Goal: Communication & Community: Answer question/provide support

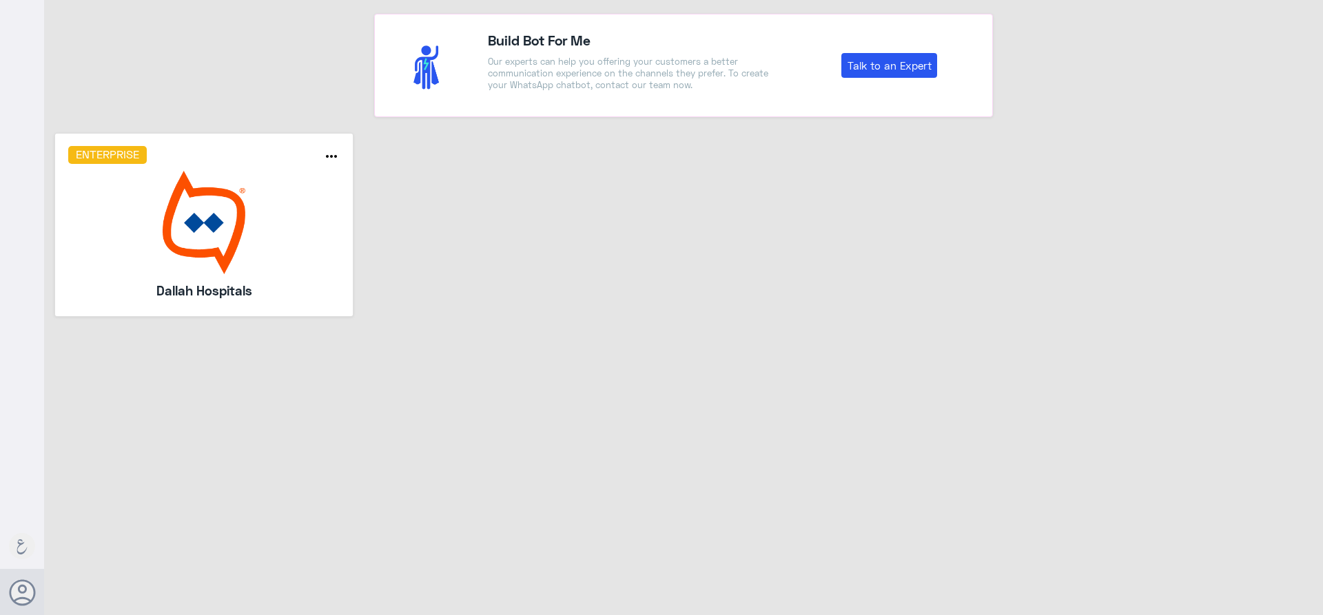
click at [205, 204] on img at bounding box center [204, 222] width 272 height 103
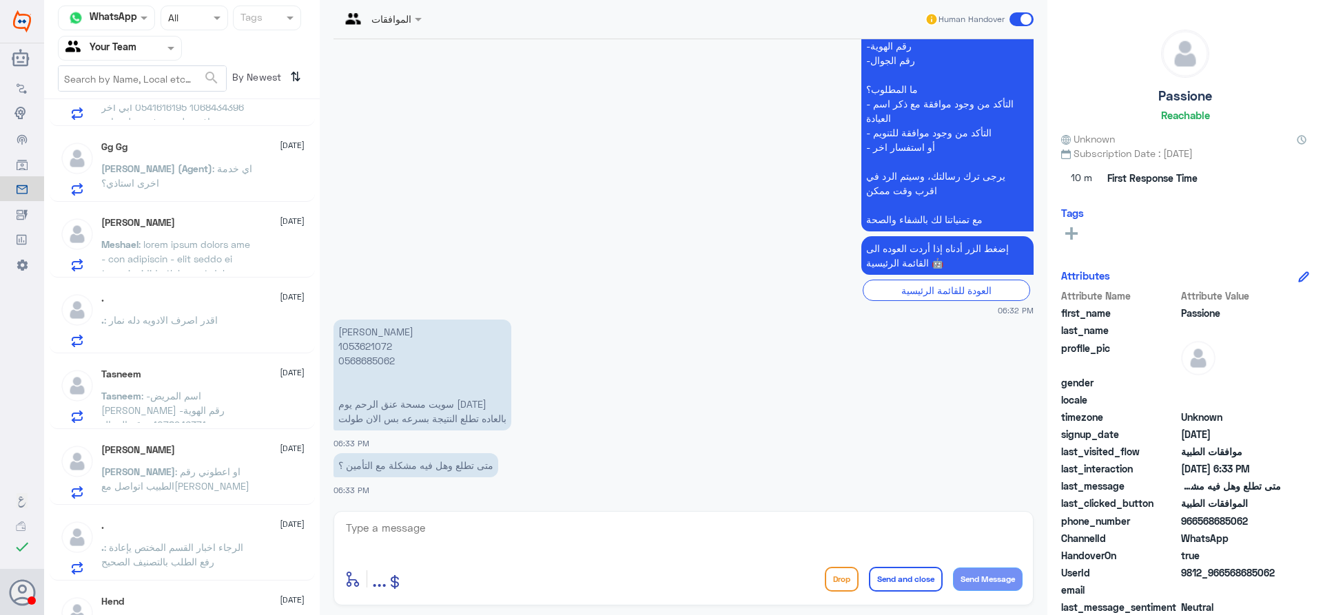
scroll to position [207, 0]
click at [141, 43] on input "text" at bounding box center [103, 48] width 76 height 16
click at [130, 128] on div "Your Inbox" at bounding box center [120, 141] width 124 height 32
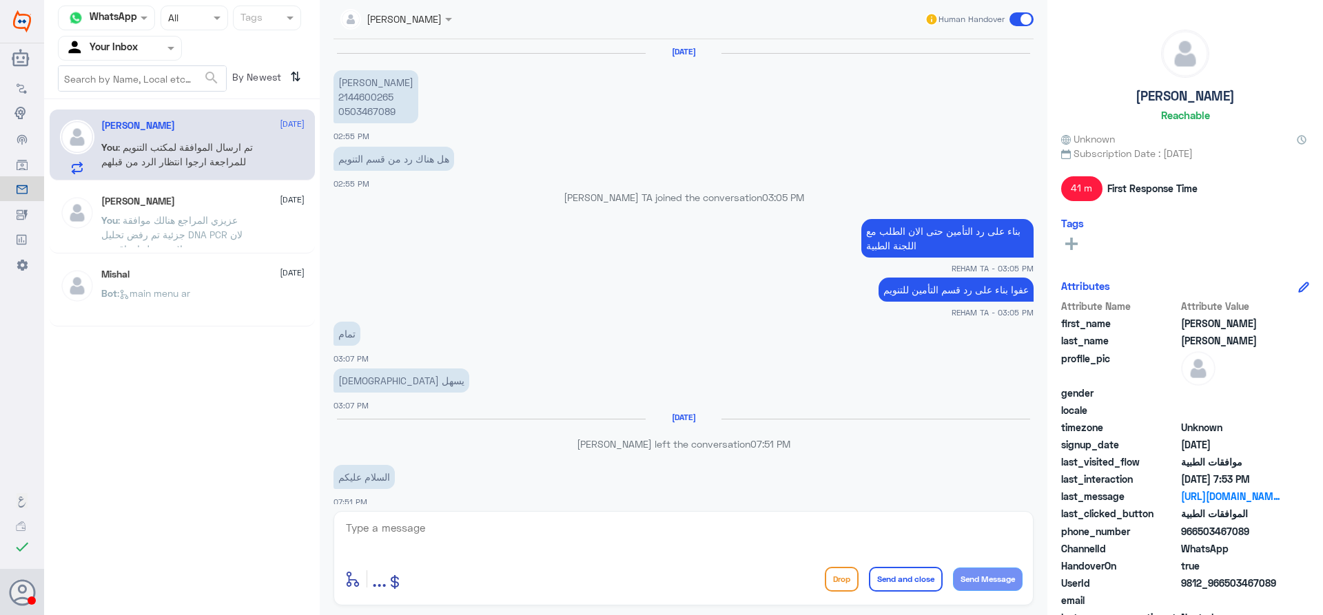
scroll to position [1079, 0]
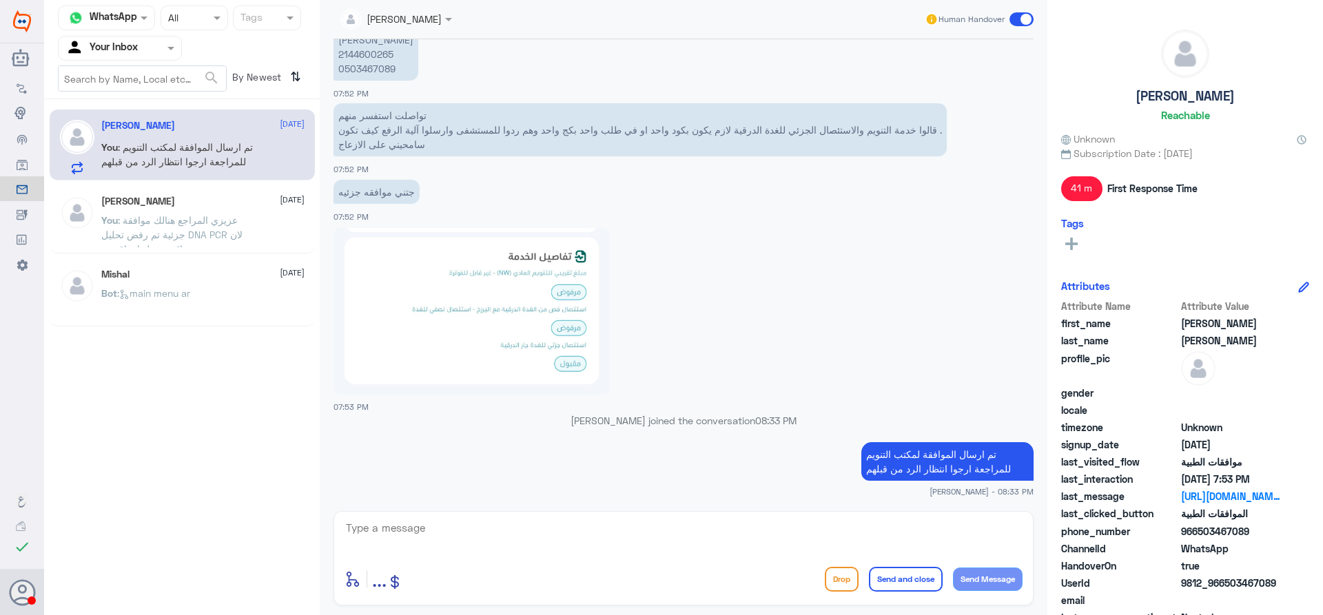
click at [121, 38] on div "Your Inbox" at bounding box center [101, 48] width 72 height 21
click at [130, 159] on Team "Your Team" at bounding box center [112, 153] width 47 height 12
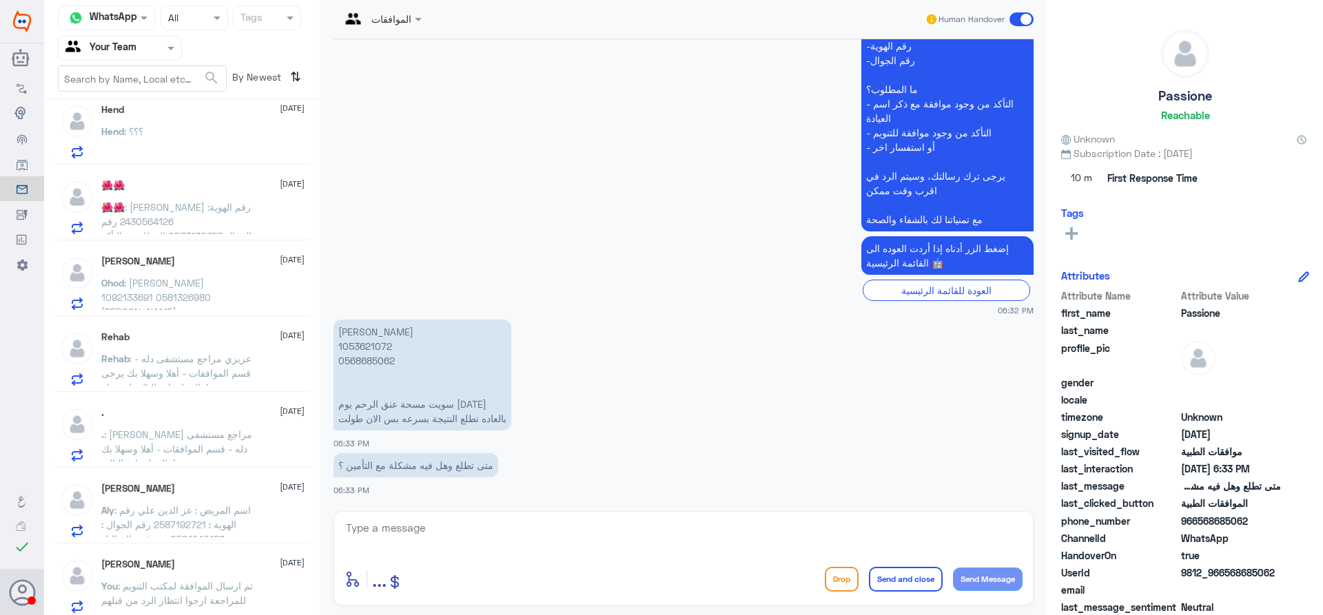
scroll to position [930, 0]
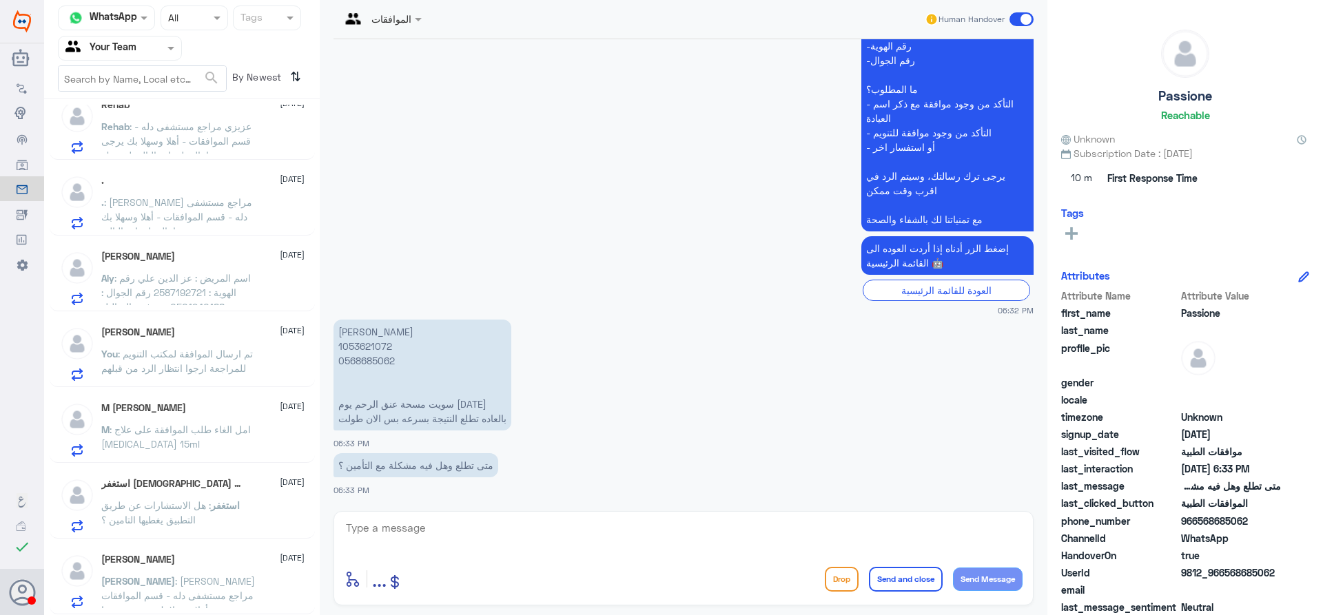
click at [228, 567] on div "عبدالرحمن بن سلطان 27 August عبدالرحمن : عزيزي مراجع مستشفى دله - قسم الموافقات…" at bounding box center [202, 581] width 203 height 54
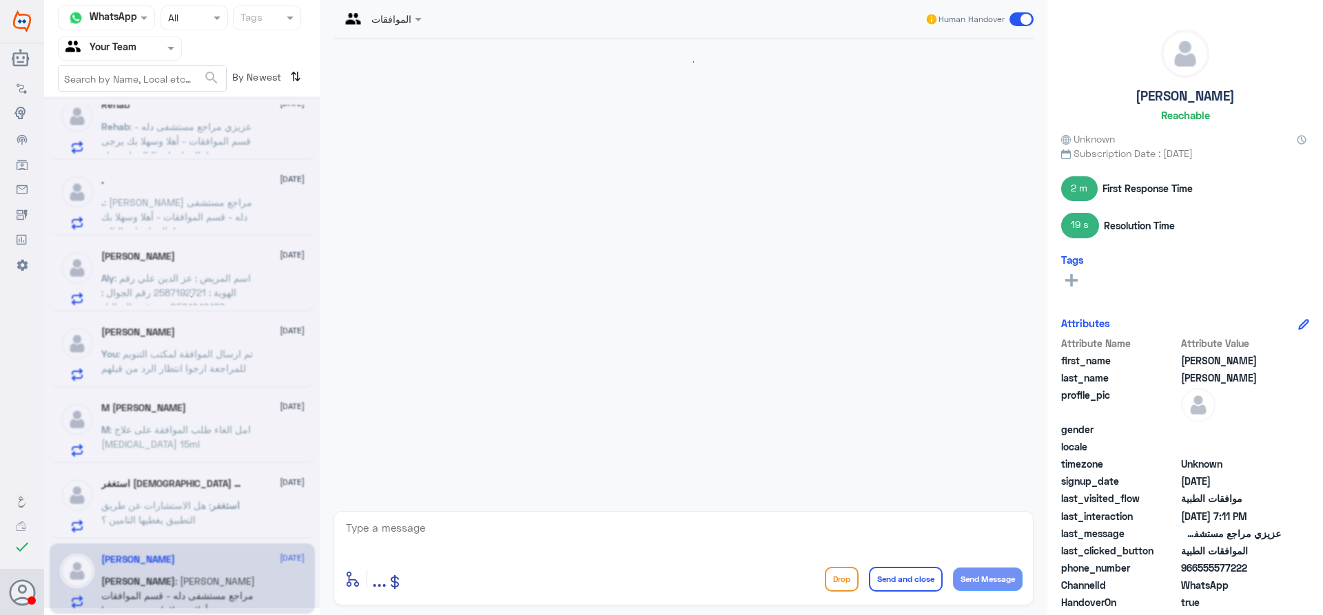
scroll to position [1819, 0]
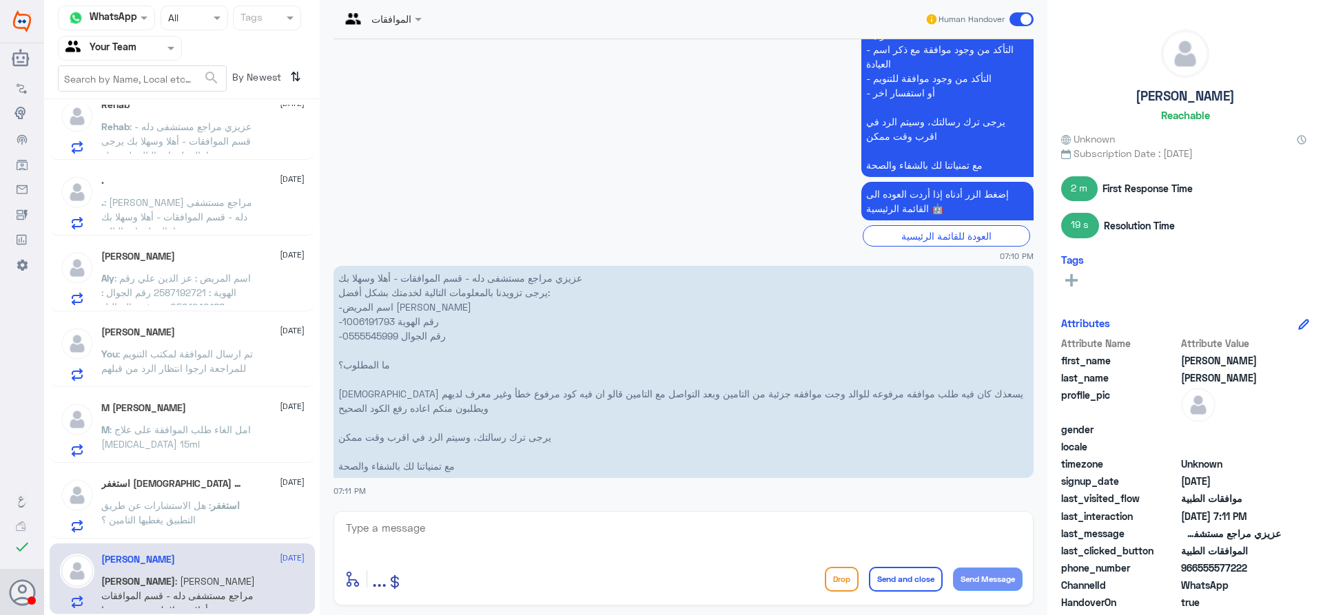
click at [202, 513] on p "استغفر : هل الاستشارات عن طريق التطبيق يغطيها التامين ؟" at bounding box center [178, 515] width 155 height 34
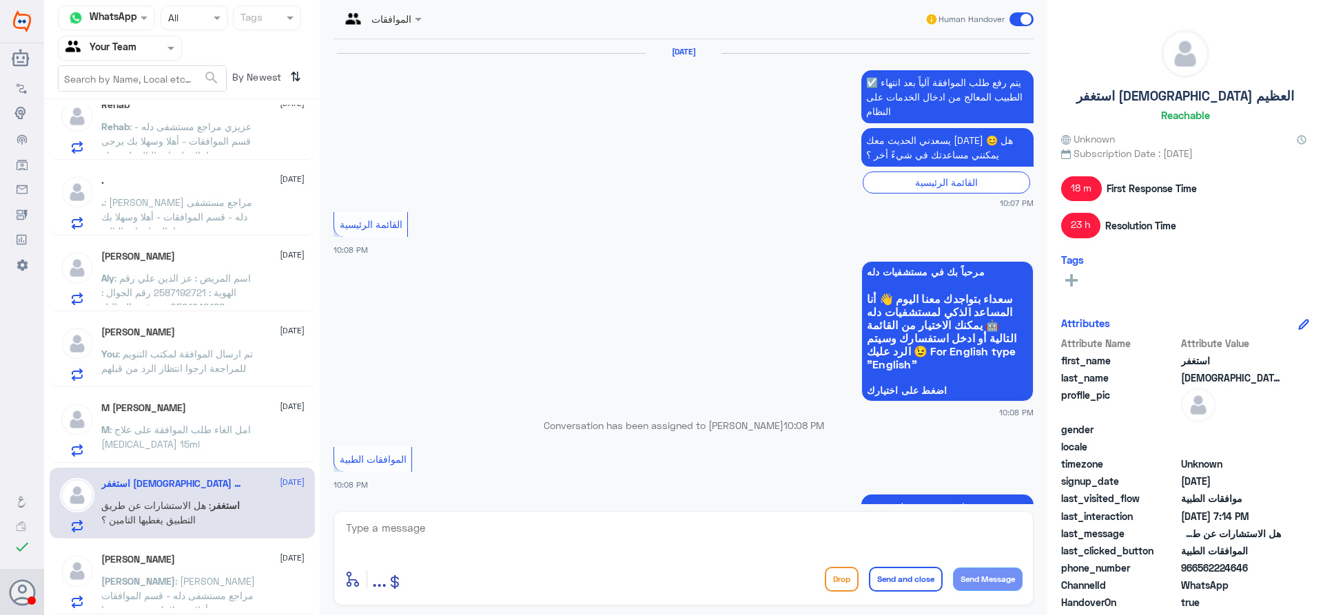
scroll to position [1635, 0]
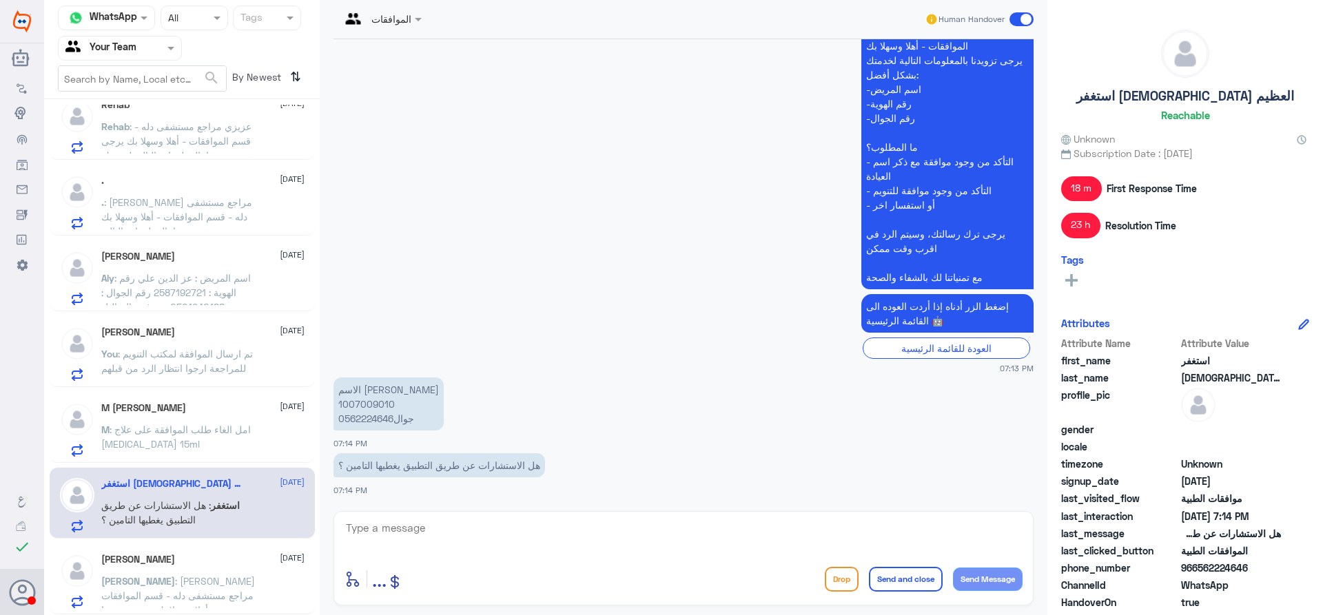
click at [360, 411] on p "الاسم منال الدوس 1007009010 جوال0562224646" at bounding box center [389, 404] width 110 height 53
click at [361, 406] on p "الاسم منال الدوس 1007009010 جوال0562224646" at bounding box center [389, 404] width 110 height 53
click at [422, 535] on textarea at bounding box center [684, 536] width 678 height 34
type textarea "عزيزي المراجع ارجوا الرجوع للقائمة الرئيسية واختيار الطب الاتصالي للافادة , قدا…"
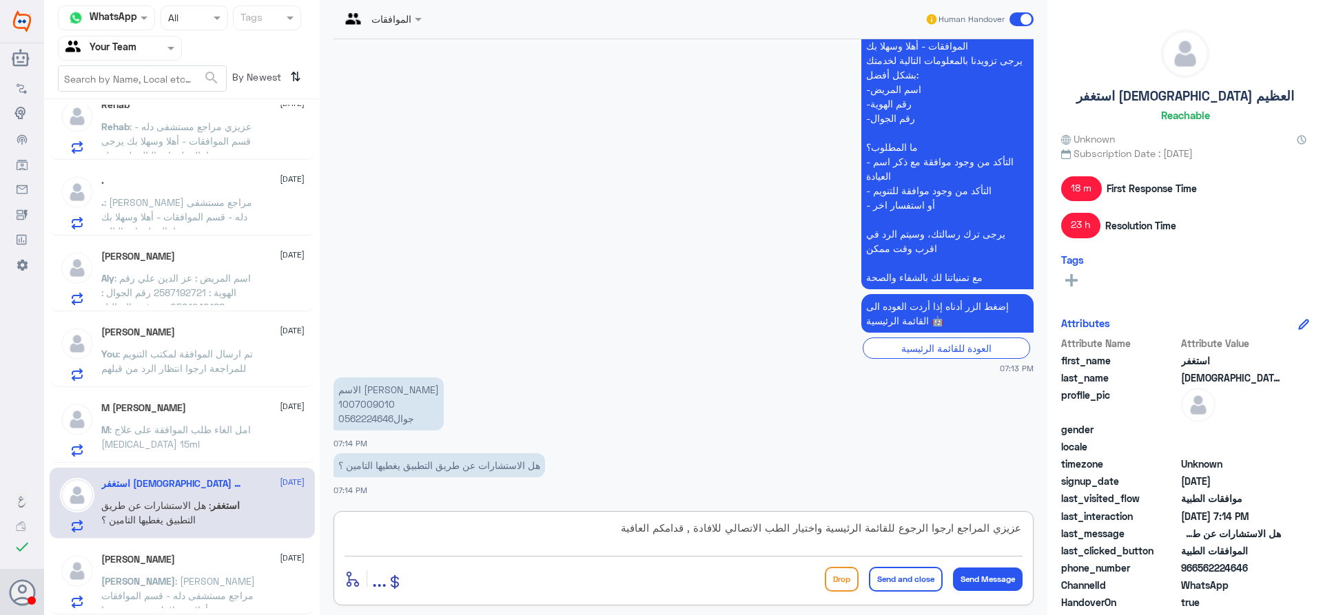
click at [904, 575] on button "Send and close" at bounding box center [906, 579] width 74 height 25
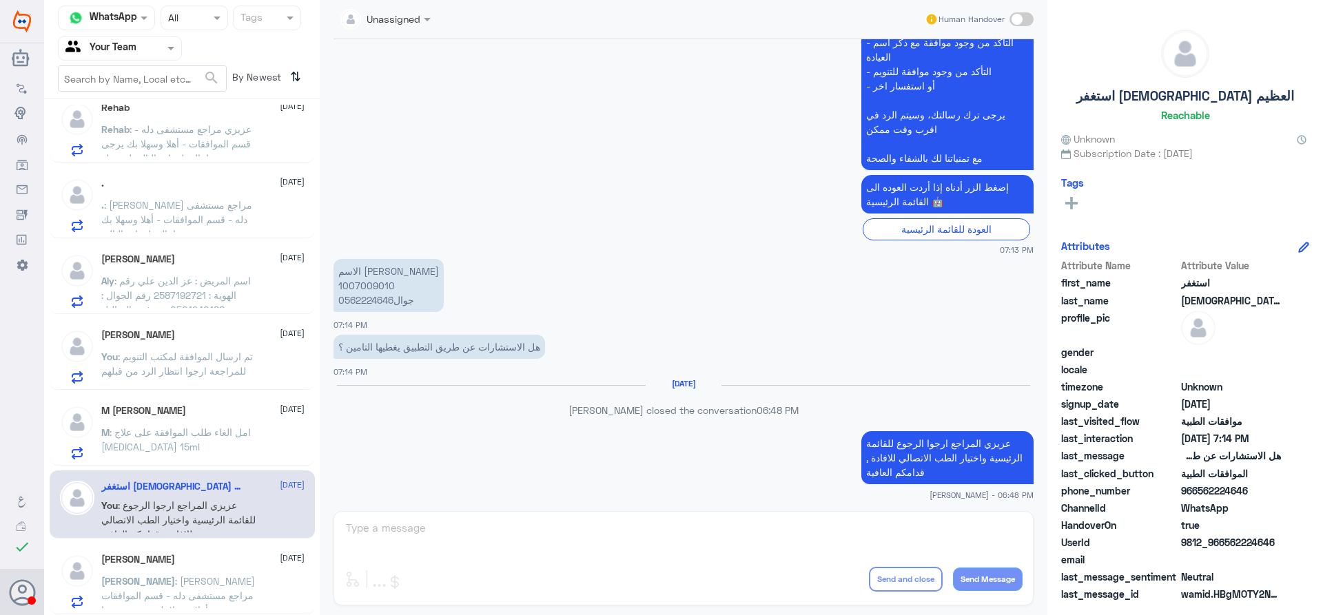
scroll to position [1733, 0]
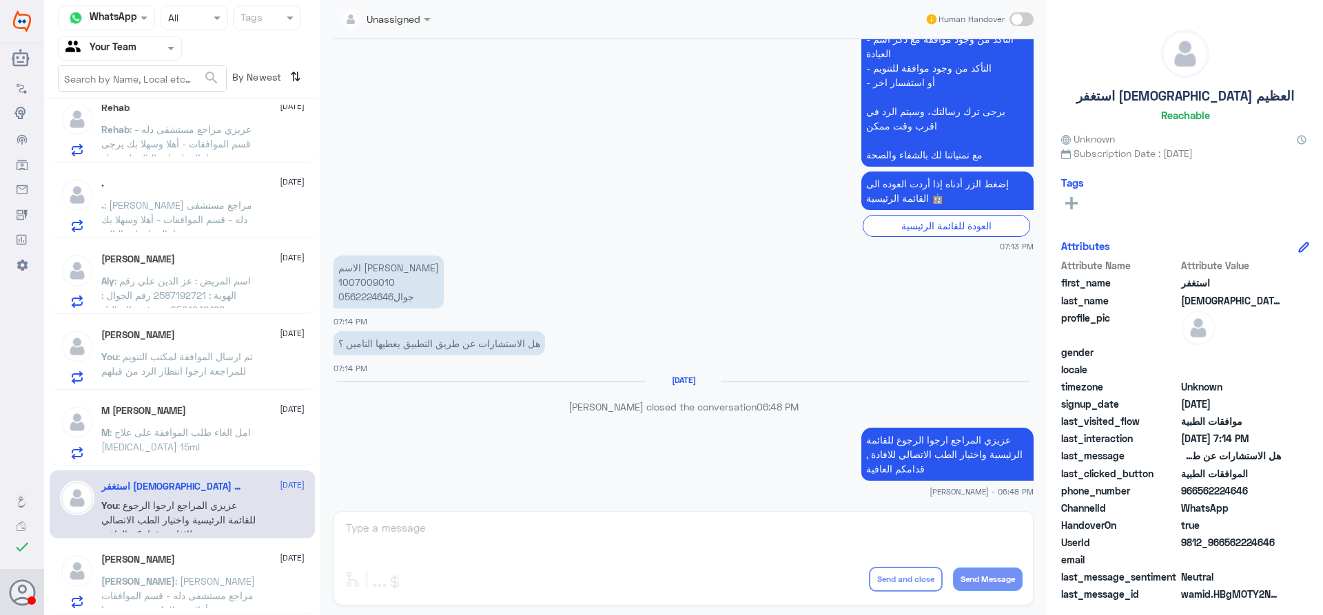
click at [229, 432] on span ": امل الغاء طلب الموافقة على علاج ACtemra 15ml" at bounding box center [176, 440] width 150 height 26
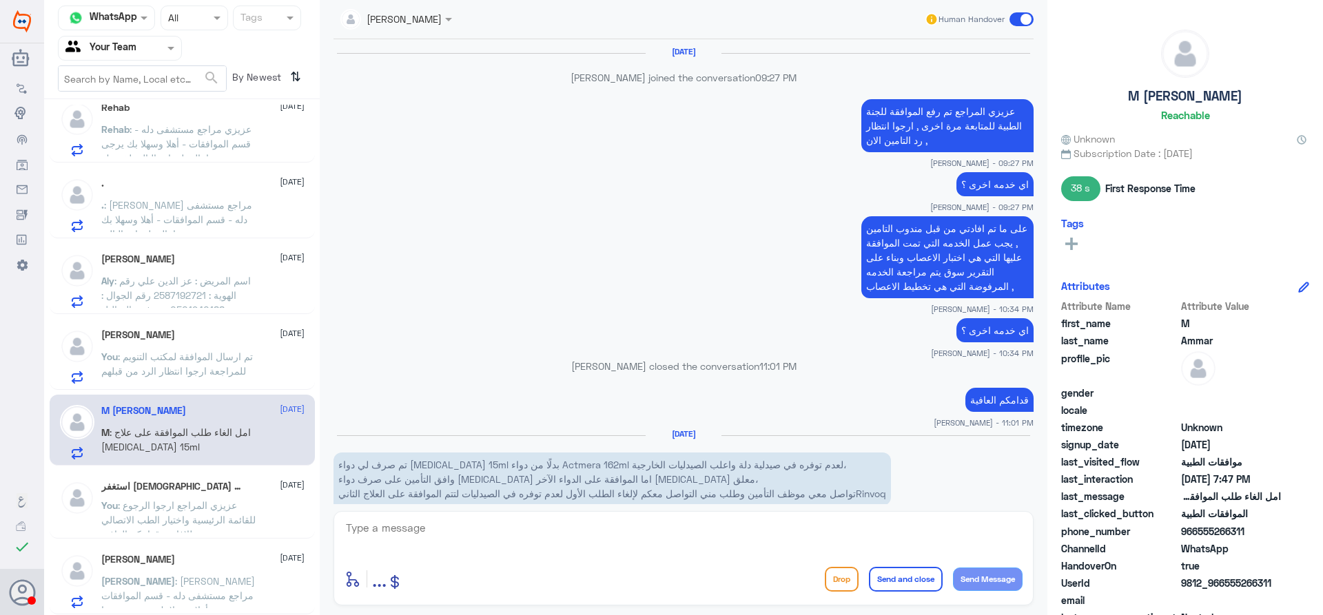
scroll to position [967, 0]
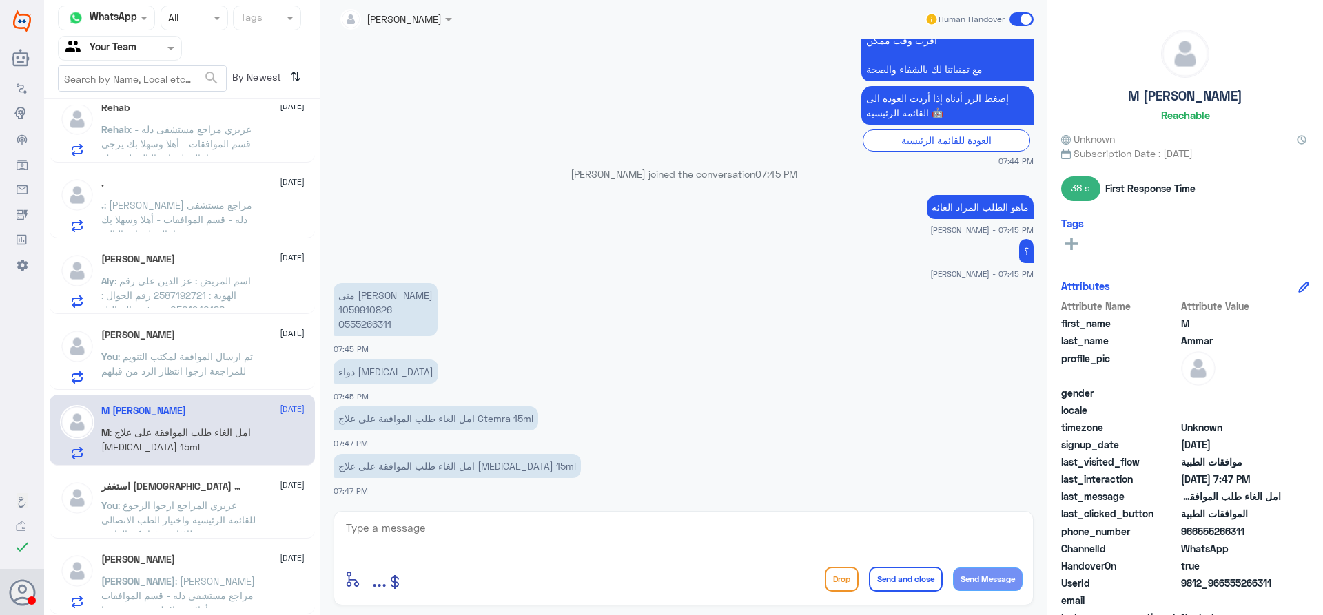
click at [385, 309] on p "منى ابراهيم العمار 1059910826 O555266311" at bounding box center [386, 309] width 104 height 53
copy p "1059910826"
click at [537, 538] on textarea at bounding box center [684, 536] width 678 height 34
type textarea "عزيزي المراجع تم رفع الالغاء للتامين سوف تصلك رسالة في حال تم الالغاء من قبل ال…"
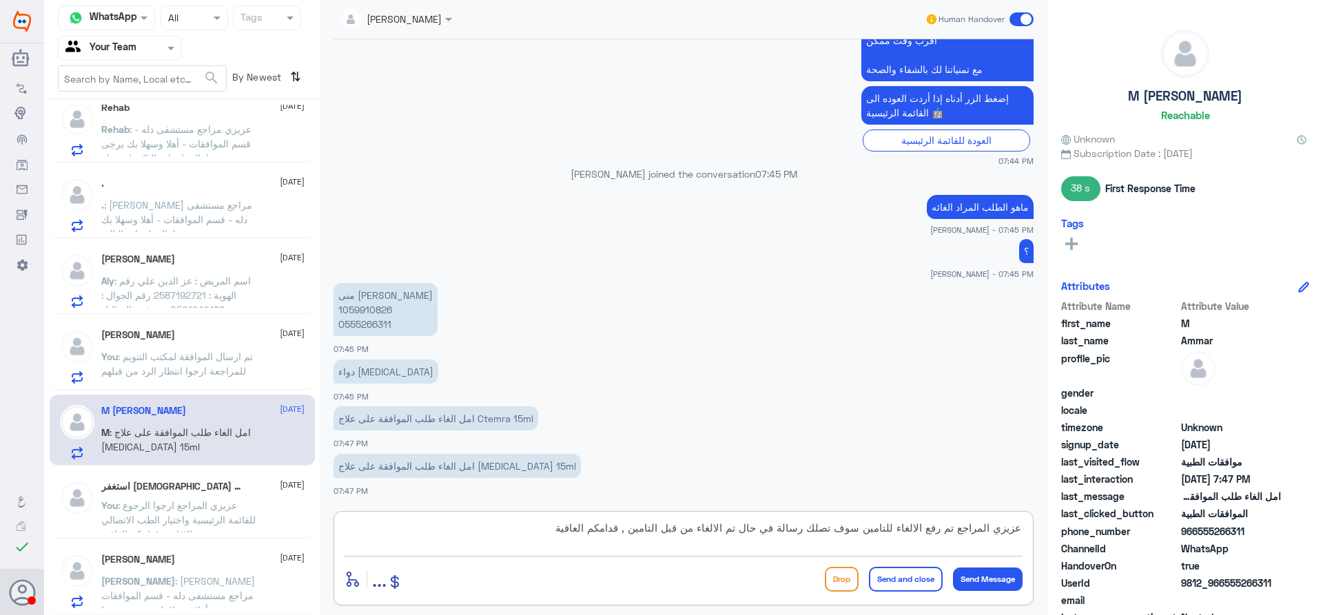
click at [894, 580] on button "Send and close" at bounding box center [906, 579] width 74 height 25
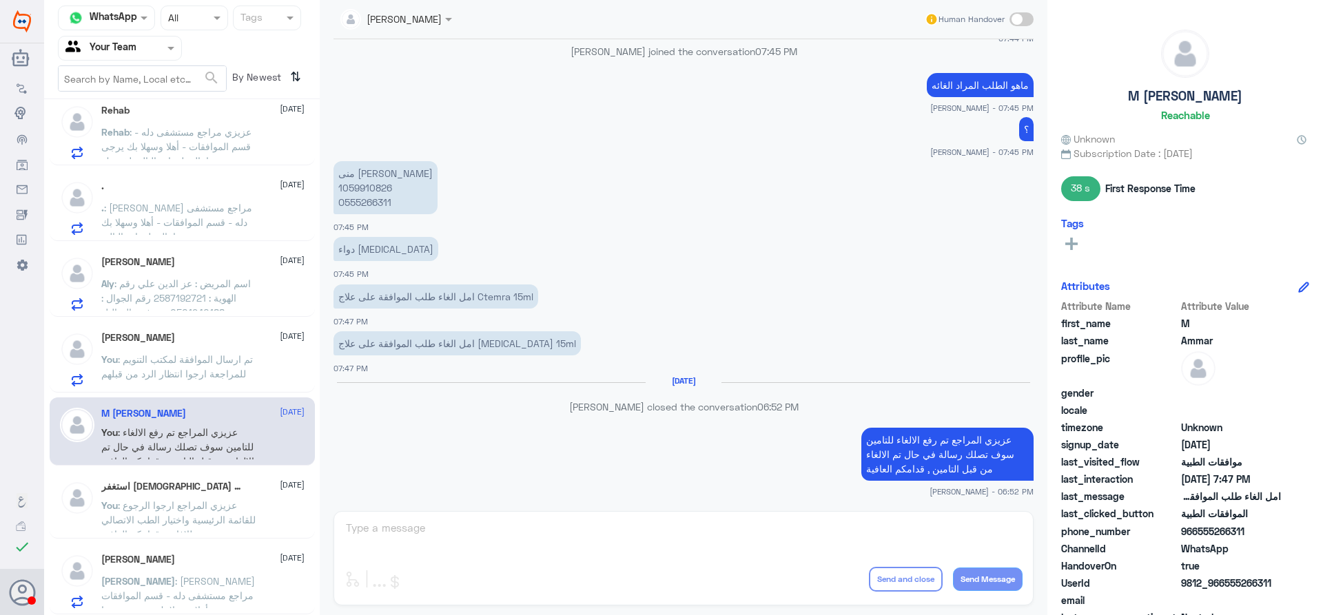
scroll to position [1061, 0]
click at [149, 353] on p "You : تم ارسال الموافقة لمكتب التنويم للمراجعة ارجوا انتظار الرد من قبلهم" at bounding box center [178, 369] width 155 height 34
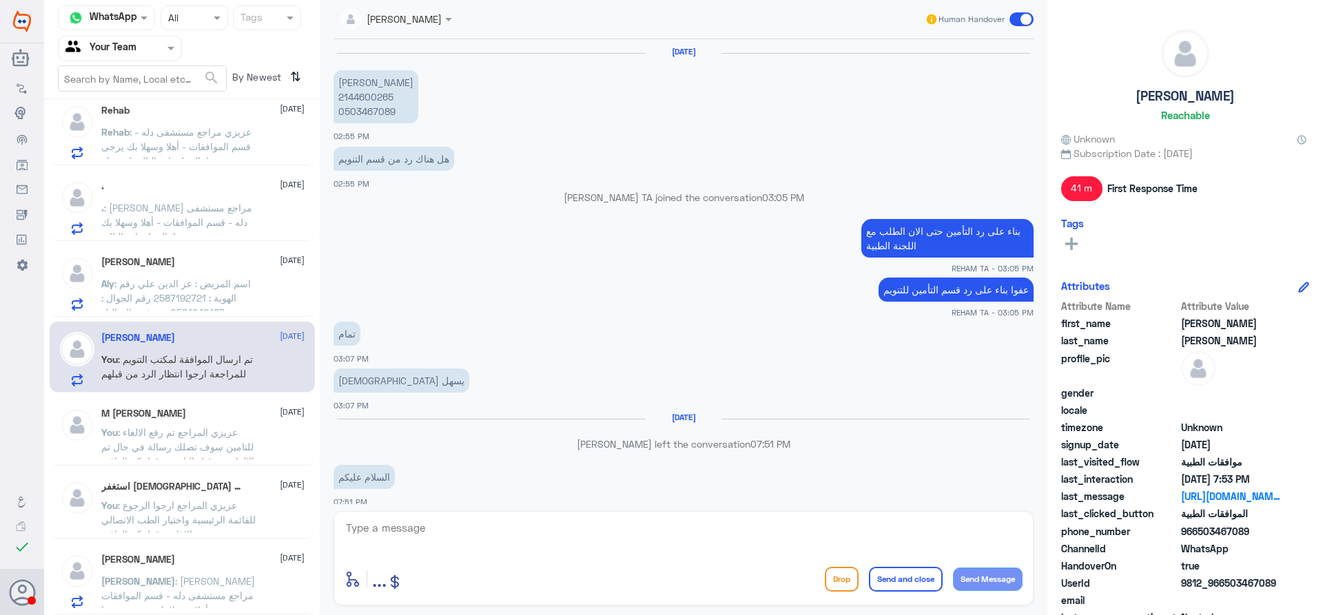
scroll to position [1079, 0]
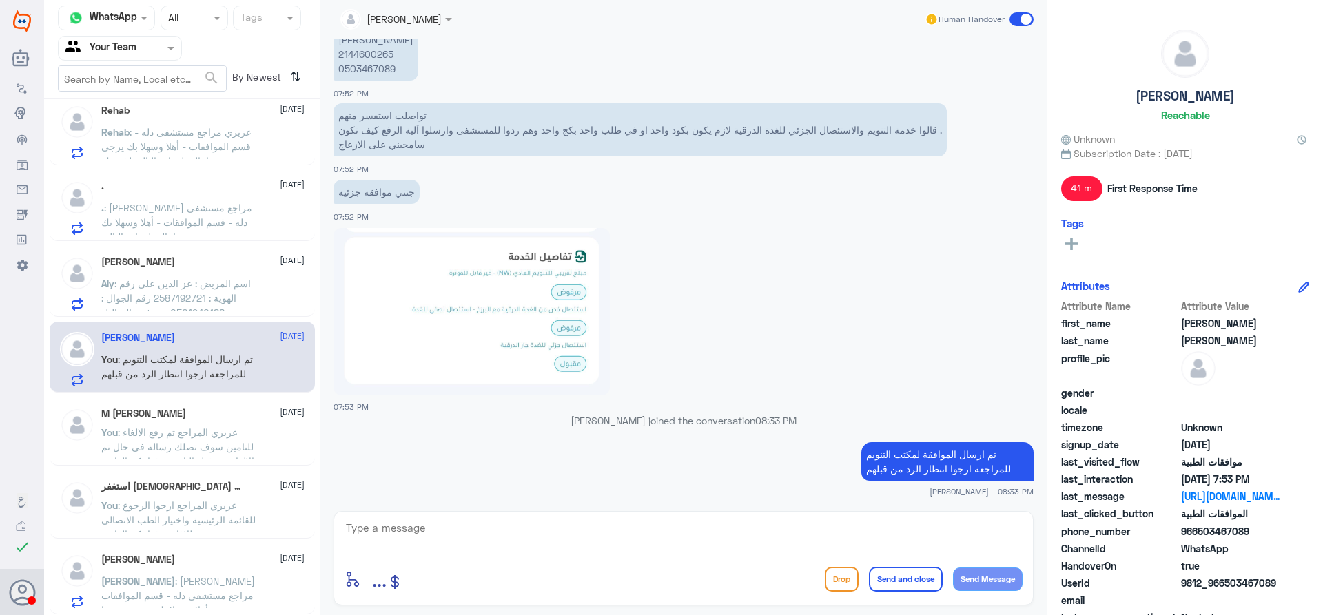
click at [361, 56] on p "حنان عبدالله محمد 2144600265 0503467089" at bounding box center [376, 54] width 85 height 53
copy p "2144600265"
click at [236, 294] on span ": اسم المريض : عز الدين علي رقم الهوية : 2587192721 رقم الجوال : 0501940188 تم …" at bounding box center [177, 313] width 152 height 70
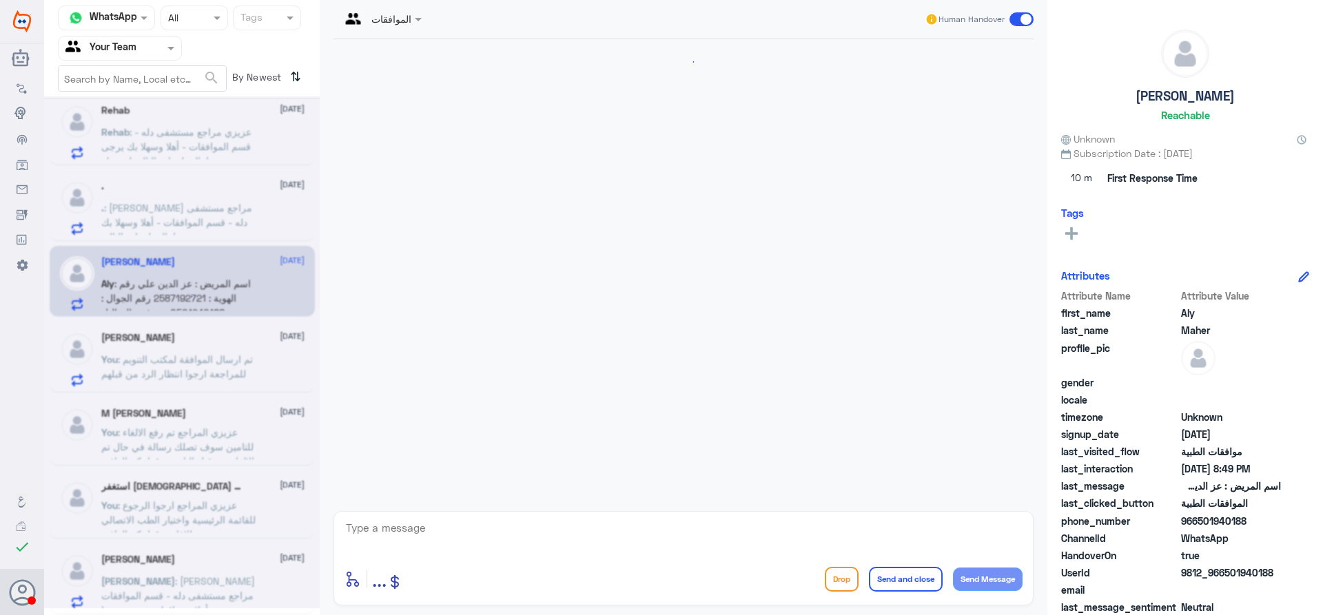
scroll to position [1211, 0]
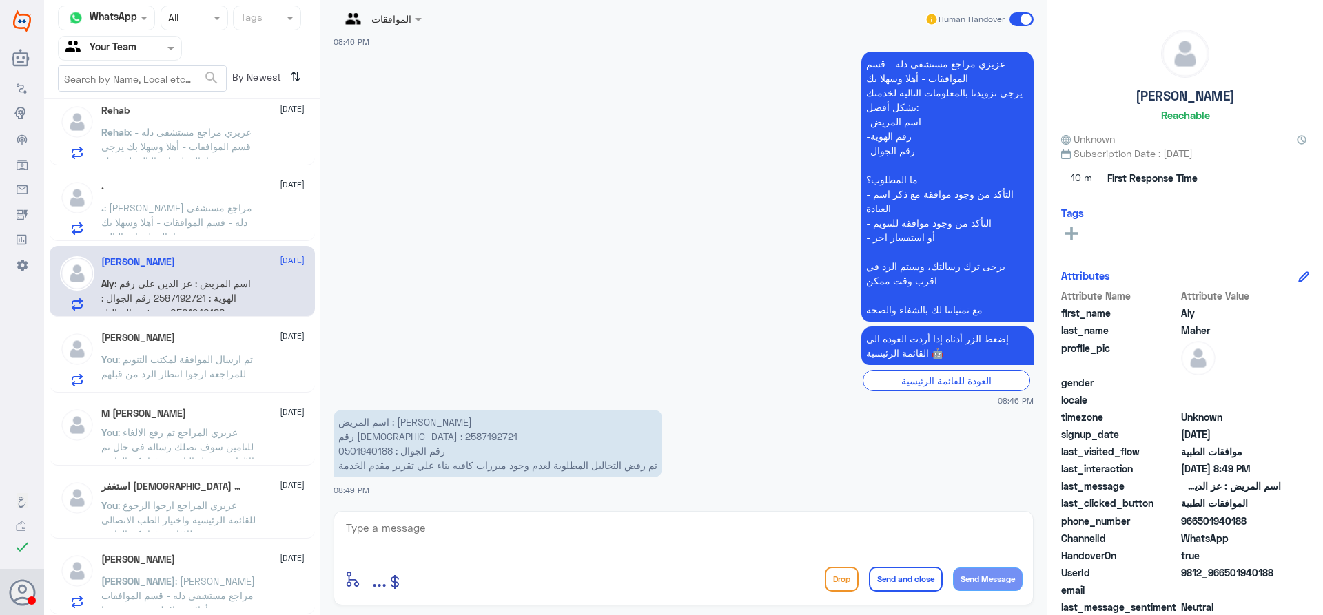
click at [362, 433] on p "اسم المريض : عز الدين علي رقم الهوية : 2587192721 رقم الجوال : 0501940188 تم رف…" at bounding box center [498, 444] width 329 height 68
copy p "2587192721"
click at [156, 229] on p ". : عزيزي مراجع مستشفى دله - قسم الموافقات - أهلا وسهلا بك يرجى تزويدنا بالمعلو…" at bounding box center [178, 218] width 155 height 34
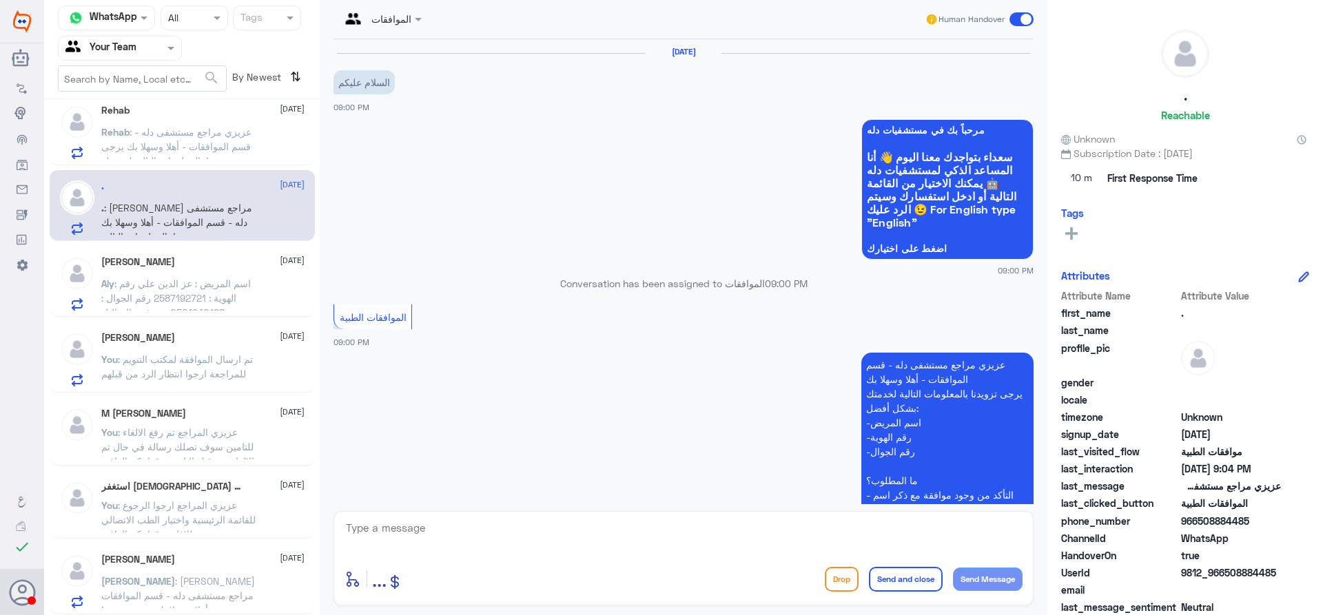
scroll to position [489, 0]
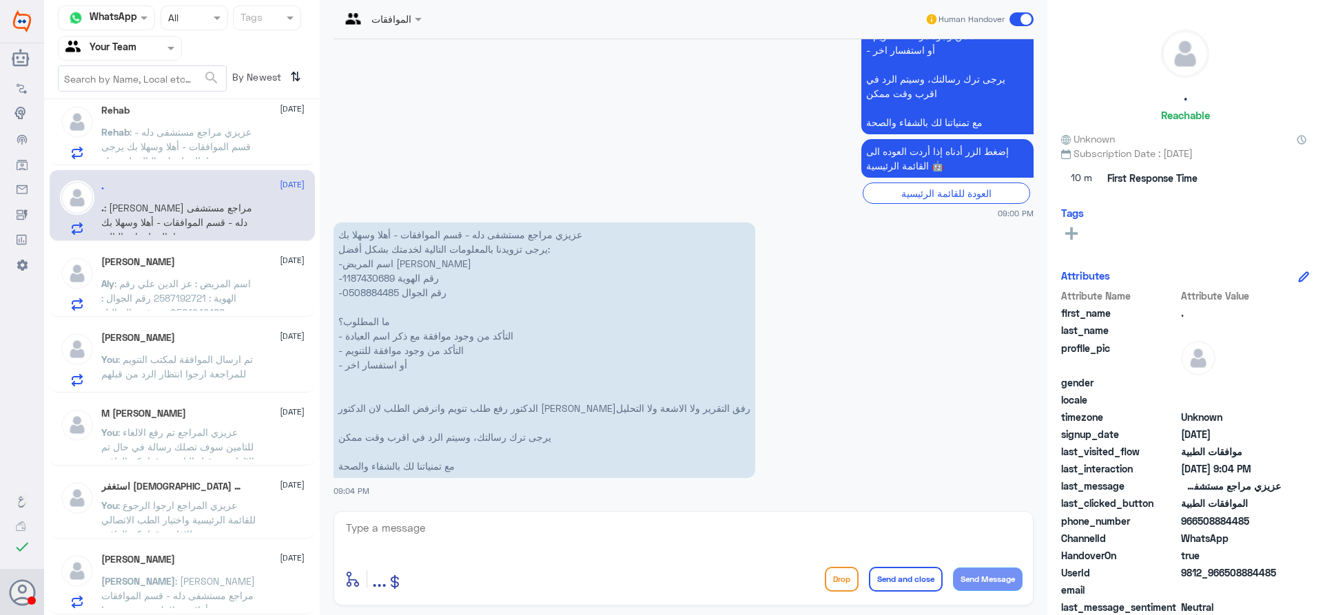
click at [374, 277] on p "عزيزي مراجع مستشفى دله - قسم الموافقات - أهلا وسهلا بك يرجى تزويدنا بالمعلومات …" at bounding box center [545, 351] width 422 height 256
copy p "1187430689"
click at [374, 277] on p "عزيزي مراجع مستشفى دله - قسم الموافقات - أهلا وسهلا بك يرجى تزويدنا بالمعلومات …" at bounding box center [545, 351] width 422 height 256
click at [611, 519] on textarea at bounding box center [684, 536] width 678 height 34
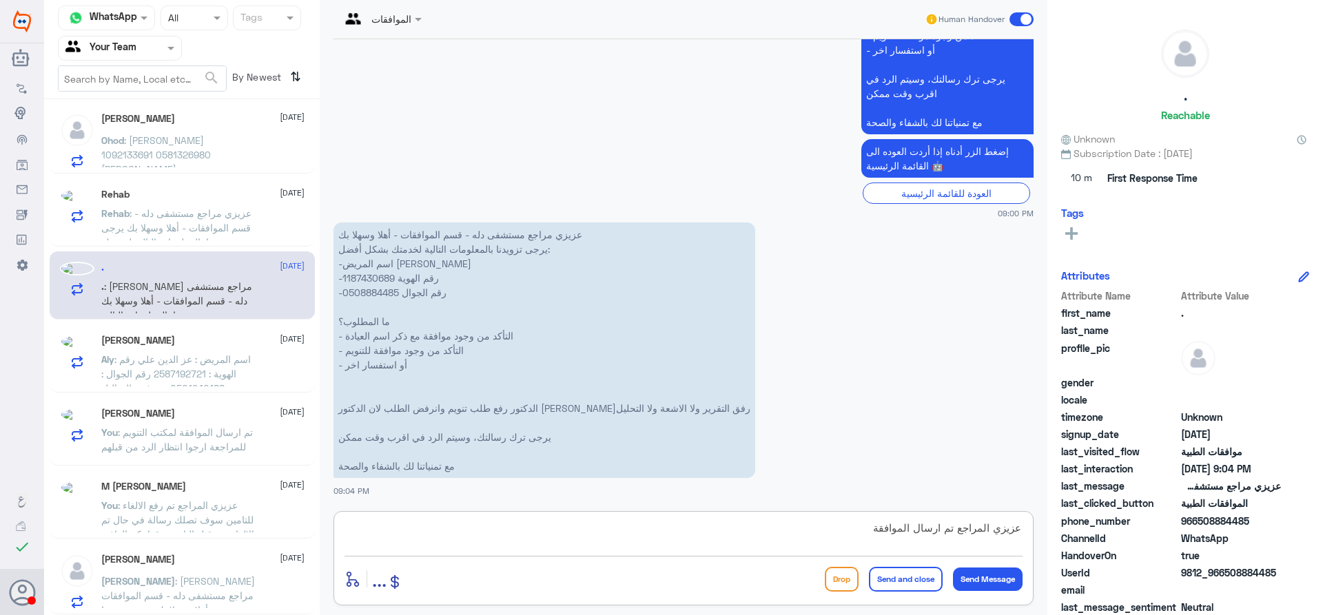
scroll to position [925, 0]
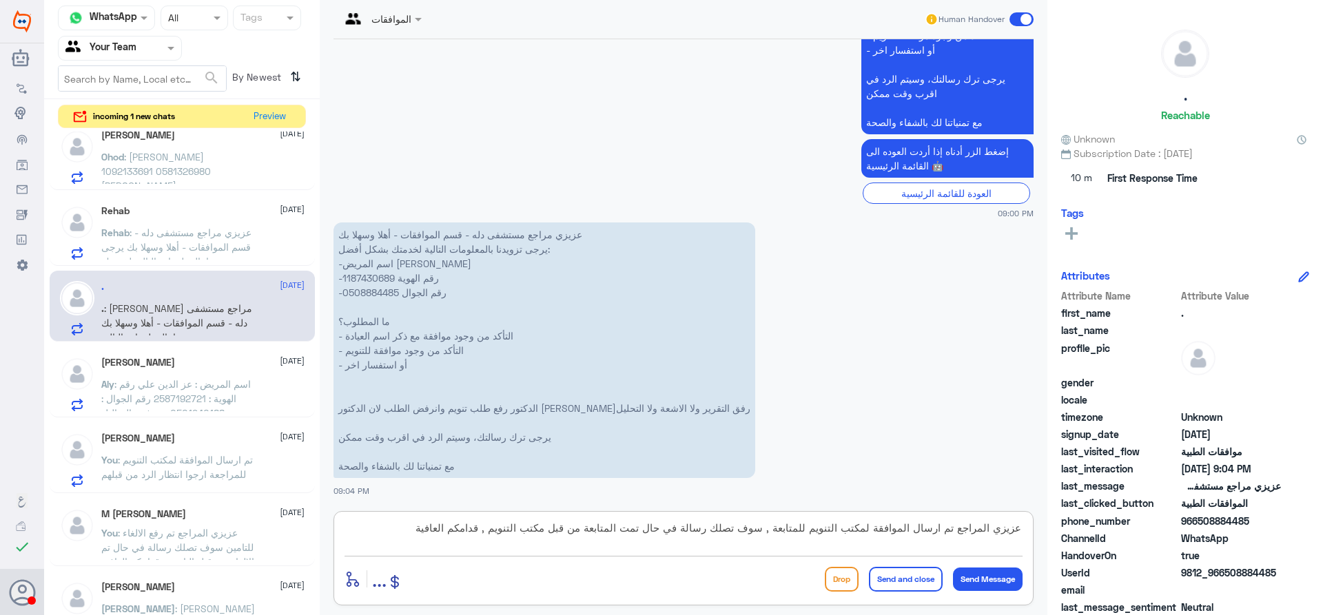
type textarea "عزيزي المراجع تم ارسال الموافقة لمكتب التنويم للمتابعة , سوف تصلك رسالة في حال …"
click at [906, 575] on button "Send and close" at bounding box center [906, 579] width 74 height 25
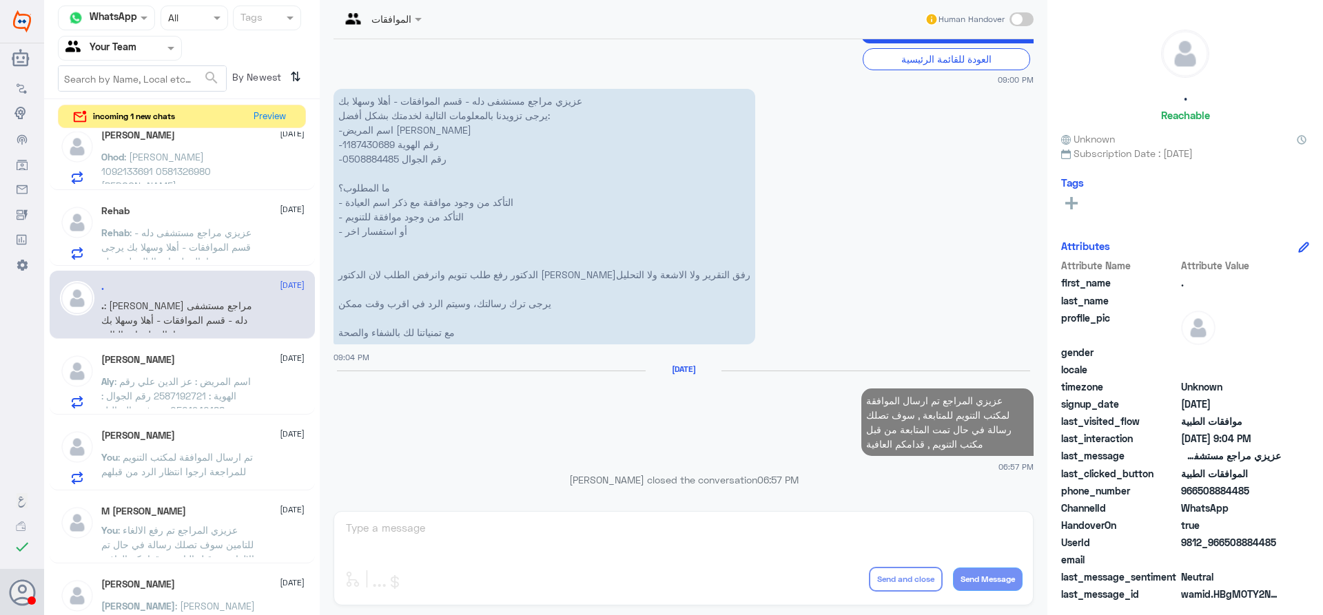
scroll to position [601, 0]
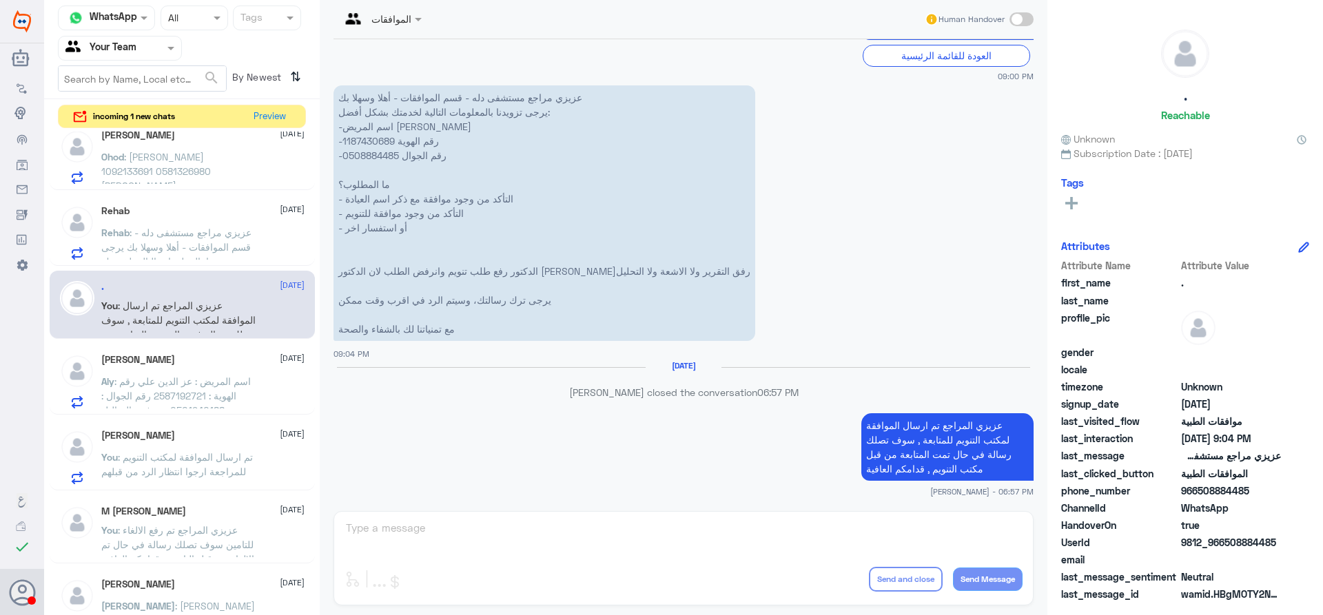
click at [127, 221] on div "Rehab 27 August Rehab : عزيزي مراجع مستشفى دله - قسم الموافقات - أهلا وسهلا بك …" at bounding box center [202, 232] width 203 height 54
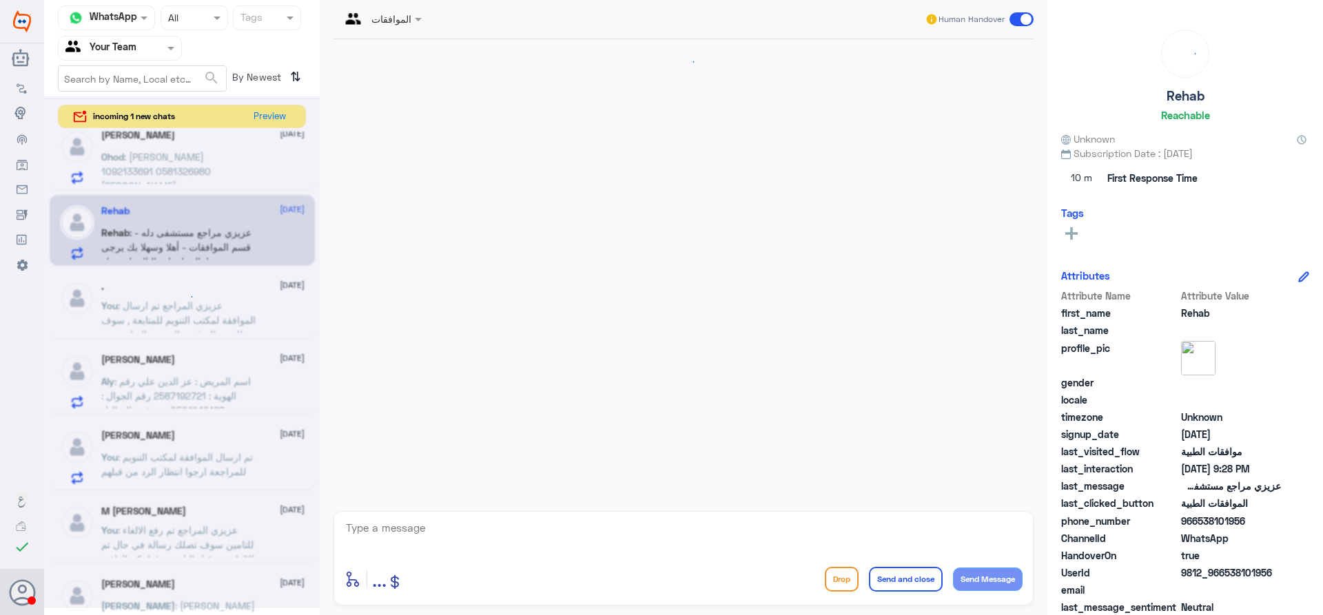
scroll to position [503, 0]
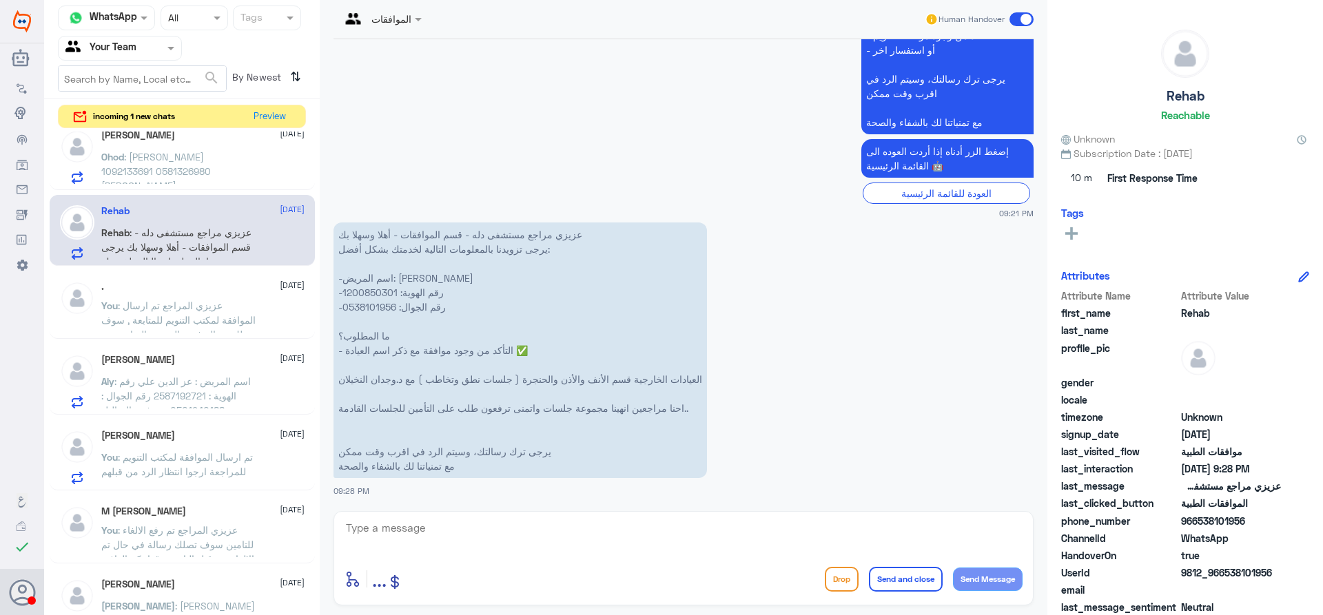
click at [366, 296] on p "عزيزي مراجع مستشفى دله - قسم الموافقات - أهلا وسهلا بك يرجى تزويدنا بالمعلومات …" at bounding box center [521, 351] width 374 height 256
copy p "1200850301"
click at [427, 531] on textarea at bounding box center [684, 536] width 678 height 34
paste textarea "( 0112995140 , 0546022896 )"
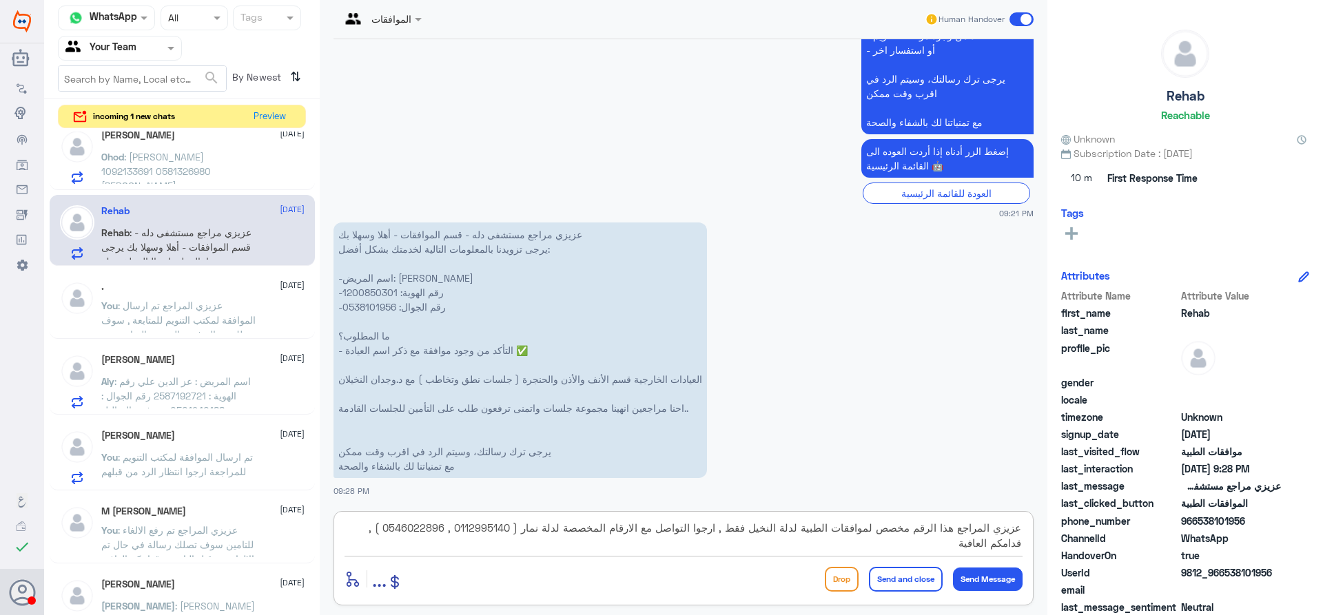
type textarea "عزيزي المراجع هذا الرقم مخصص لموافقات الطبية لدلة النخيل فقط , ارجوا التواصل مع…"
click at [924, 574] on button "Send and close" at bounding box center [906, 579] width 74 height 25
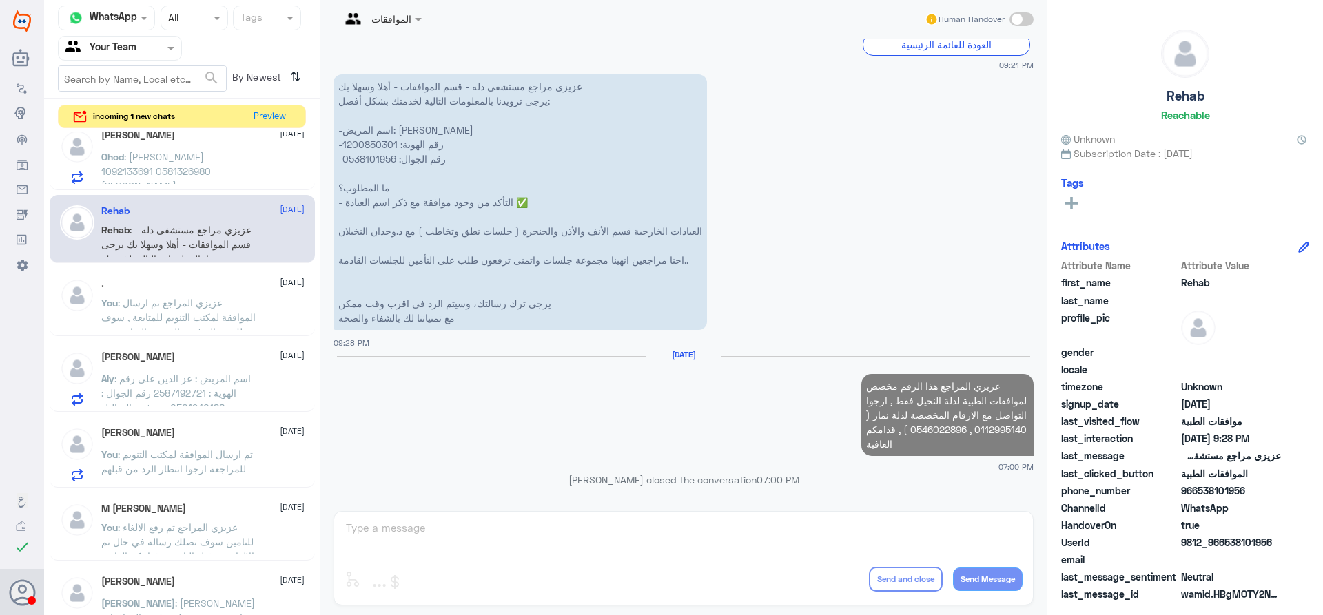
scroll to position [630, 0]
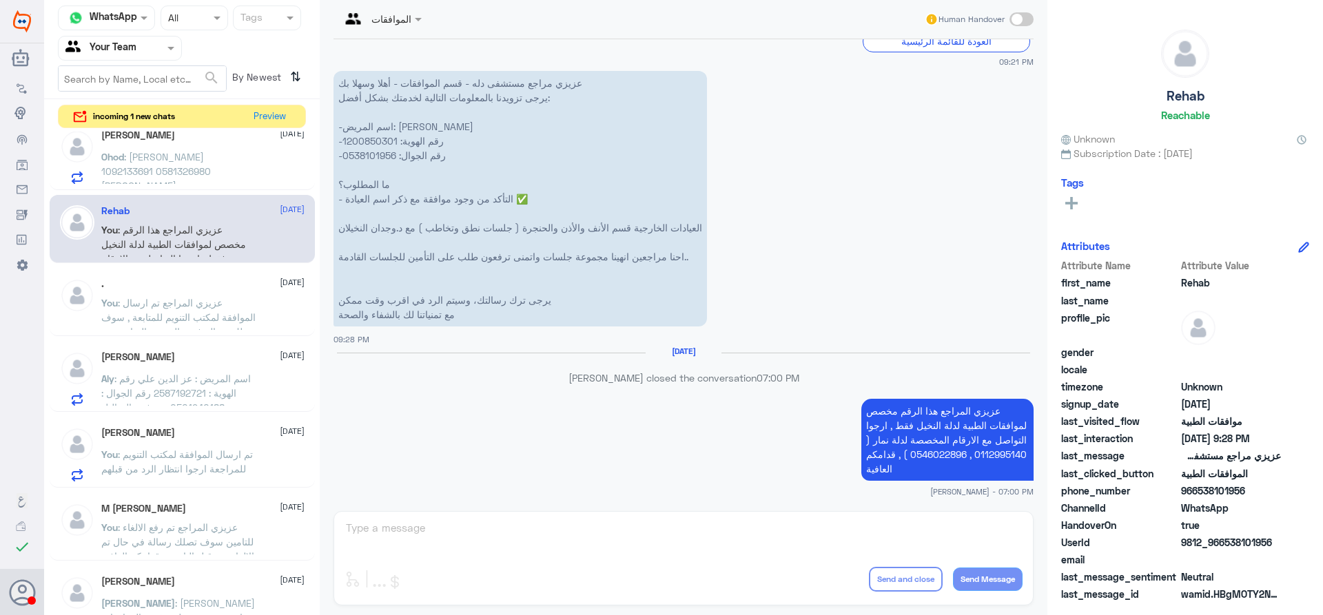
click at [211, 154] on span ": عهود الحارثي 1092133691 0581326980 المحمادي" at bounding box center [156, 171] width 110 height 41
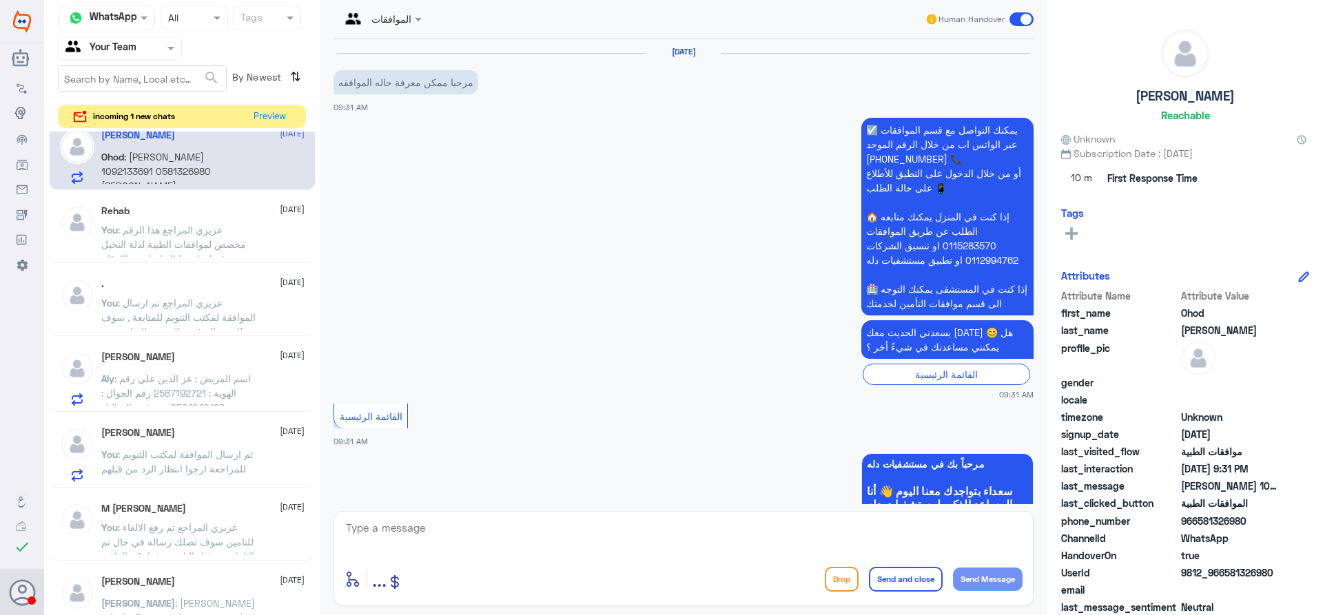
scroll to position [1431, 0]
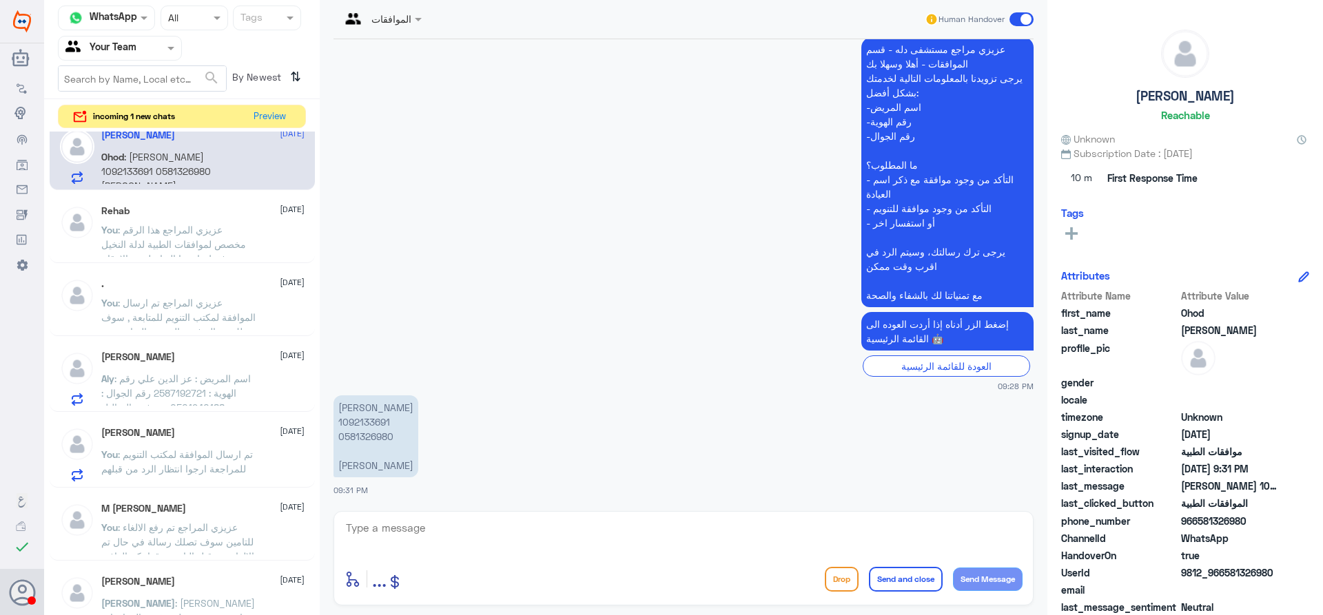
click at [363, 416] on p "عهود الحارثي 1092133691 0581326980 المحمادي" at bounding box center [376, 437] width 85 height 82
copy p "1092133691"
click at [354, 422] on p "عهود الحارثي 1092133691 0581326980 المحمادي" at bounding box center [376, 437] width 85 height 82
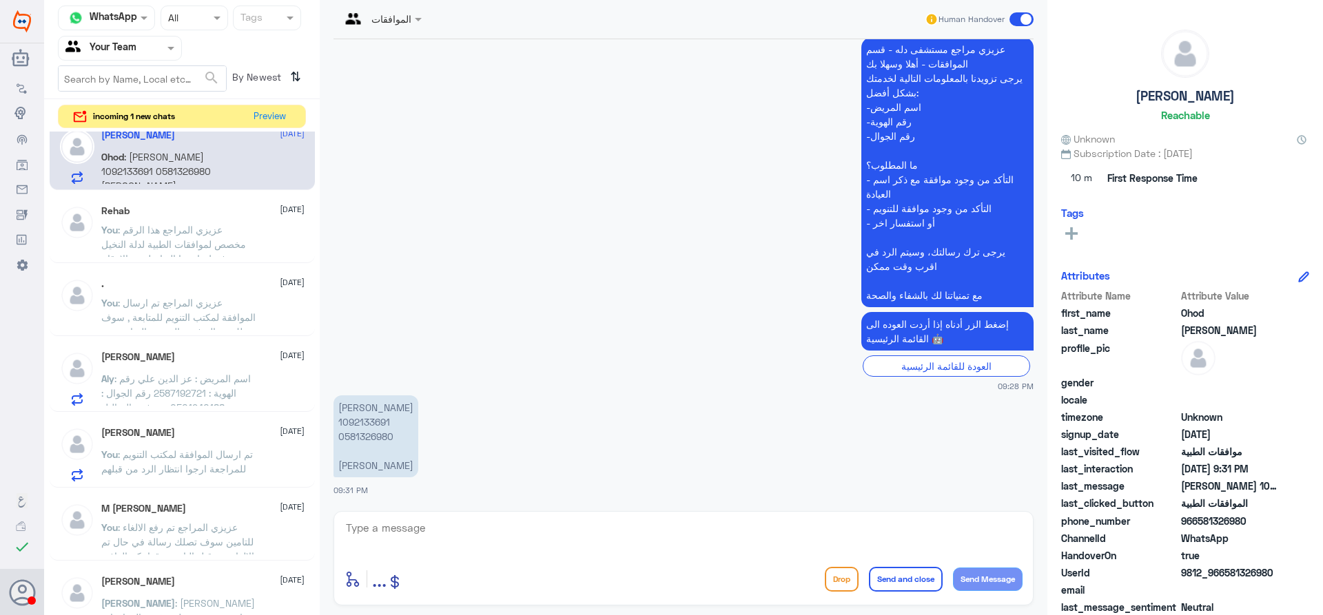
click at [445, 529] on textarea at bounding box center [684, 536] width 678 height 34
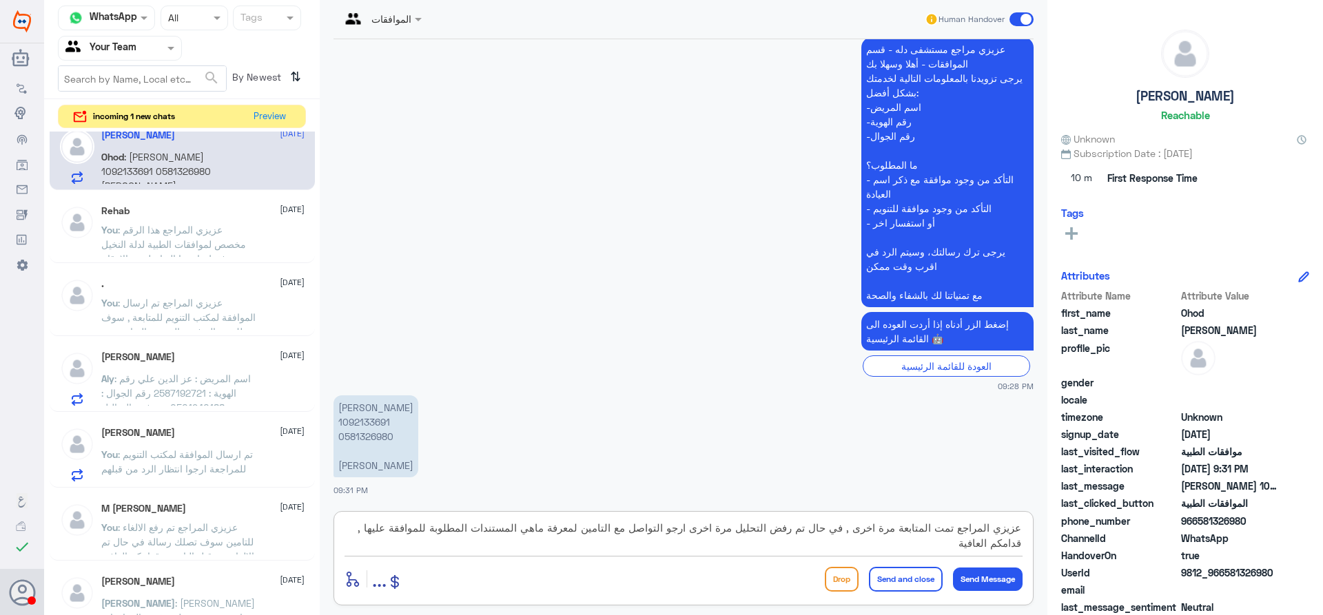
type textarea "عزيزي المراجع تمت المتابعة مرة اخرى , في حال تم رفض التحليل مرة اخرى ارجو التوا…"
click at [898, 579] on button "Send and close" at bounding box center [906, 579] width 74 height 25
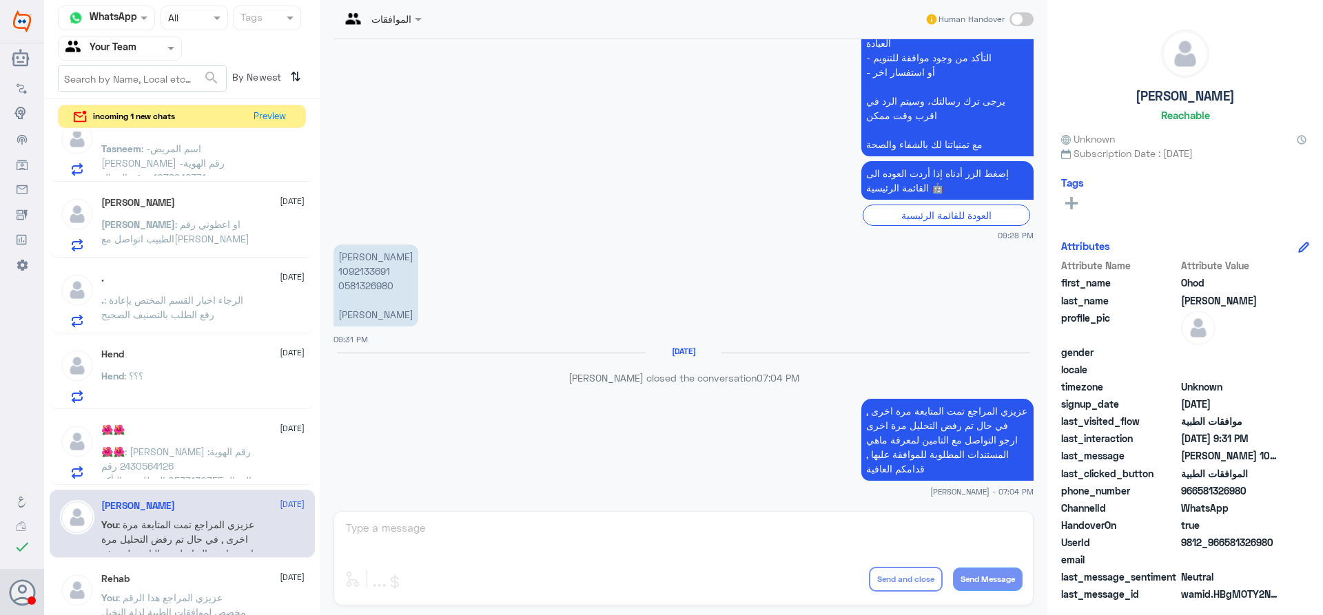
scroll to position [1557, 0]
click at [182, 453] on span ": سلمى حميد الهاشمي أمزيل رقم الهوية: 2430564126 رقم الجوال:0533130355 المطلوب …" at bounding box center [176, 473] width 150 height 55
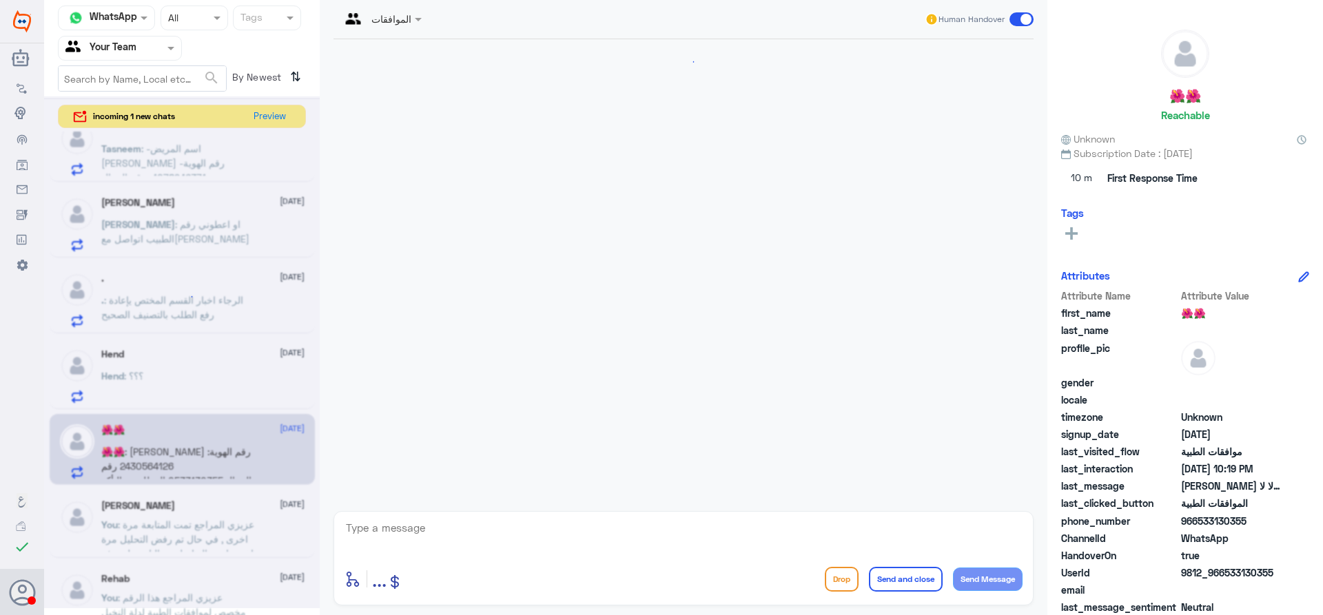
scroll to position [358, 0]
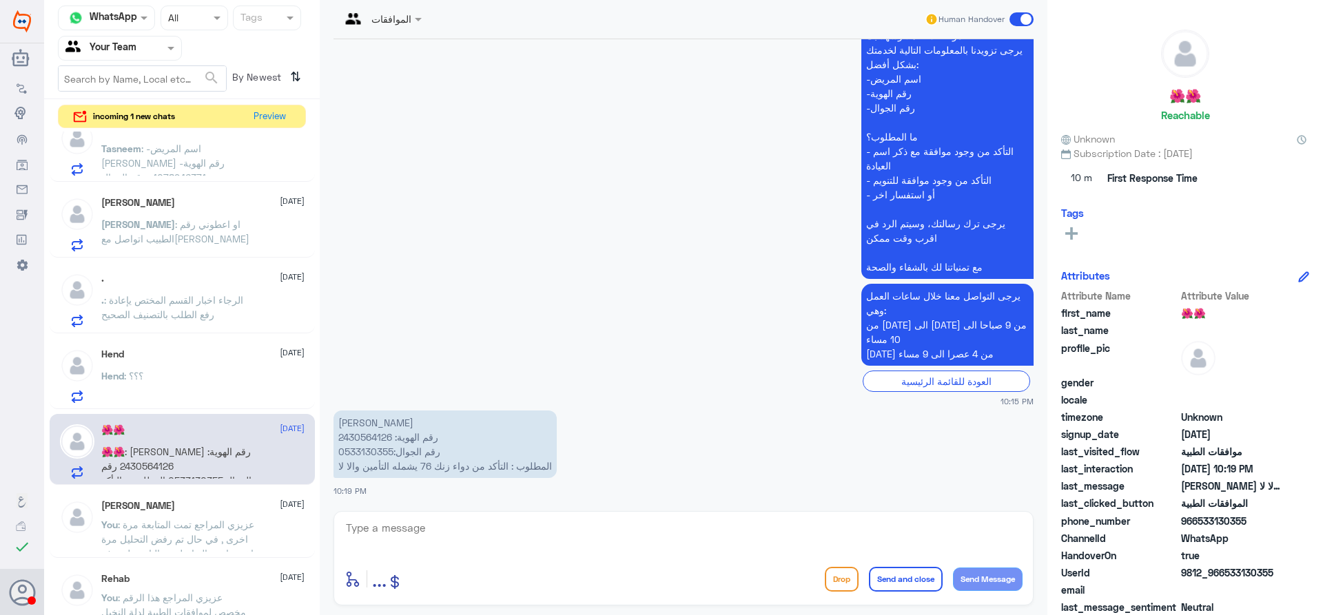
click at [376, 439] on p "سلمى حميد الهاشمي أمزيل رقم الهوية: 2430564126 رقم الجوال:0533130355 المطلوب : …" at bounding box center [445, 445] width 223 height 68
copy p "2430564126"
click at [469, 529] on textarea at bounding box center [684, 536] width 678 height 34
type textarea "عزيزي المراجع يجب رفع موافقة من قبل الصيدلي للتاكد اذا كان يغطي ام لا , لا يوجد…"
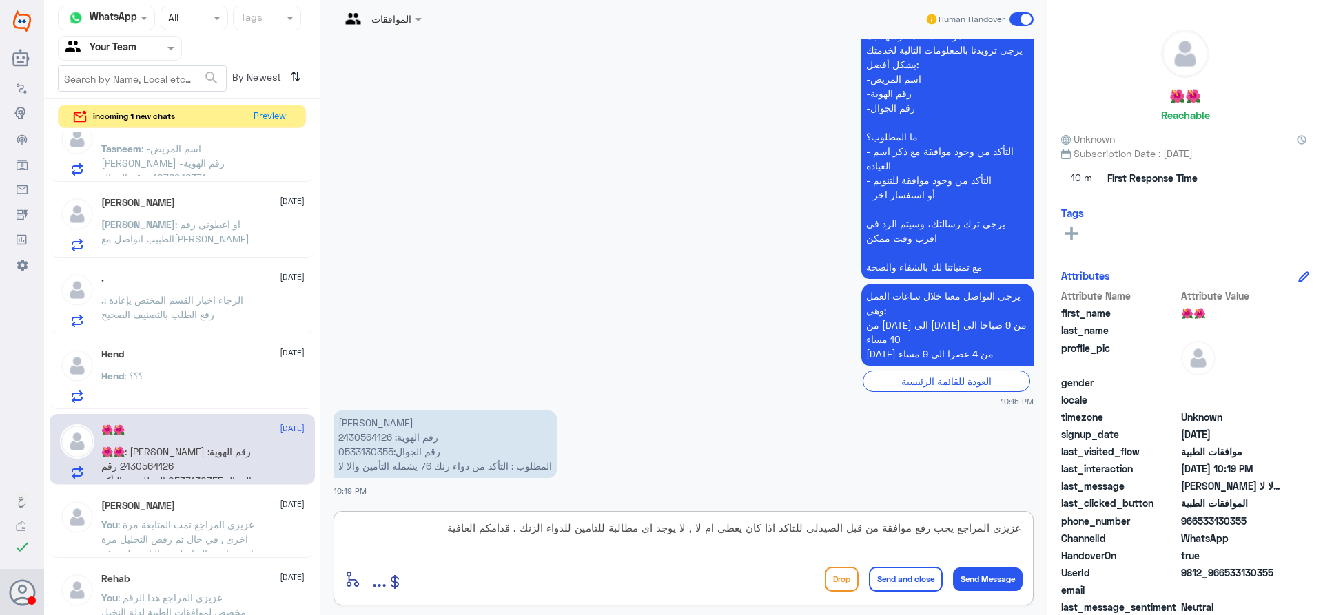
click at [926, 585] on button "Send and close" at bounding box center [906, 579] width 74 height 25
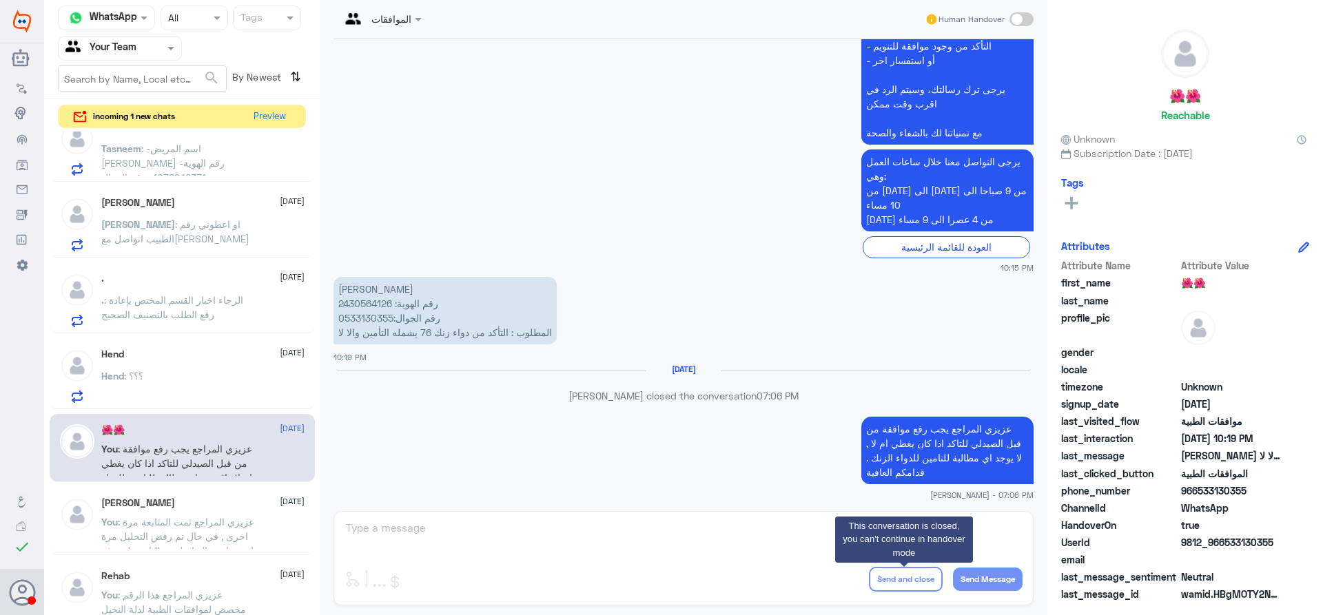
scroll to position [471, 0]
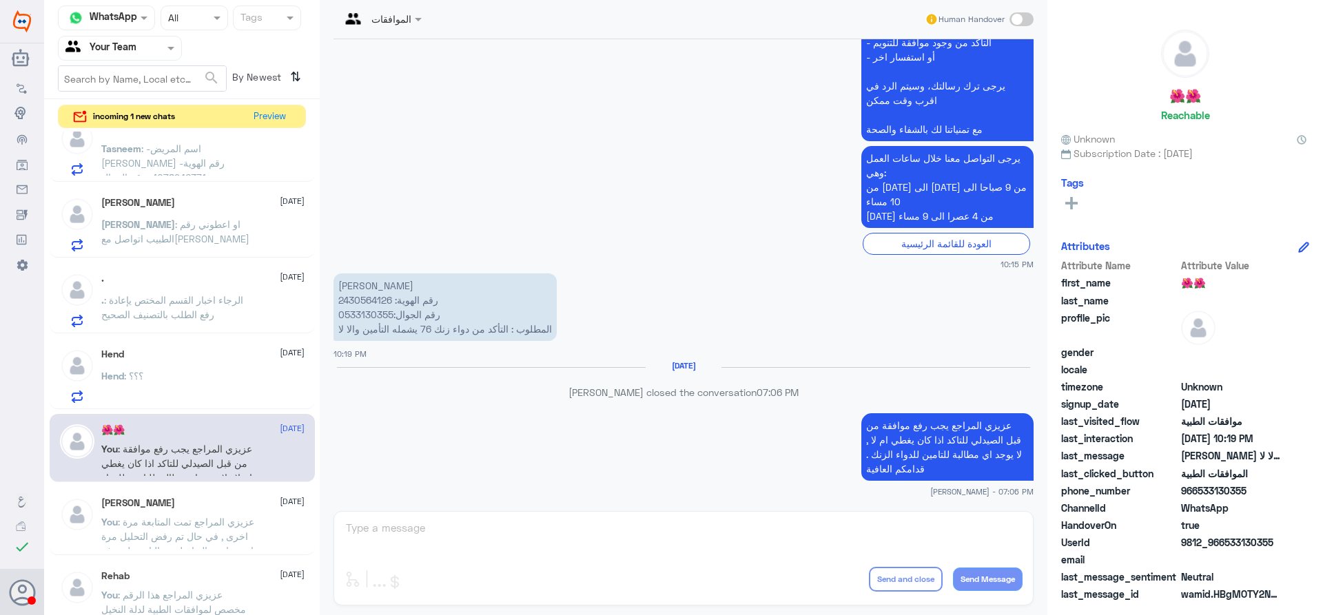
click at [211, 375] on div "Hend : ؟؟؟" at bounding box center [202, 387] width 203 height 31
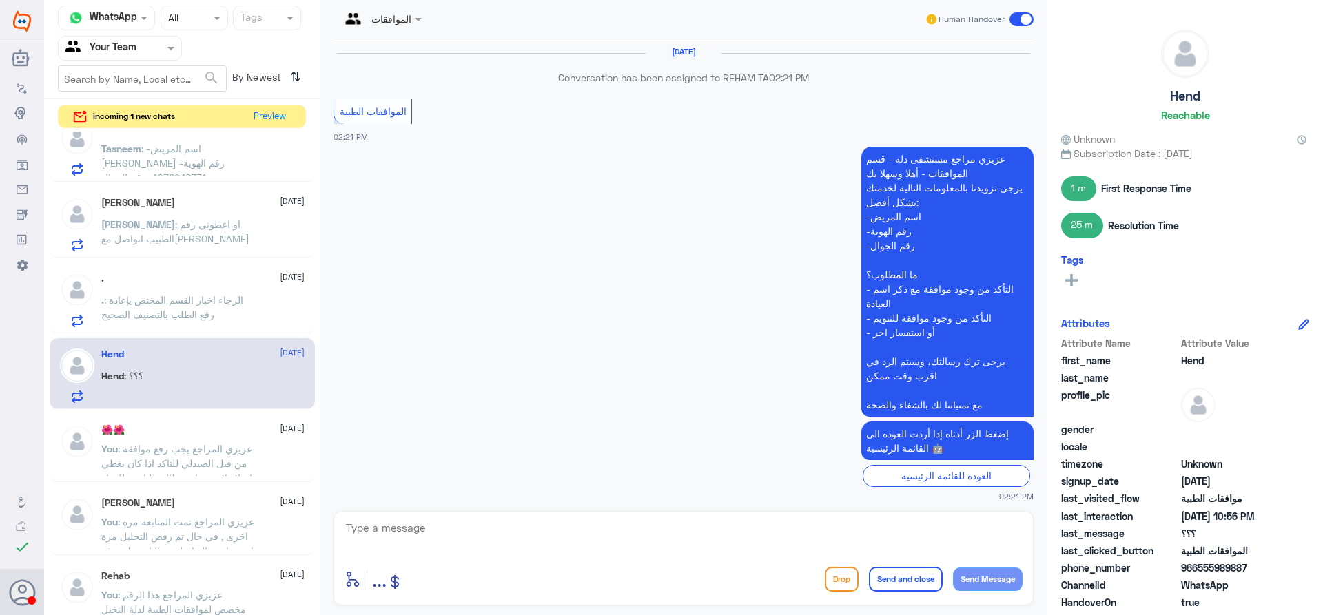
scroll to position [1386, 0]
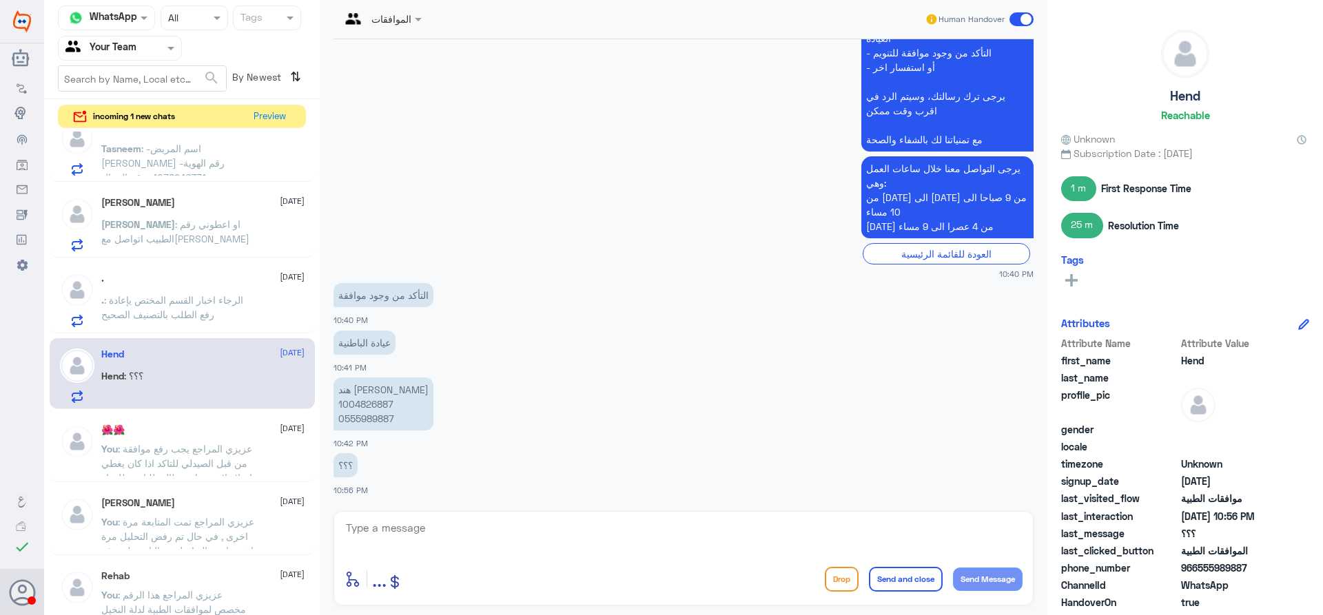
click at [374, 406] on p "هند عبدالله ابراهيم المحمود 1004826887 0555989887" at bounding box center [384, 404] width 100 height 53
copy p "1004826887"
click at [819, 549] on textarea at bounding box center [684, 536] width 678 height 34
type textarea "عزيزي المراجع هنالك موافقة على الطلب , ارجوا مراجعة الصيدلية للاستفادة من الموا…"
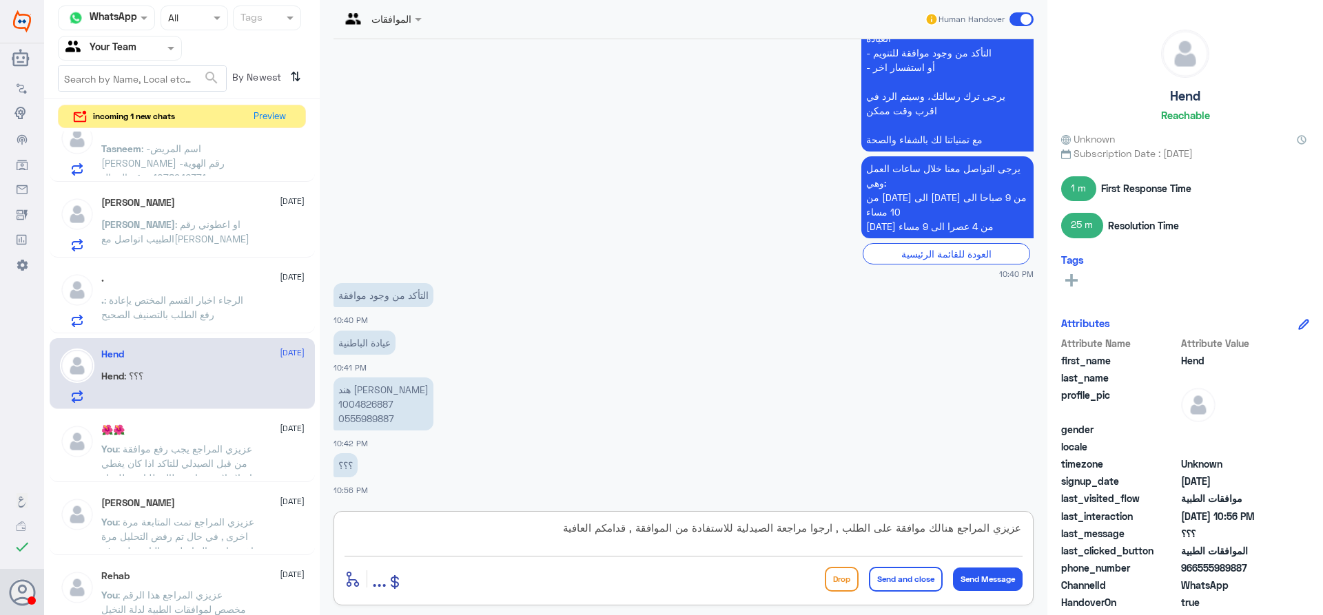
click at [881, 574] on button "Send and close" at bounding box center [906, 579] width 74 height 25
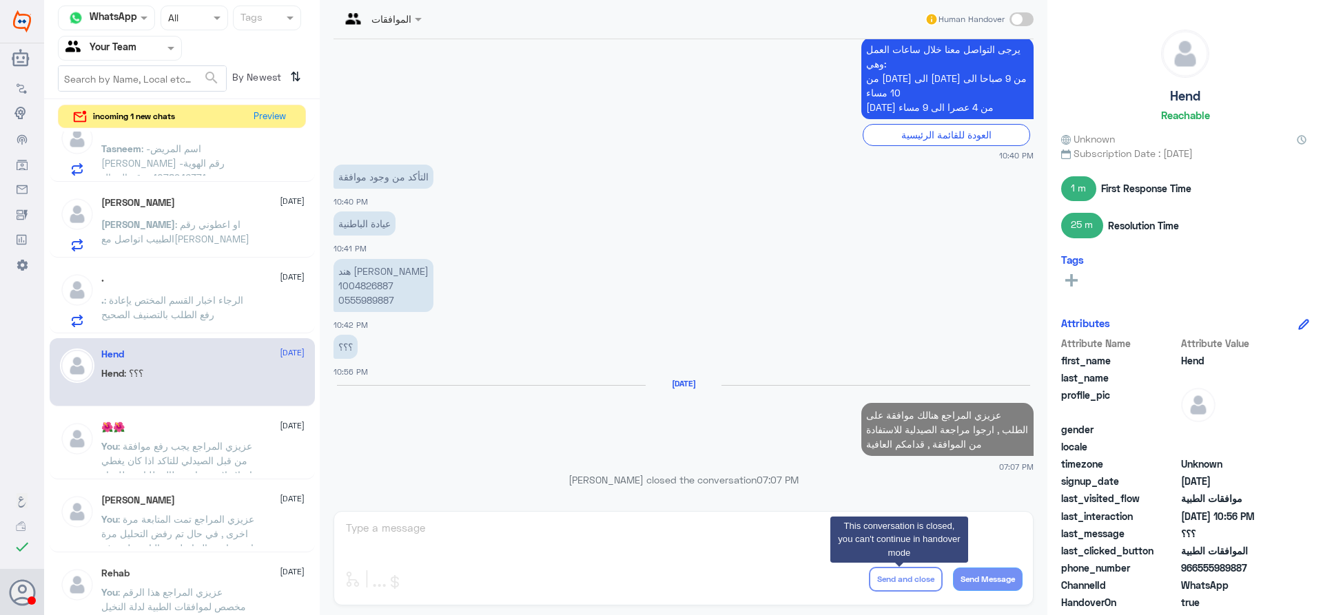
scroll to position [1480, 0]
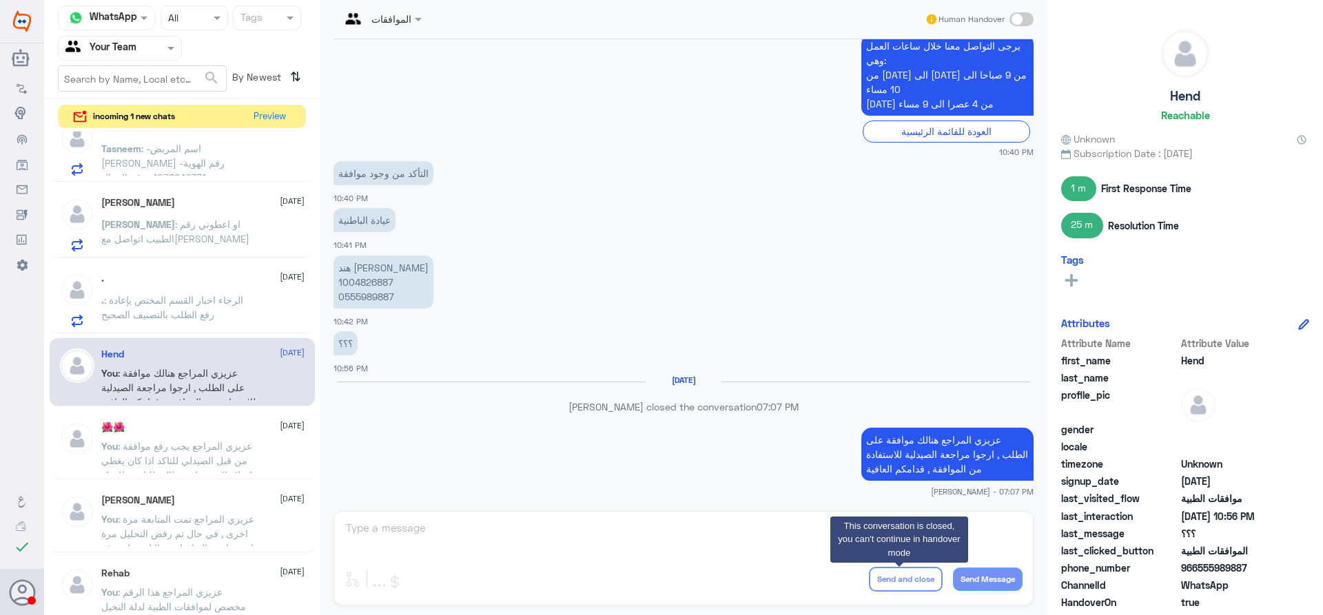
click at [201, 316] on span ": الرجاء اخبار القسم المختص يإعادة رفع الطلب بالتصنيف الصحيح" at bounding box center [172, 307] width 142 height 26
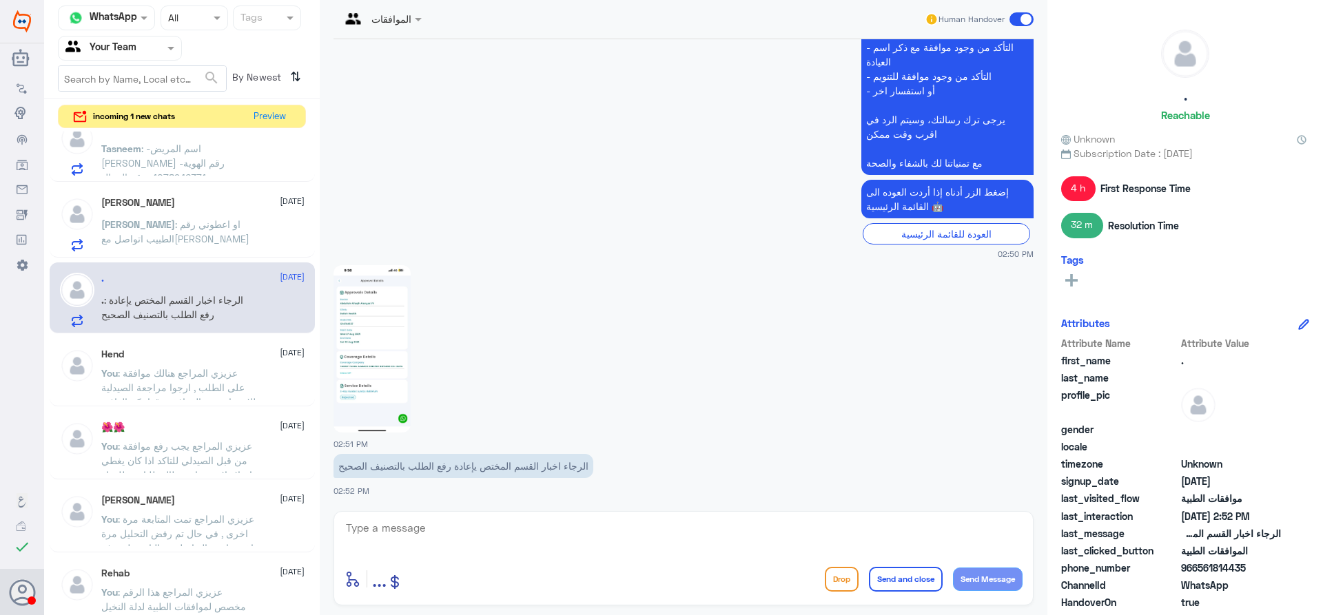
scroll to position [1453, 0]
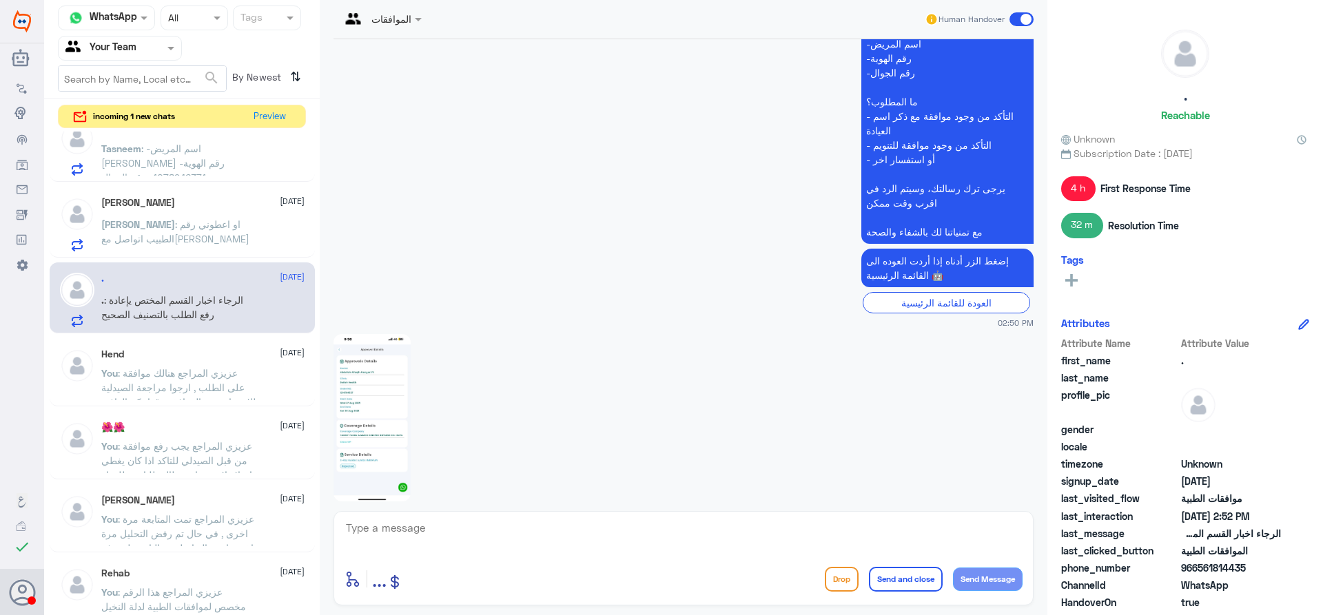
click at [386, 387] on img at bounding box center [372, 417] width 77 height 167
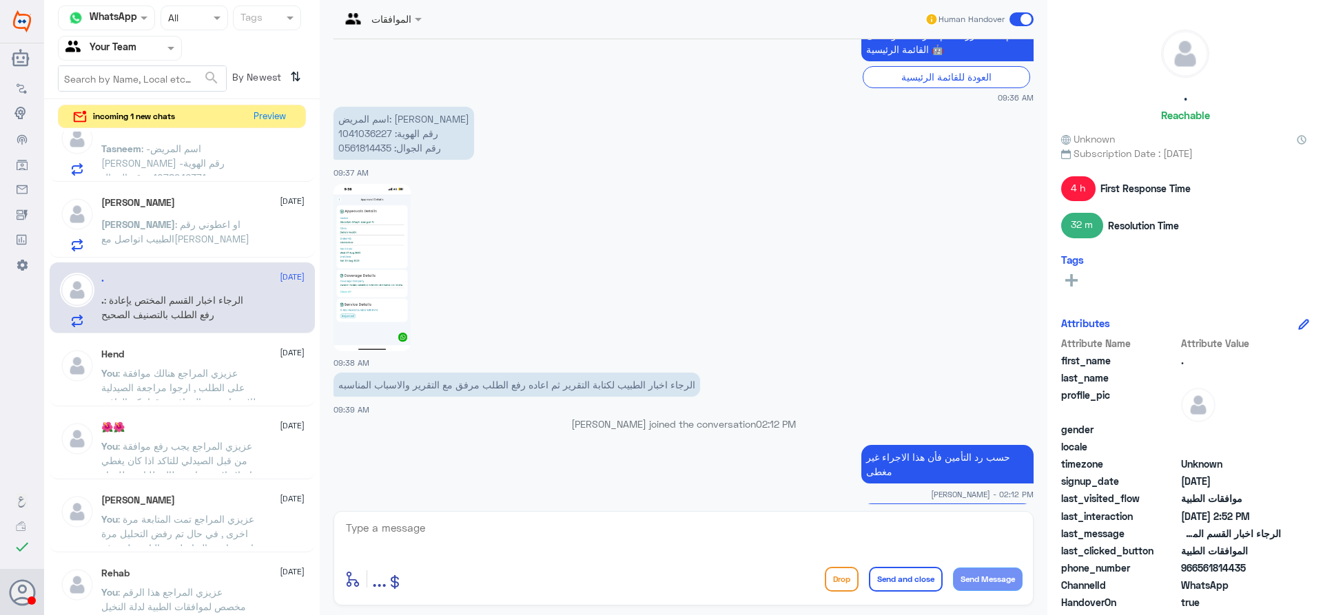
scroll to position [489, 0]
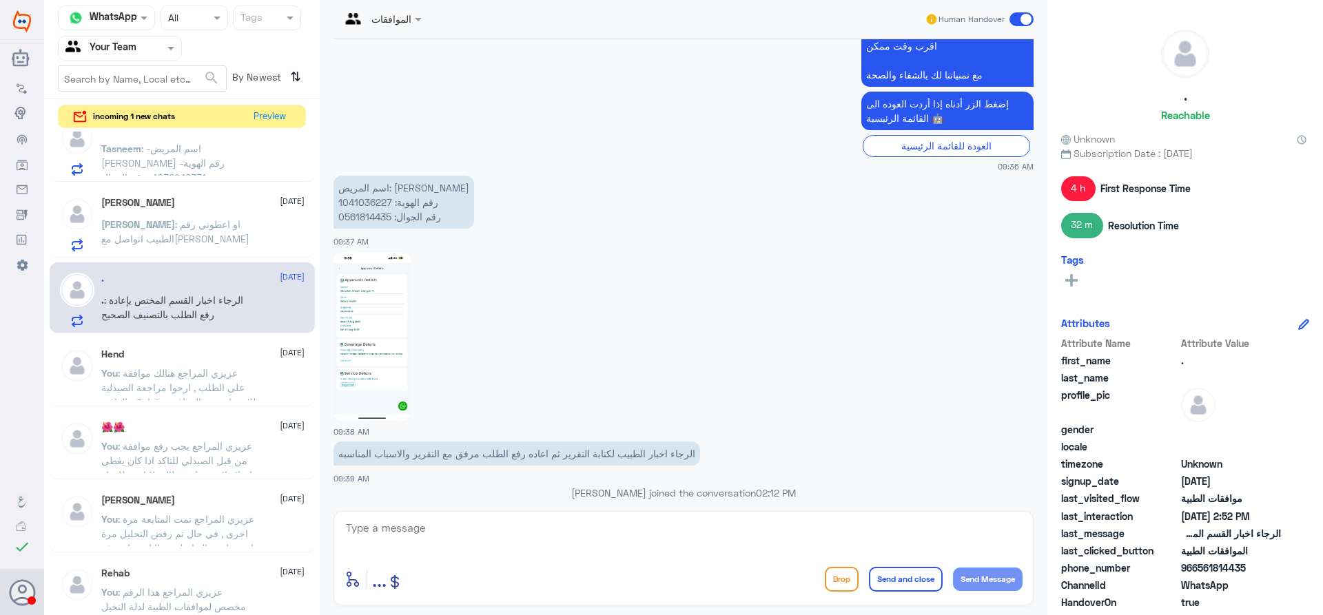
click at [344, 204] on p "اسم المريض: مهاء صبر رقم الهوية: 1041036227 رقم الجوال: 0561814435" at bounding box center [404, 202] width 141 height 53
copy p "1041036227"
click at [236, 238] on p "Abdullah : او اعطوني رقم الطبيب اتواصل معه" at bounding box center [178, 234] width 155 height 34
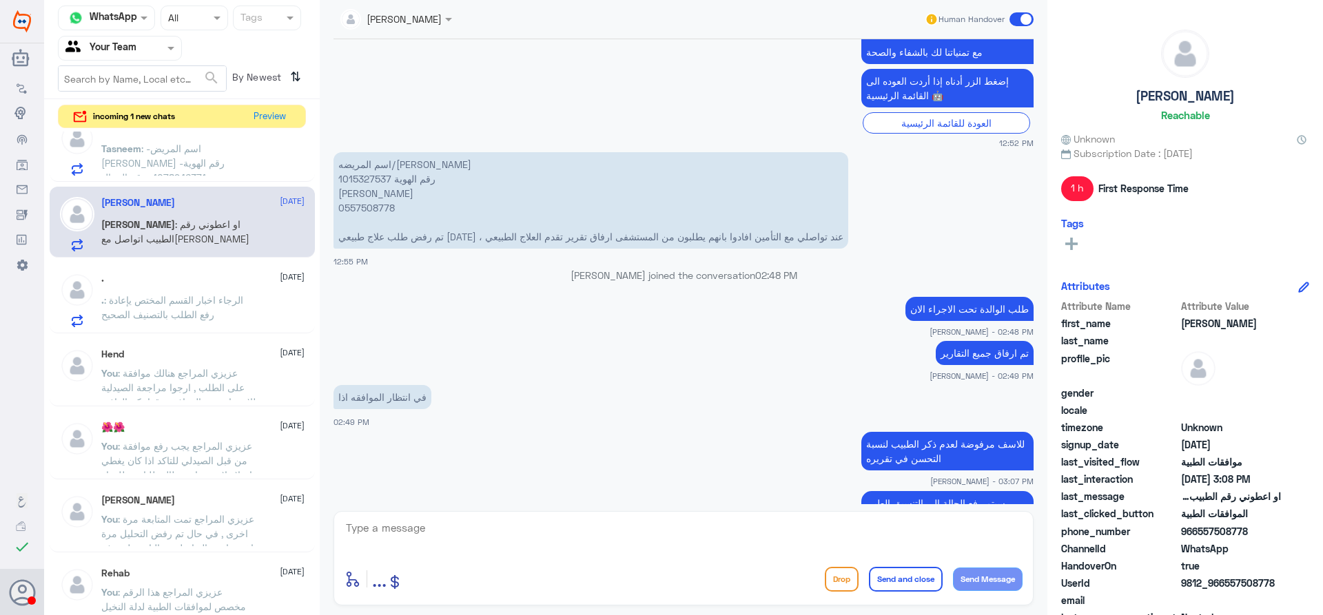
scroll to position [564, 0]
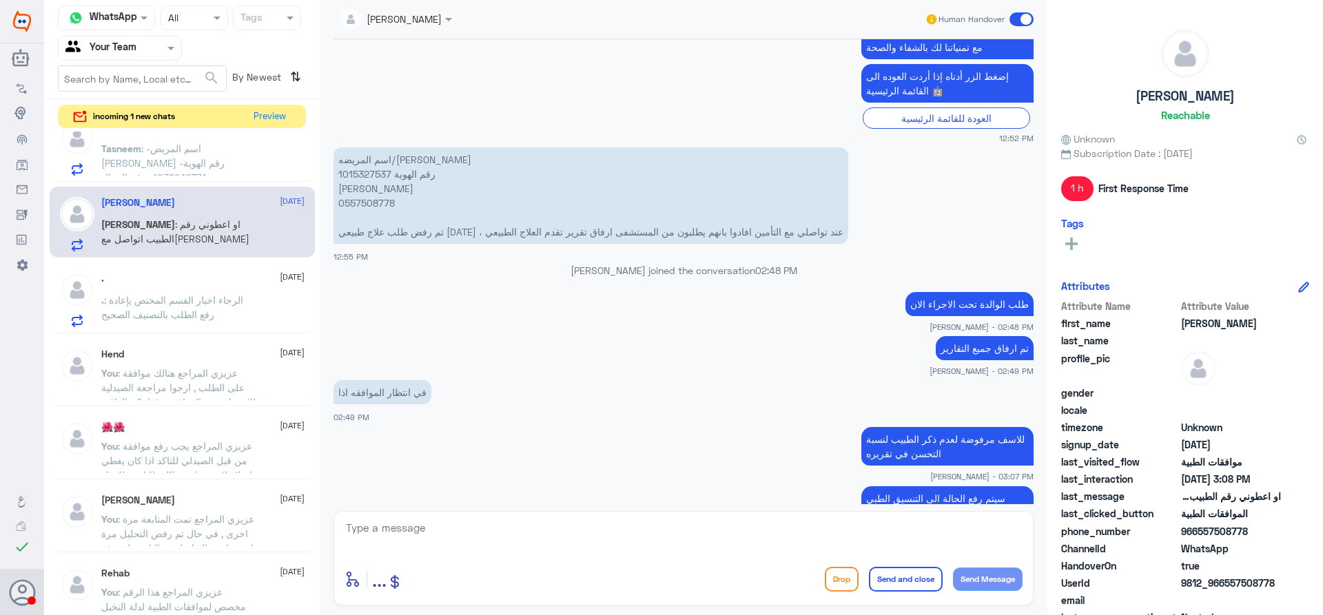
click at [342, 173] on p "اسم المريضه/مستوره عبدالرحيم الزهراني رقم الهوية 1015327537 جوال ابنها 05575087…" at bounding box center [591, 195] width 515 height 96
copy p "1015327537"
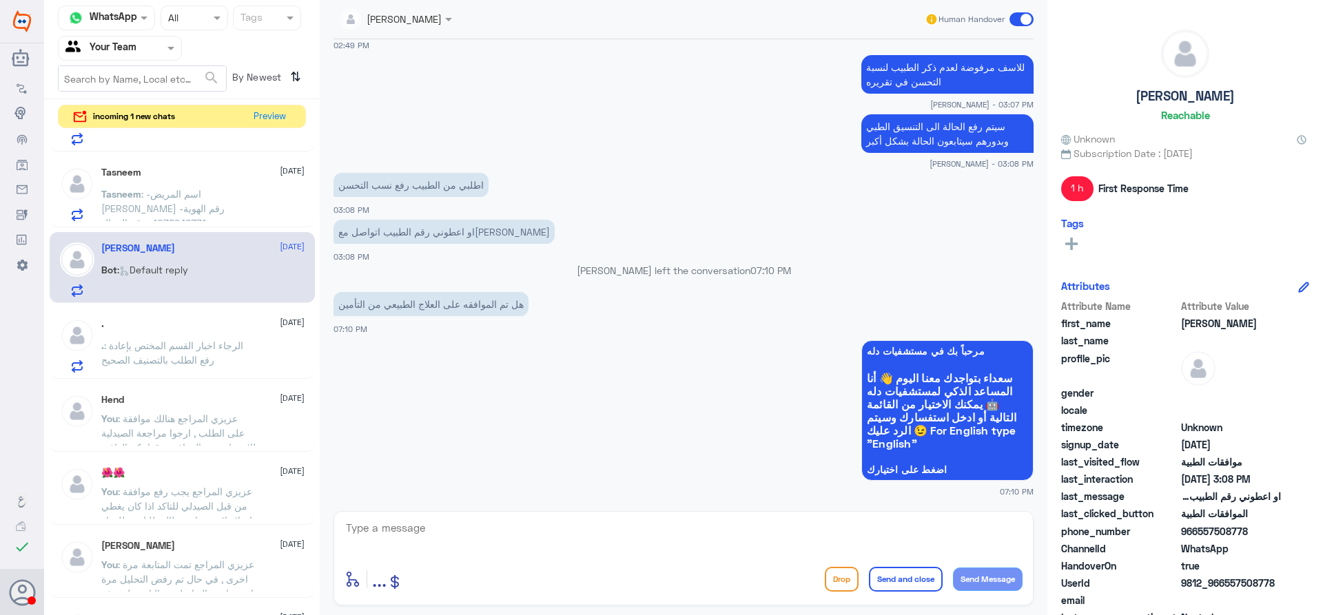
scroll to position [485, 0]
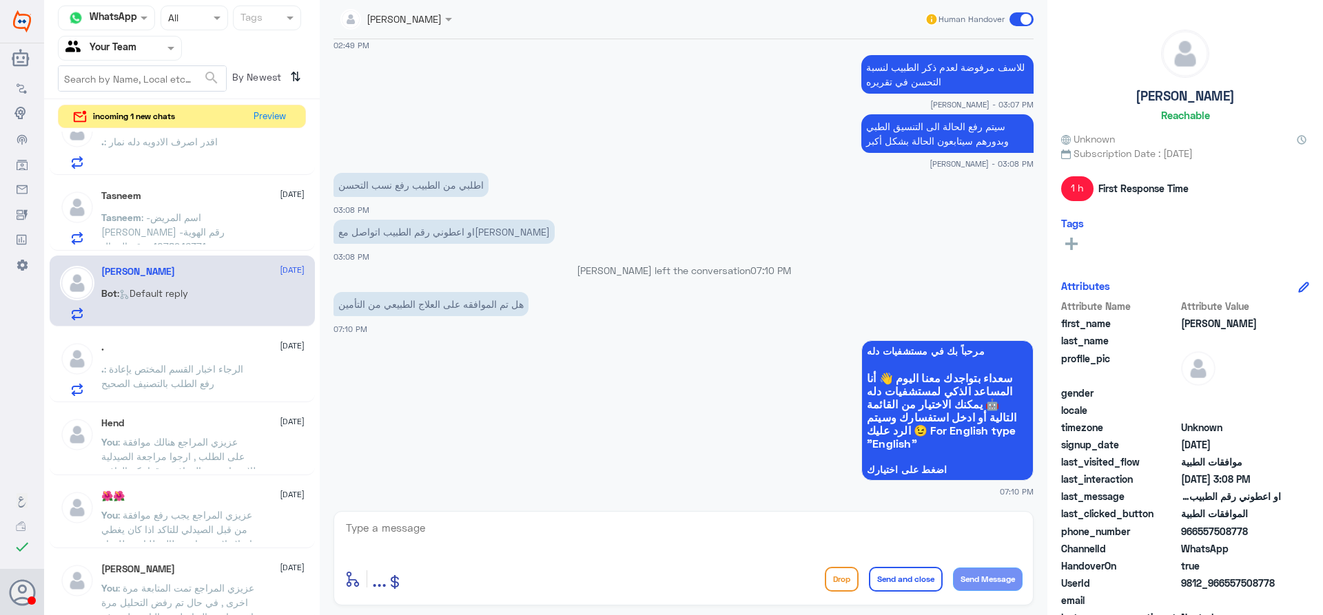
click at [197, 239] on p "Tasneem : -اسم المريض تسنيم ناصر القحطاني -رقم الهوية 1078946371 -رقم الجوال 05…" at bounding box center [178, 227] width 155 height 34
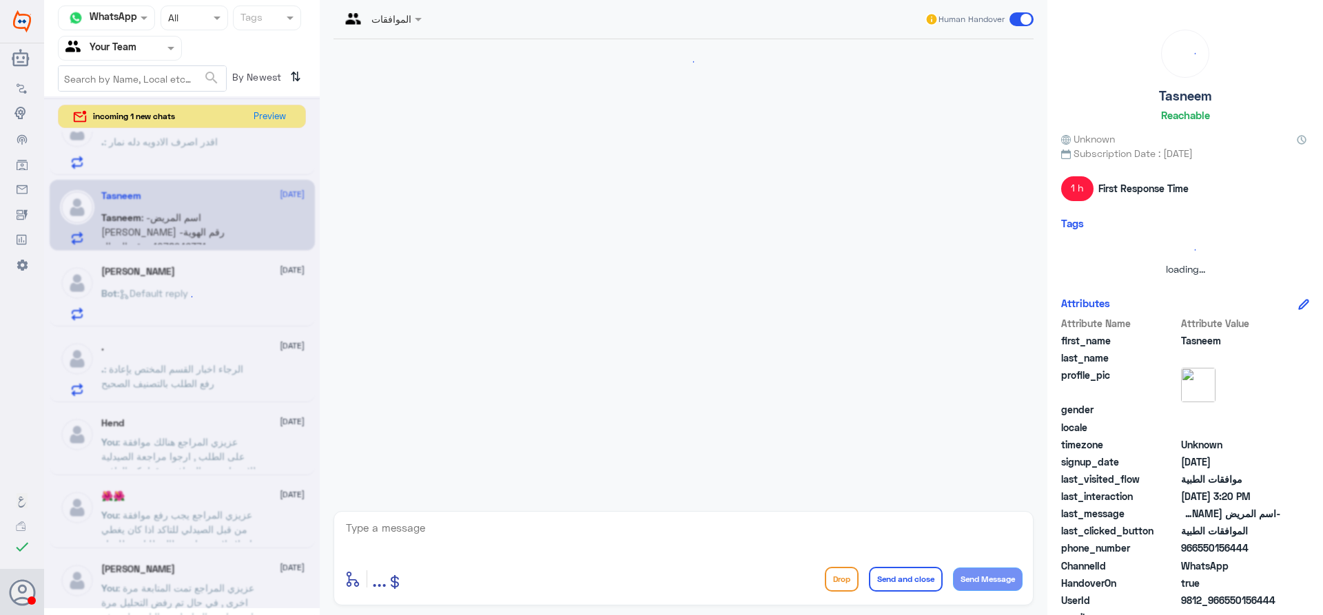
scroll to position [406, 0]
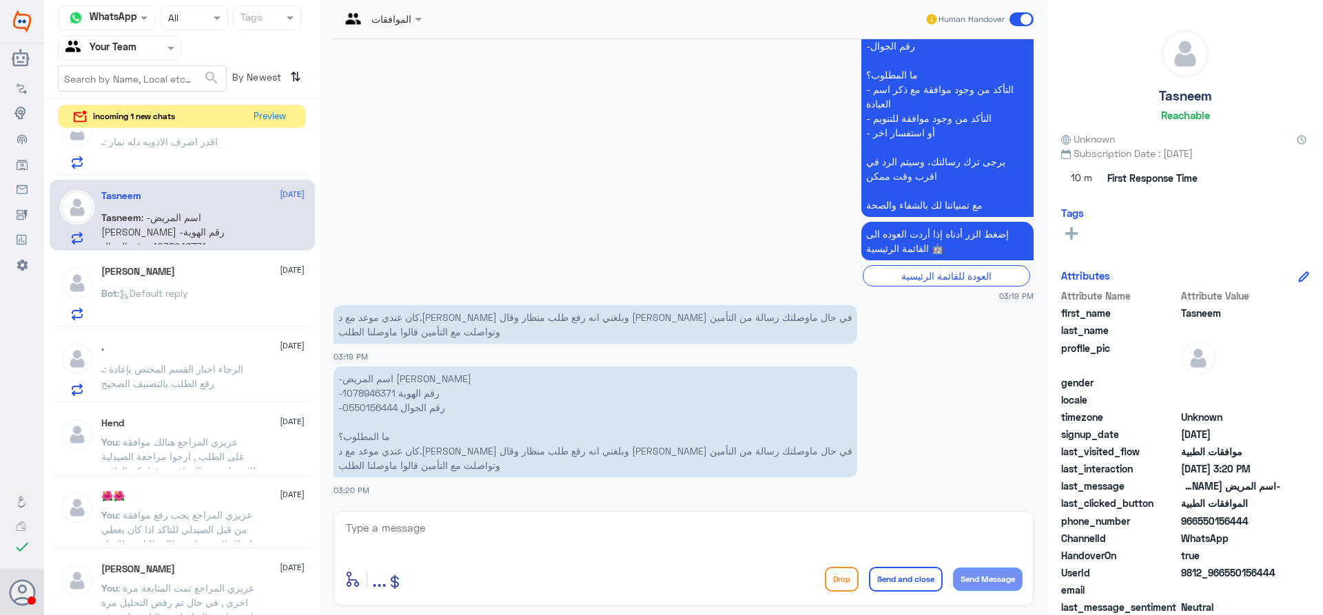
click at [367, 395] on p "-اسم المريض تسنيم ناصر القحطاني -رقم الهوية 1078946371 -رقم الجوال 0550156444 م…" at bounding box center [596, 422] width 524 height 111
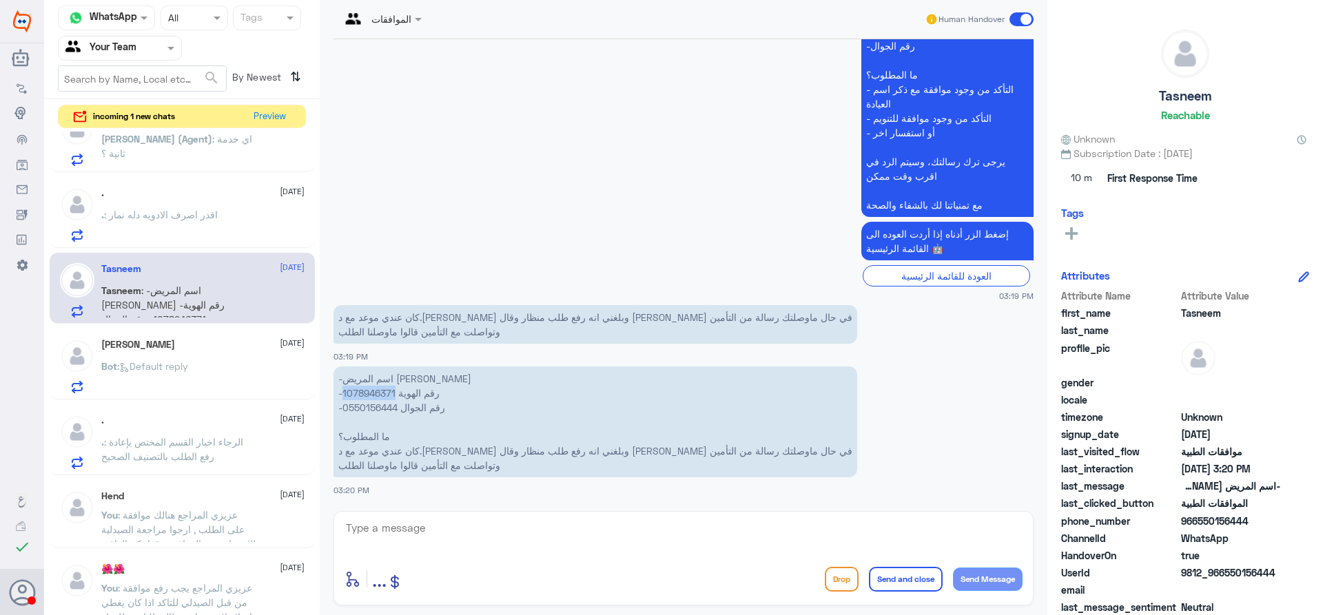
scroll to position [482, 0]
click at [409, 540] on textarea at bounding box center [684, 536] width 678 height 34
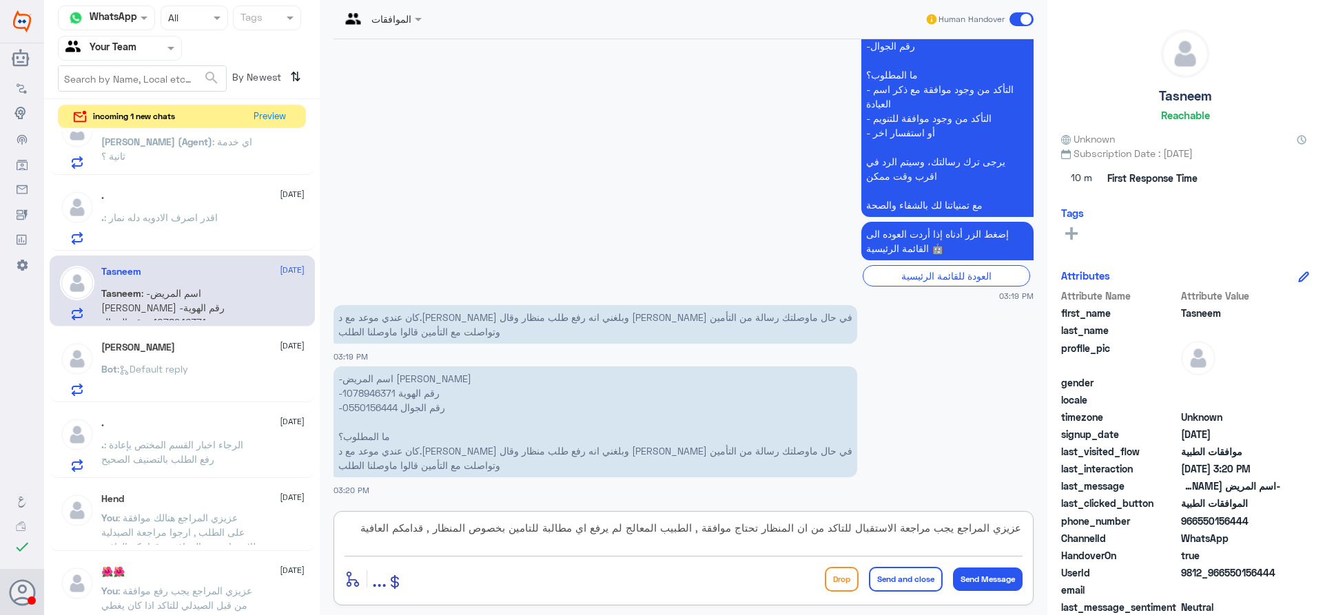
type textarea "عزيزي المراجع يجب مراجعة الاستقبال للتاكد من ان المنظار تحتاج موافقة , الطبيب ا…"
click at [857, 564] on div "enter flow name ... Drop Send and close Send Message" at bounding box center [684, 579] width 678 height 31
click at [886, 568] on button "Send and close" at bounding box center [906, 579] width 74 height 25
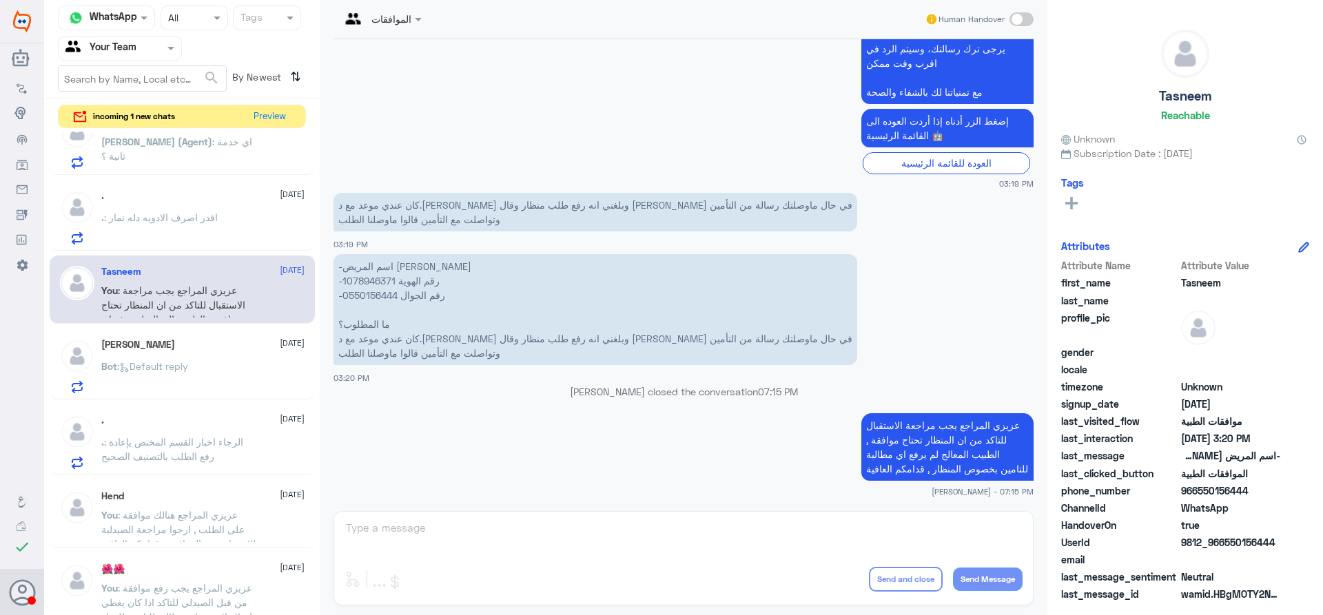
click at [203, 233] on p ". : اقدر اصرف الادويه دله نمار" at bounding box center [159, 227] width 116 height 34
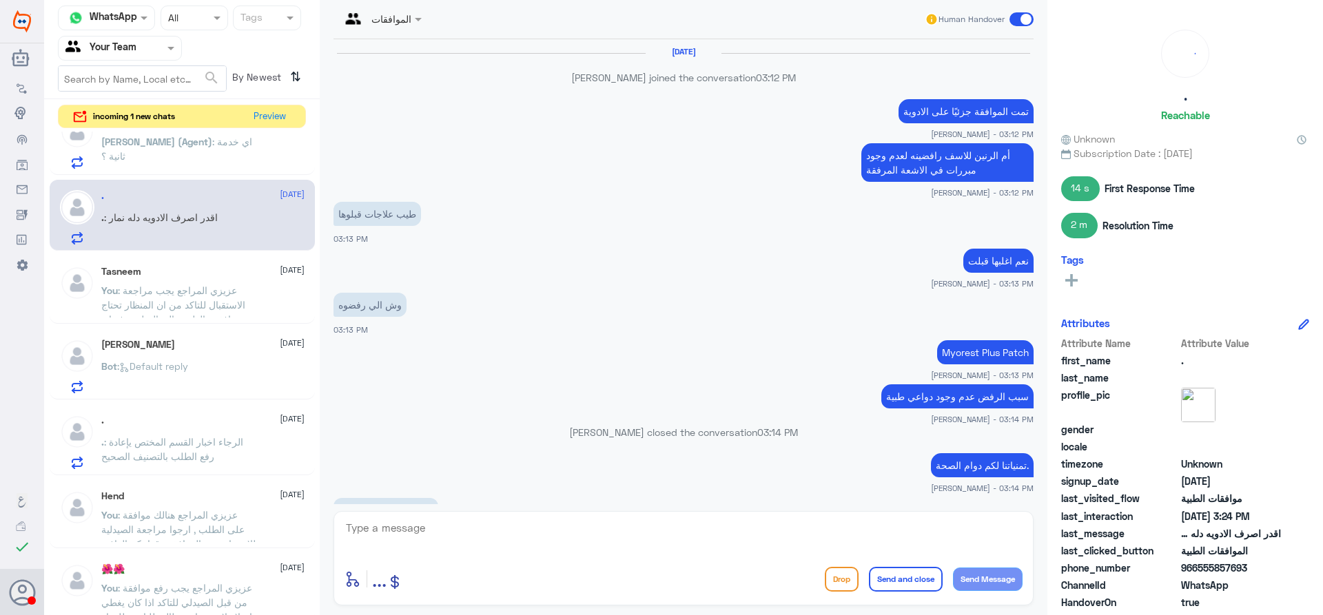
scroll to position [826, 0]
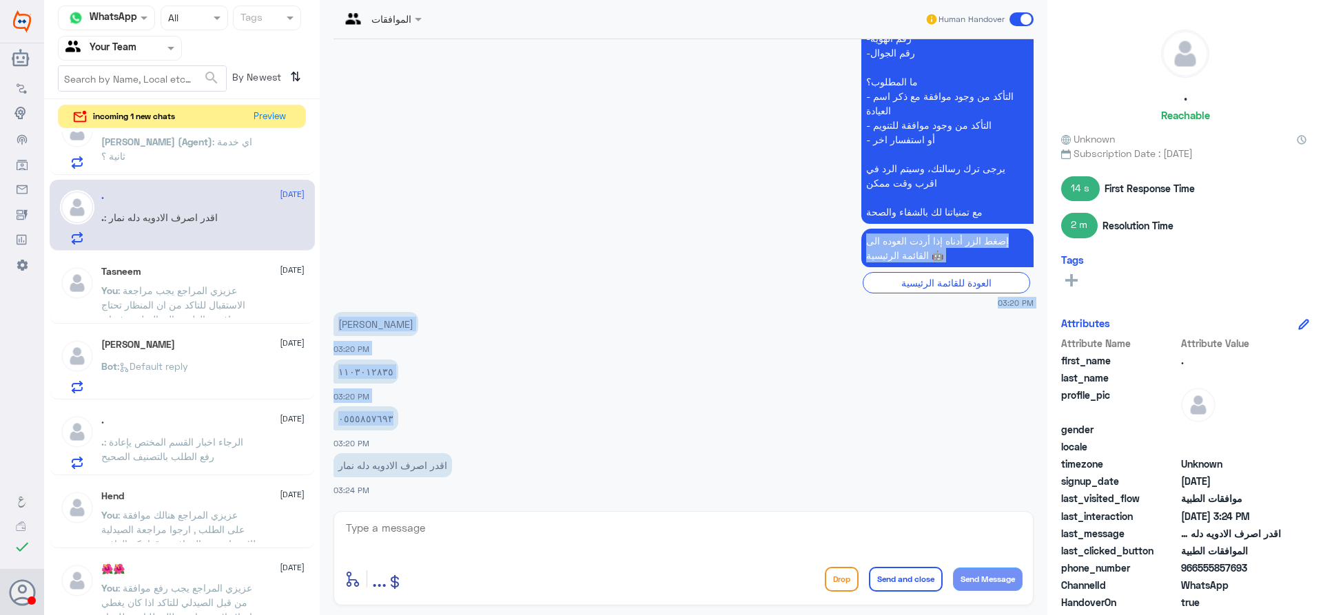
drag, startPoint x: 1034, startPoint y: 406, endPoint x: 1034, endPoint y: 205, distance: 201.2
click at [1034, 205] on div "28 Aug 2025 Ahlam Alshehri joined the conversation 03:12 PM تمت الموافقة جزئيًا…" at bounding box center [684, 271] width 714 height 465
click at [1008, 413] on app-msgs-text "٠٥٥٥٨٥٧٦٩٣" at bounding box center [684, 419] width 700 height 25
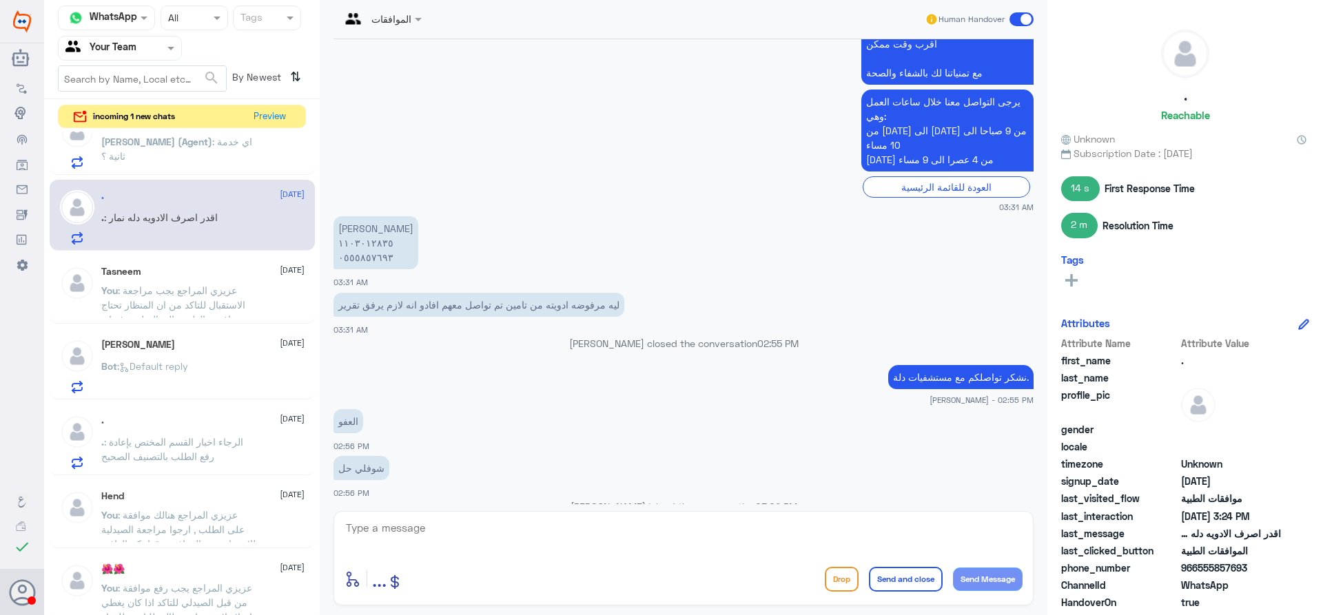
scroll to position [4575, 0]
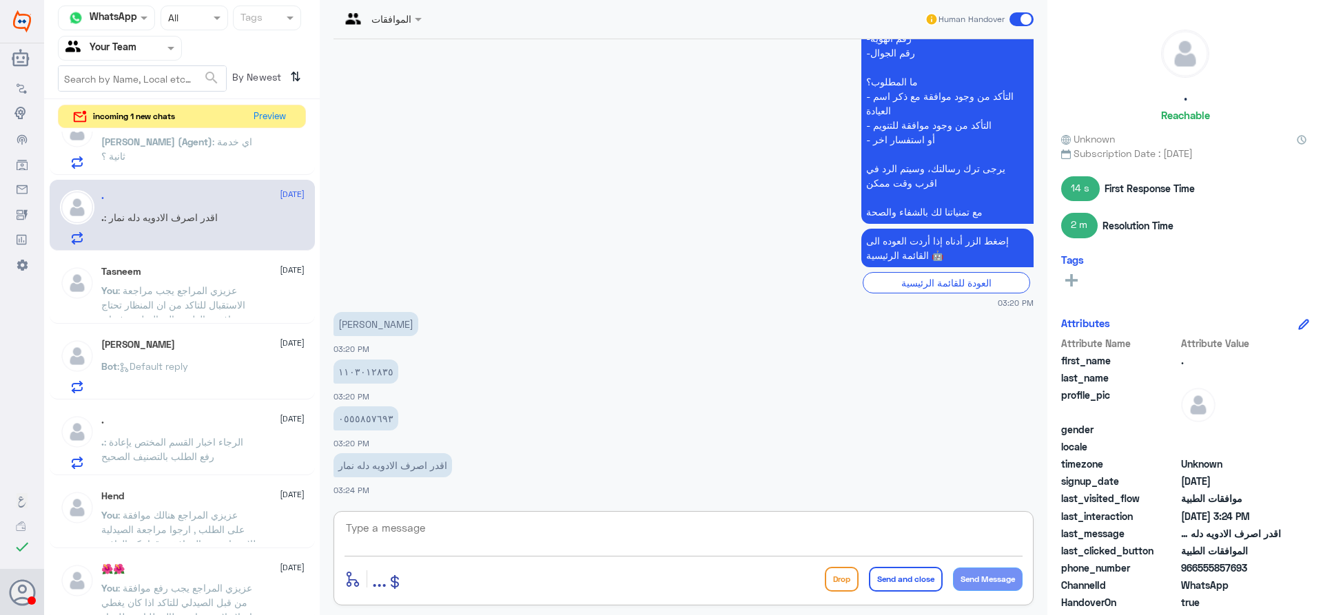
click at [478, 522] on textarea at bounding box center [684, 536] width 678 height 34
type textarea "غ"
type textarea "ع"
paste textarea "( 0112995140 , 0546022896 )"
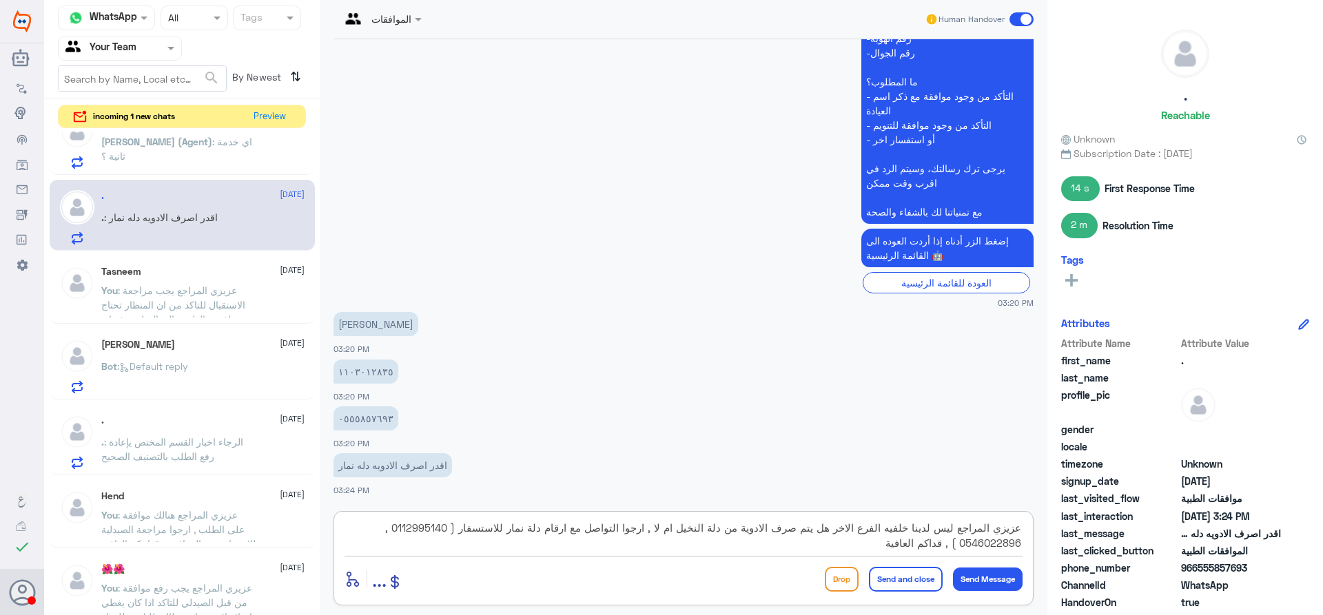
type textarea "عزيزي المراجع ليس لدينا خلفيه الفرع الاخر هل يتم صرف الادوية من دلة النخيل ام ل…"
click at [901, 581] on button "Send and close" at bounding box center [906, 579] width 74 height 25
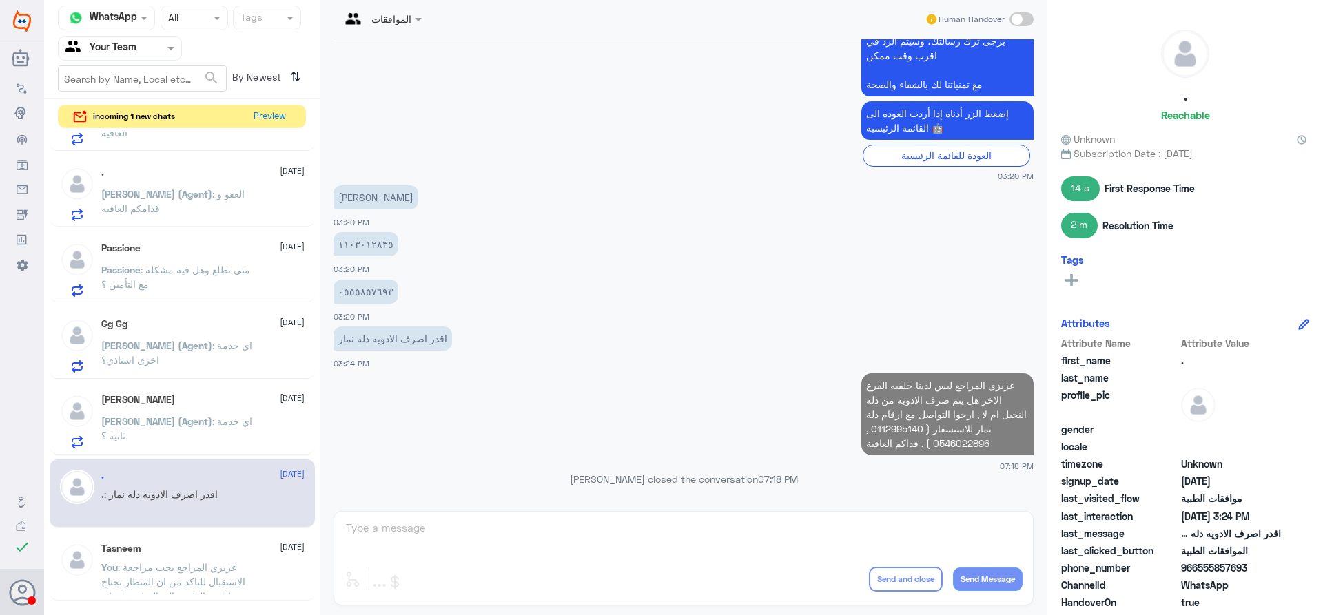
scroll to position [198, 0]
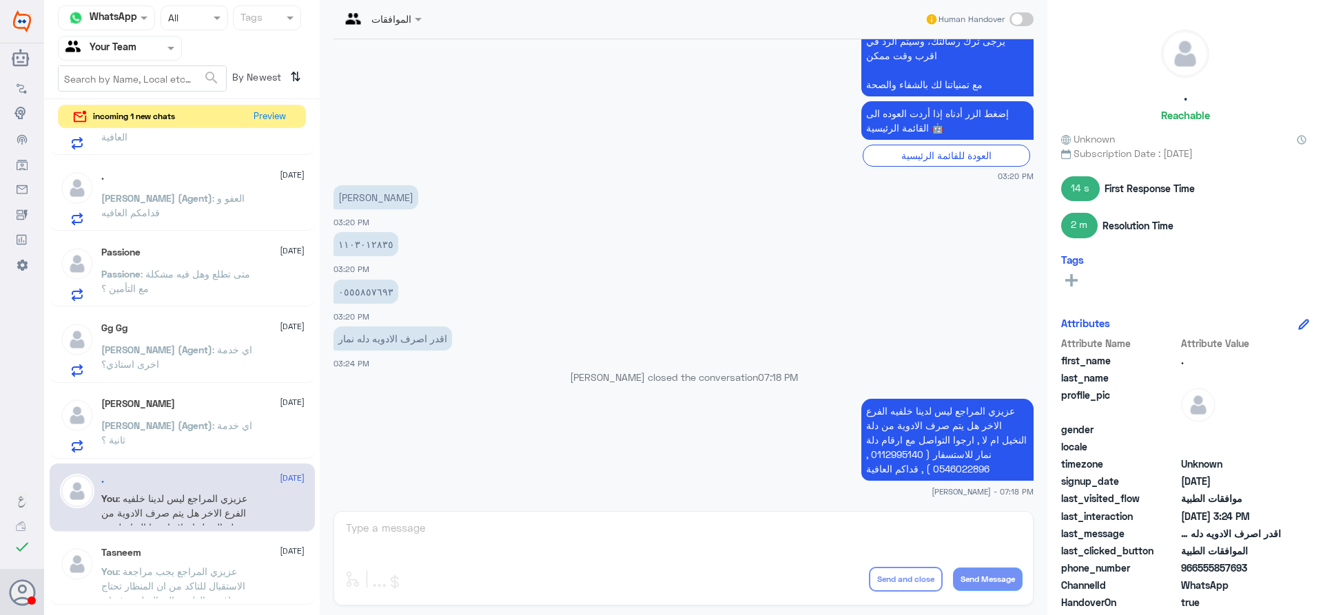
click at [260, 425] on div "Abdullah (Agent) : اي خدمة ثانية ؟" at bounding box center [202, 437] width 203 height 31
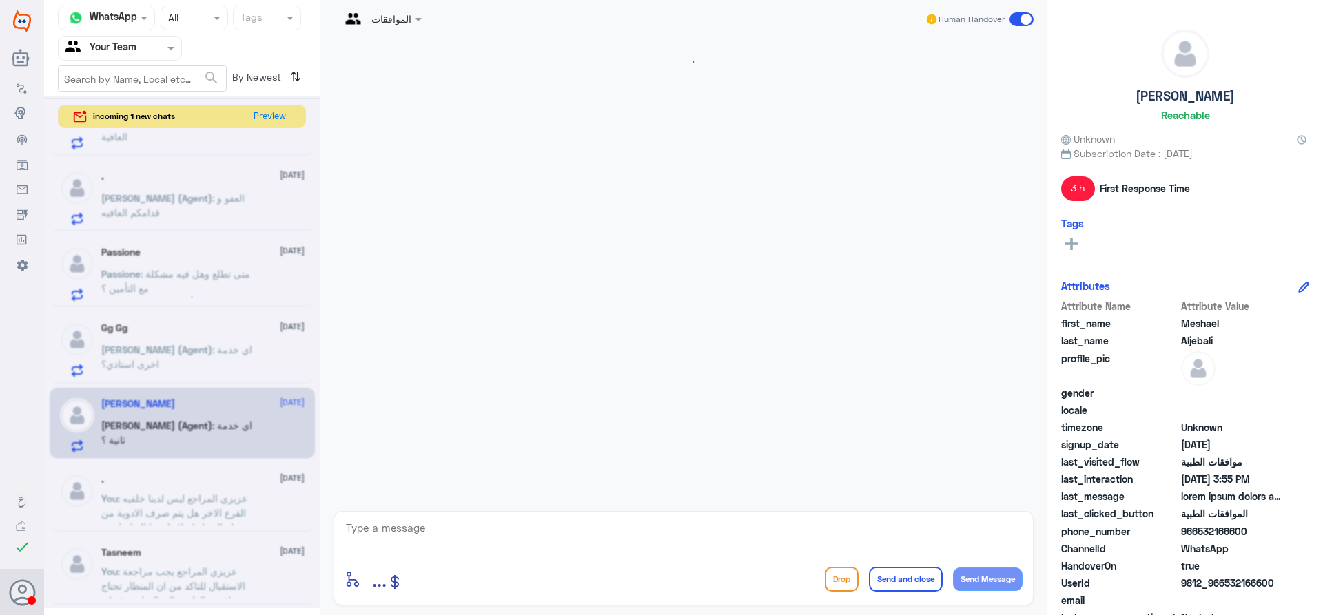
scroll to position [1254, 0]
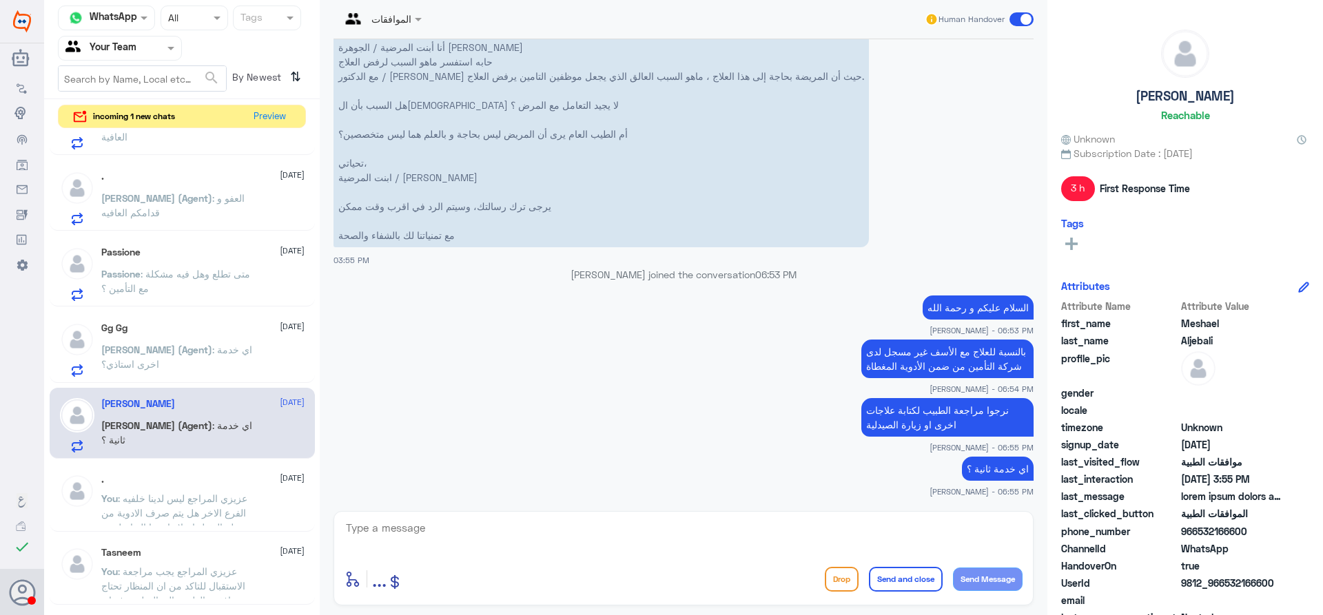
click at [836, 530] on textarea at bounding box center [684, 536] width 678 height 34
type textarea "قدامكم العافية"
click at [912, 578] on button "Send and close" at bounding box center [906, 579] width 74 height 25
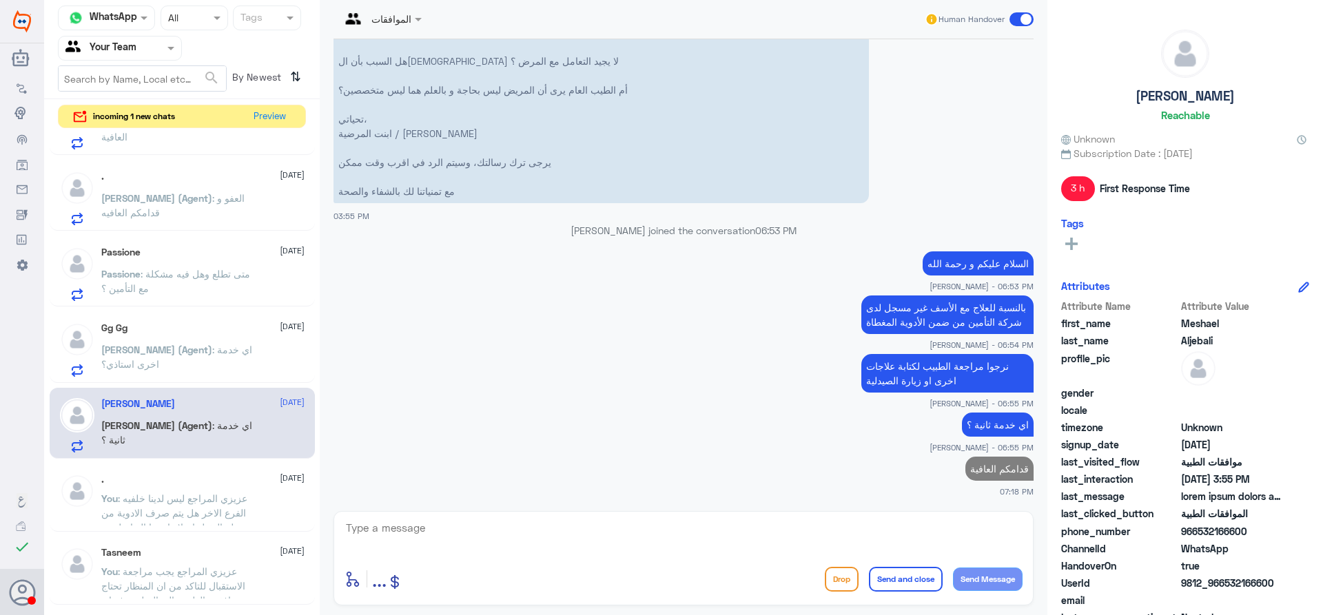
scroll to position [1294, 0]
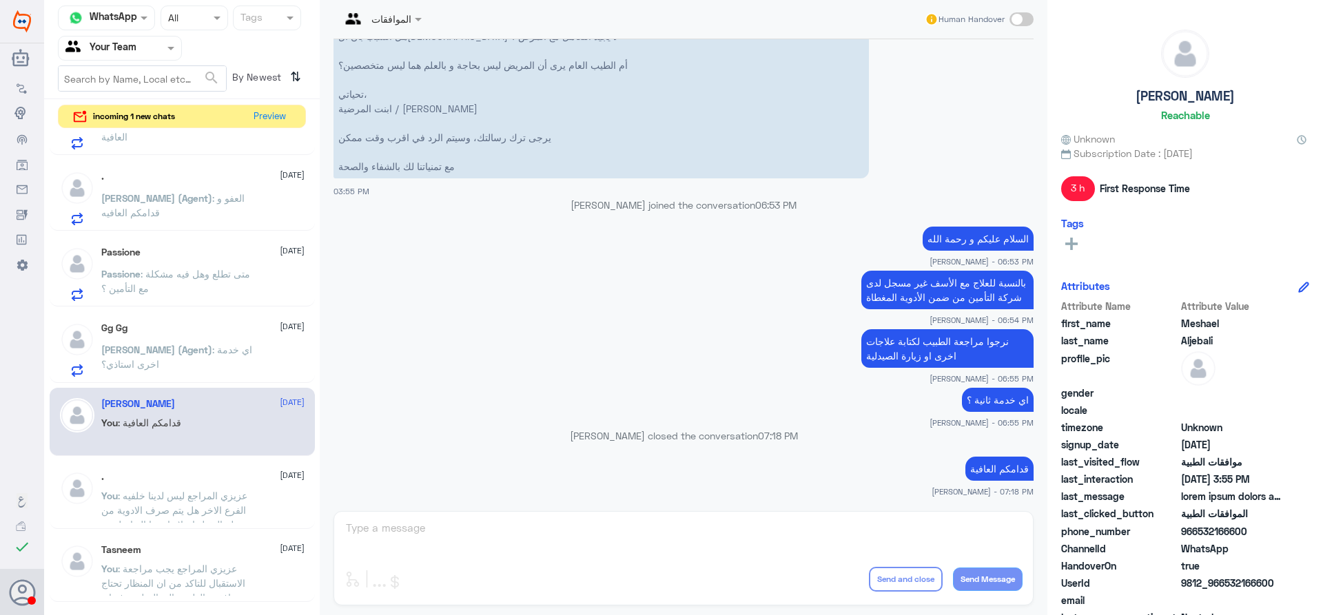
click at [236, 359] on p "Abdullah (Agent) : اي خدمة اخرى استاذي؟" at bounding box center [178, 360] width 155 height 34
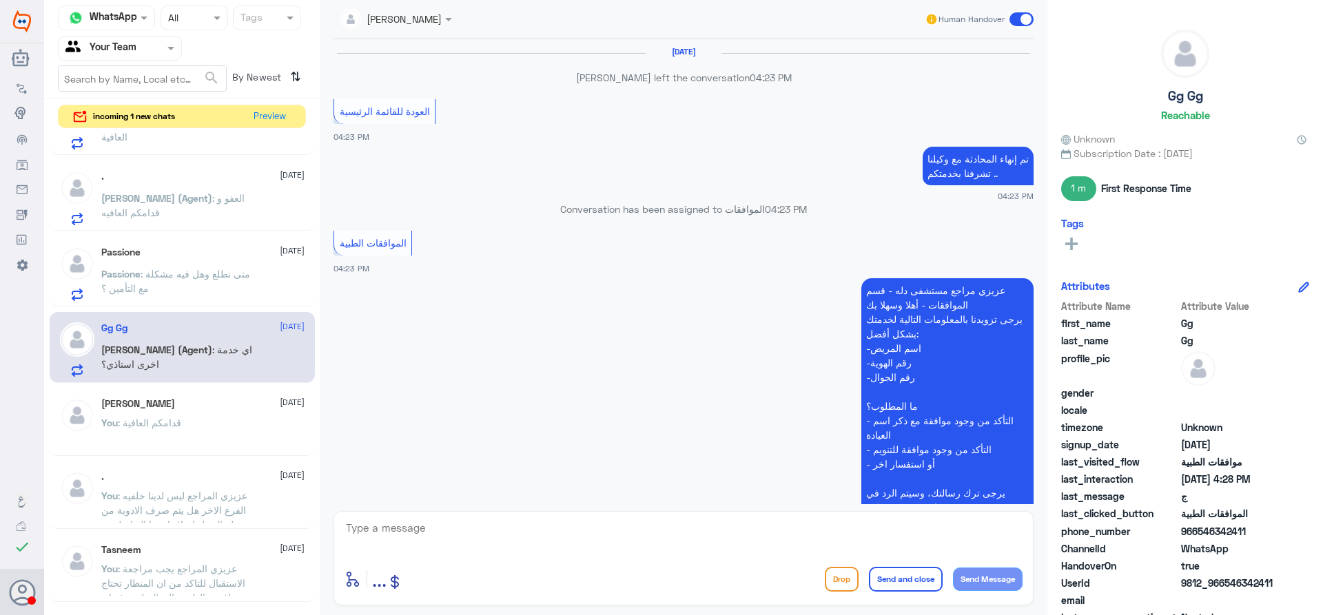
scroll to position [896, 0]
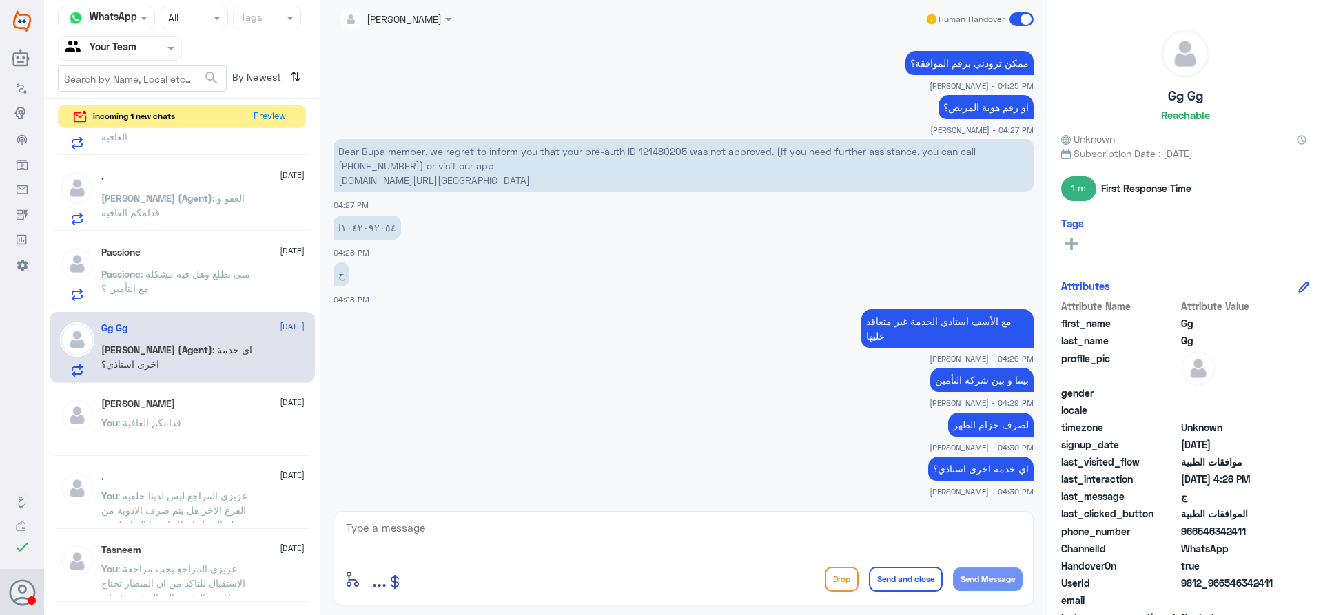
click at [664, 145] on p "Dear Bupa member, we regret to inform you that your pre-auth ID 121480205 was n…" at bounding box center [684, 165] width 700 height 53
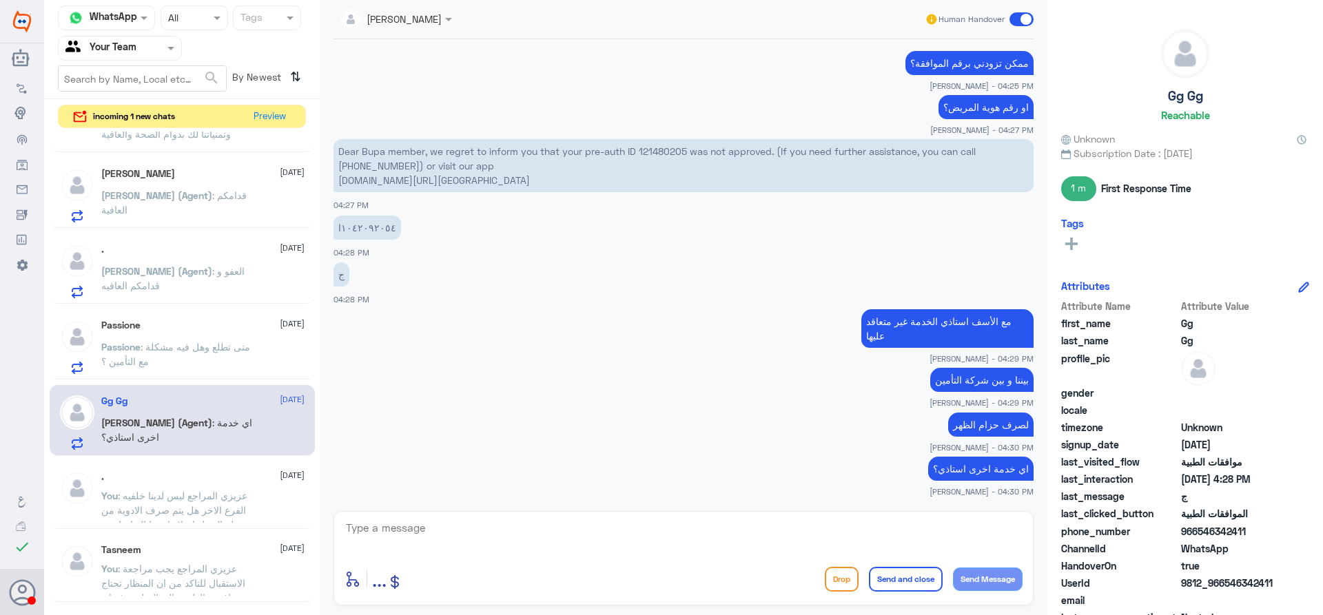
click at [240, 351] on p "Passione : متى تطلع وهل فيه مشكلة مع التأمين ؟" at bounding box center [178, 357] width 155 height 34
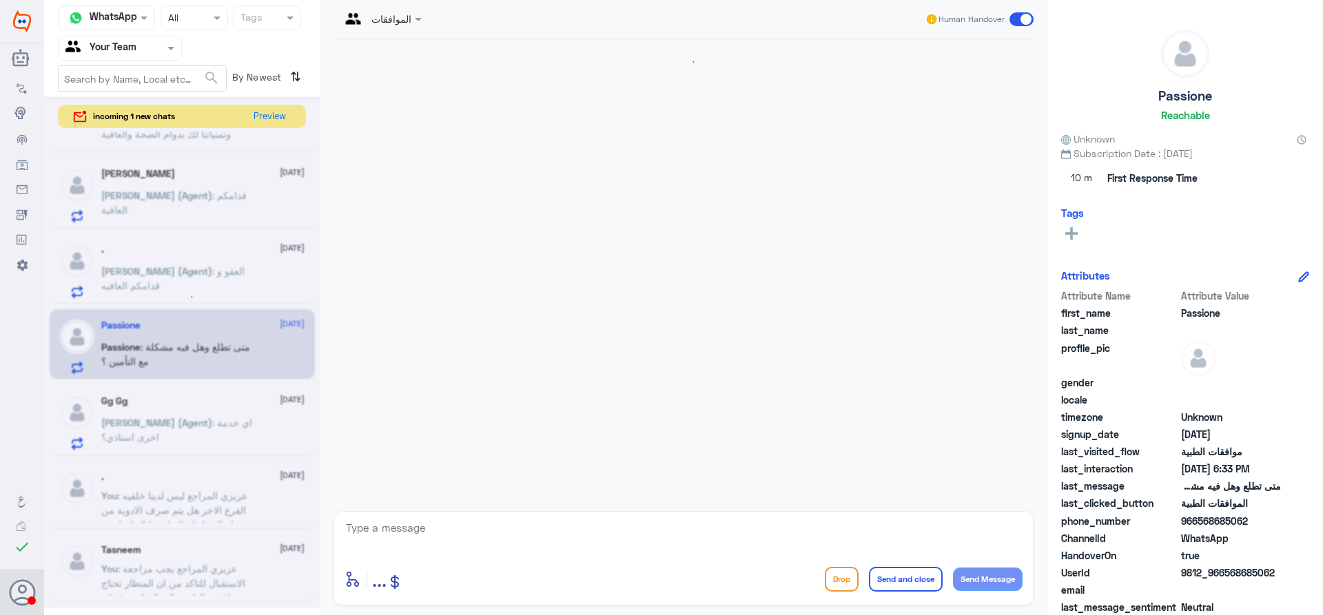
scroll to position [391, 0]
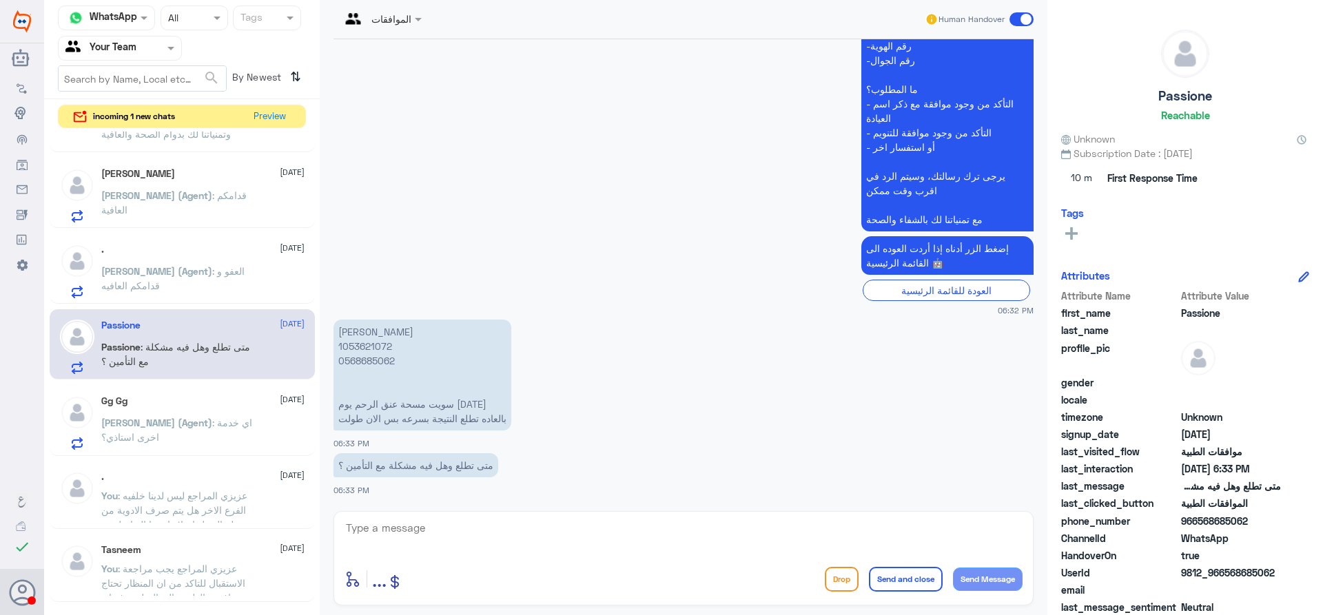
click at [375, 348] on p "وجدان الرشود 1053621072 0568685062 سويت مسحة عنق الرحم يوم الثلاثاء بالعاده تطل…" at bounding box center [423, 375] width 178 height 111
click at [482, 534] on textarea at bounding box center [684, 536] width 678 height 34
type textarea "عزيزي المراجع ارحوا التواصل مع خدمه العملاء وتحويلك للمختبر للاستفسار ,"
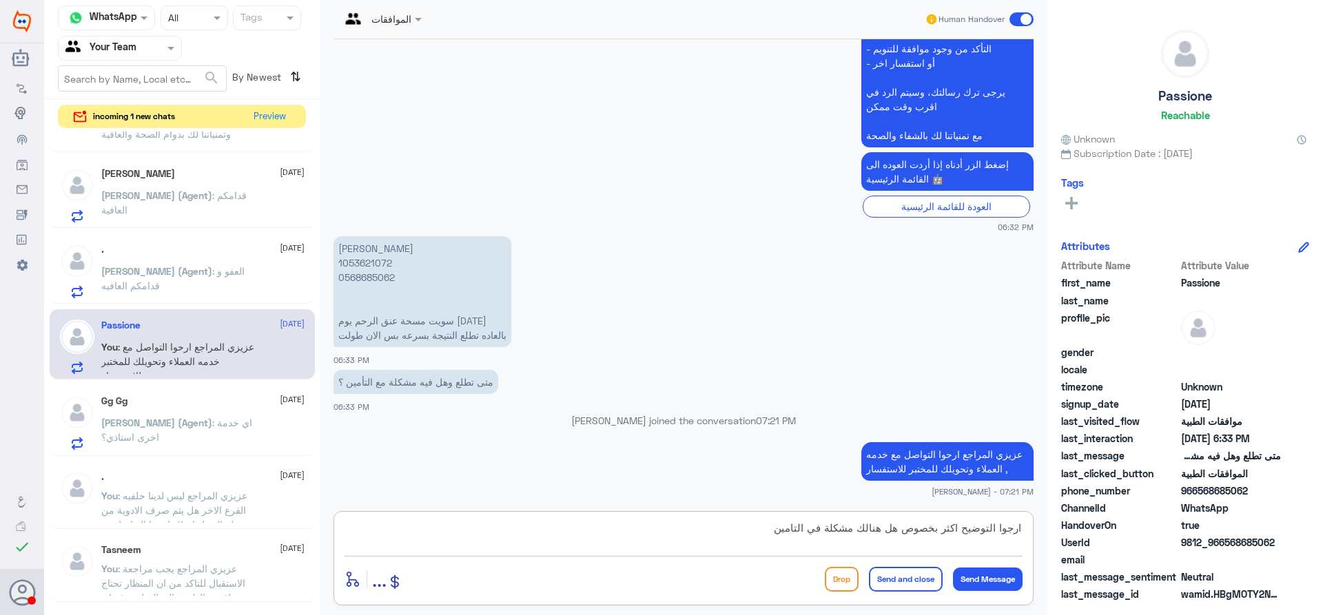
type textarea "ارجوا التوضيح اكثر بخصوص هل هنالك مشكلة في التامين"
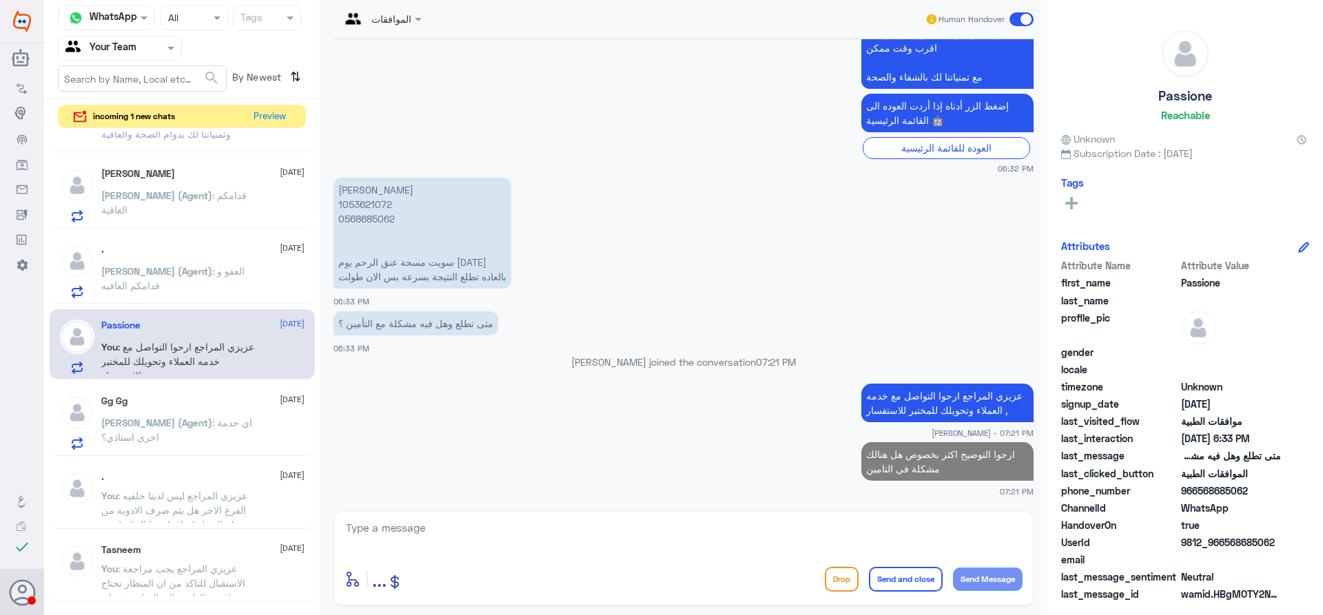
click at [183, 285] on p "Abdullah (Agent) : العفو و قدامكم العافيه" at bounding box center [178, 281] width 155 height 34
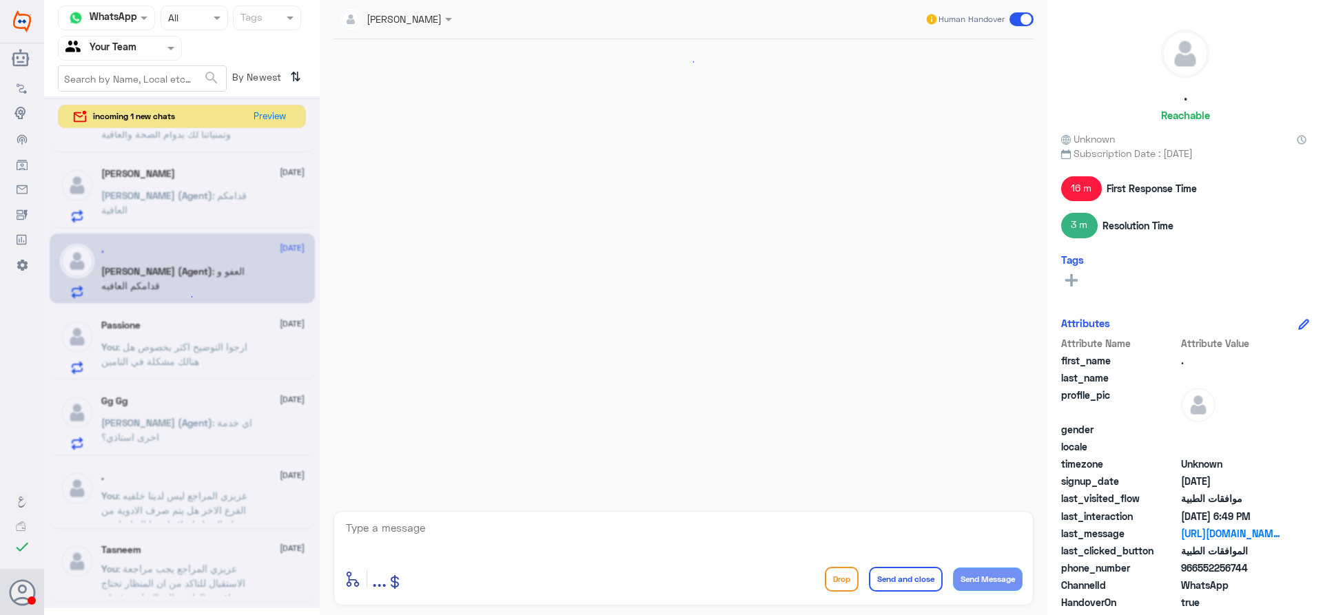
scroll to position [779, 0]
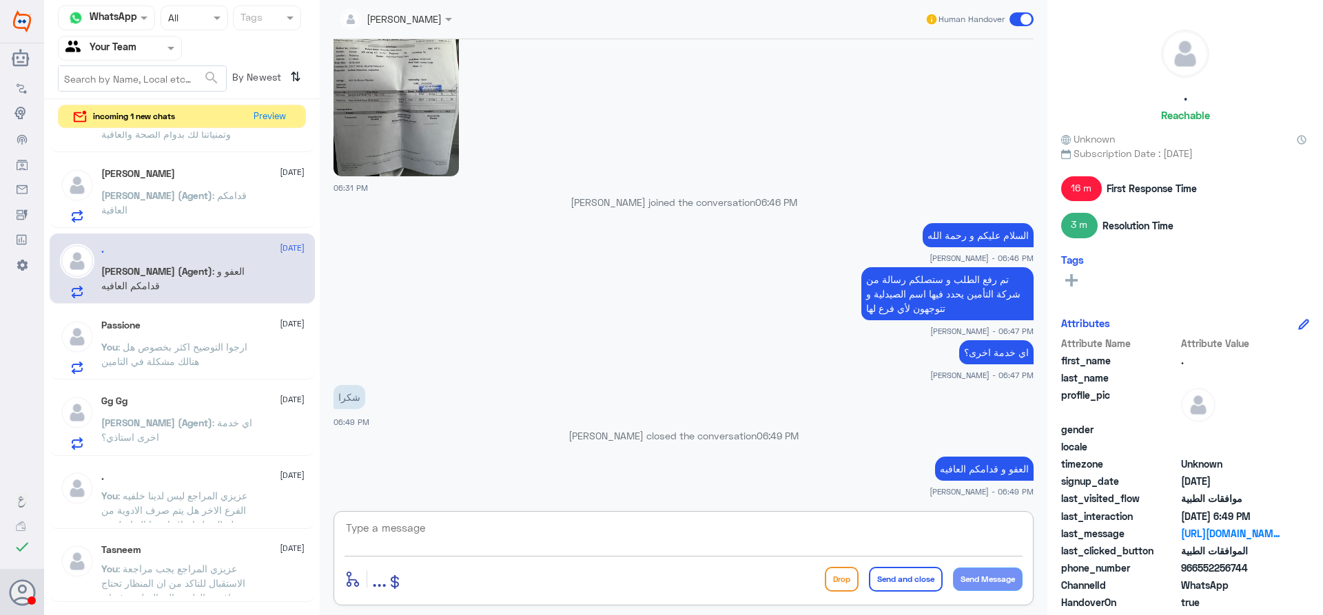
click at [742, 532] on textarea at bounding box center [684, 536] width 678 height 34
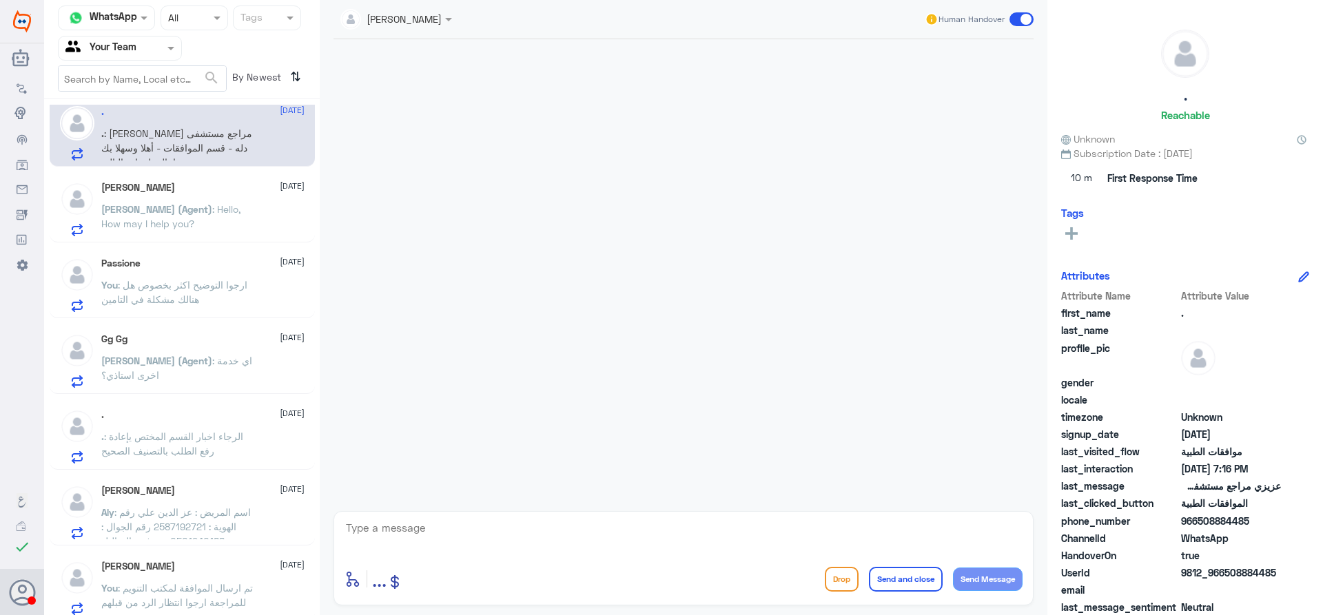
scroll to position [21, 0]
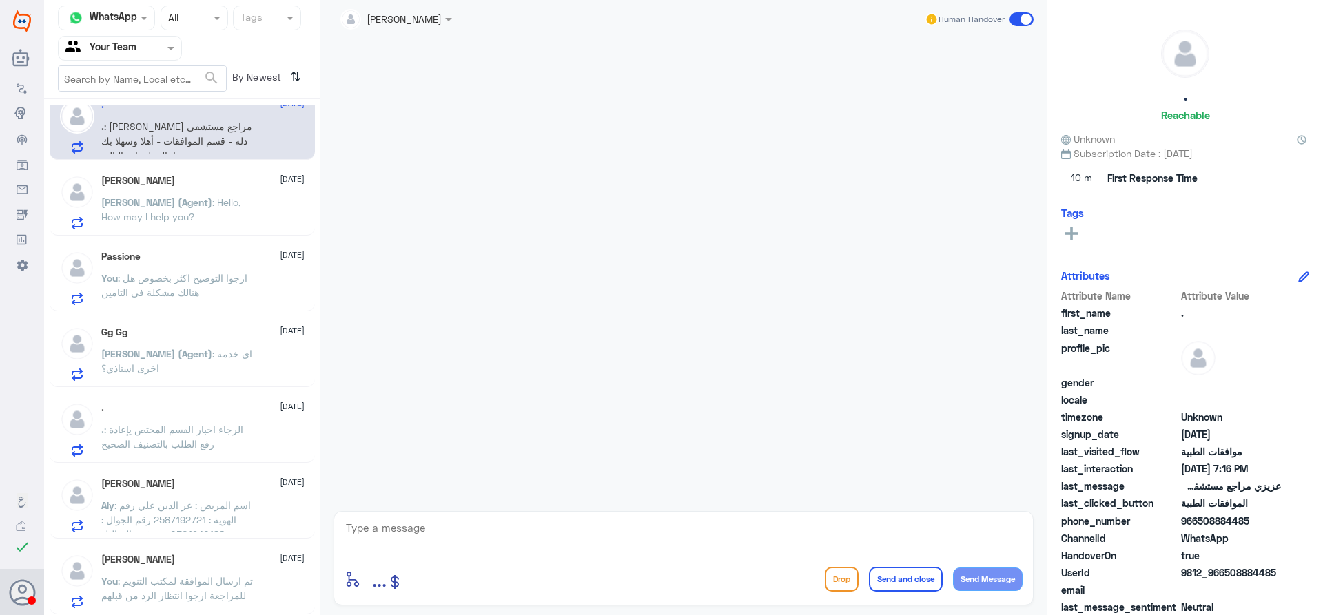
click at [237, 516] on span ": اسم المريض : عز الدين علي رقم الهوية : 2587192721 رقم الجوال : 0501940188 تم …" at bounding box center [177, 535] width 152 height 70
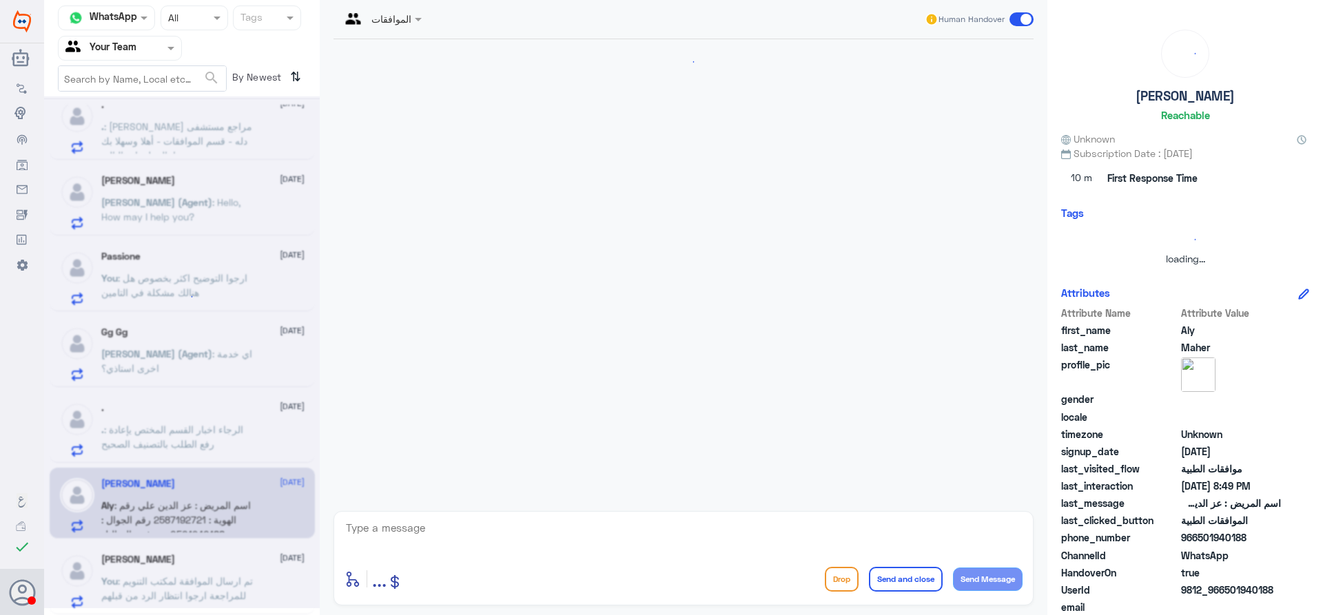
scroll to position [1211, 0]
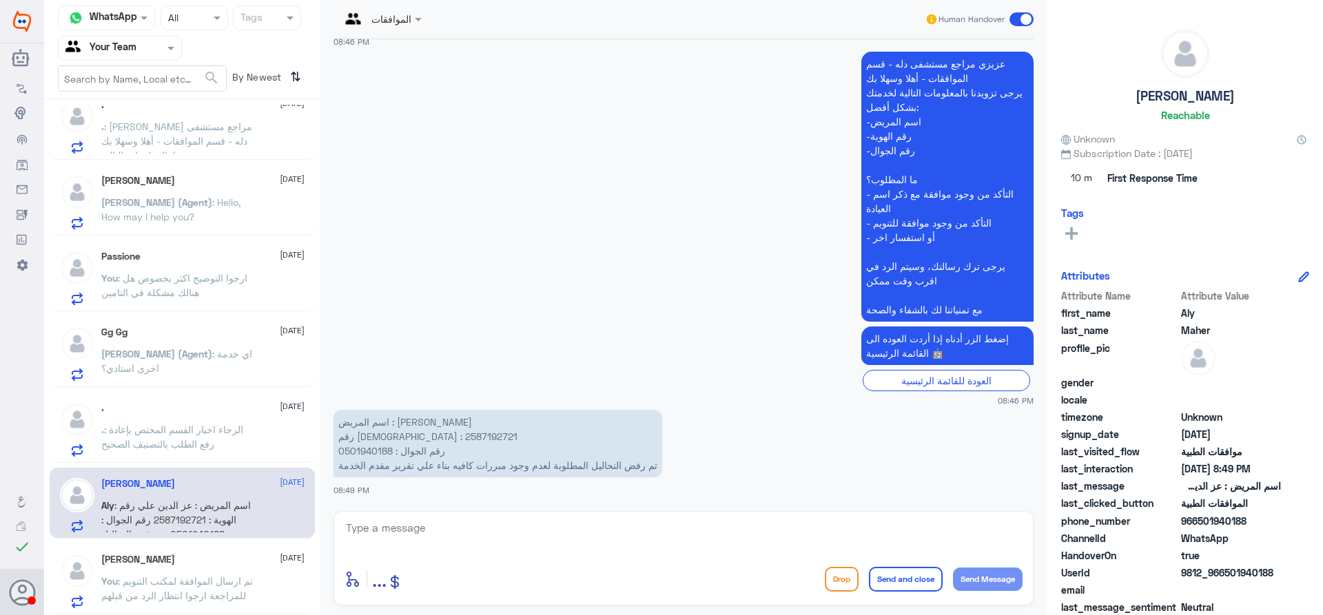
click at [227, 445] on p ". : الرجاء اخبار القسم المختص يإعادة رفع الطلب بالتصنيف الصحيح" at bounding box center [178, 439] width 155 height 34
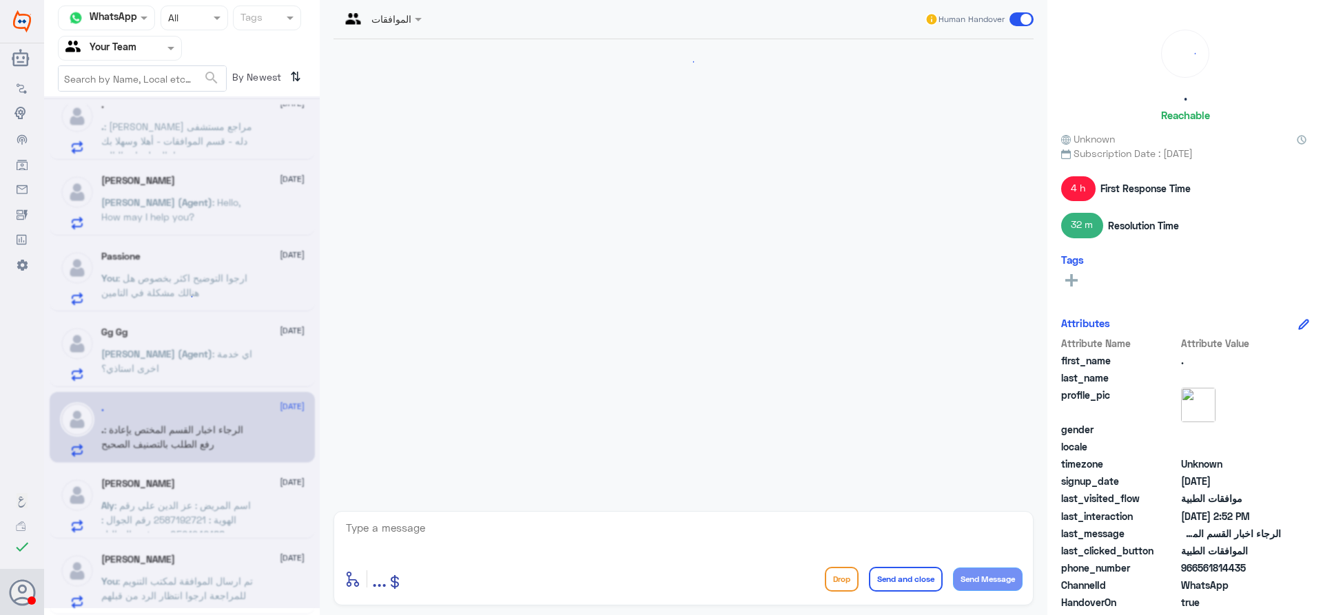
scroll to position [1522, 0]
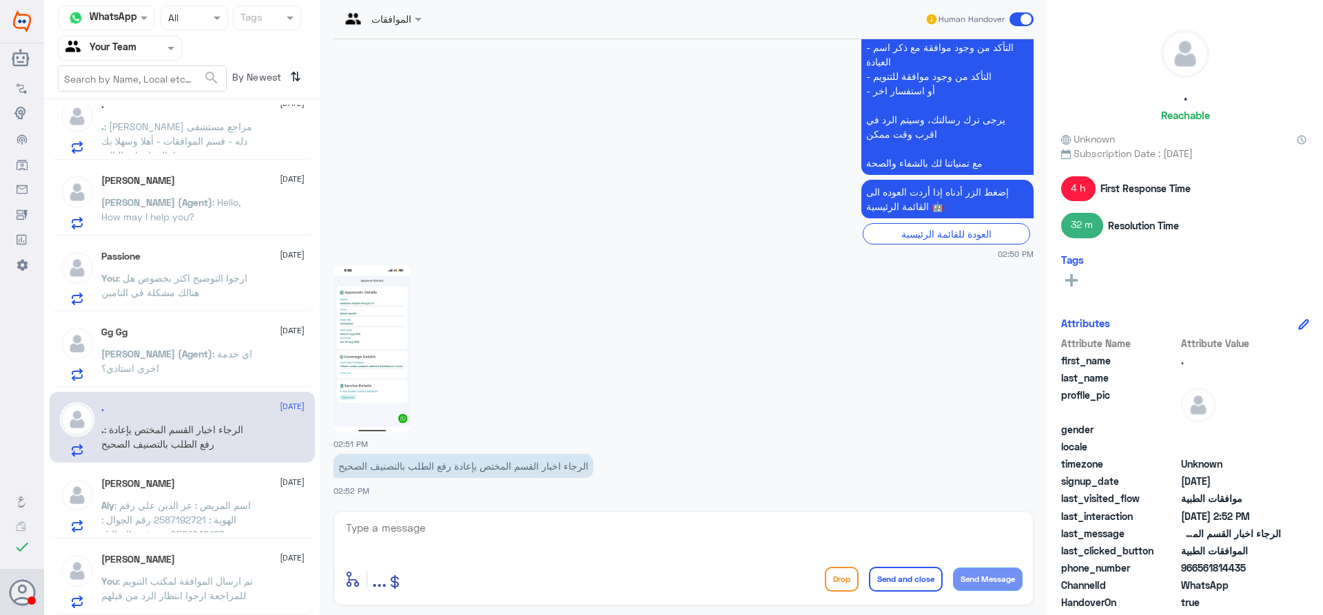
click at [234, 359] on span ": اي خدمة اخرى استاذي؟" at bounding box center [176, 361] width 151 height 26
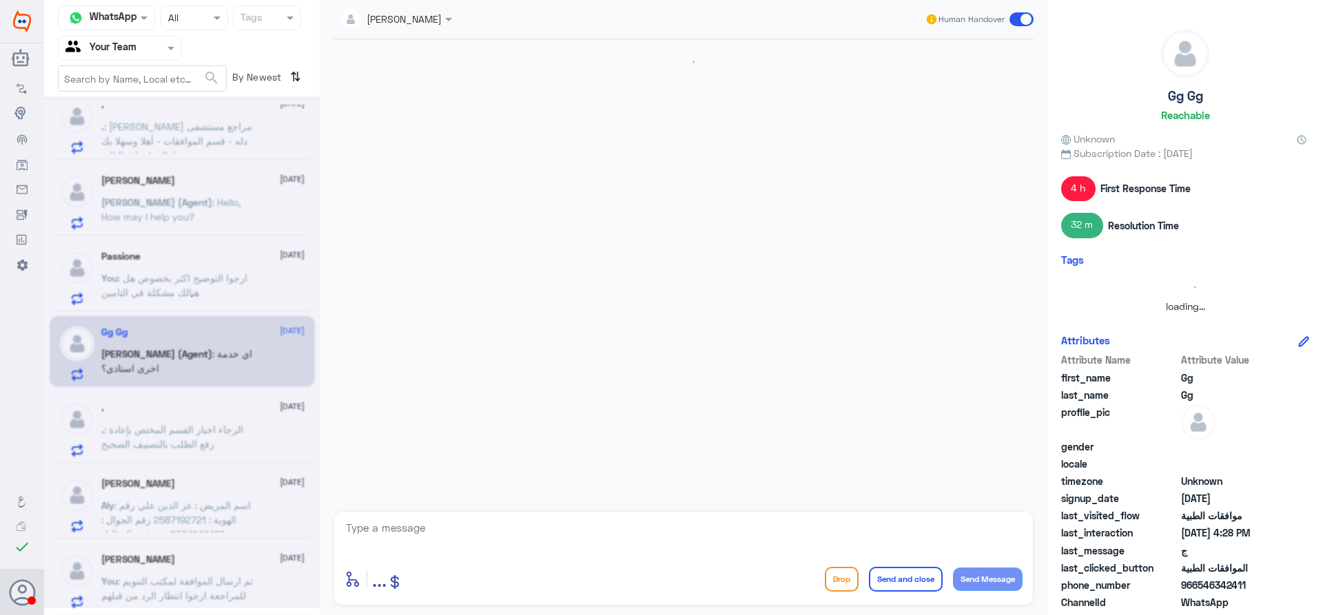
scroll to position [896, 0]
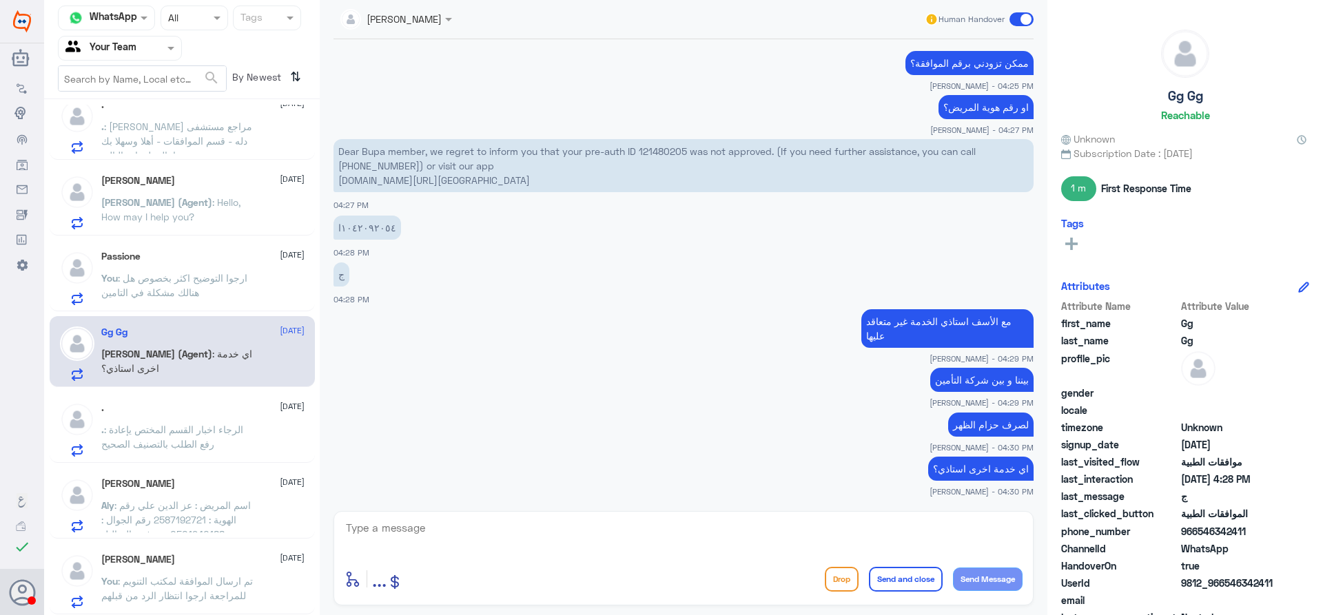
click at [241, 298] on p "You : ارجوا التوضيح اكثر بخصوص هل هنالك مشكلة في التامين" at bounding box center [178, 288] width 155 height 34
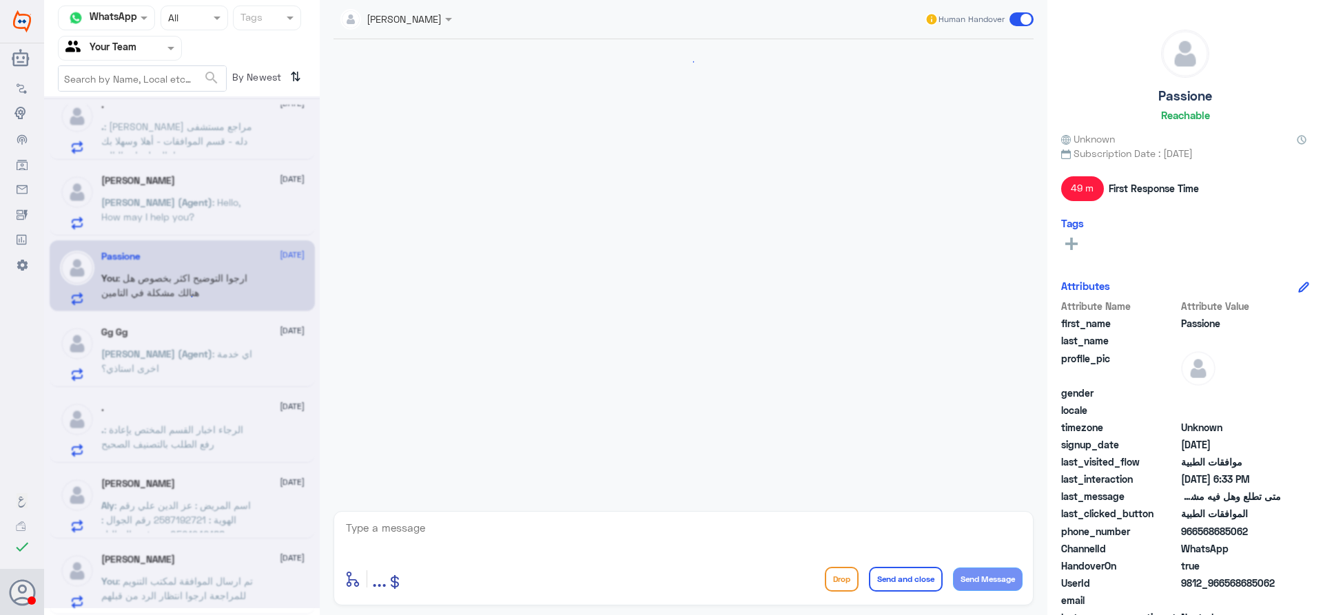
scroll to position [533, 0]
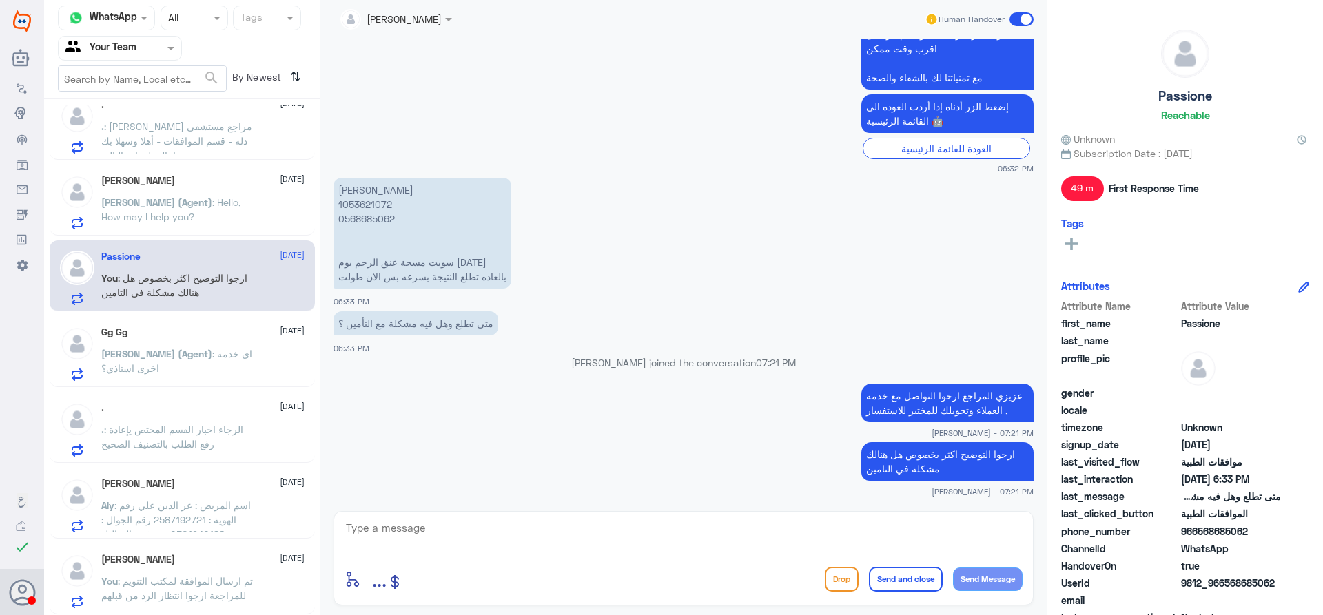
click at [249, 221] on p "Abdullah (Agent) : Hello, How may I help you?" at bounding box center [178, 212] width 155 height 34
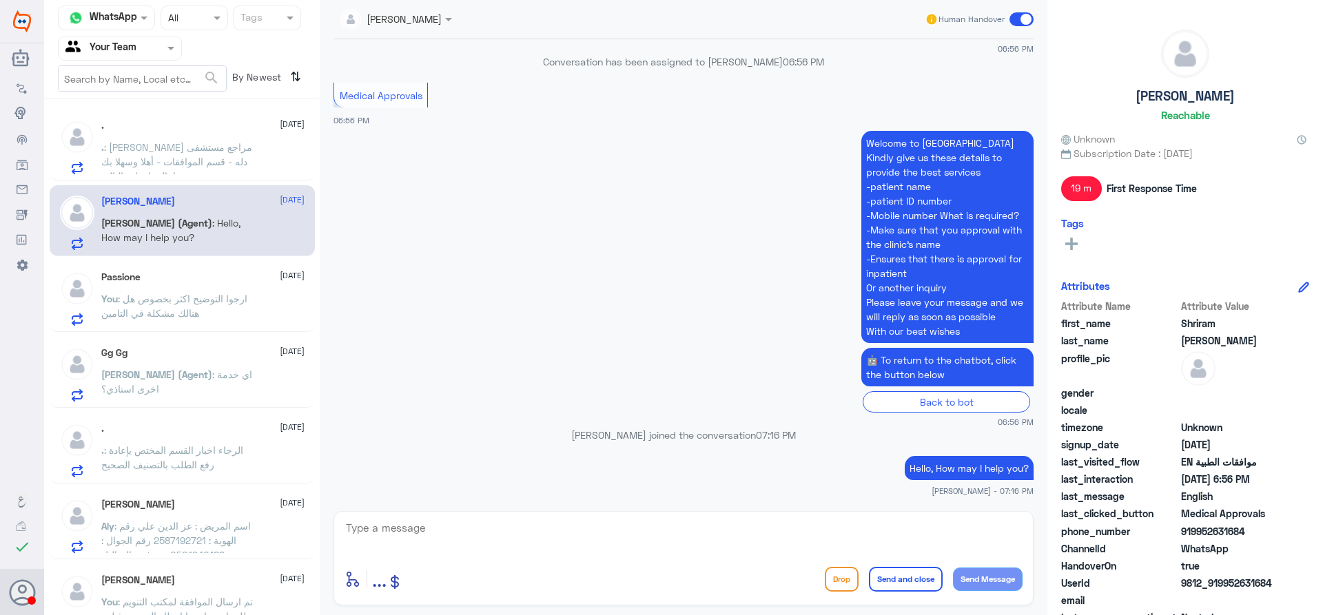
click at [203, 158] on span ": [PERSON_NAME] مراجع مستشفى دله - قسم الموافقات - أهلا وسهلا بك يرجى تزويدنا ب…" at bounding box center [177, 241] width 152 height 200
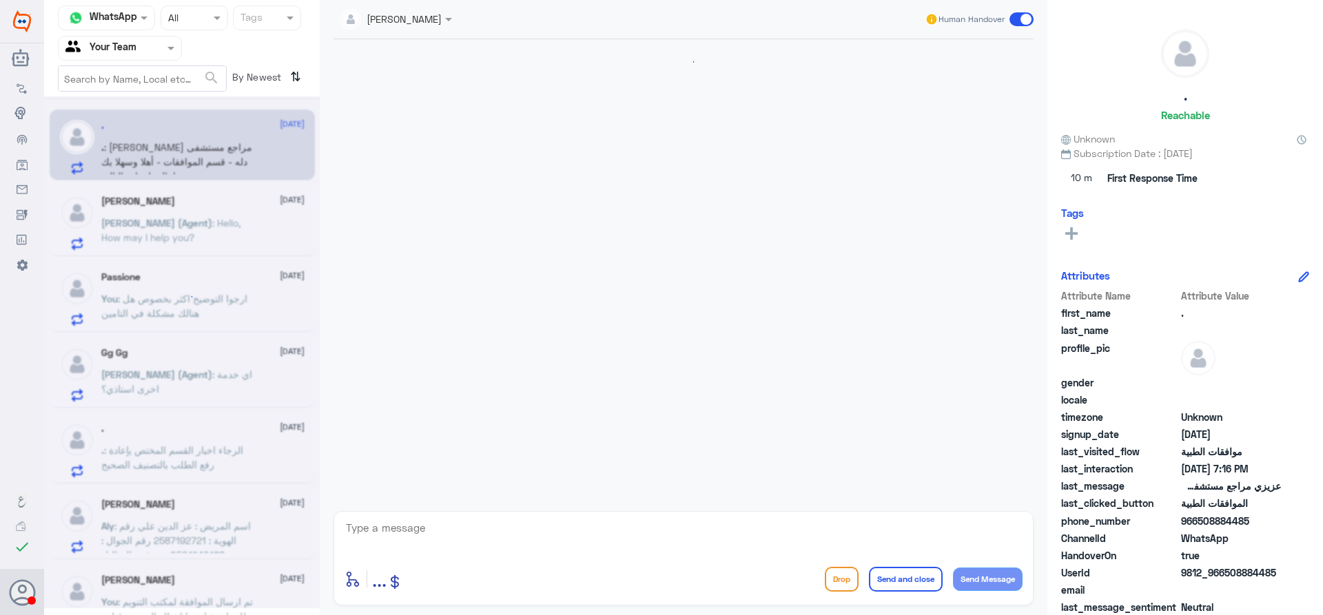
scroll to position [1898, 0]
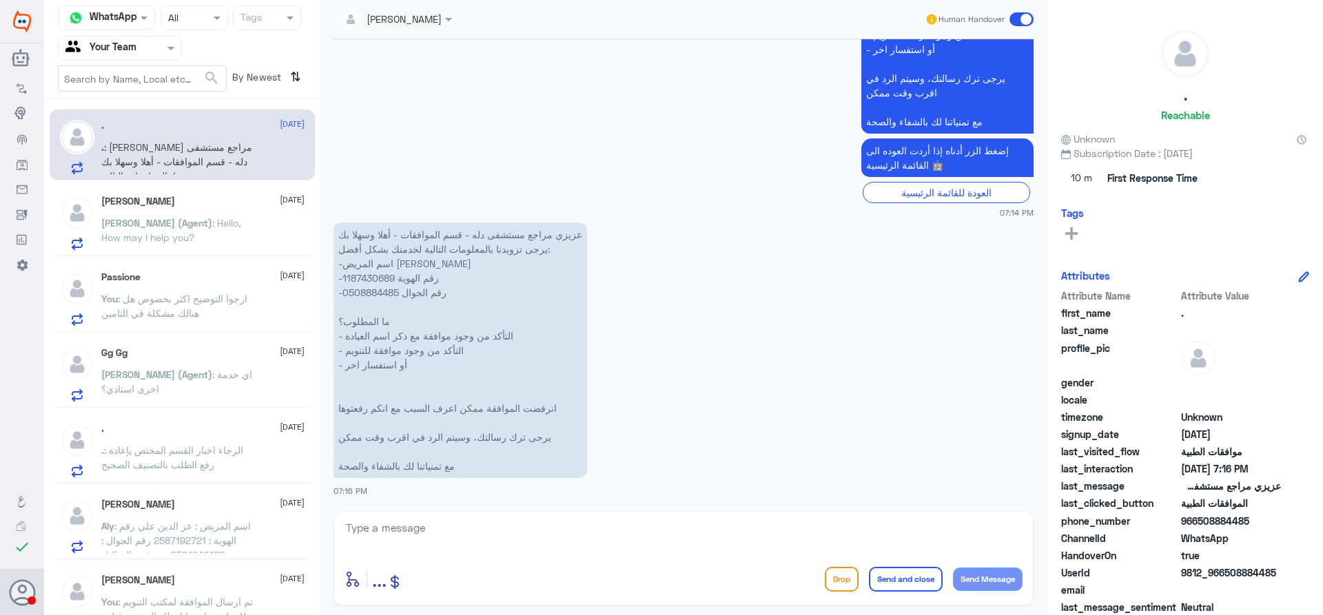
click at [385, 276] on p "عزيزي مراجع مستشفى دله - قسم الموافقات - أهلا وسهلا بك يرجى تزويدنا بالمعلومات …" at bounding box center [461, 351] width 254 height 256
copy p "1187430689"
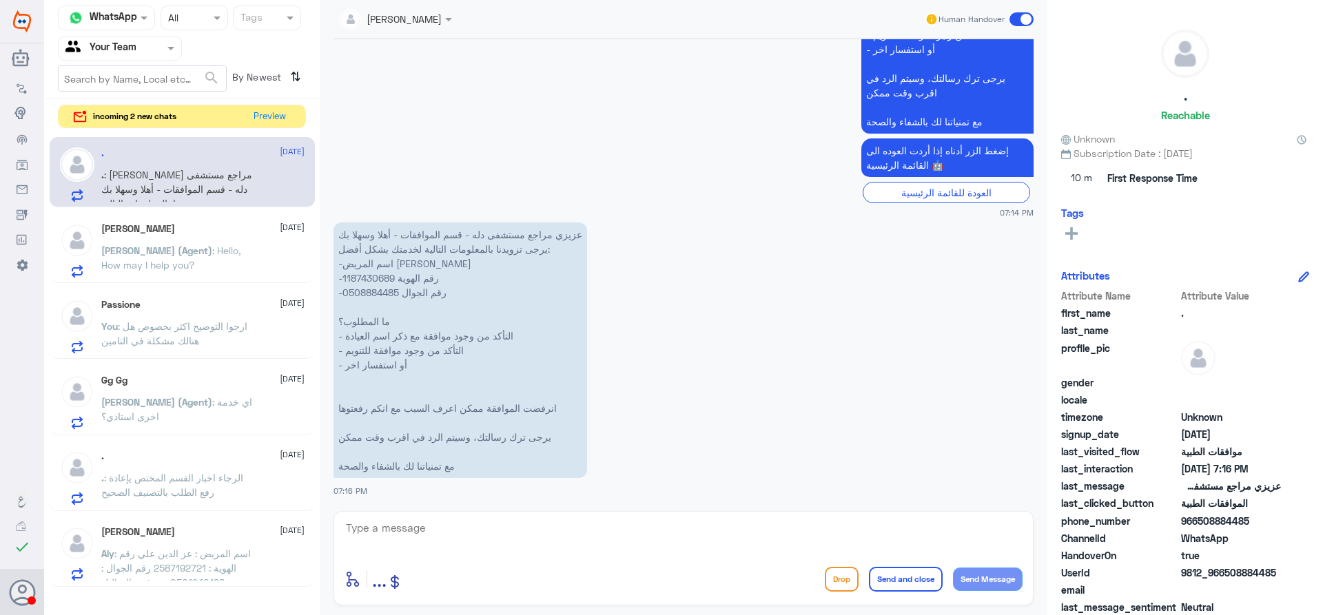
click at [245, 243] on p "Abdullah (Agent) : Hello, How may I help you?" at bounding box center [178, 260] width 155 height 34
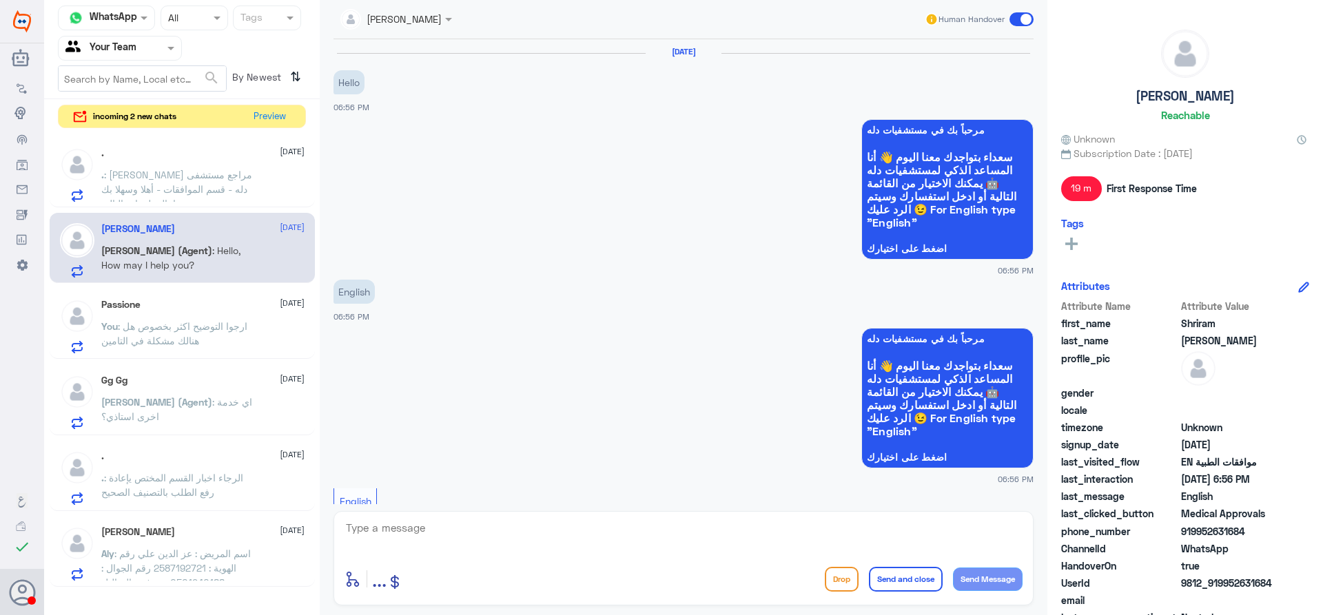
scroll to position [641, 0]
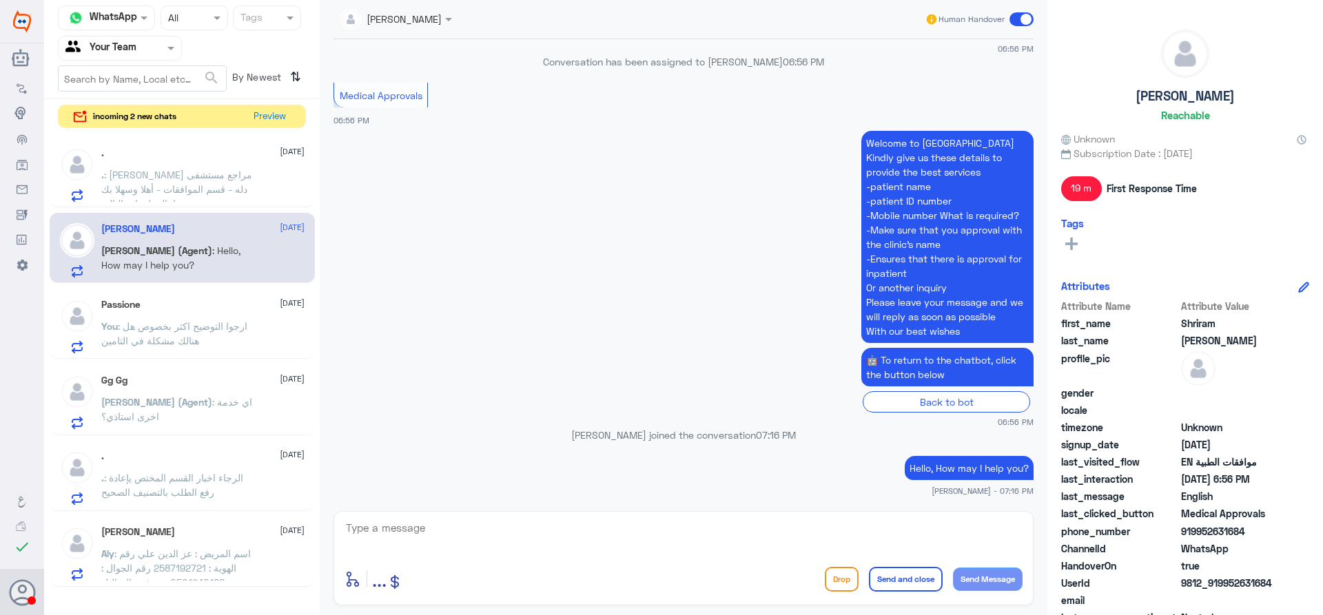
click at [205, 149] on div ". 28 August" at bounding box center [202, 153] width 203 height 12
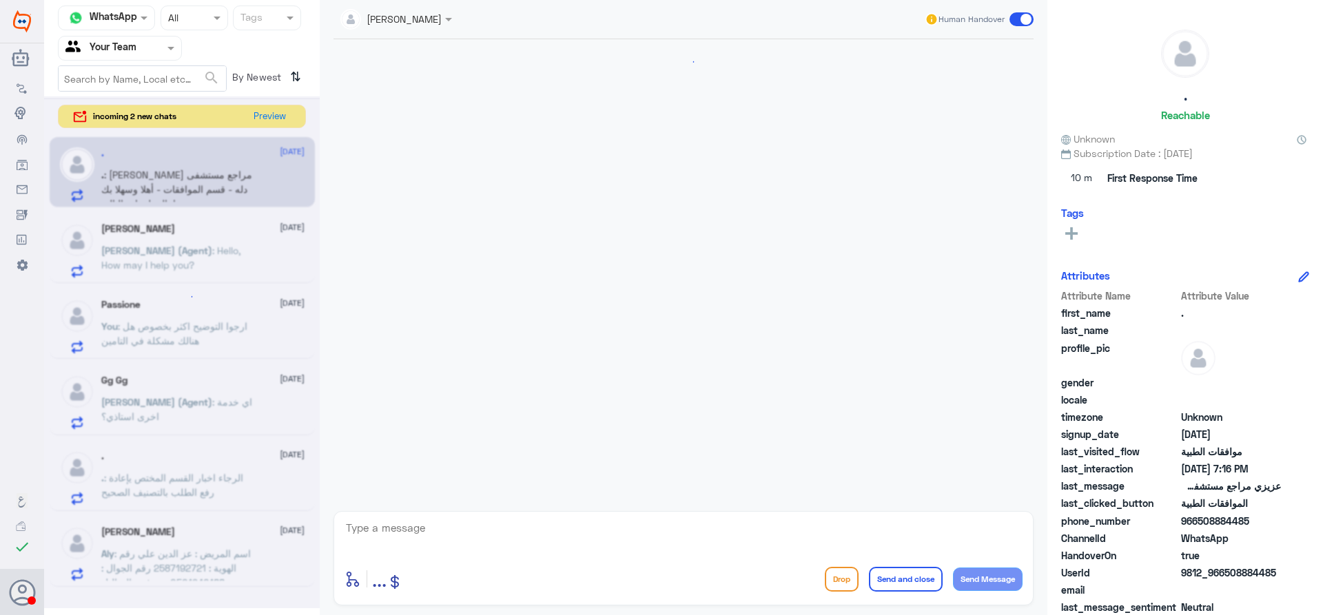
scroll to position [1898, 0]
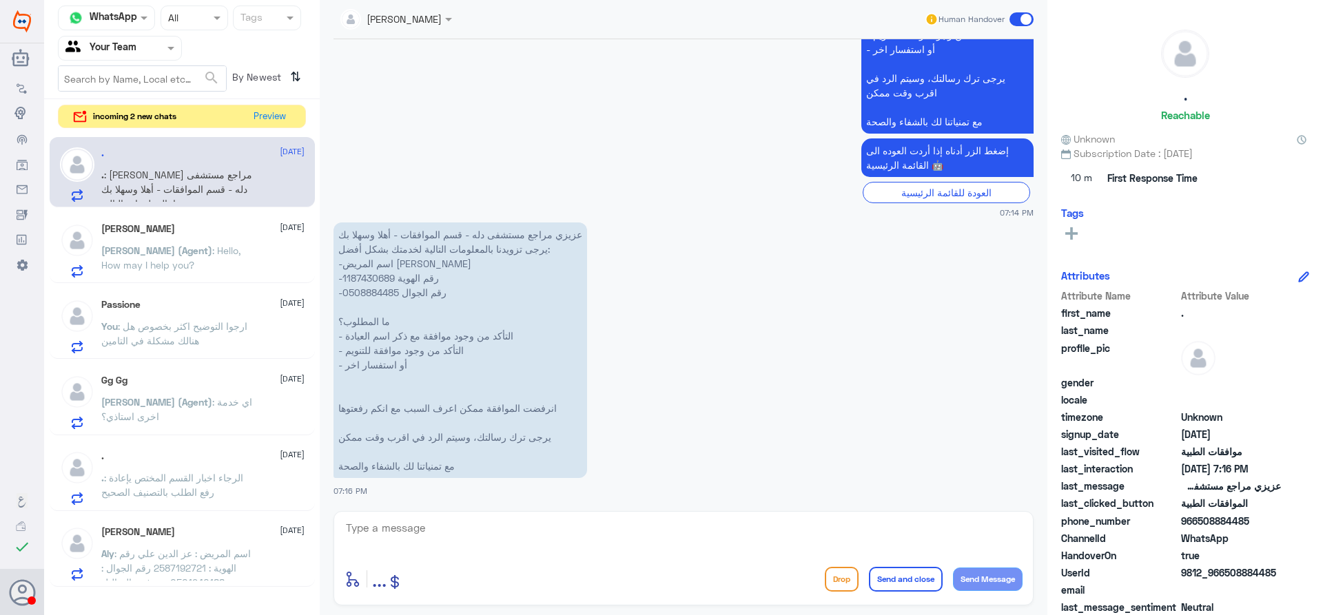
click at [371, 284] on p "عزيزي مراجع مستشفى دله - قسم الموافقات - أهلا وسهلا بك يرجى تزويدنا بالمعلومات …" at bounding box center [461, 351] width 254 height 256
copy p "1187430689"
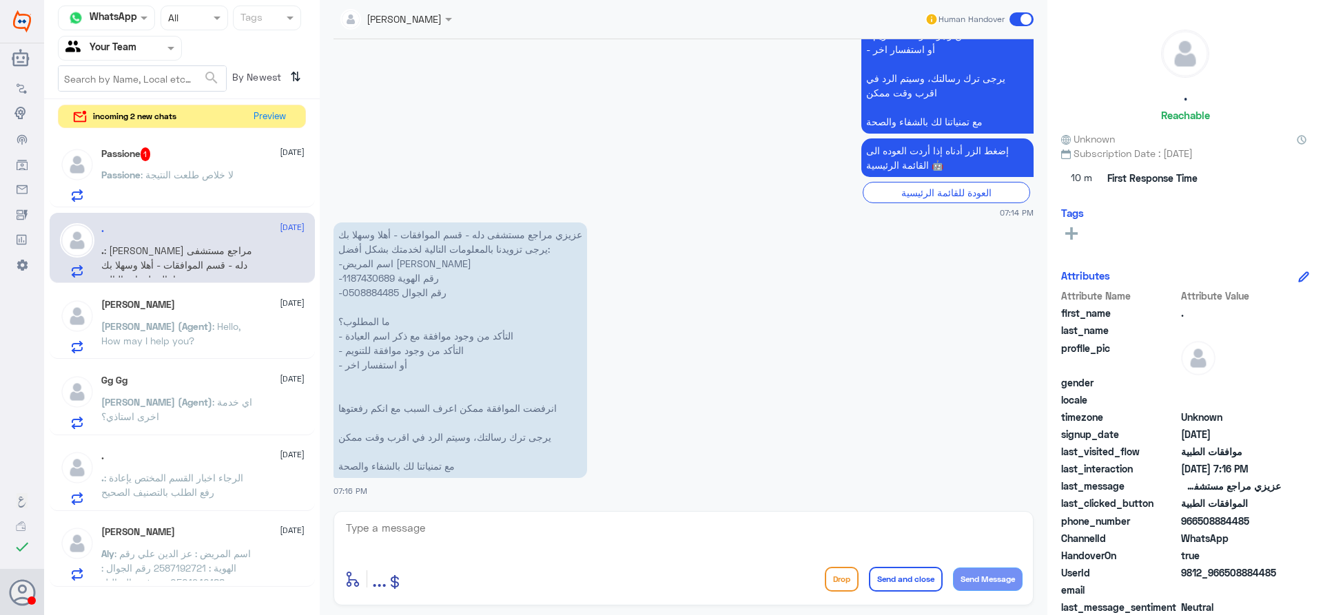
click at [252, 161] on div "Passione 1 28 August" at bounding box center [202, 154] width 203 height 14
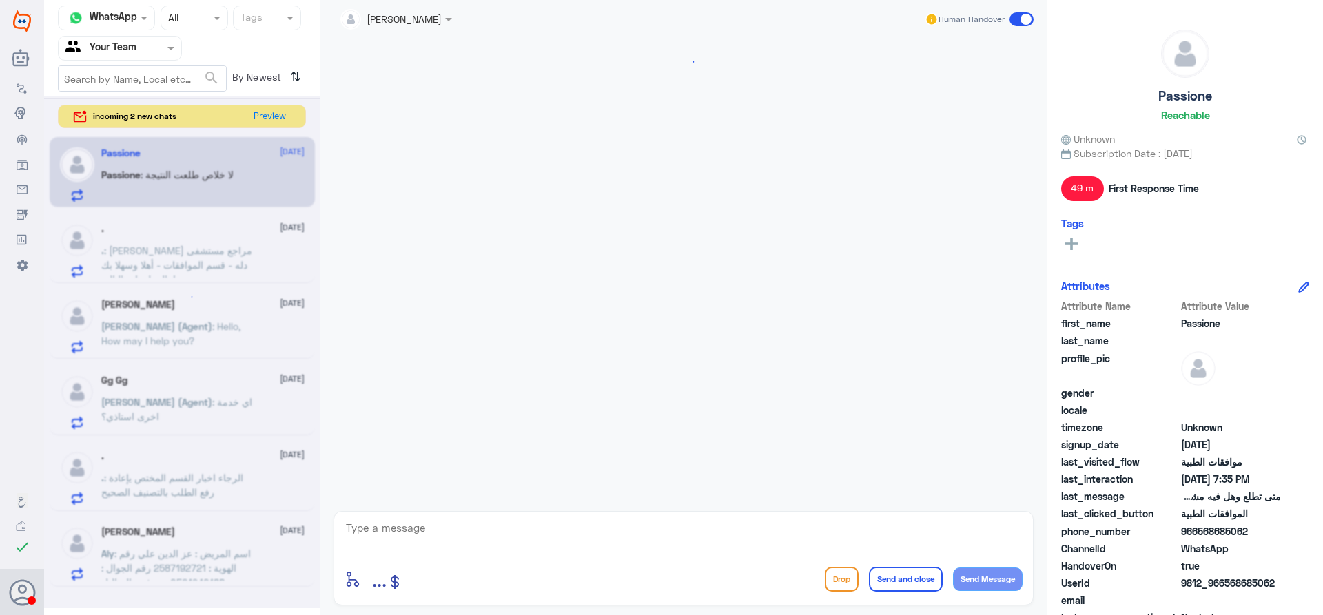
scroll to position [581, 0]
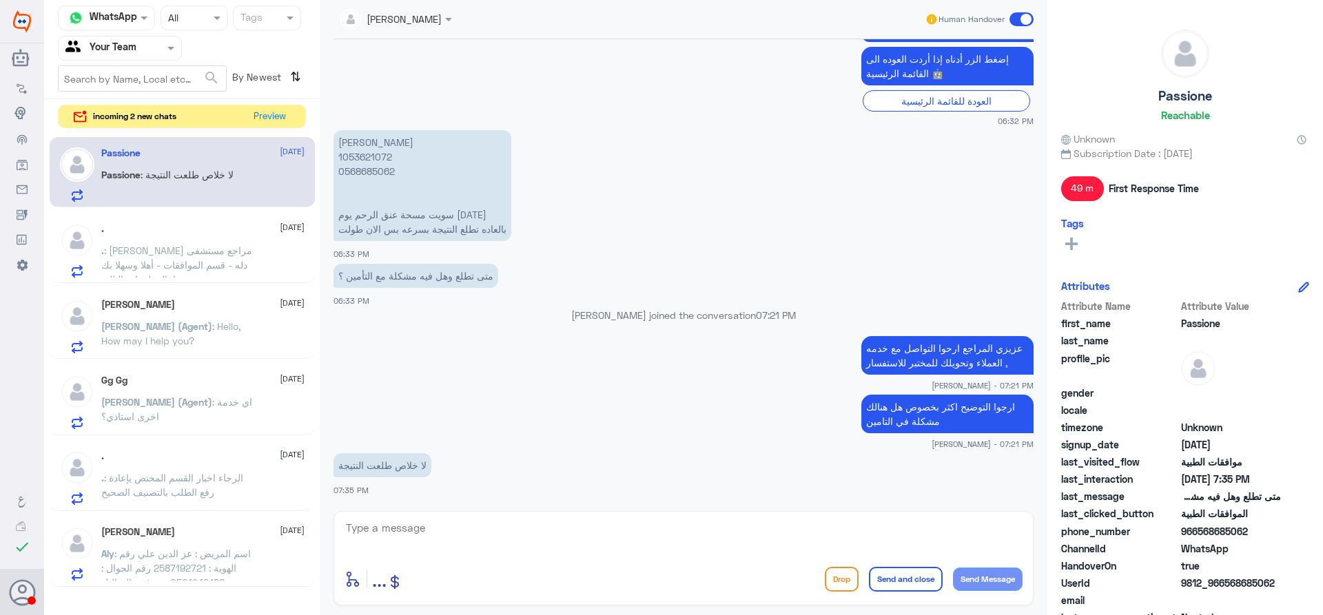
click at [522, 531] on textarea at bounding box center [684, 536] width 678 height 34
type textarea "و"
type textarea "وماهي مشكلة التامين ؟"
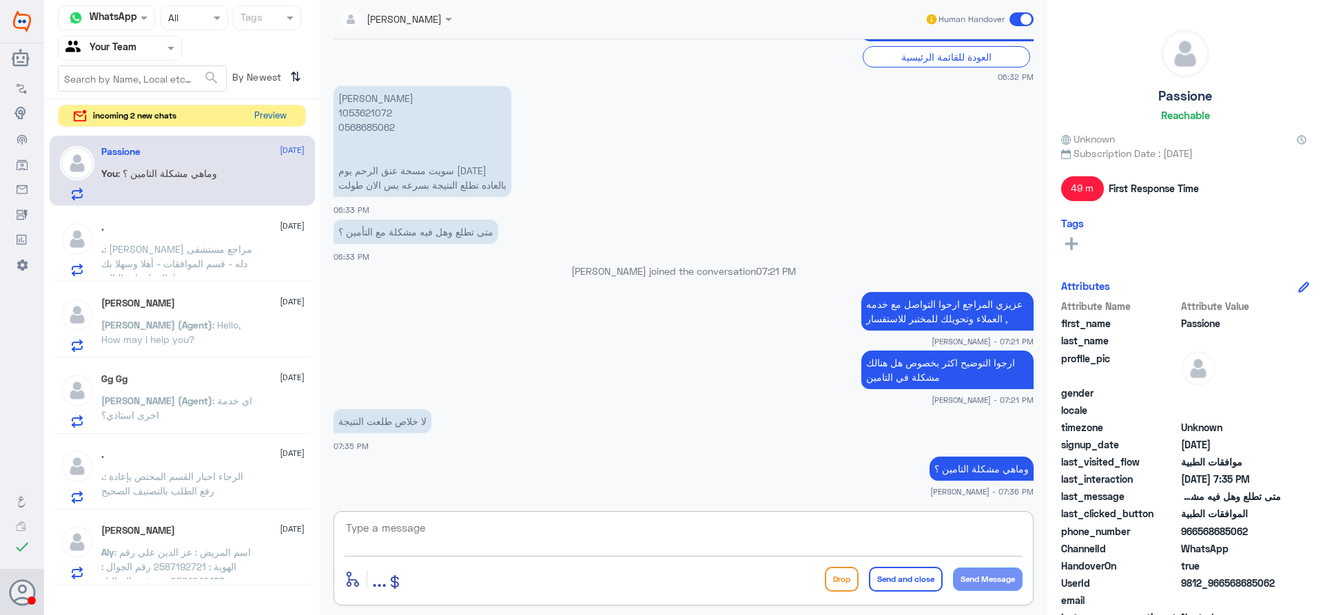
click at [268, 113] on button "Preview" at bounding box center [270, 115] width 43 height 21
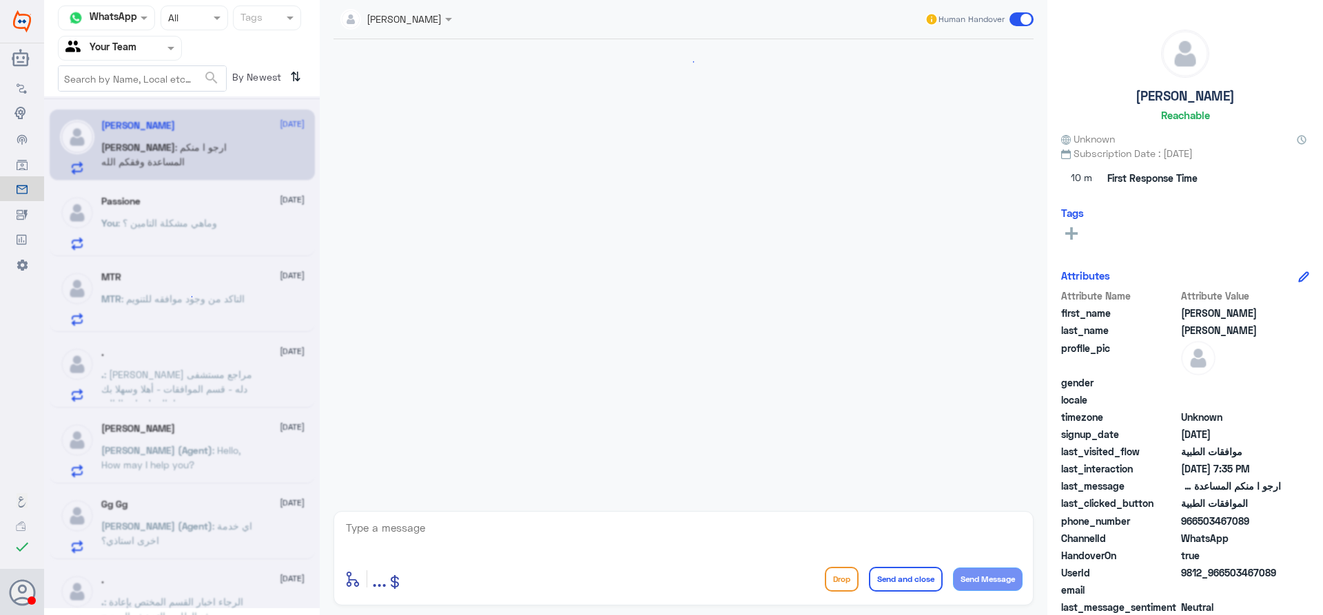
scroll to position [1429, 0]
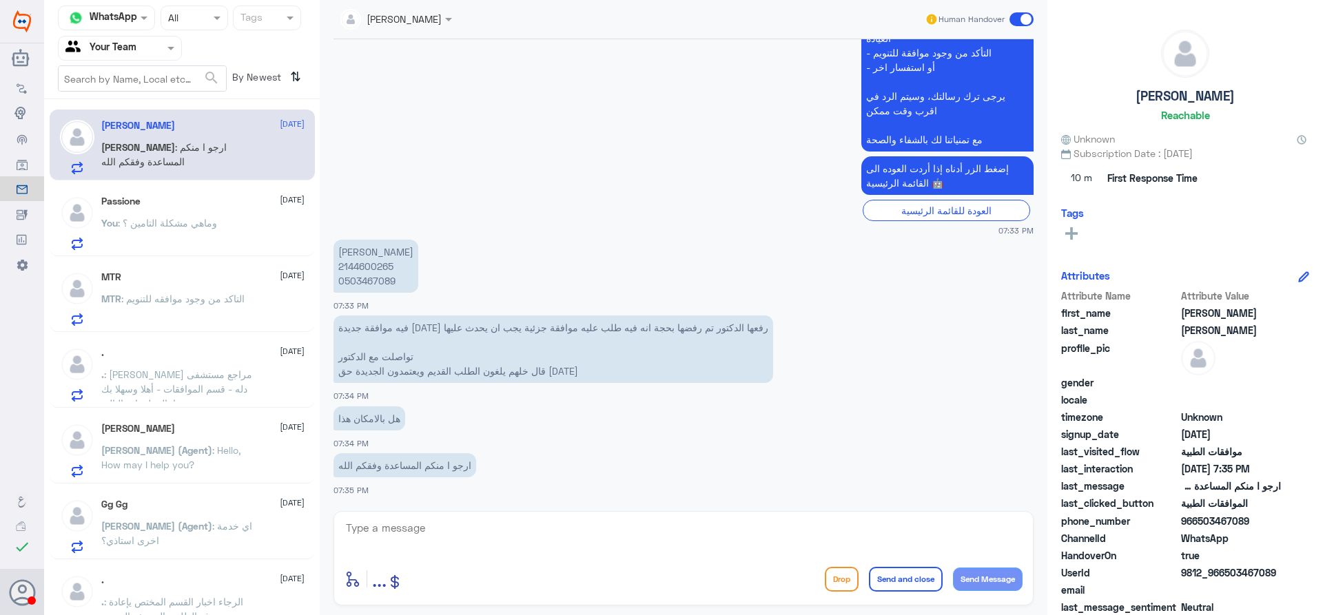
click at [355, 269] on p "حنان عبدالله محمد 2144600265 0503467089" at bounding box center [376, 266] width 85 height 53
copy p "2144600265"
drag, startPoint x: 338, startPoint y: 373, endPoint x: 657, endPoint y: 341, distance: 320.7
click at [657, 341] on p "فيه موافقة جديدة اليوم رفعها الدكتور تم رفضها بحجة انه فيه طلب عليه موافقة جزئي…" at bounding box center [554, 350] width 440 height 68
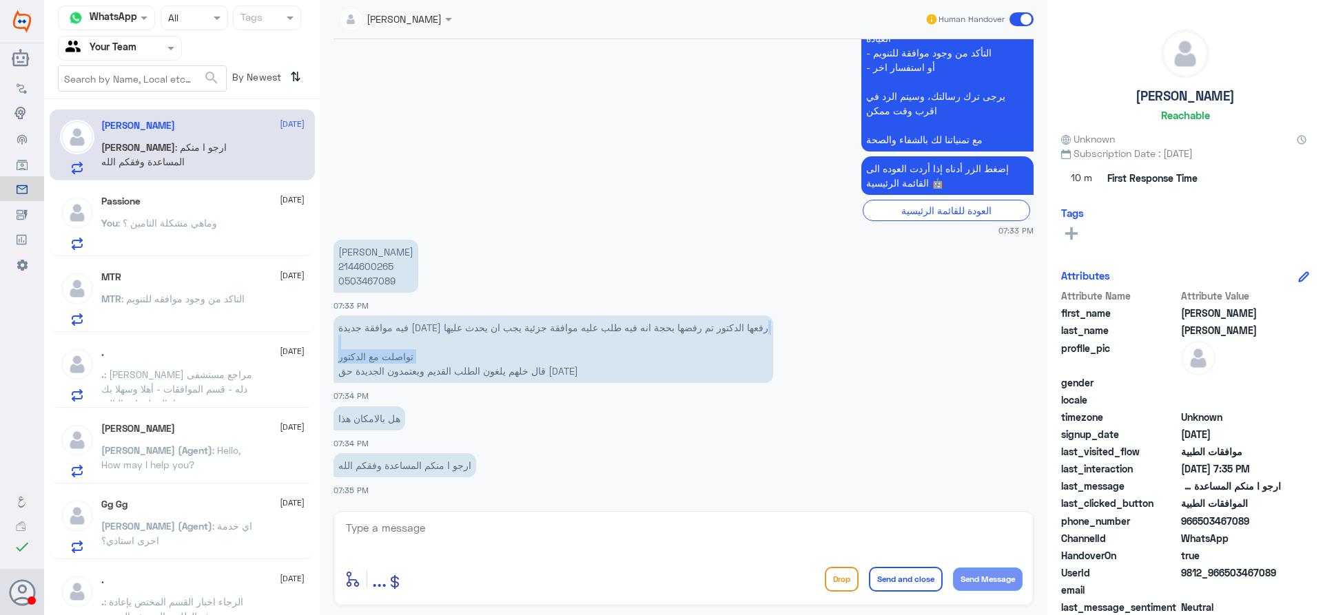
click at [606, 344] on p "فيه موافقة جديدة اليوم رفعها الدكتور تم رفضها بحجة انه فيه طلب عليه موافقة جزئي…" at bounding box center [554, 350] width 440 height 68
click at [560, 356] on p "فيه موافقة جديدة اليوم رفعها الدكتور تم رفضها بحجة انه فيه طلب عليه موافقة جزئي…" at bounding box center [554, 350] width 440 height 68
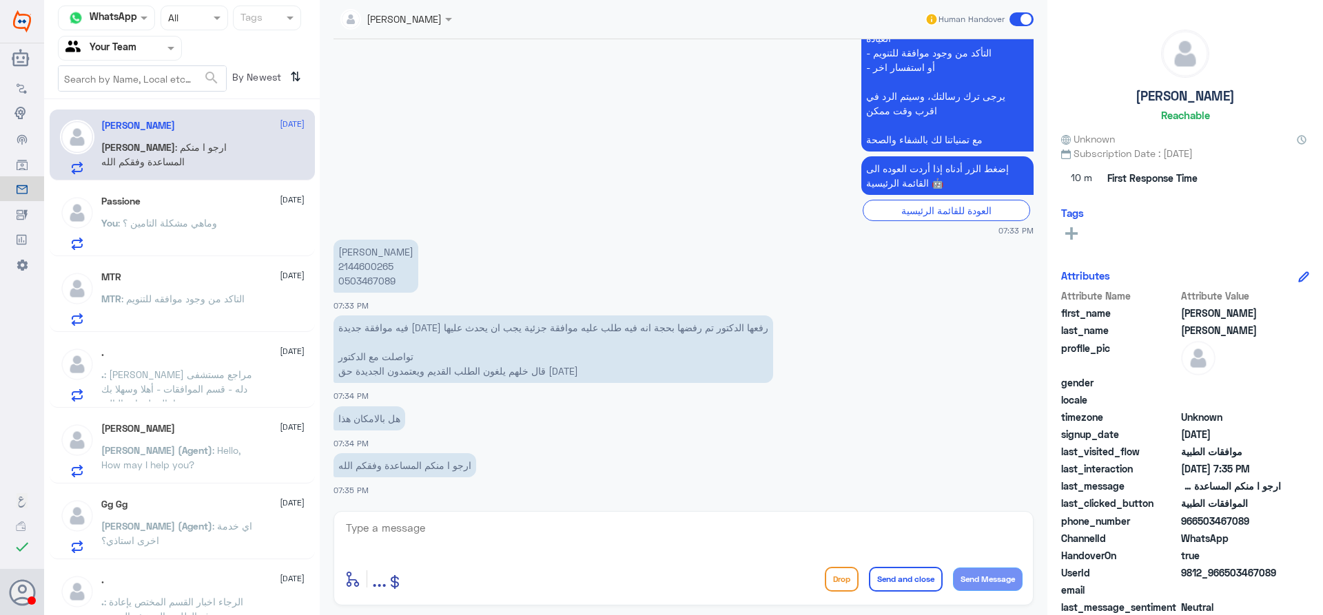
click at [556, 327] on p "فيه موافقة جديدة اليوم رفعها الدكتور تم رفضها بحجة انه فيه طلب عليه موافقة جزئي…" at bounding box center [554, 350] width 440 height 68
click at [556, 329] on p "فيه موافقة جديدة اليوم رفعها الدكتور تم رفضها بحجة انه فيه طلب عليه موافقة جزئي…" at bounding box center [554, 350] width 440 height 68
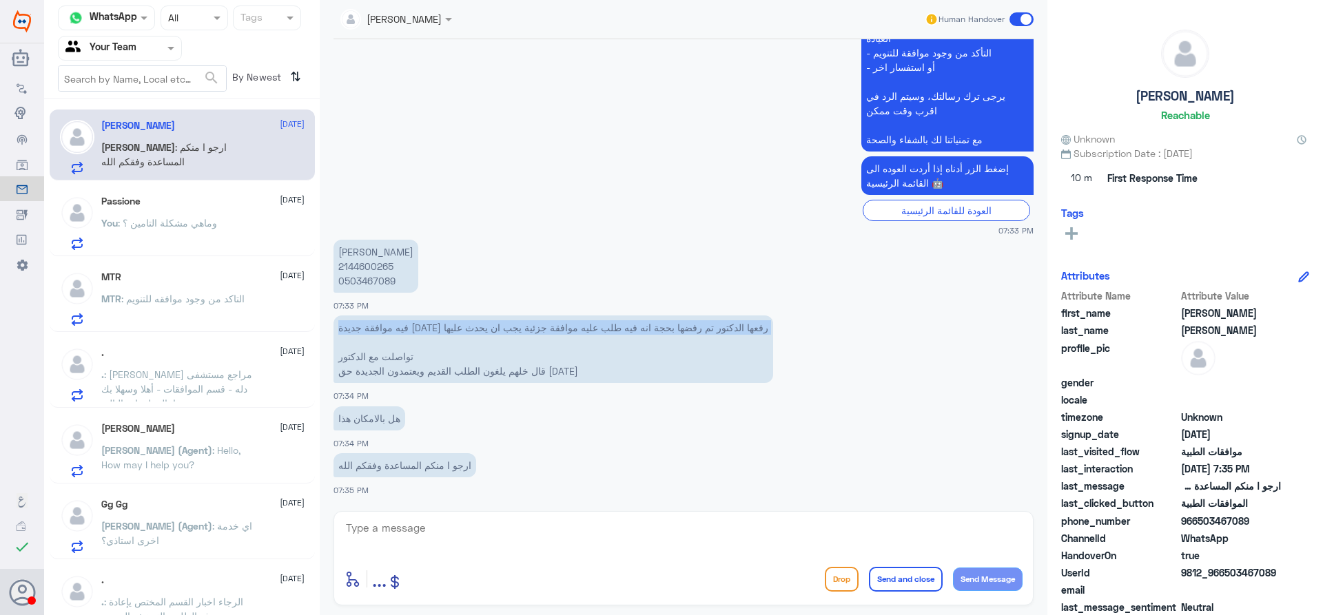
drag, startPoint x: 565, startPoint y: 347, endPoint x: 586, endPoint y: 347, distance: 20.7
click at [566, 347] on p "فيه موافقة جديدة اليوم رفعها الدكتور تم رفضها بحجة انه فيه طلب عليه موافقة جزئي…" at bounding box center [554, 350] width 440 height 68
click at [604, 370] on p "فيه موافقة جديدة اليوم رفعها الدكتور تم رفضها بحجة انه فيه طلب عليه موافقة جزئي…" at bounding box center [554, 350] width 440 height 68
drag, startPoint x: 340, startPoint y: 373, endPoint x: 680, endPoint y: 329, distance: 343.2
click at [680, 329] on p "فيه موافقة جديدة اليوم رفعها الدكتور تم رفضها بحجة انه فيه طلب عليه موافقة جزئي…" at bounding box center [554, 350] width 440 height 68
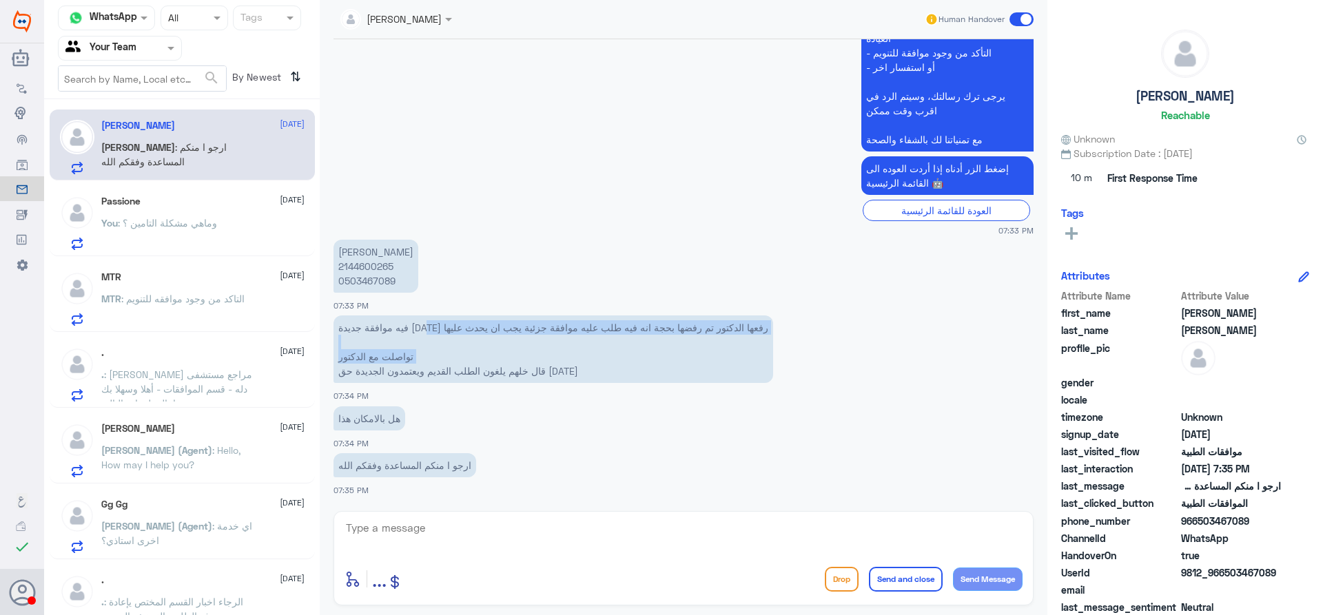
click at [661, 350] on p "فيه موافقة جديدة اليوم رفعها الدكتور تم رفضها بحجة انه فيه طلب عليه موافقة جزئي…" at bounding box center [554, 350] width 440 height 68
click at [511, 377] on p "فيه موافقة جديدة اليوم رفعها الدكتور تم رفضها بحجة انه فيه طلب عليه موافقة جزئي…" at bounding box center [554, 350] width 440 height 68
copy p "يه موافقة جديدة اليوم رفعها الدكتور تم رفضها بحجة انه فيه طلب عليه موافقة جزئية…"
drag, startPoint x: 581, startPoint y: 376, endPoint x: 762, endPoint y: 323, distance: 189.1
click at [762, 323] on p "فيه موافقة جديدة اليوم رفعها الدكتور تم رفضها بحجة انه فيه طلب عليه موافقة جزئي…" at bounding box center [554, 350] width 440 height 68
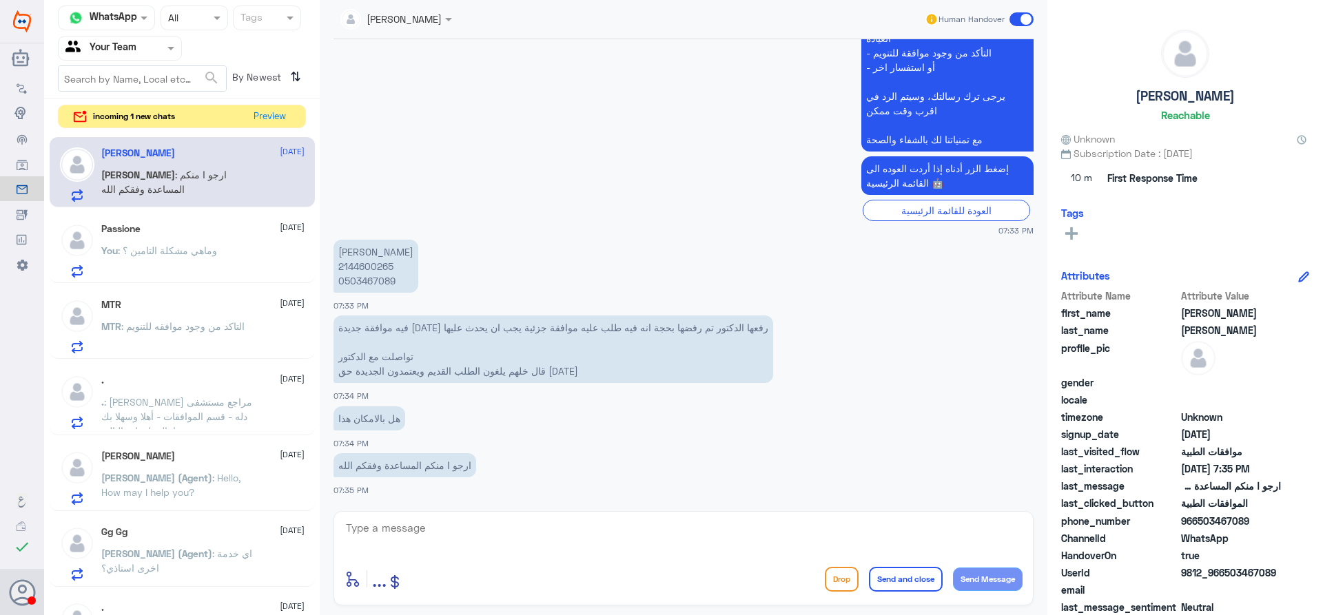
click at [606, 248] on app-msgs-text "حنان عبدالله محمد 2144600265 0503467089" at bounding box center [684, 267] width 700 height 54
click at [506, 533] on textarea at bounding box center [684, 536] width 678 height 34
type textarea "تم ارسالها لمكتب التنويم للتعديل , ارجوا الانتظار ,"
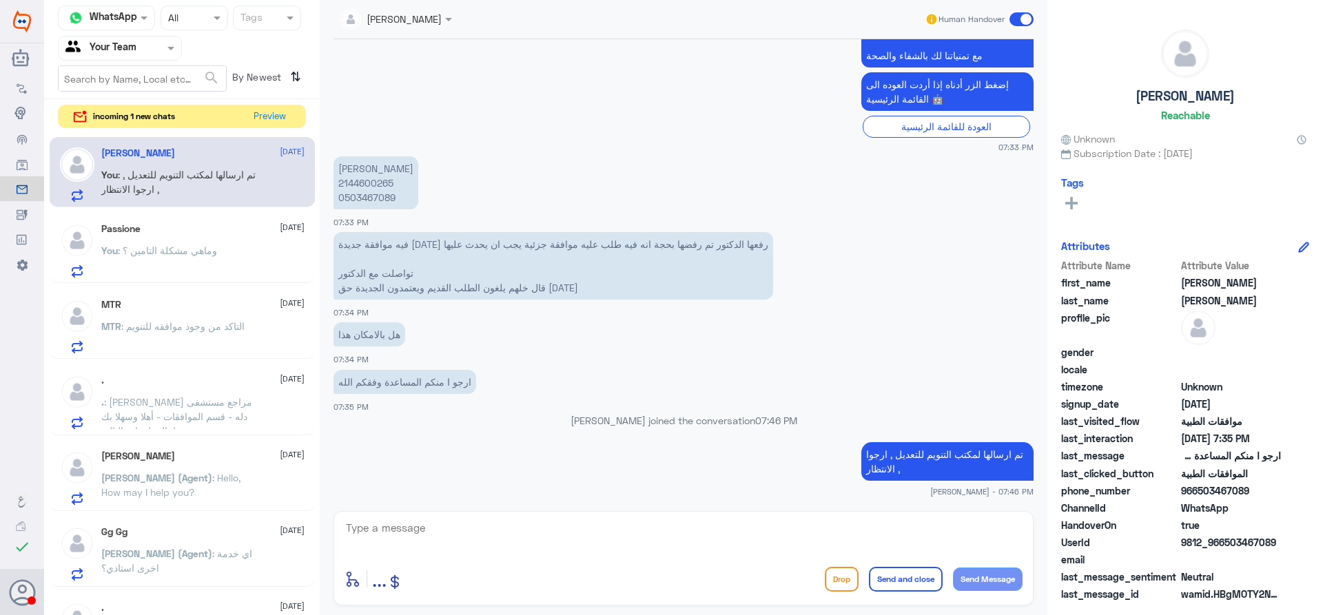
scroll to position [1484, 0]
click at [236, 263] on div "You : وماهي مشكلة التامين ؟" at bounding box center [202, 262] width 203 height 31
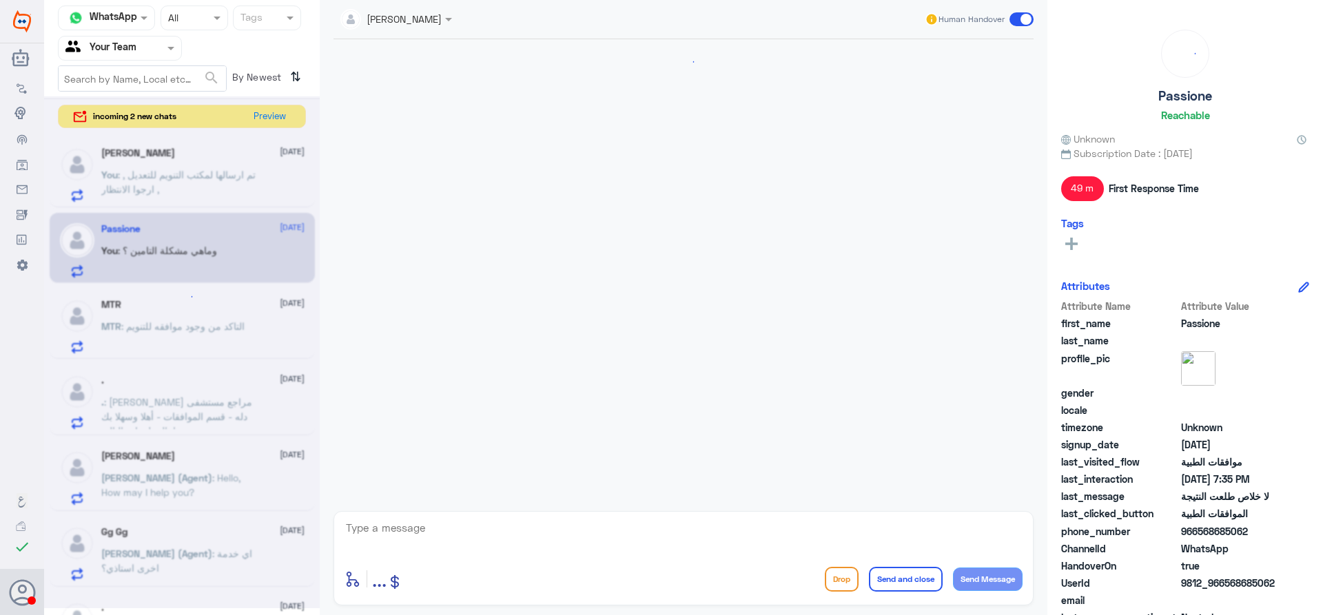
scroll to position [625, 0]
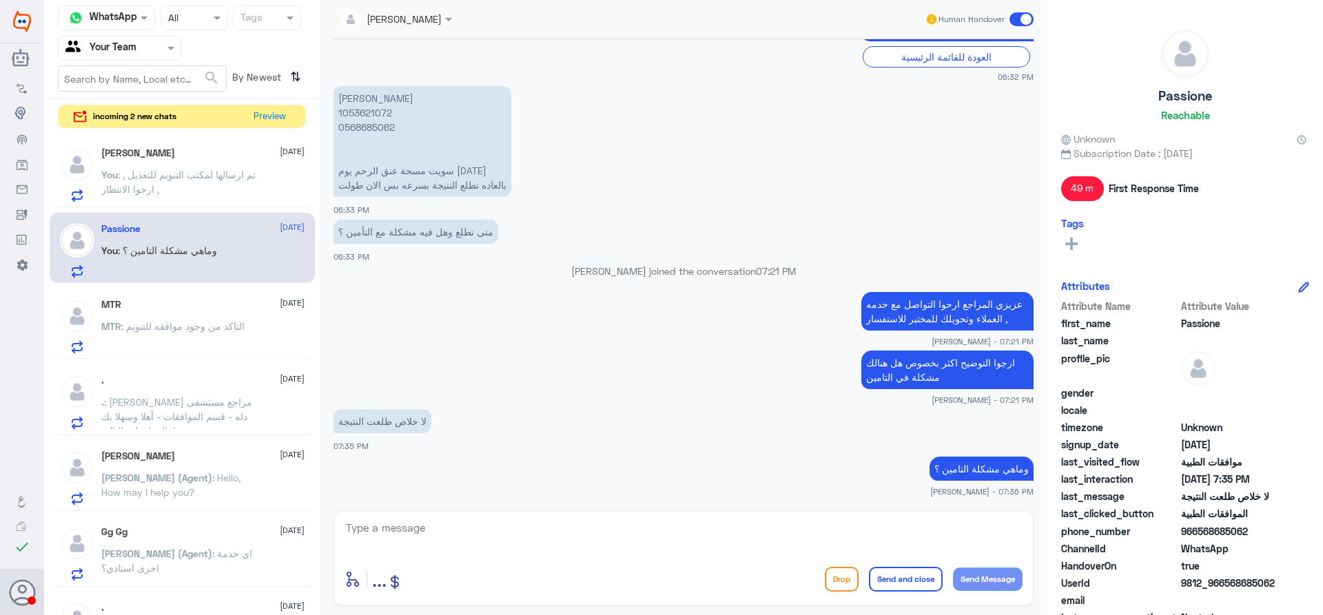
click at [511, 531] on textarea at bounding box center [684, 536] width 678 height 34
type textarea "قدامكم عافية"
click at [893, 581] on button "Send and close" at bounding box center [906, 579] width 74 height 25
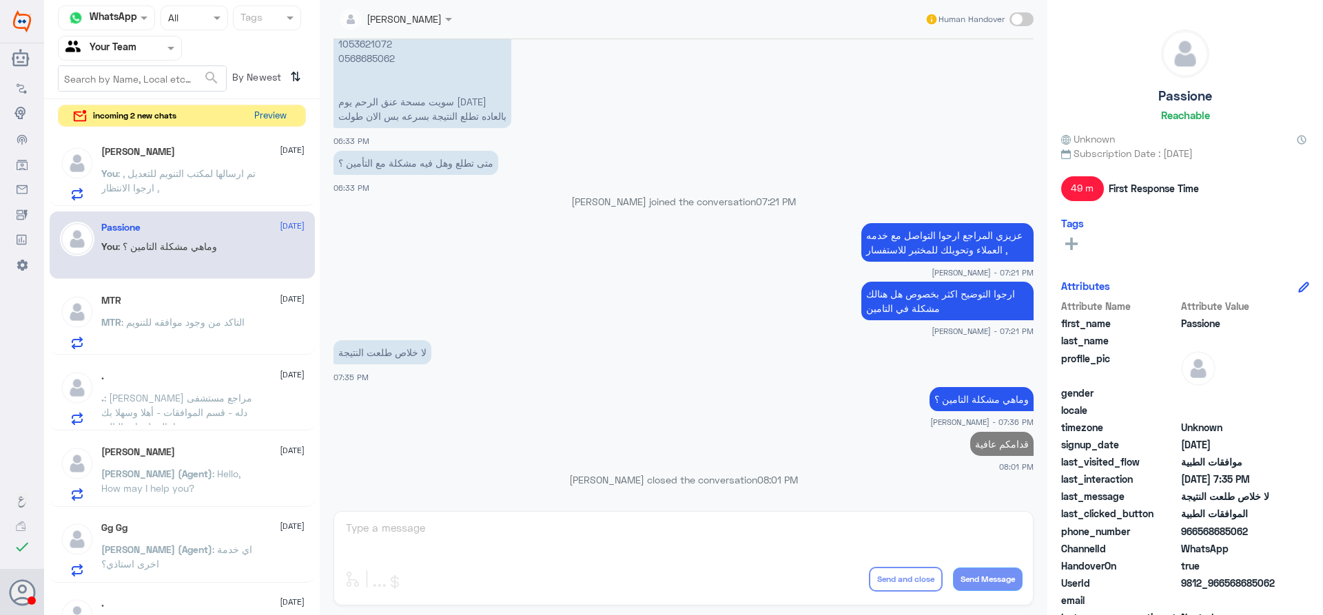
click at [254, 119] on button "Preview" at bounding box center [270, 115] width 43 height 21
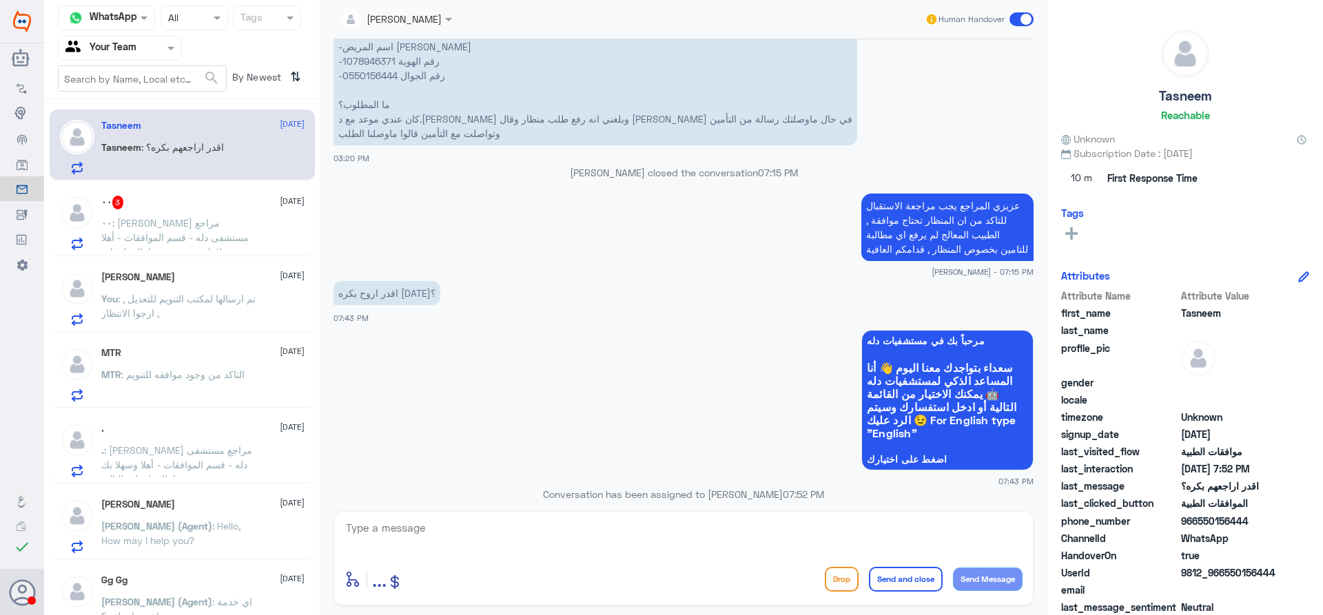
scroll to position [1221, 0]
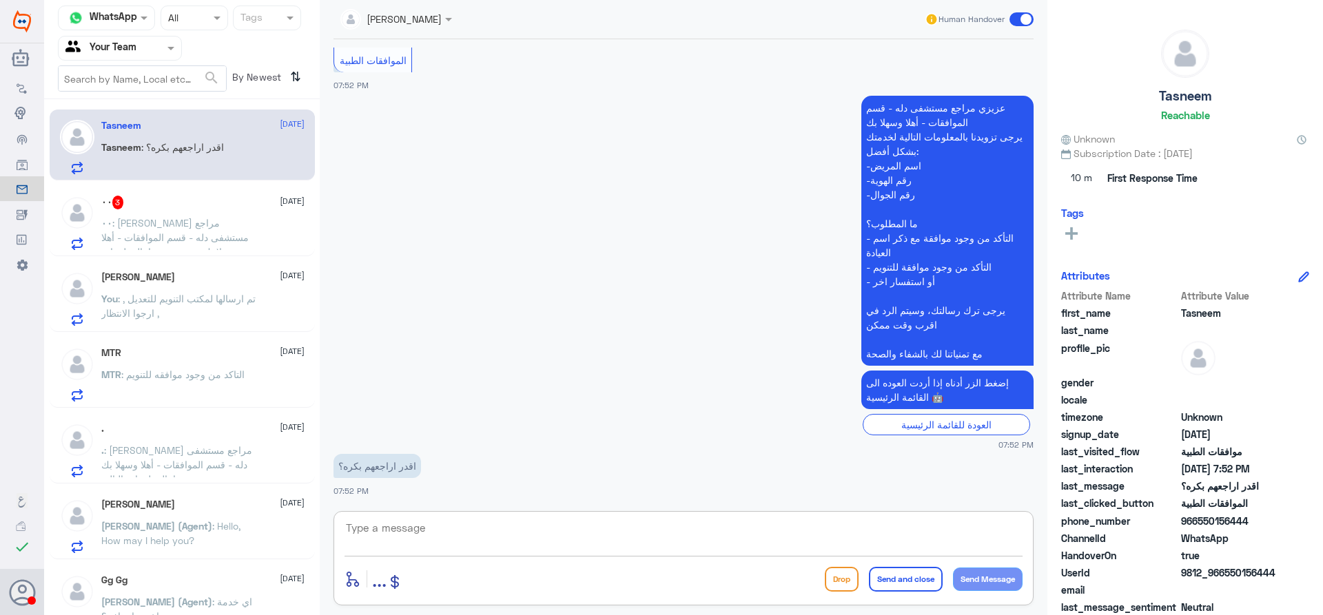
click at [655, 532] on textarea at bounding box center [684, 536] width 678 height 34
click at [653, 533] on textarea at bounding box center [684, 536] width 678 height 34
type textarea "مع الاسف لا يوم الجمعة تكون العيادة مغلقه , العيادة تفتح من السبت للخميس"
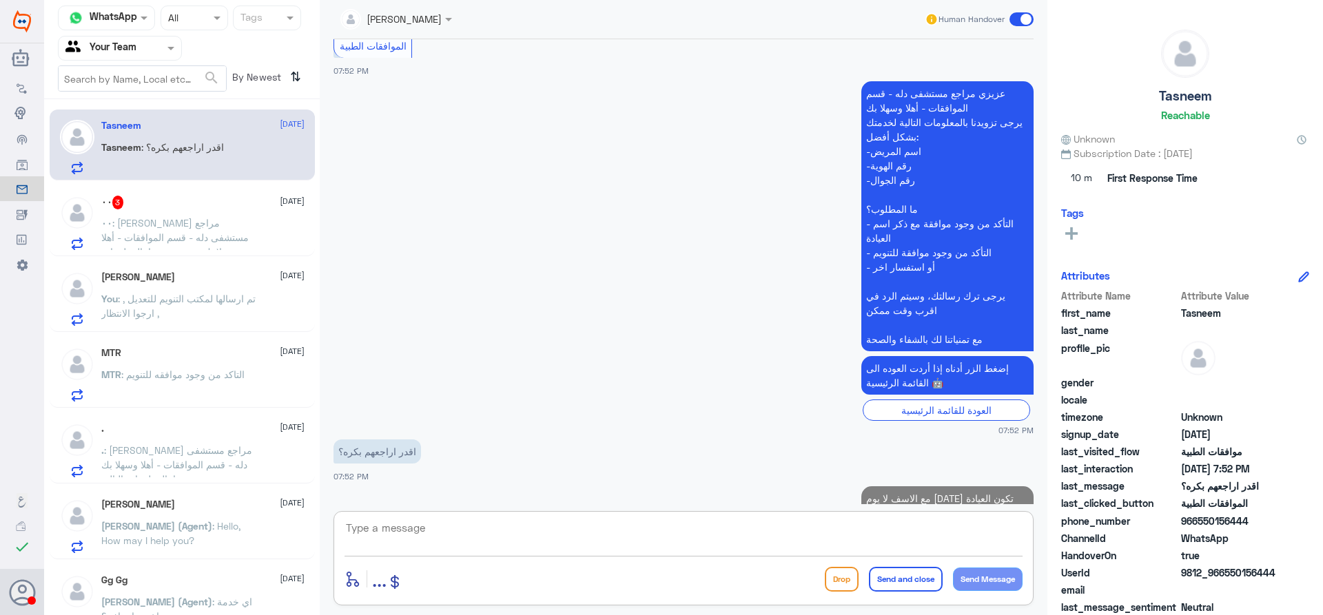
scroll to position [1280, 0]
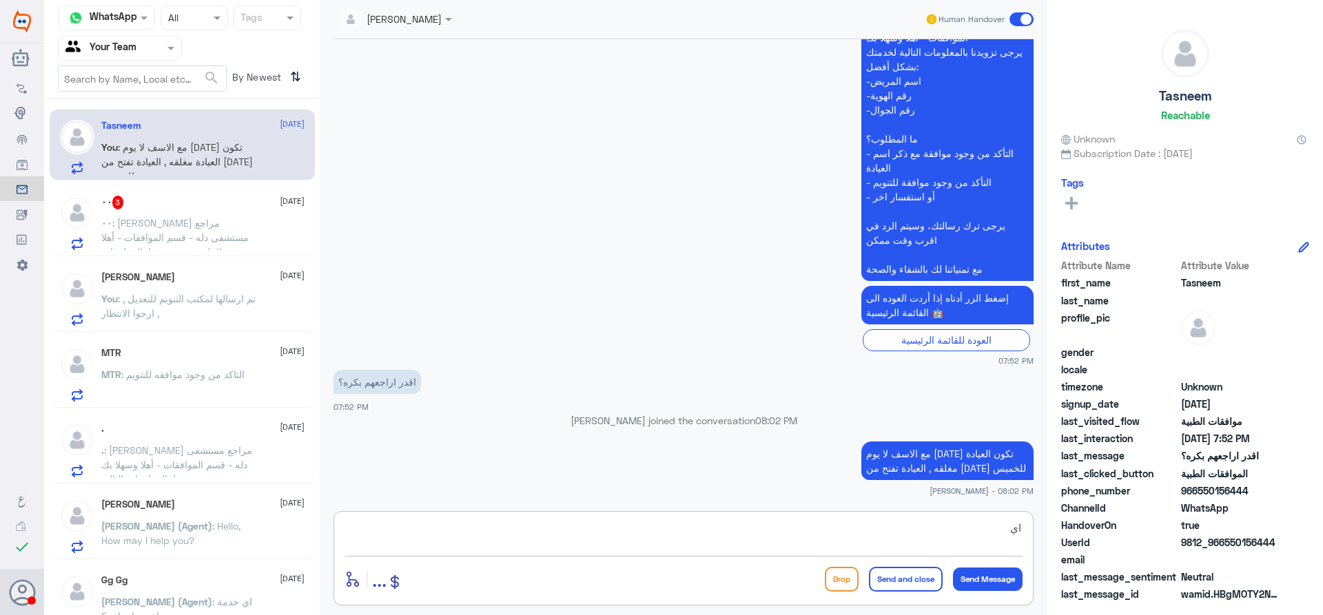
type textarea "ا"
click at [920, 524] on textarea at bounding box center [684, 536] width 678 height 34
type textarea "وان المنظار لا تحتاج موافقة على حسب العقد الخاص بك"
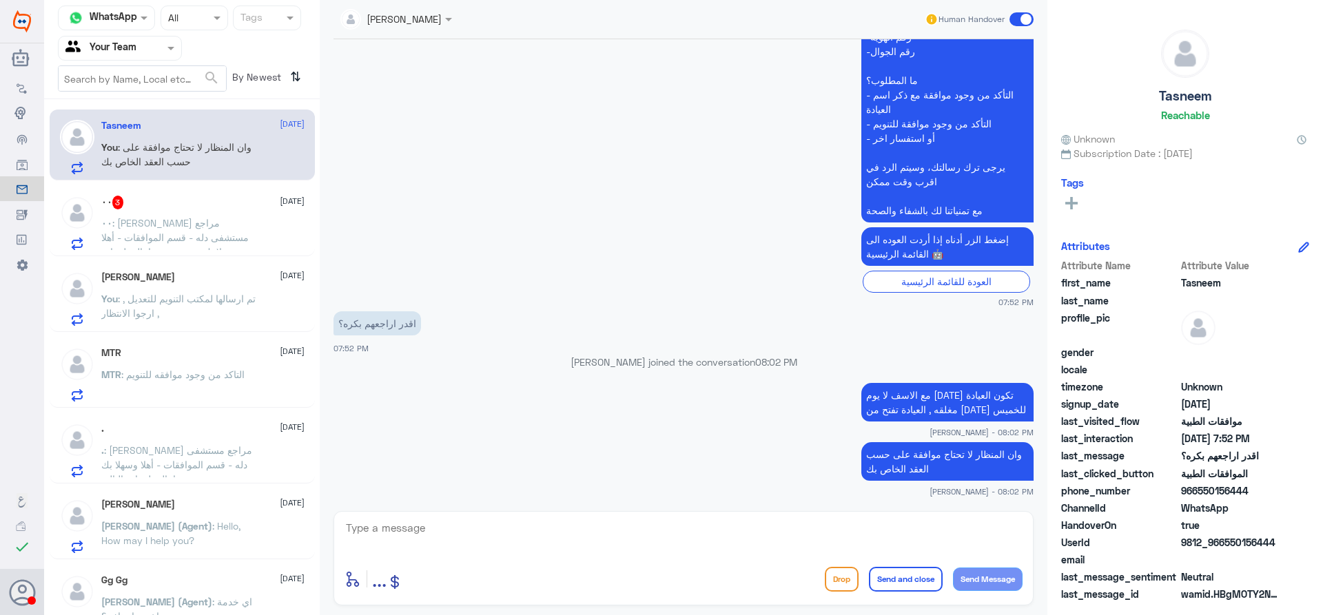
click at [252, 210] on div "٠٠ 3 28 August" at bounding box center [202, 203] width 203 height 14
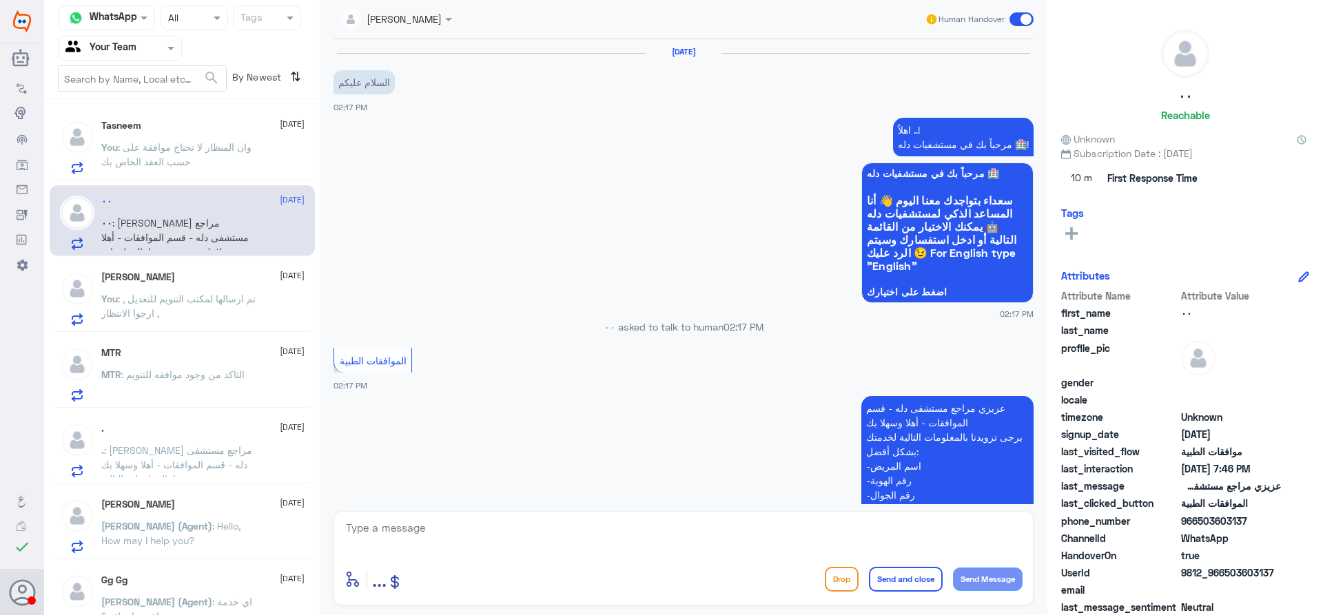
scroll to position [1241, 0]
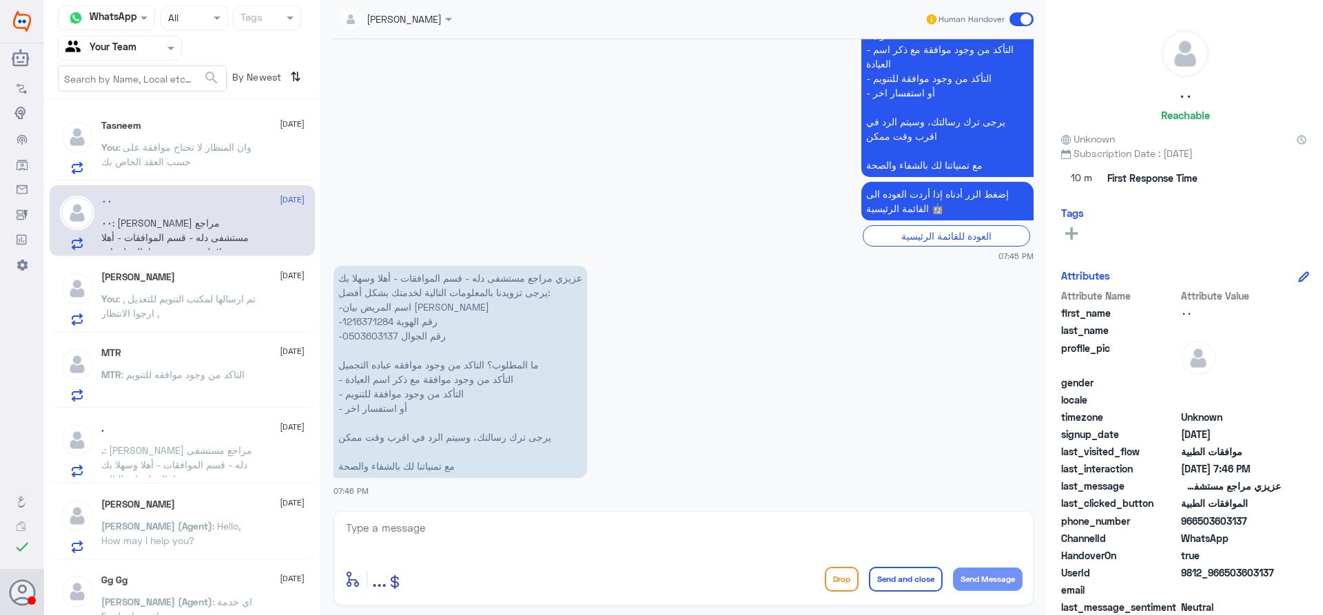
click at [195, 301] on span ": تم ارسالها لمكتب التنويم للتعديل , ارجوا الانتظار ," at bounding box center [178, 306] width 154 height 26
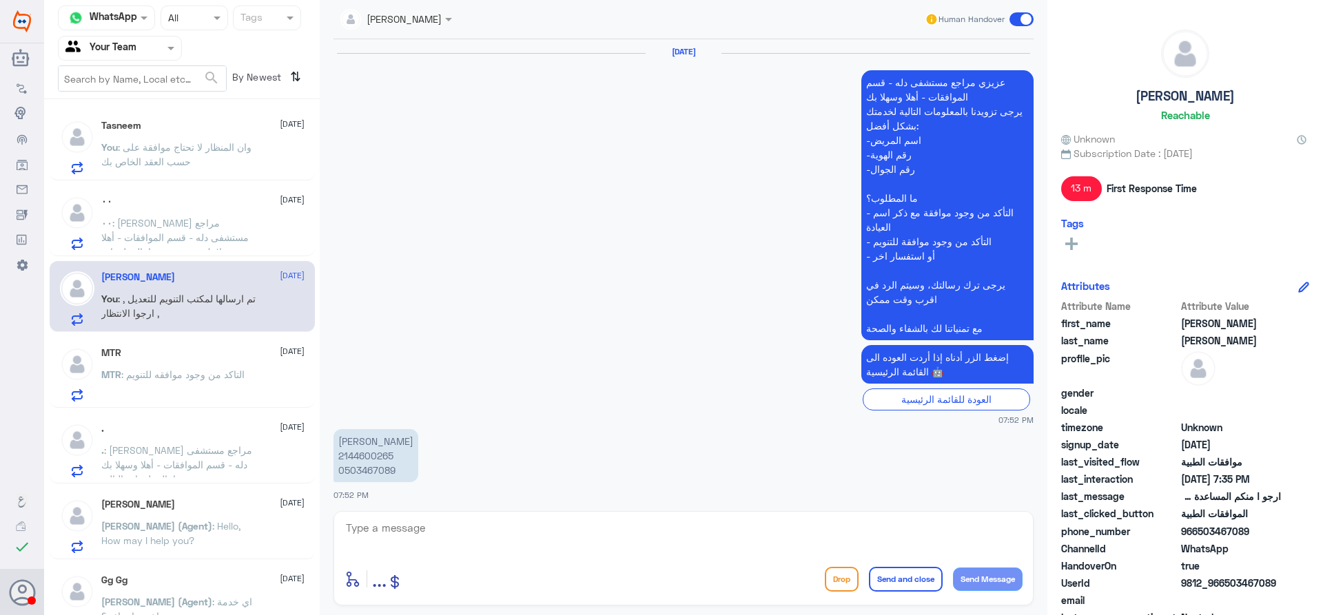
scroll to position [1436, 0]
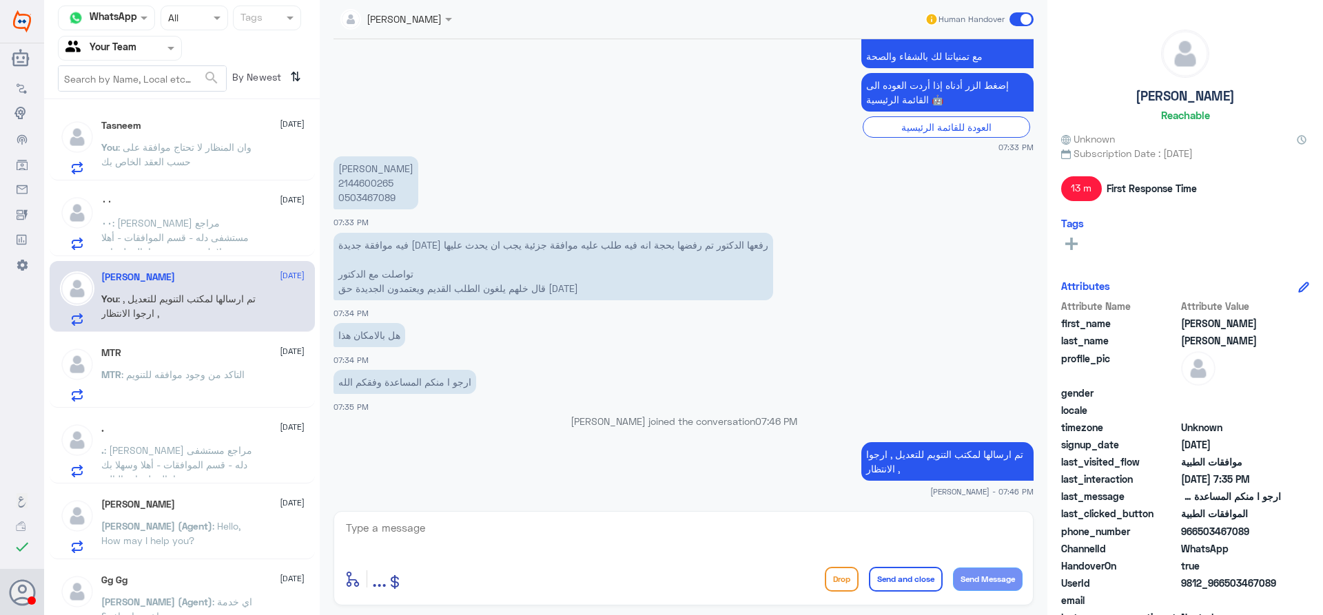
click at [165, 129] on div "Tasneem 28 August" at bounding box center [202, 126] width 203 height 12
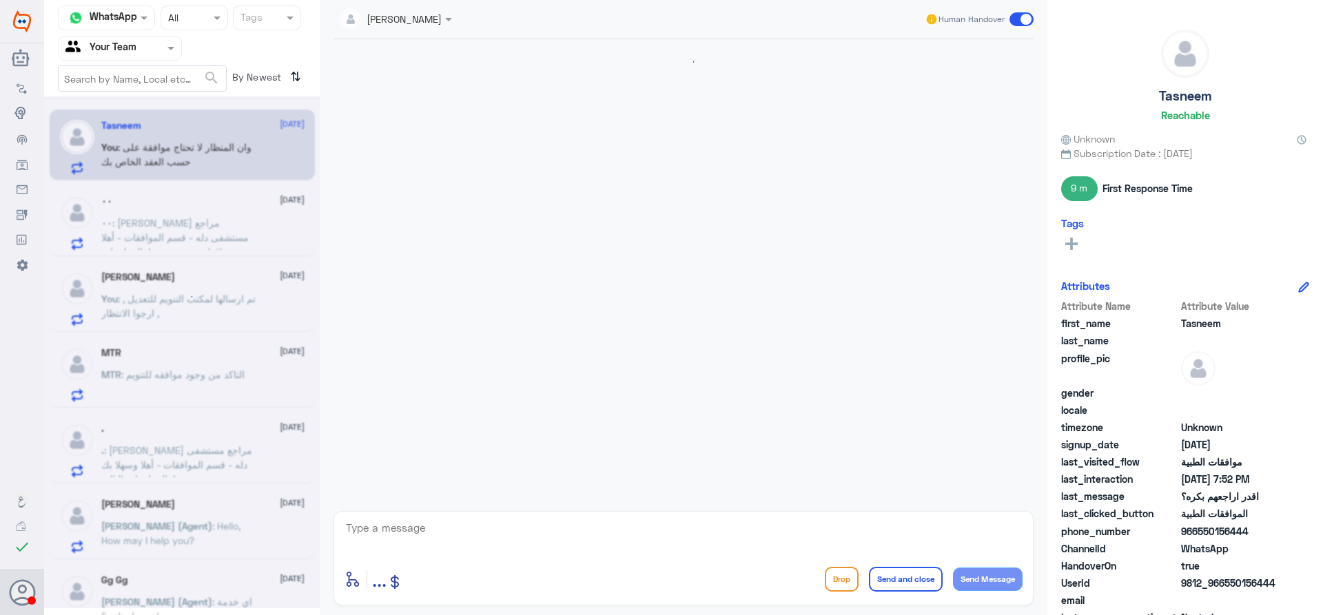
scroll to position [1363, 0]
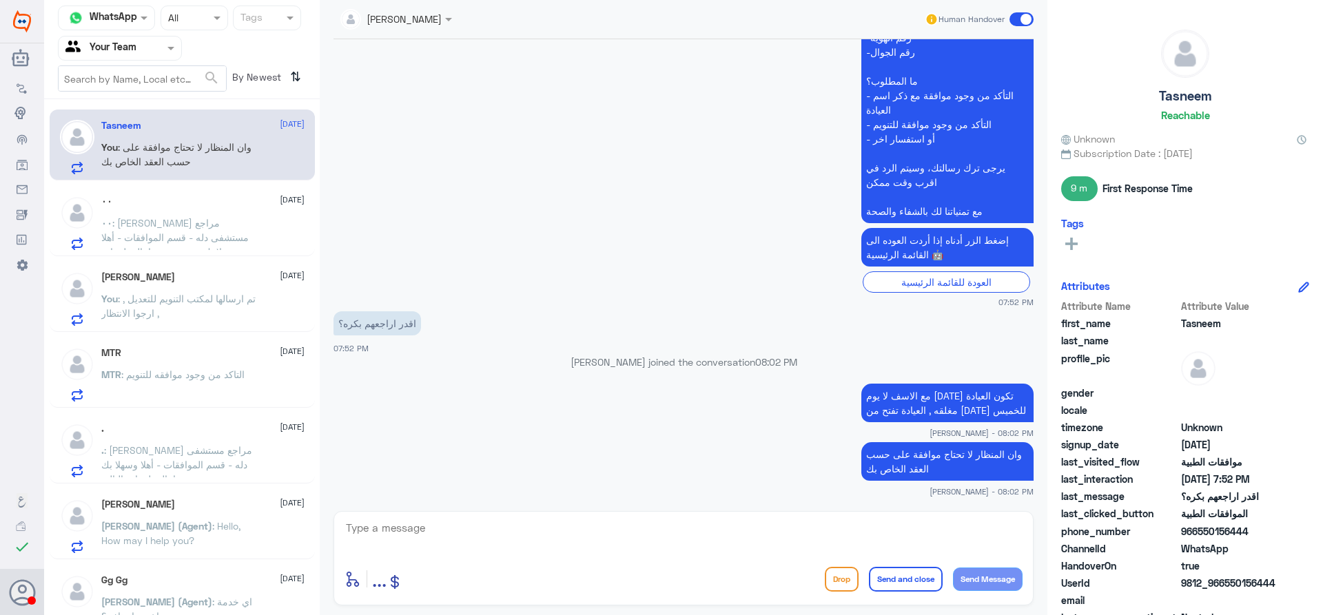
click at [176, 211] on div "٠٠ 28 August ٠٠ : عزيزي مراجع مستشفى دله - قسم الموافقات - أهلا وسهلا بك يرجى ت…" at bounding box center [202, 223] width 203 height 54
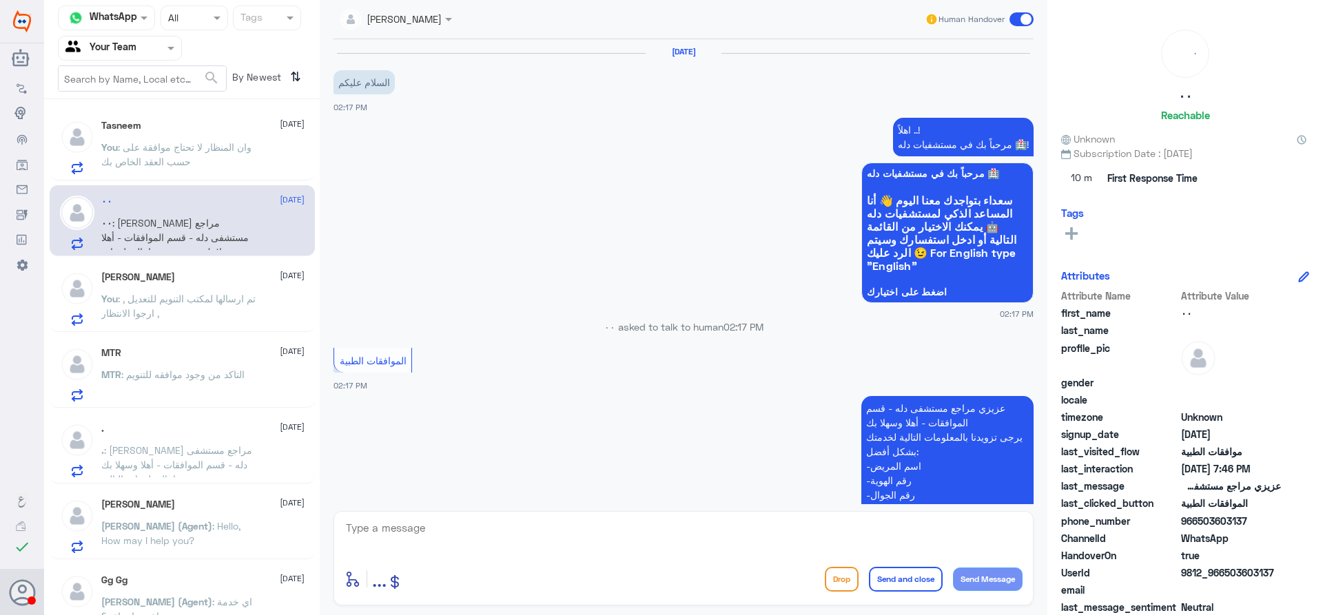
scroll to position [1241, 0]
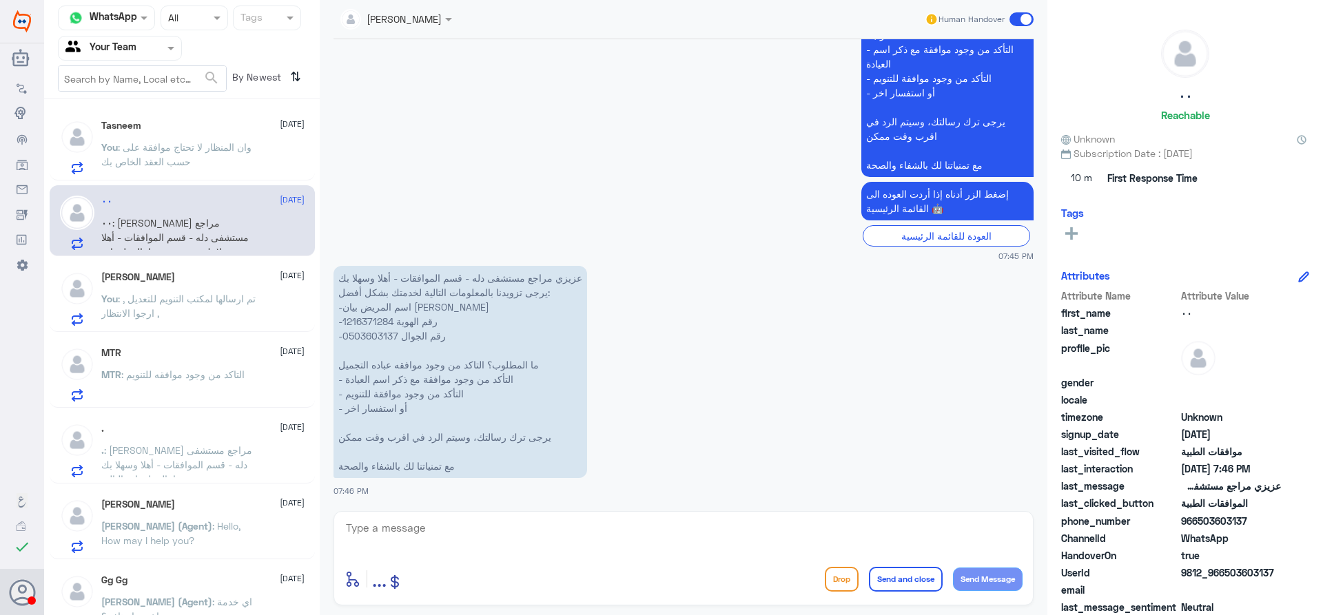
click at [147, 99] on nav "Channel WhatsApp Status × All Tags Agent Filter Your Team search By Newest ⇅" at bounding box center [182, 53] width 276 height 94
click at [150, 130] on div "Tasneem 28 August" at bounding box center [202, 126] width 203 height 12
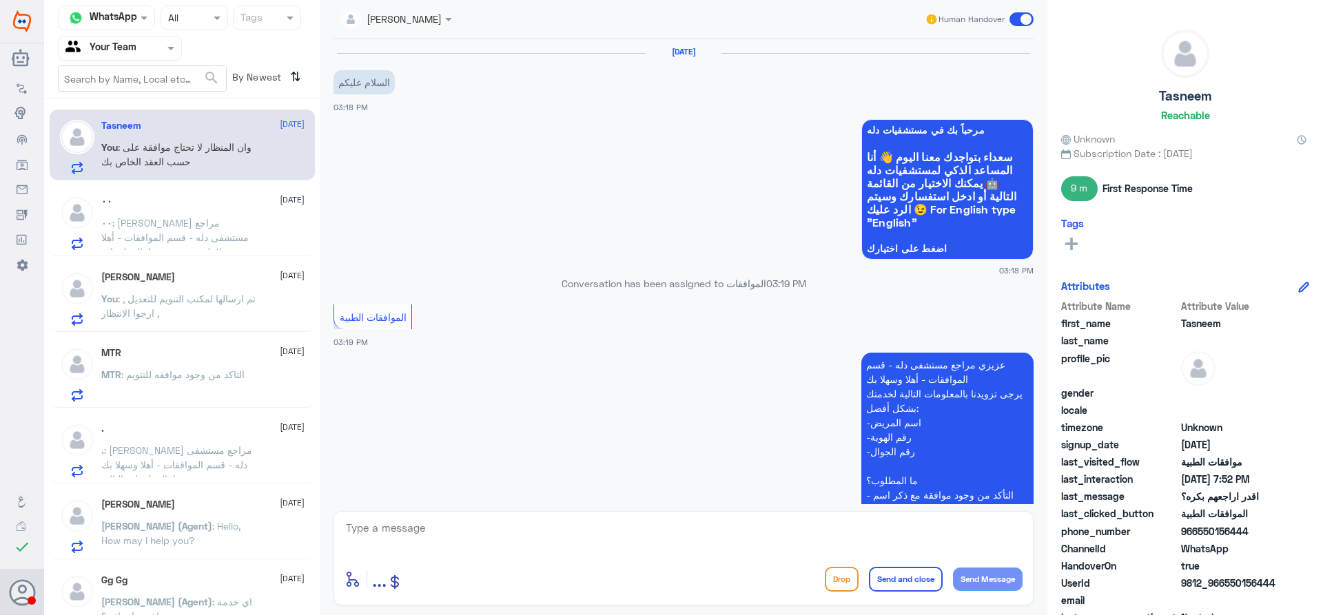
scroll to position [1363, 0]
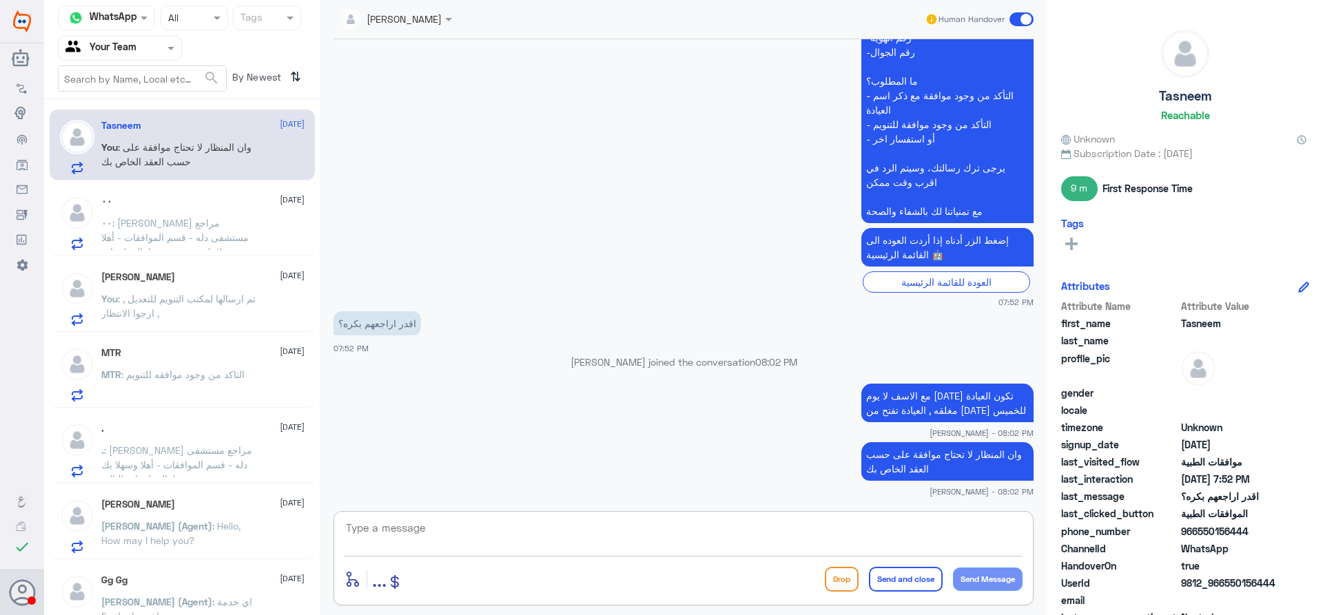
click at [542, 536] on textarea at bounding box center [684, 536] width 678 height 34
click at [553, 558] on div "enter flow name ... Drop Send and close Send Message" at bounding box center [684, 558] width 700 height 94
click at [560, 549] on textarea at bounding box center [684, 536] width 678 height 34
type textarea "هل من خدمه اخرى ؟"
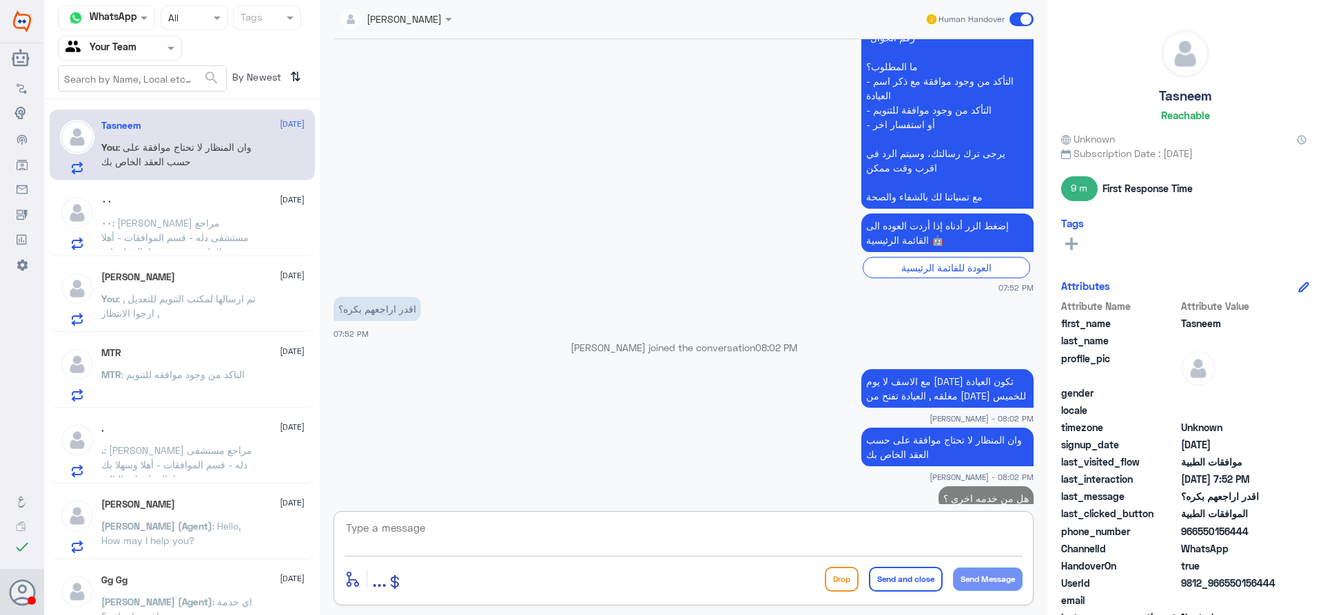
scroll to position [1407, 0]
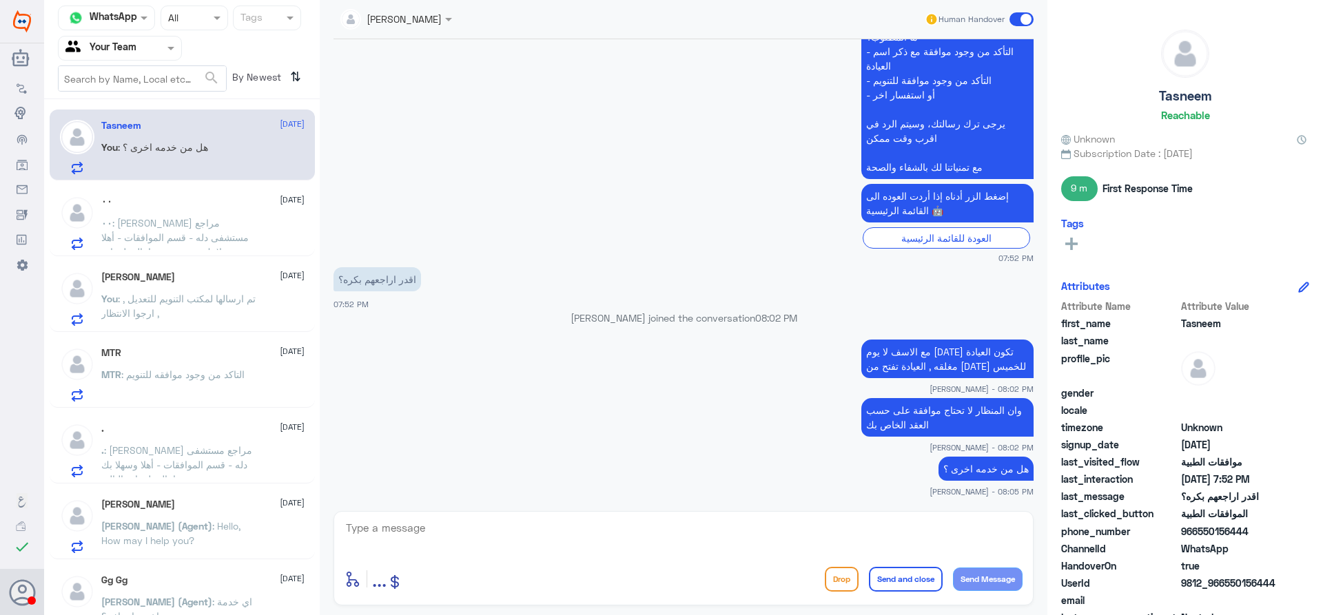
click at [112, 226] on span "٠٠" at bounding box center [106, 223] width 11 height 12
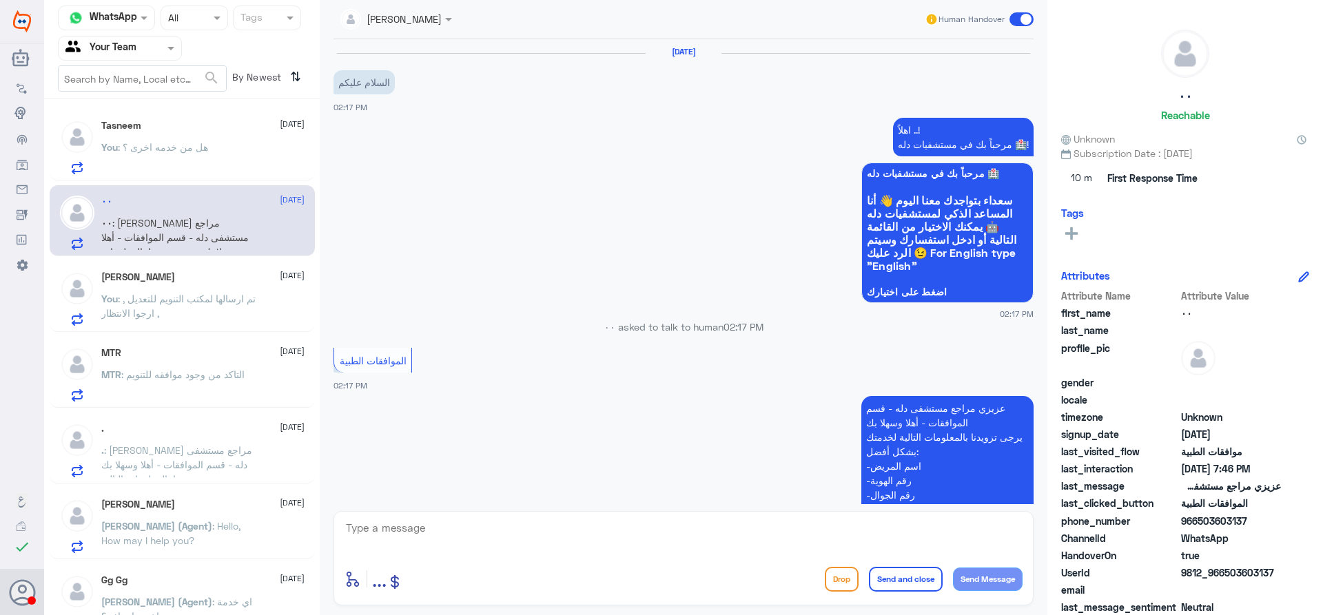
scroll to position [1241, 0]
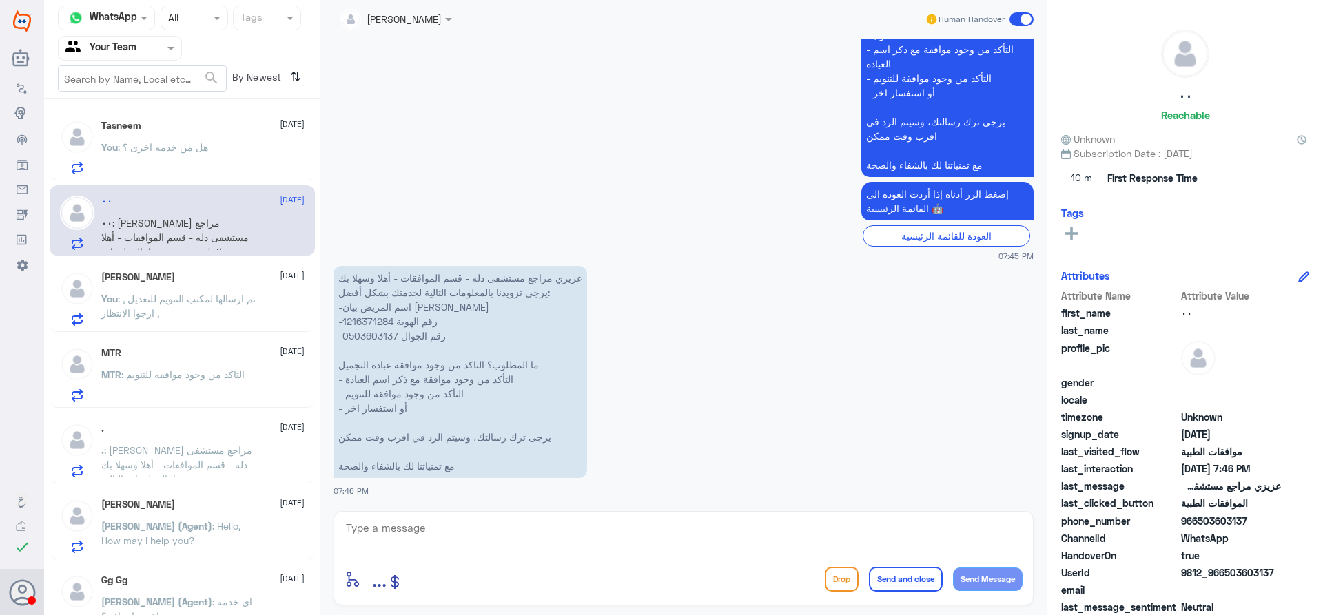
click at [375, 318] on p "عزيزي مراجع مستشفى دله - قسم الموافقات - أهلا وسهلا بك يرجى تزويدنا بالمعلومات …" at bounding box center [461, 372] width 254 height 212
copy p "1216371284"
click at [210, 275] on div "Omar Bin Jahlan 28 August" at bounding box center [202, 278] width 203 height 12
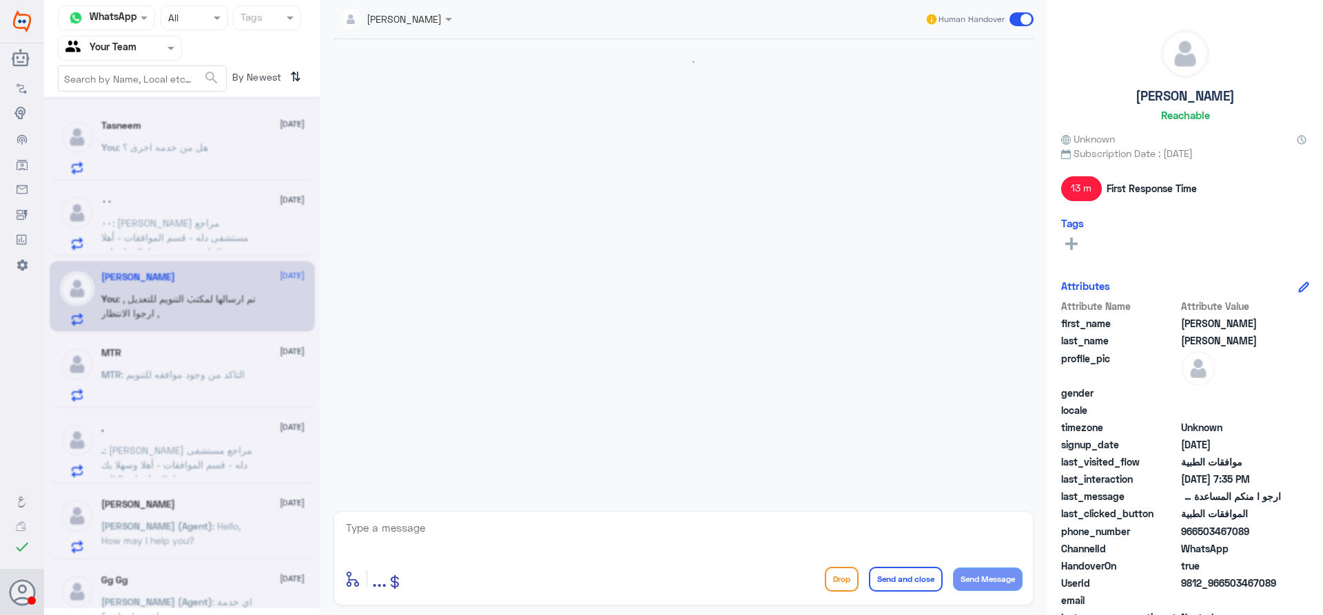
scroll to position [1436, 0]
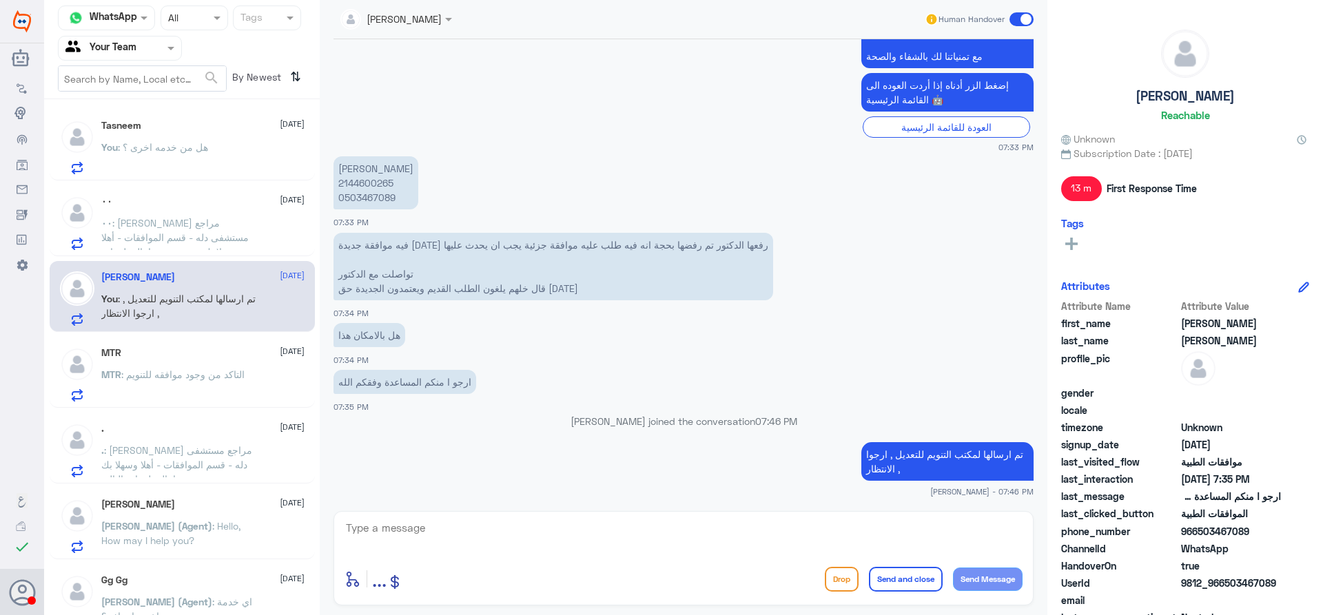
click at [365, 179] on p "حنان عبدالله محمد 2144600265 0503467089" at bounding box center [376, 182] width 85 height 53
copy p "2144600265"
click at [227, 380] on span ": التاكد من وجود موافقه للتنويم" at bounding box center [182, 375] width 123 height 12
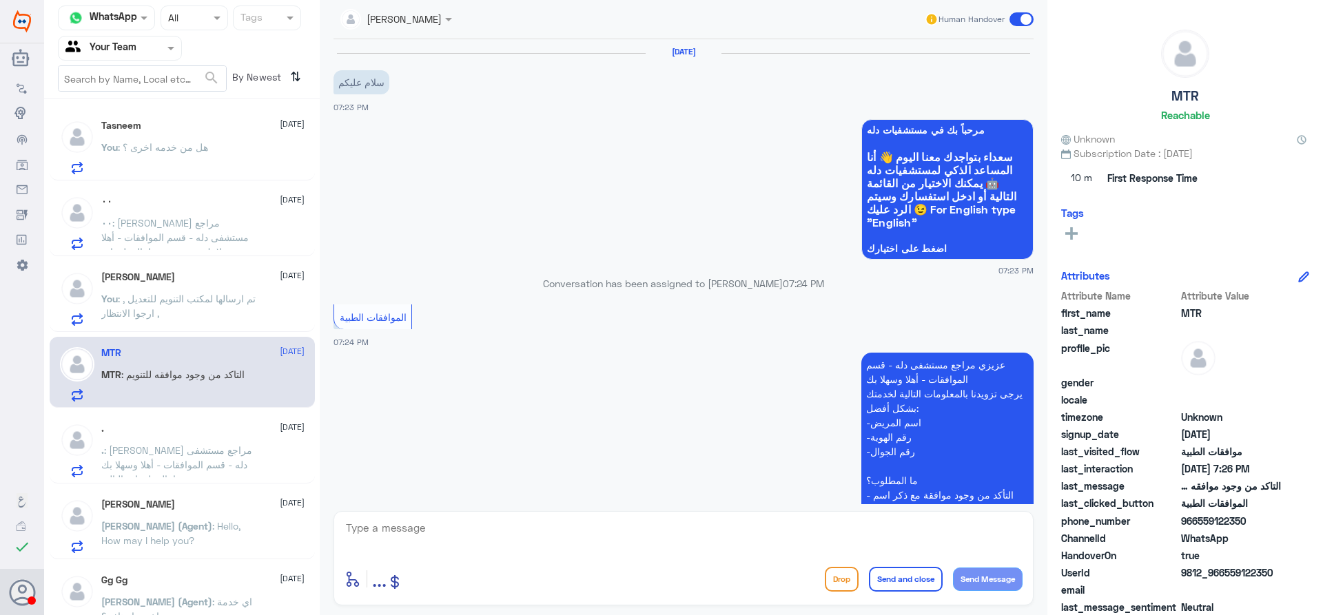
scroll to position [319, 0]
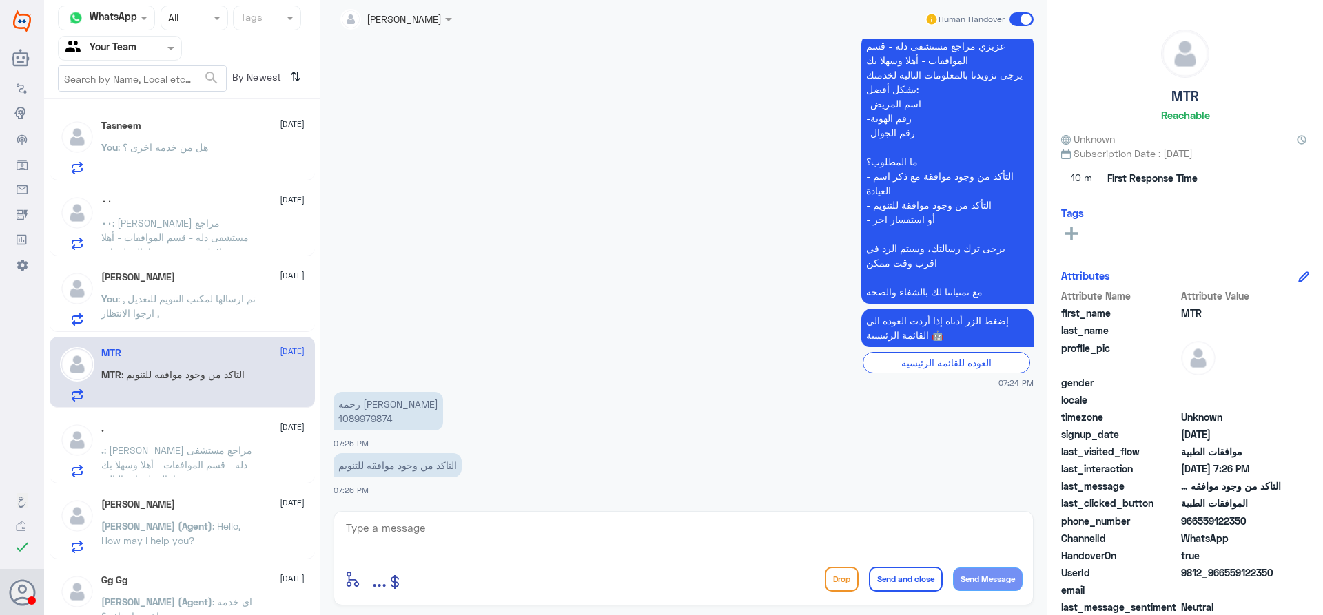
click at [349, 414] on p "رحمه محمد العيسى 1089979874" at bounding box center [389, 411] width 110 height 39
copy p "1089979874"
click at [495, 535] on textarea at bounding box center [684, 536] width 678 height 34
type textarea "عزيزي المراجع هنالك موافقة للتنويم تحت رقم الموافقة"
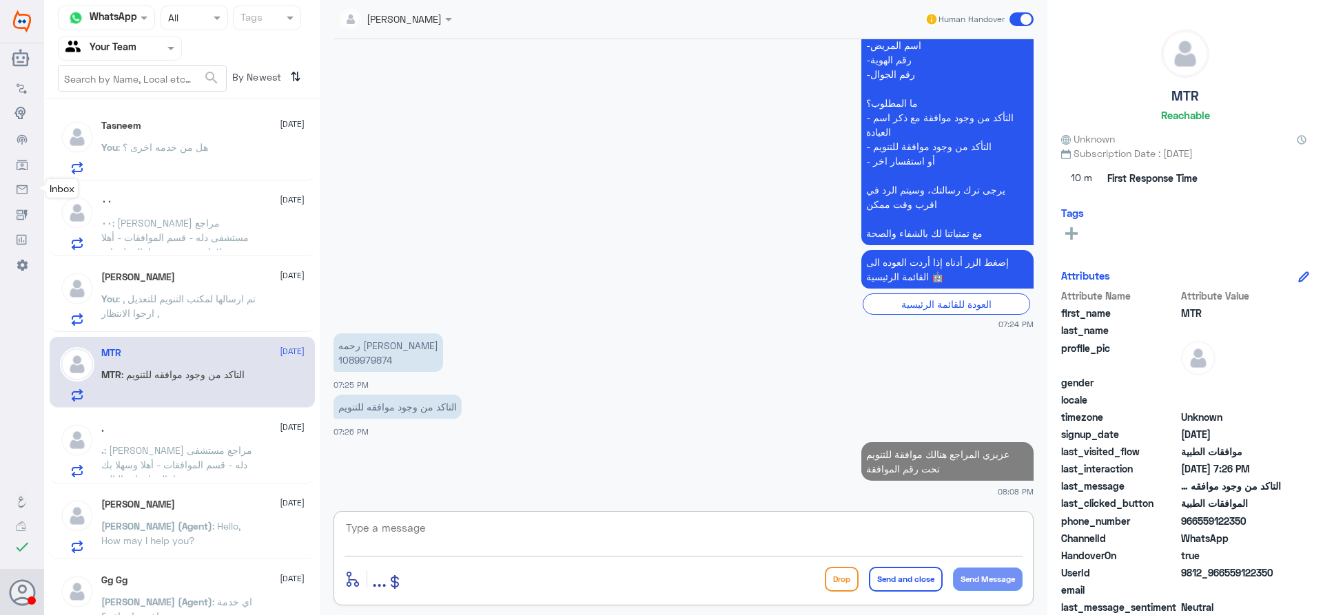
paste textarea "83632758"
type textarea "83632758"
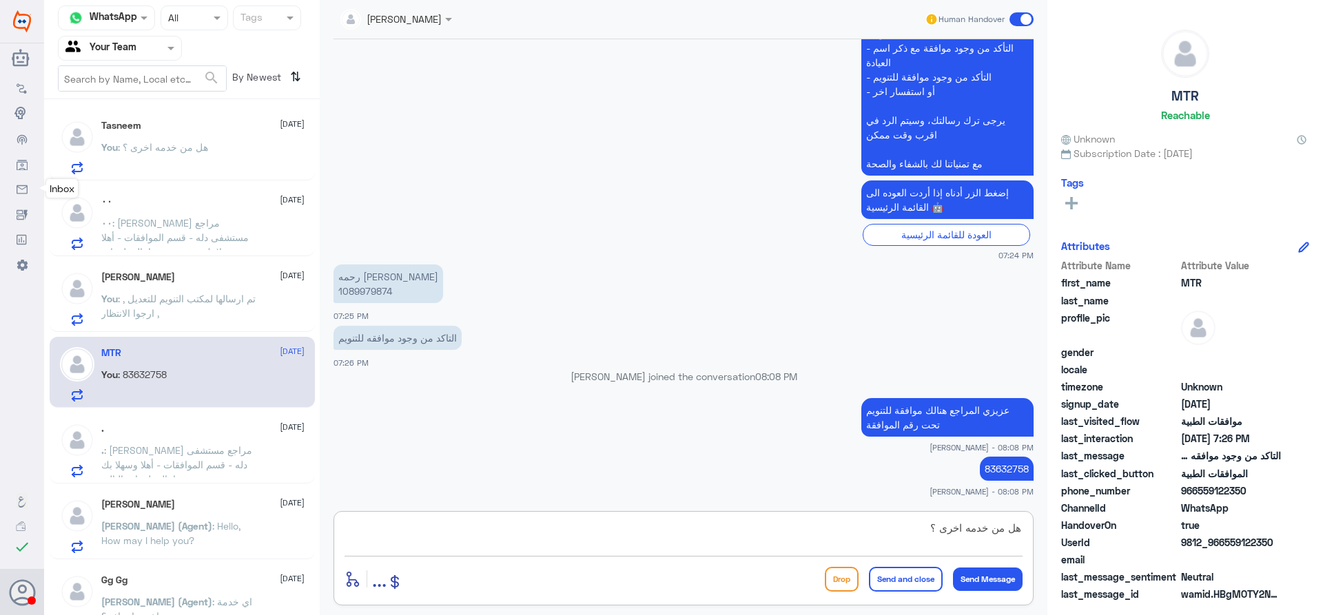
type textarea "هل من خدمه اخرى ؟"
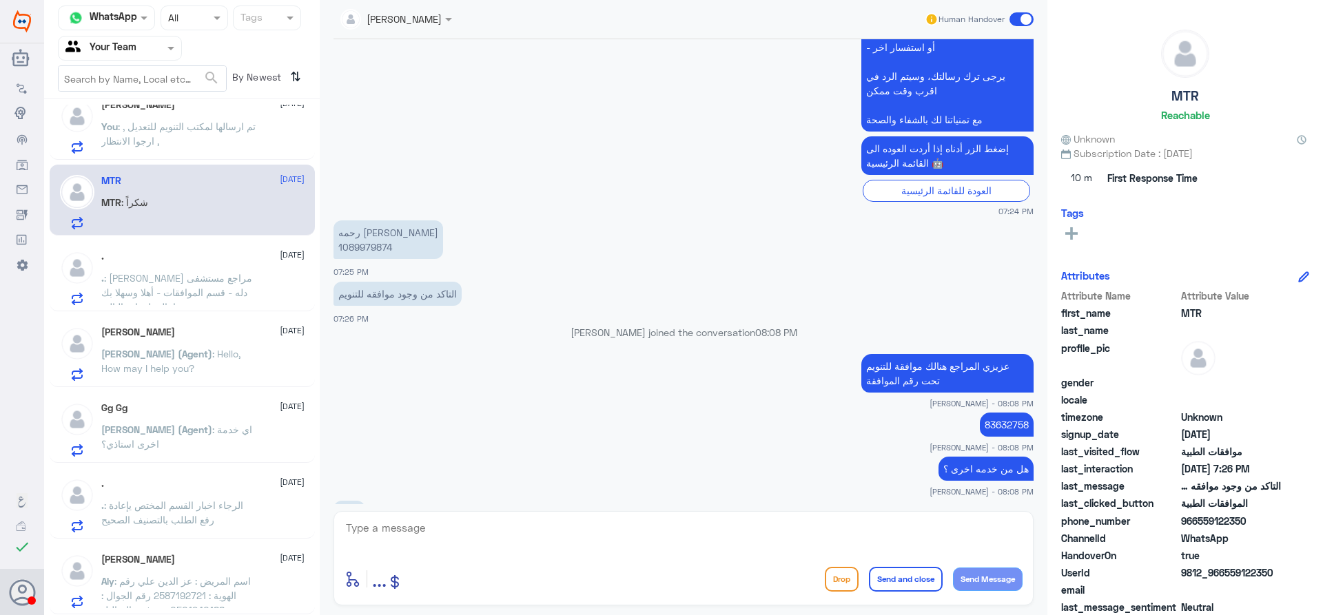
scroll to position [513, 0]
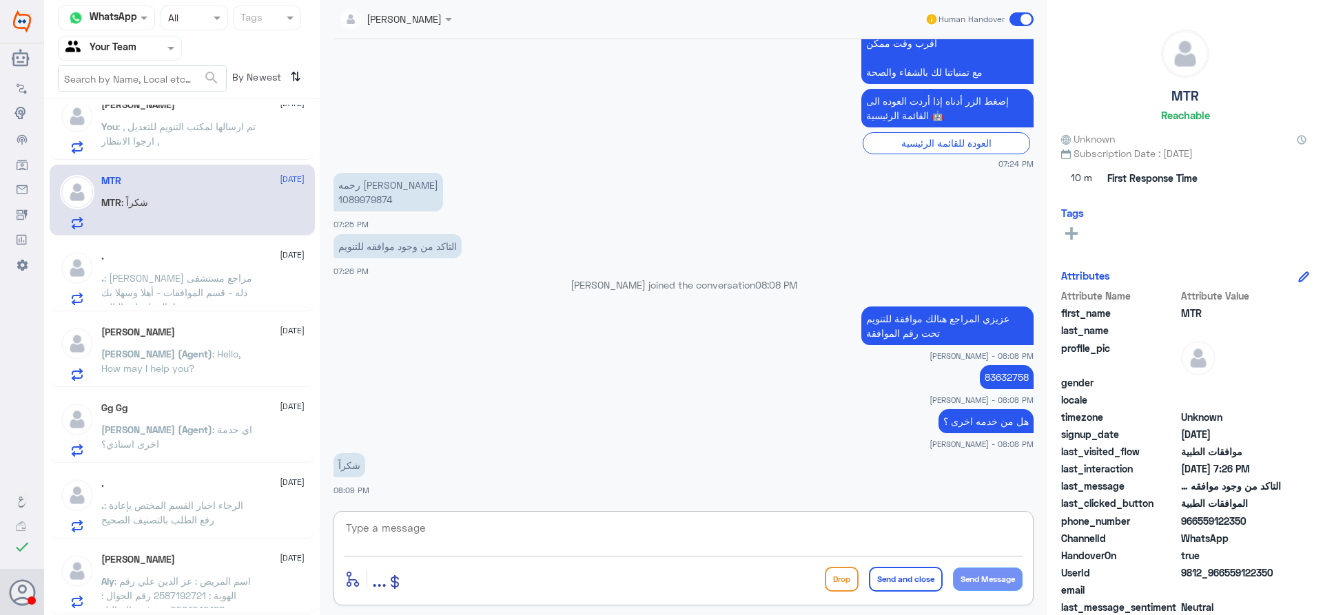
click at [583, 524] on textarea at bounding box center [684, 536] width 678 height 34
type textarea "العفو قدامكم العافية"
click at [889, 584] on button "Send and close" at bounding box center [906, 579] width 74 height 25
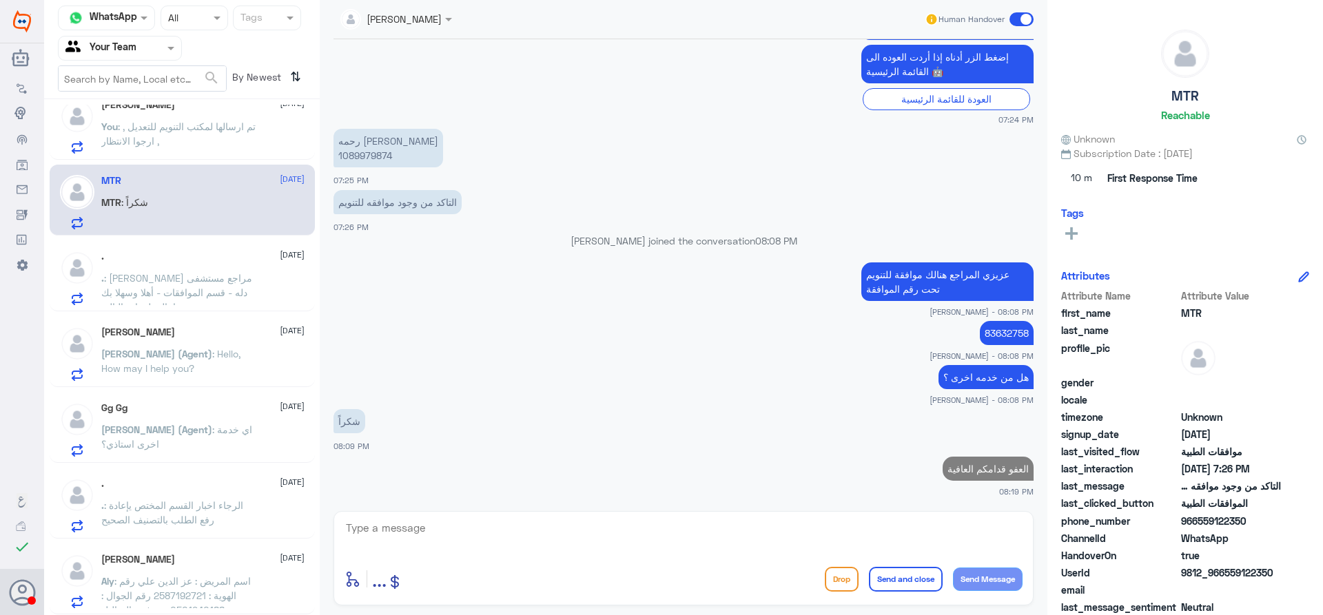
scroll to position [170, 0]
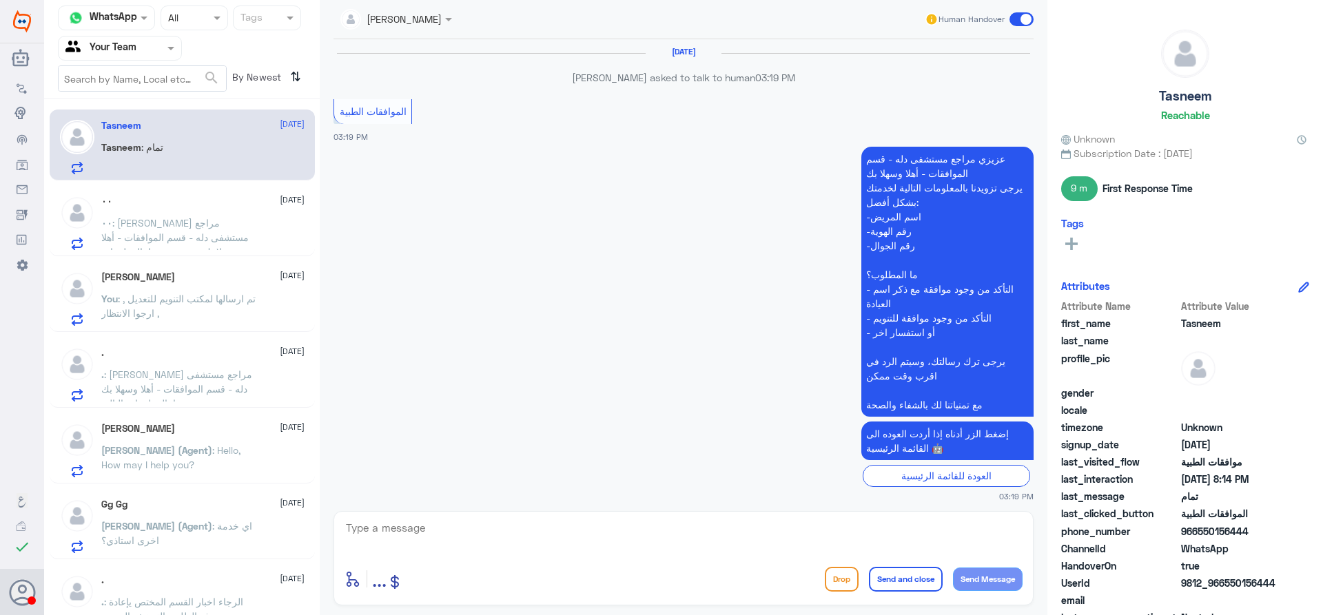
scroll to position [1249, 0]
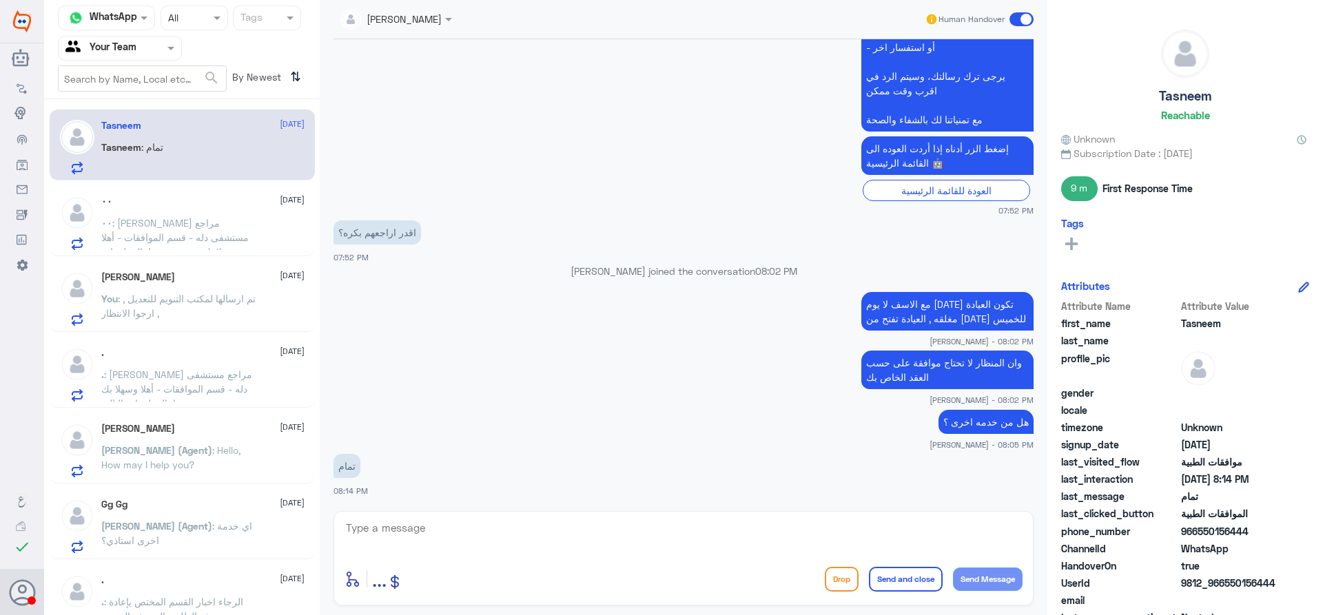
click at [522, 537] on textarea at bounding box center [684, 536] width 678 height 34
type textarea "قدامكم العافية"
click at [904, 586] on button "Send and close" at bounding box center [906, 579] width 74 height 25
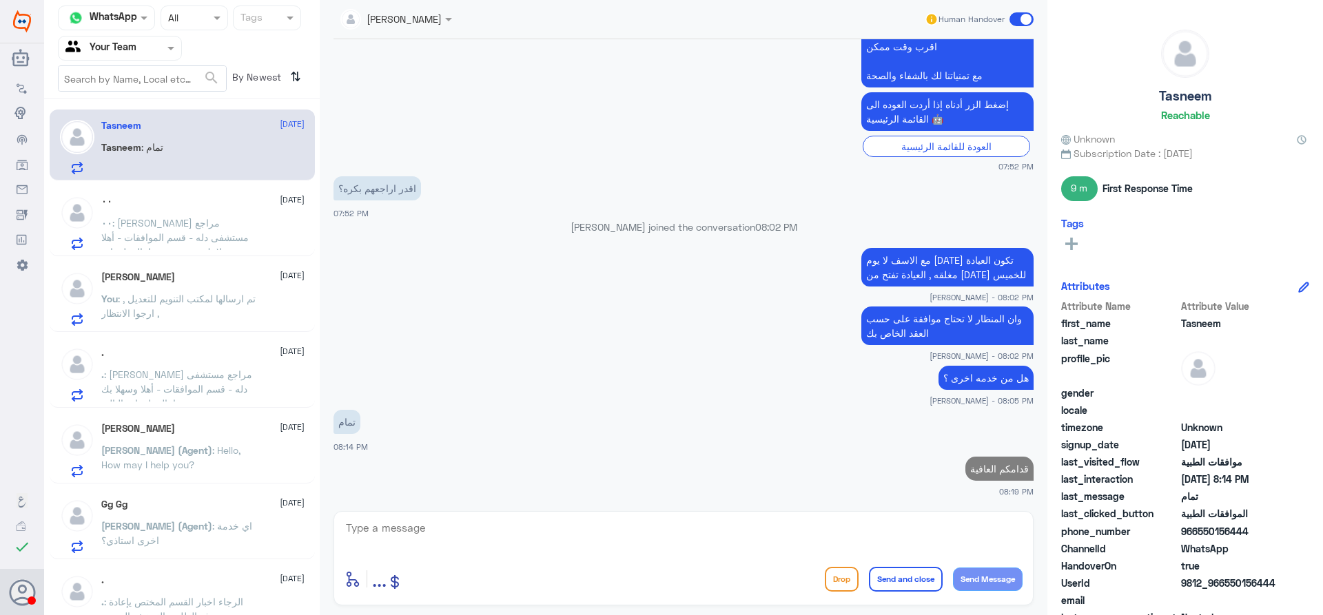
scroll to position [1289, 0]
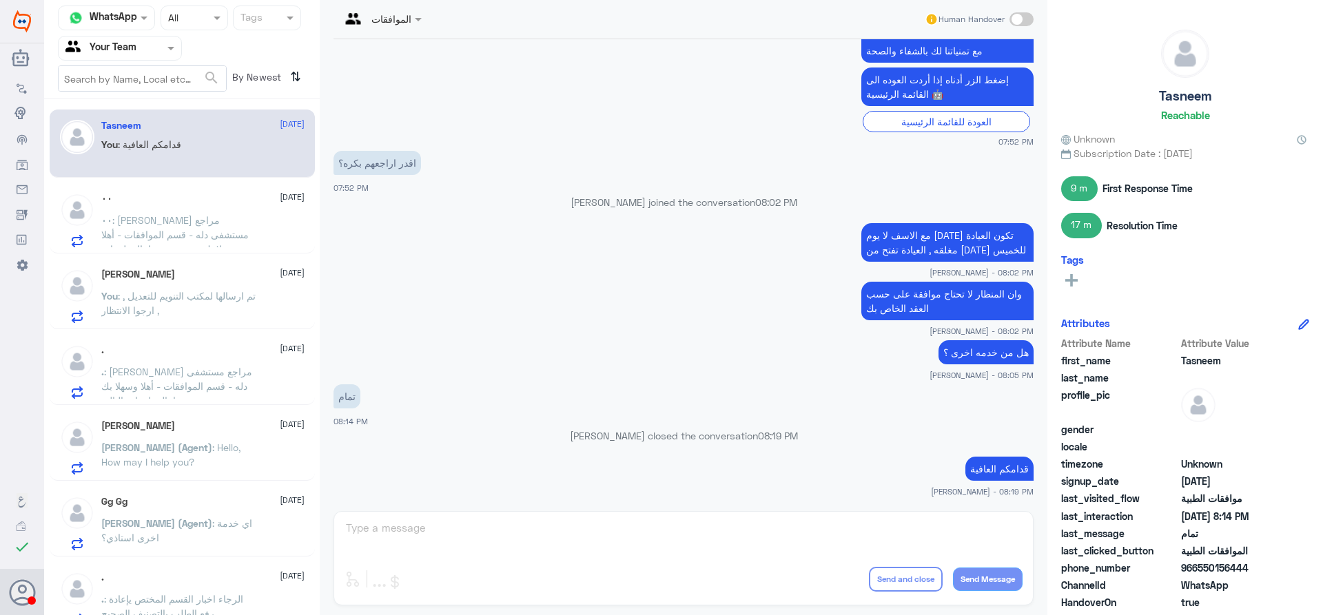
click at [176, 200] on div "٠٠ [DATE]" at bounding box center [202, 199] width 203 height 12
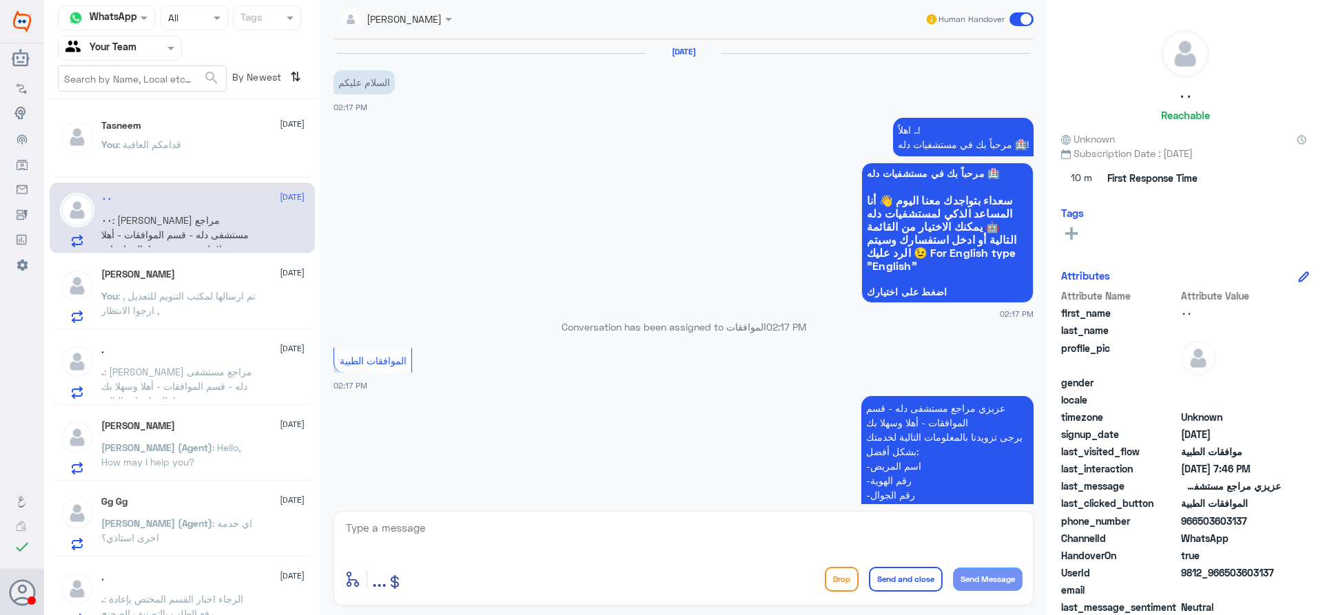
scroll to position [1241, 0]
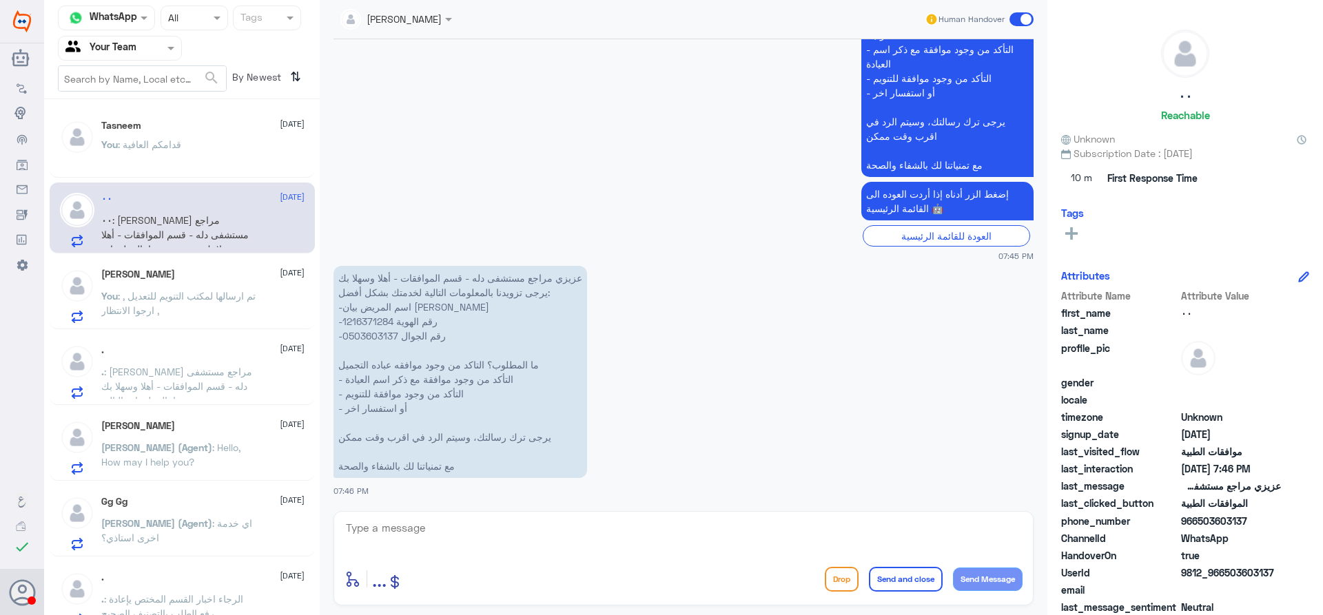
click at [176, 320] on p "You : تم ارسالها لمكتب التنويم للتعديل , ارجوا الانتظار ," at bounding box center [178, 306] width 155 height 34
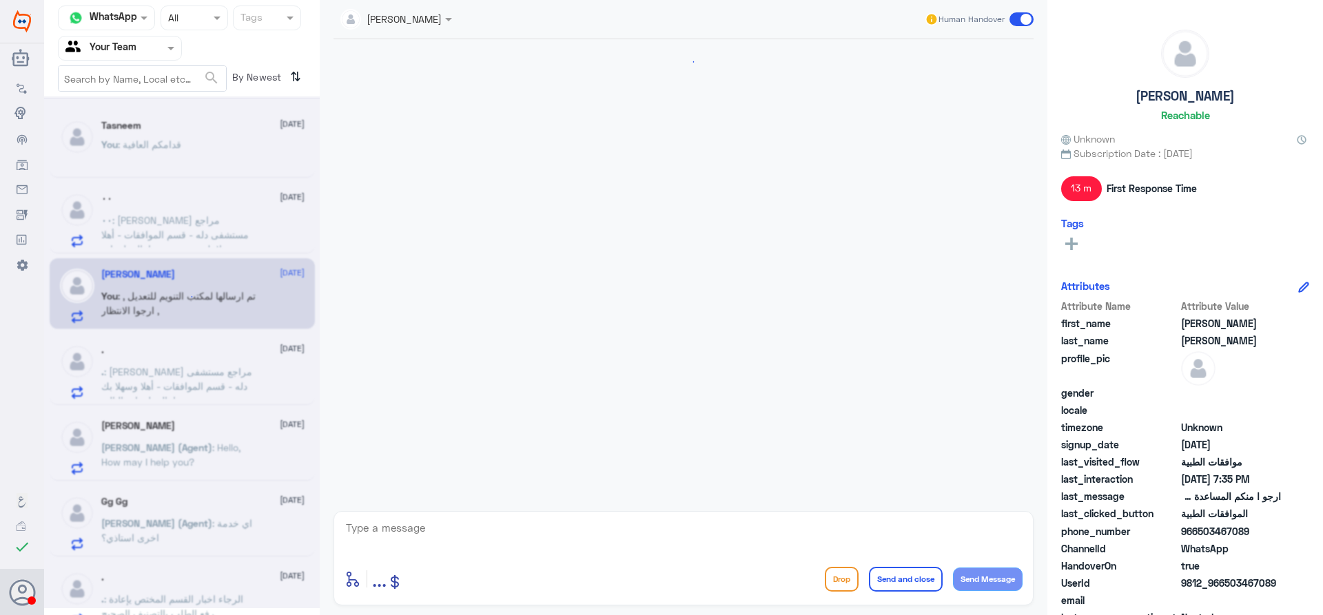
scroll to position [1436, 0]
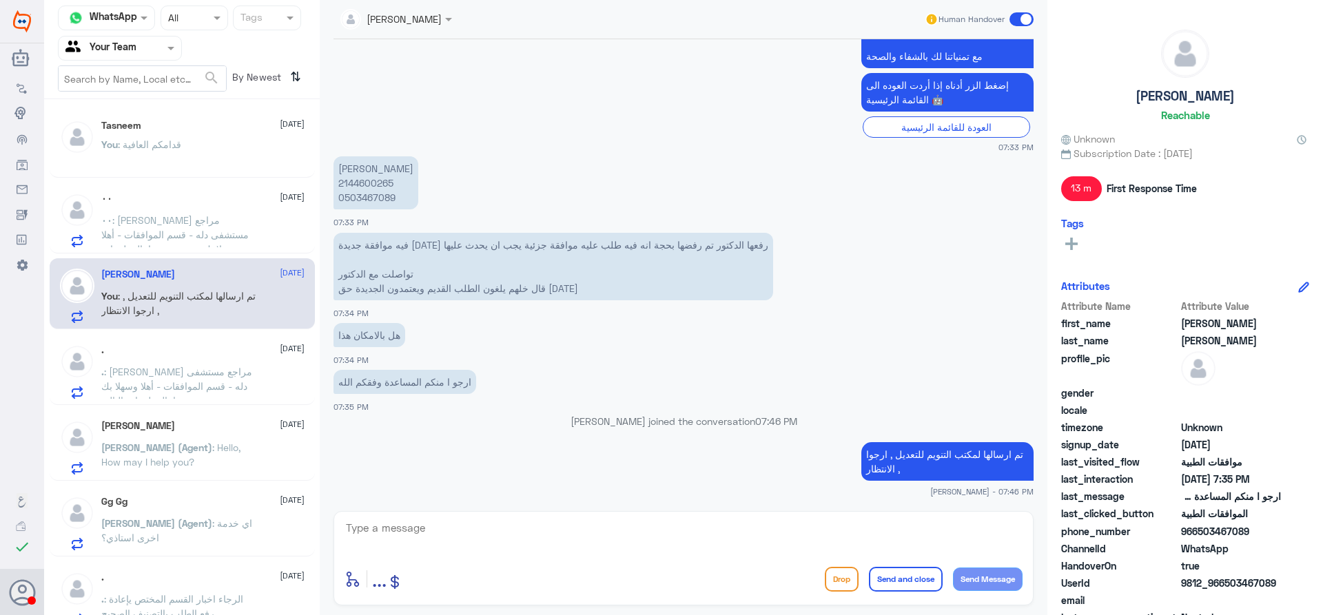
click at [177, 359] on div ". [DATE] . : [PERSON_NAME] مراجع مستشفى دله - قسم الموافقات - أهلا وسهلا بك يرج…" at bounding box center [202, 372] width 203 height 54
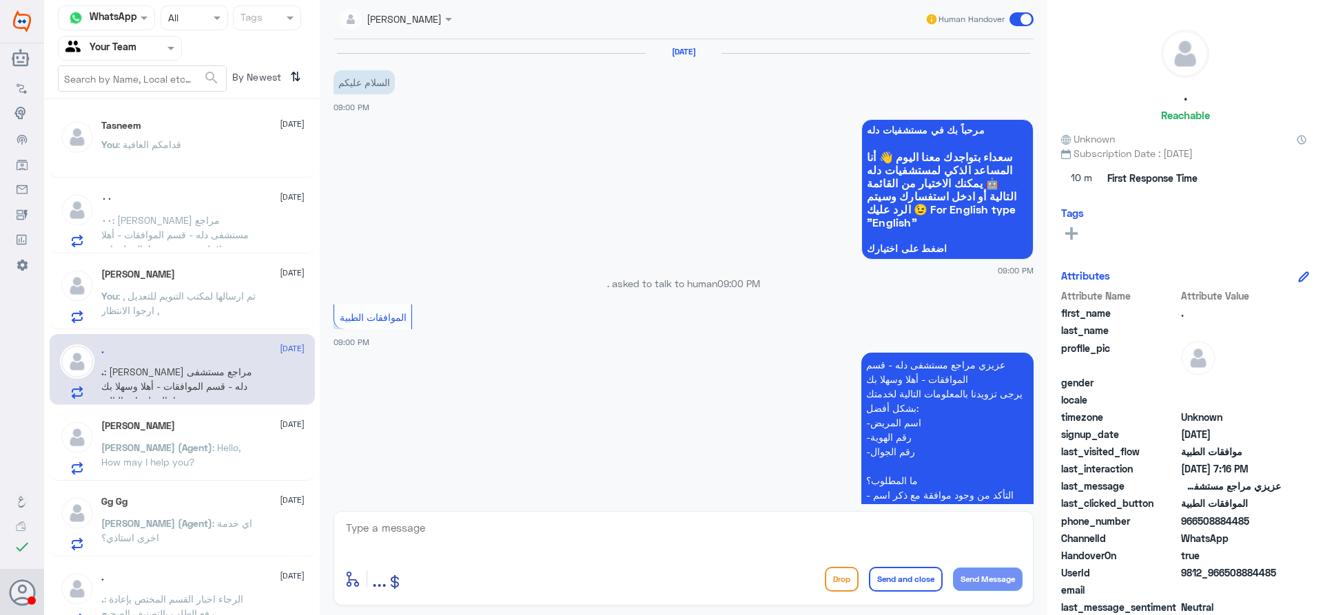
scroll to position [1898, 0]
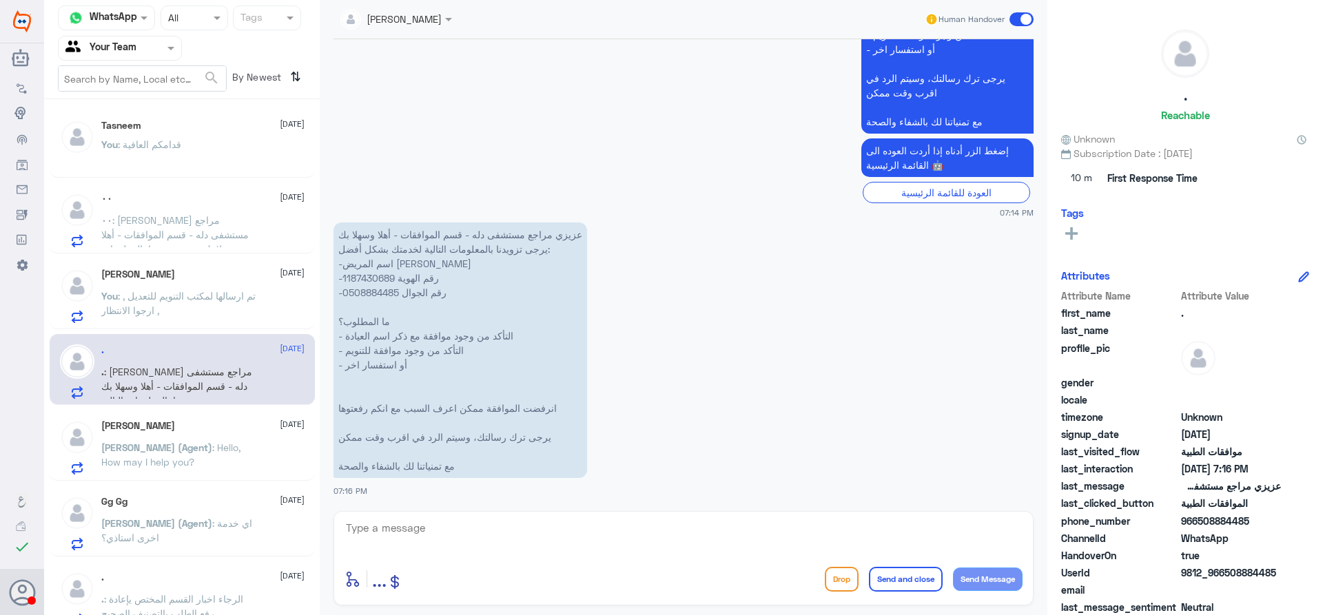
click at [229, 434] on div "Shriram Kumar 28 August Abdullah (Agent) : Hello, How may I help you?" at bounding box center [202, 447] width 203 height 54
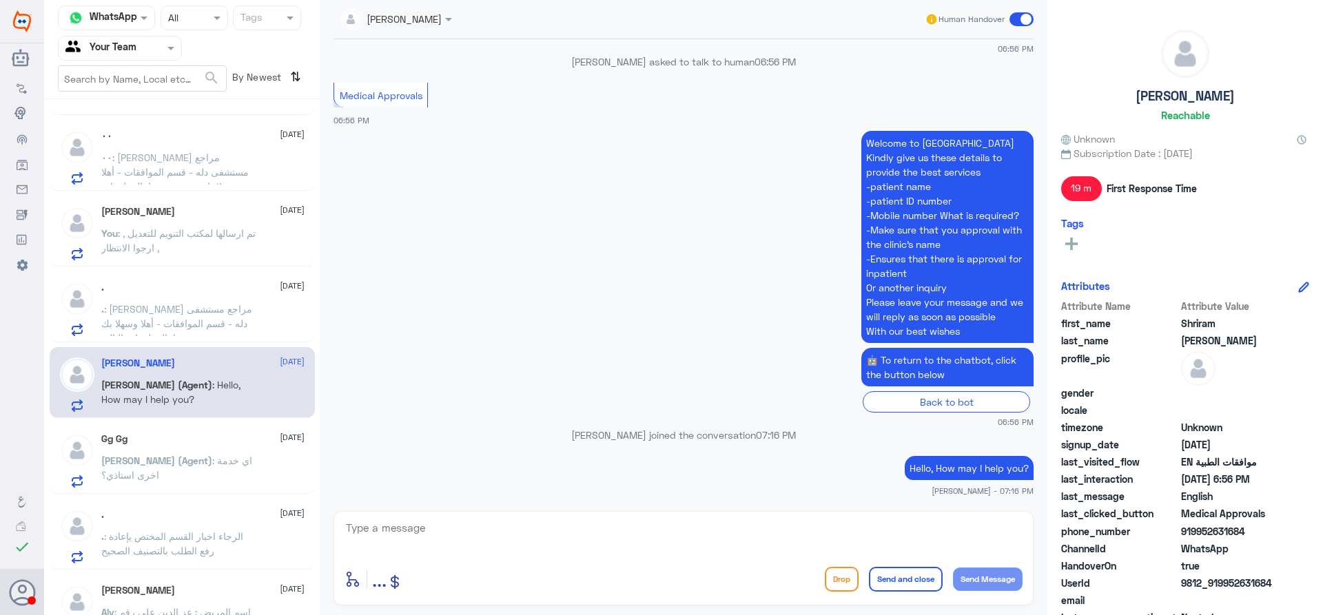
scroll to position [94, 0]
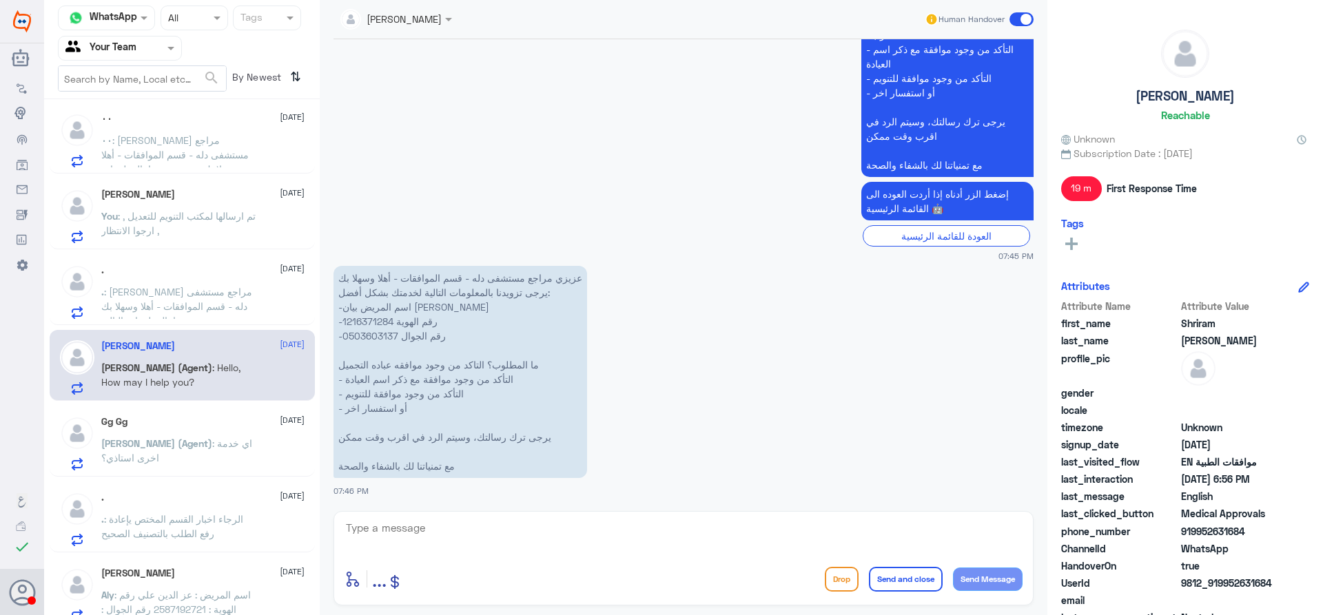
scroll to position [21, 0]
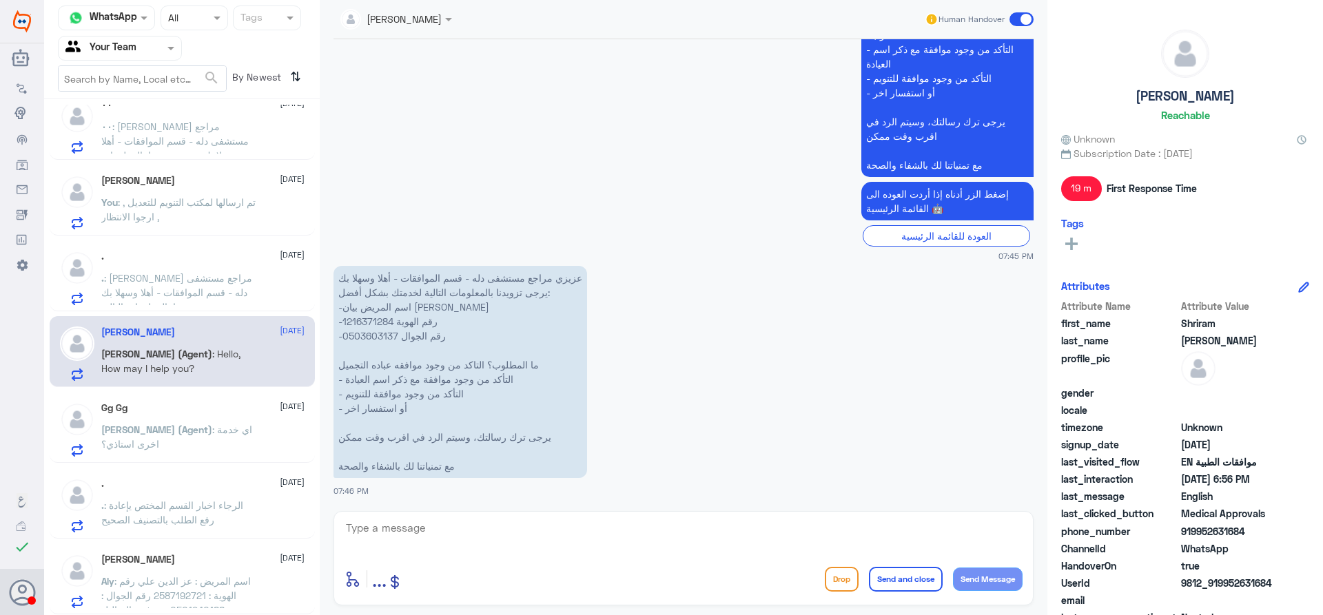
click at [189, 507] on span ": الرجاء اخبار القسم المختص يإعادة رفع الطلب بالتصنيف الصحيح" at bounding box center [172, 513] width 142 height 26
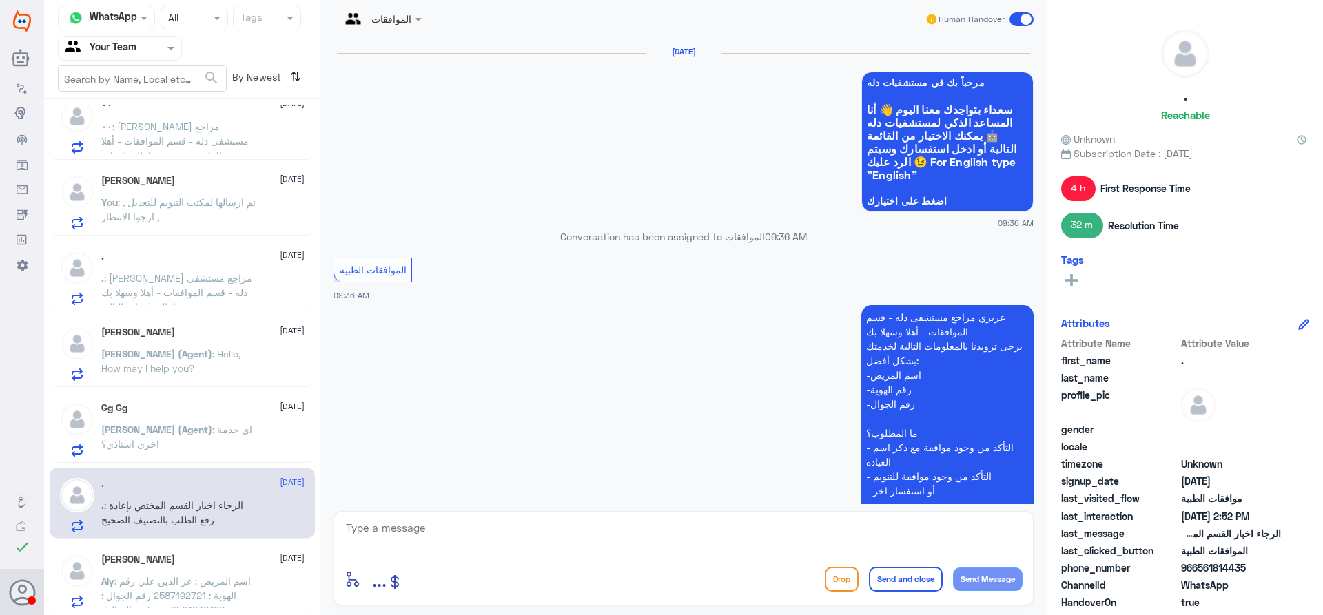
scroll to position [1522, 0]
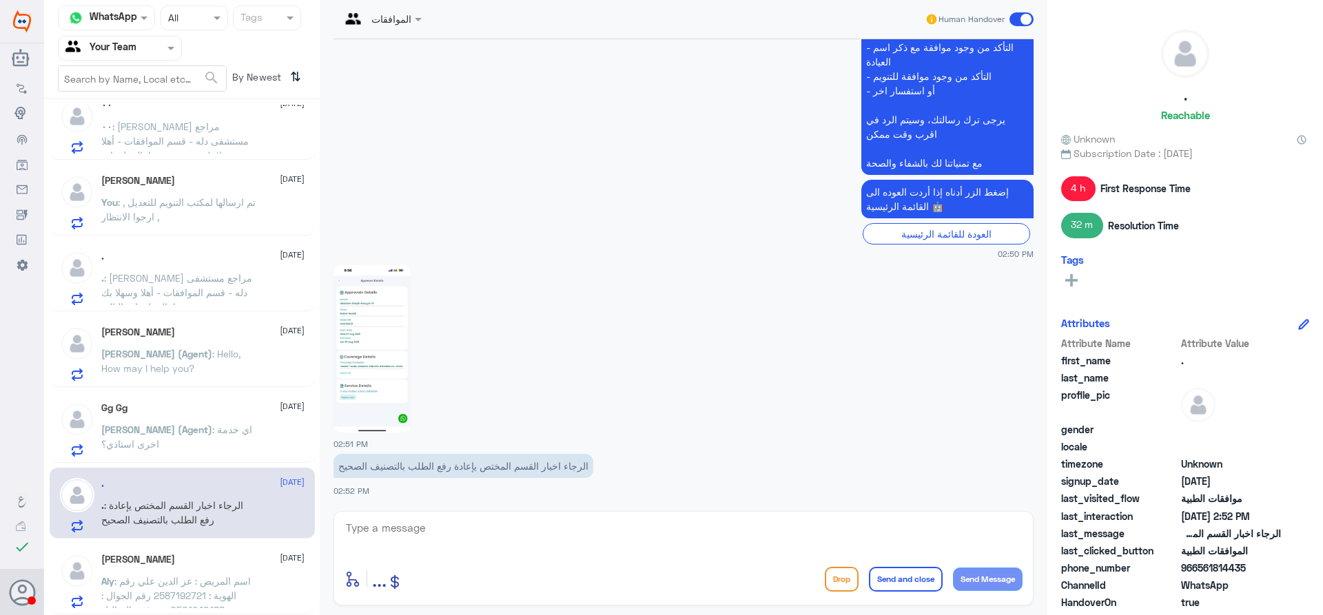
click at [230, 566] on div "Aly Maher 27 August Aly : اسم المريض : عز الدين علي رقم الهوية : 2587192721 رقم…" at bounding box center [202, 581] width 203 height 54
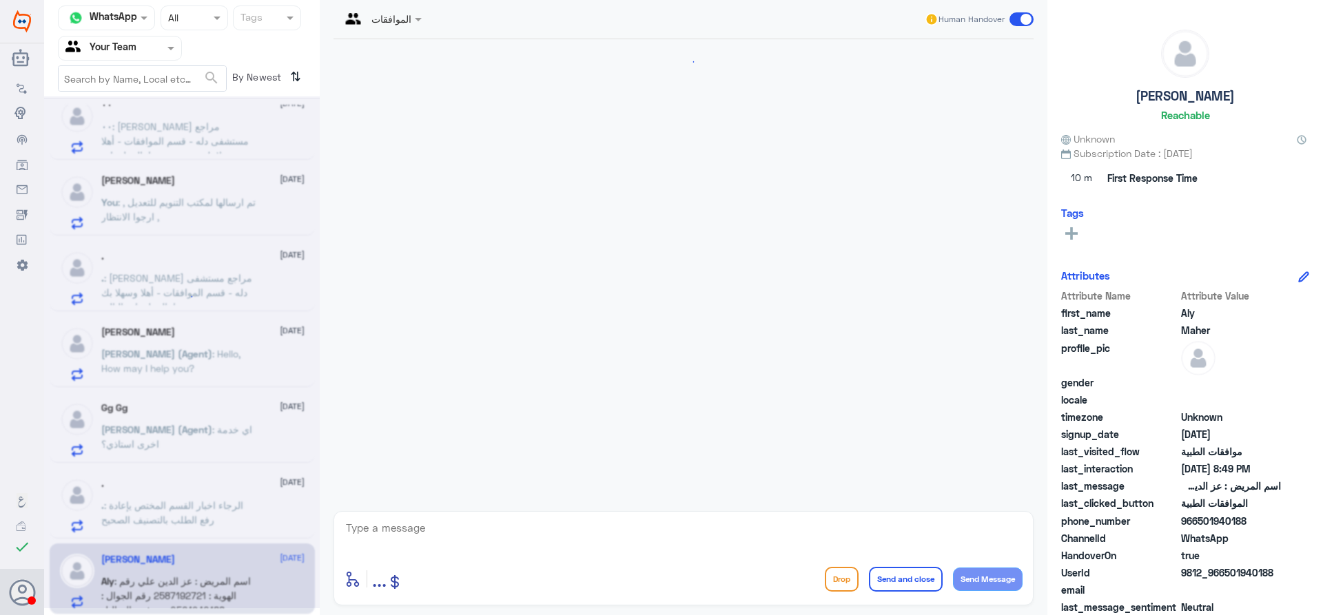
scroll to position [1211, 0]
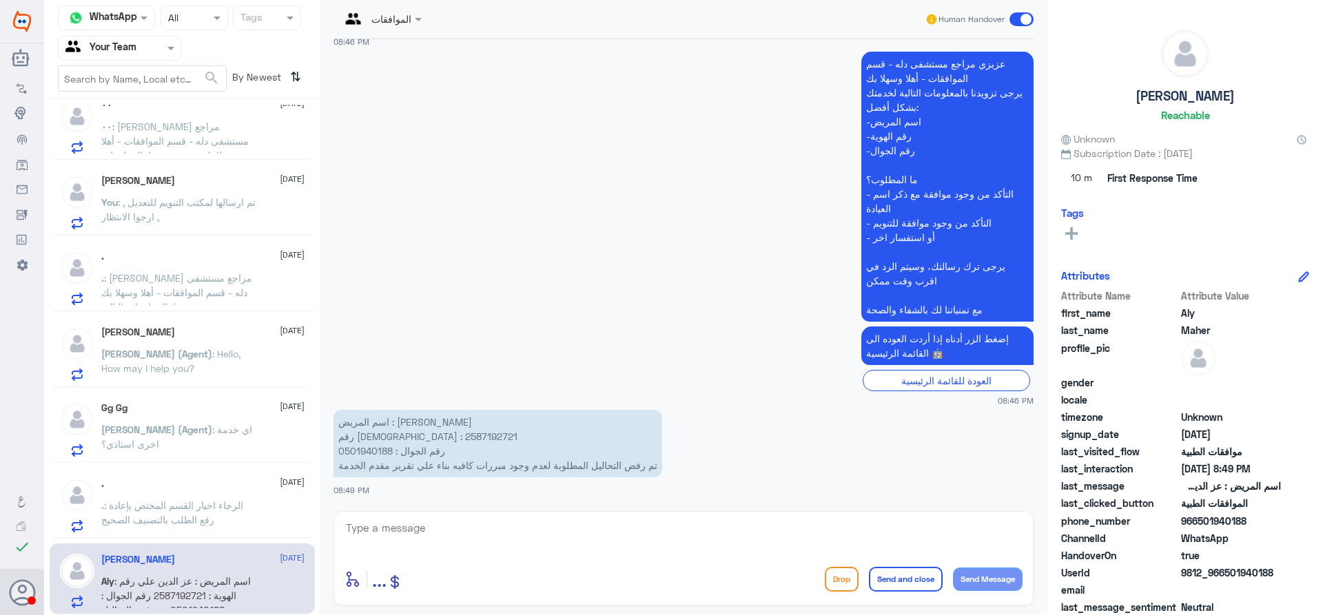
click at [203, 493] on div ". 28 August . : الرجاء اخبار القسم المختص يإعادة رفع الطلب بالتصنيف الصحيح" at bounding box center [202, 505] width 203 height 54
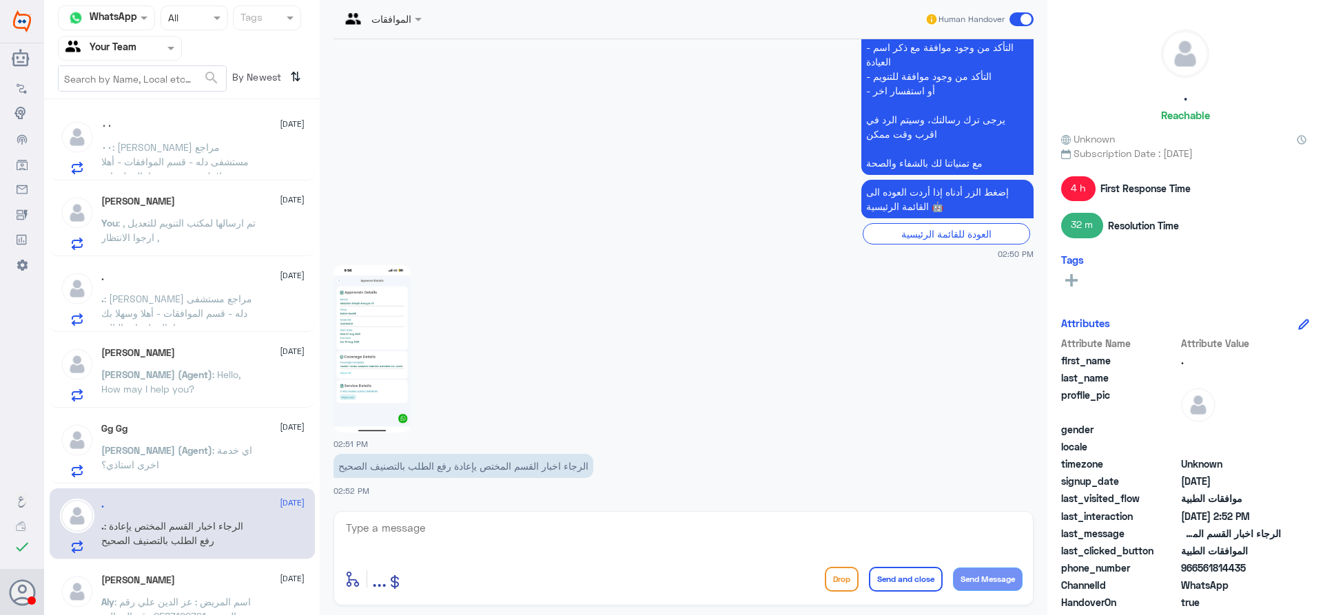
click at [214, 292] on p ". : عزيزي مراجع مستشفى دله - قسم الموافقات - أهلا وسهلا بك يرجى تزويدنا بالمعلو…" at bounding box center [178, 309] width 155 height 34
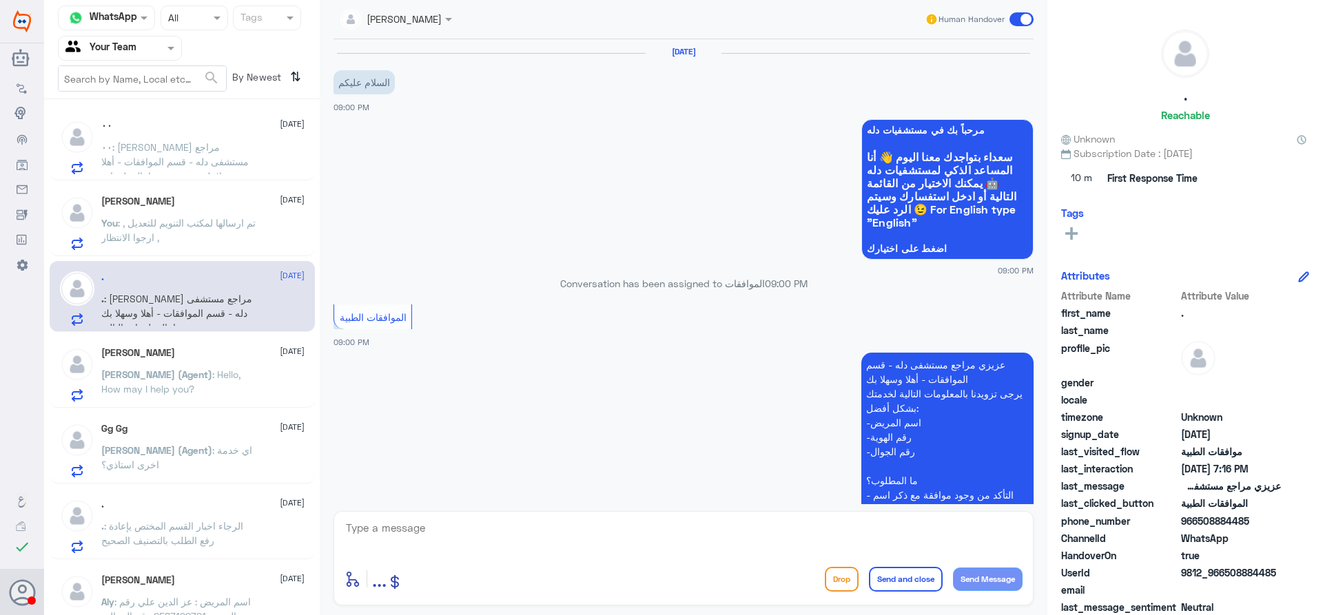
scroll to position [1898, 0]
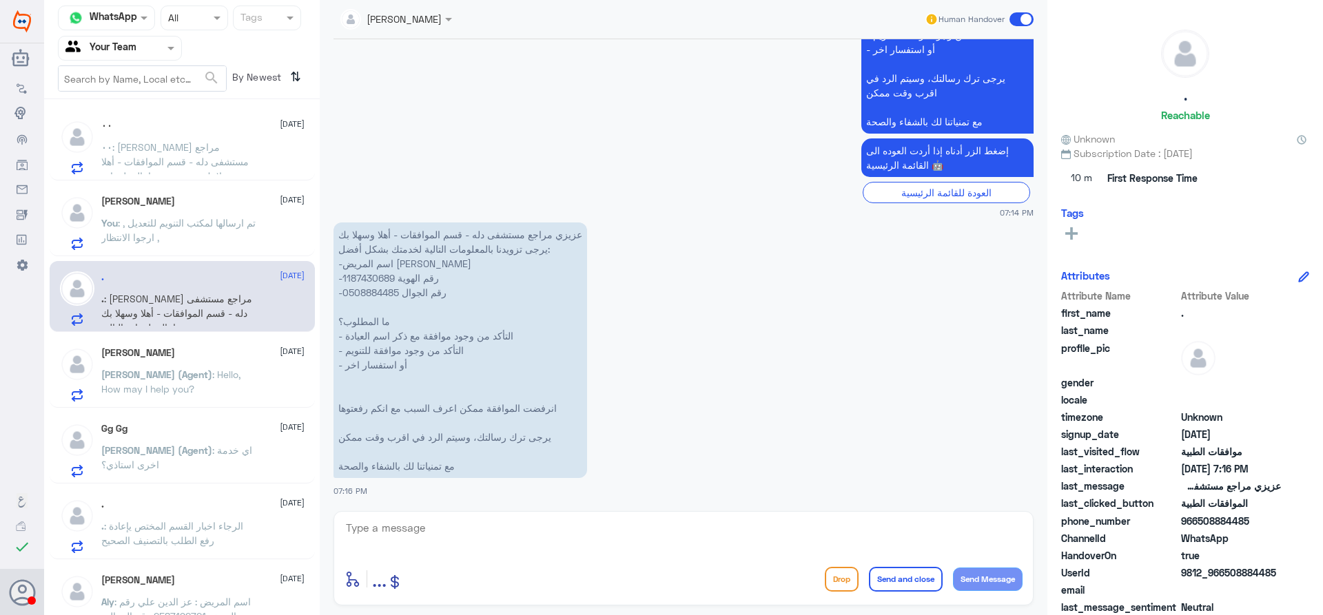
click at [356, 276] on p "عزيزي مراجع مستشفى دله - قسم الموافقات - أهلا وسهلا بك يرجى تزويدنا بالمعلومات …" at bounding box center [461, 351] width 254 height 256
copy p "1187430689"
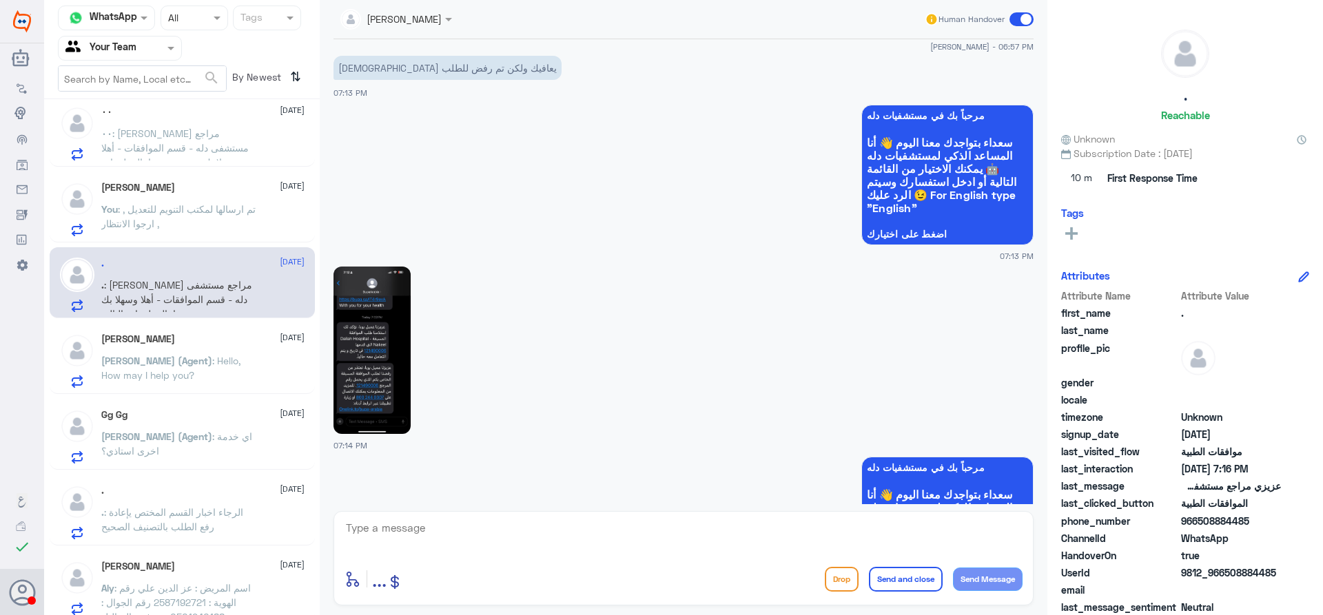
scroll to position [21, 0]
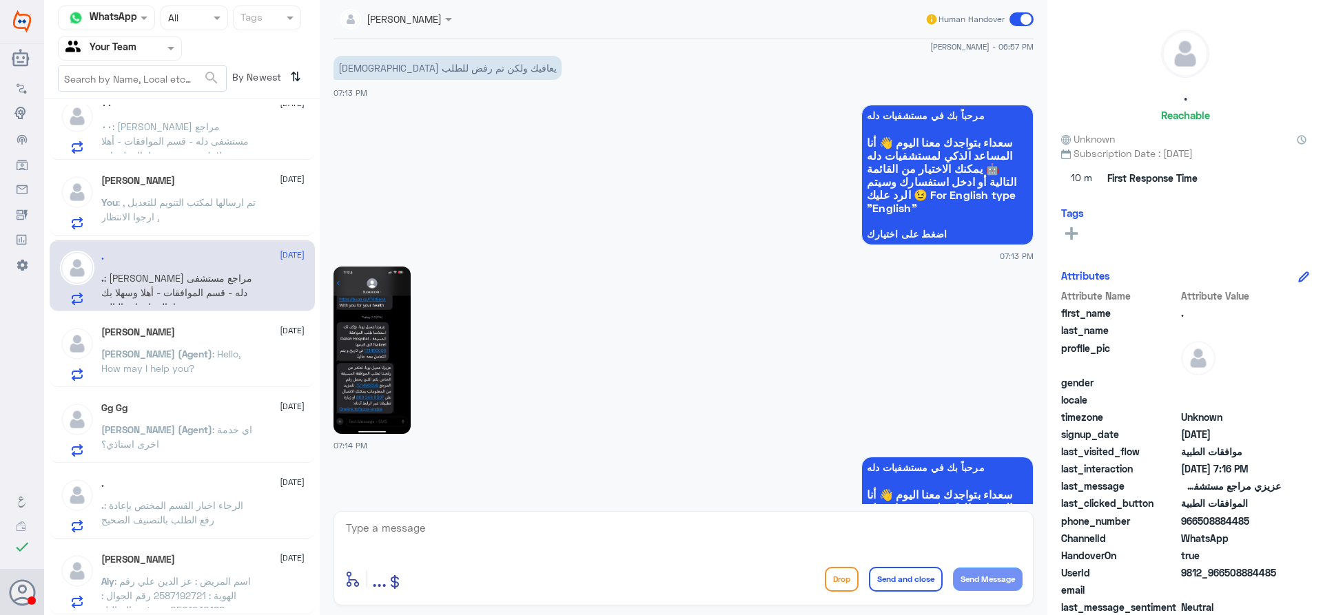
click at [226, 423] on p "Abdullah (Agent) : اي خدمة اخرى استاذي؟" at bounding box center [178, 439] width 155 height 34
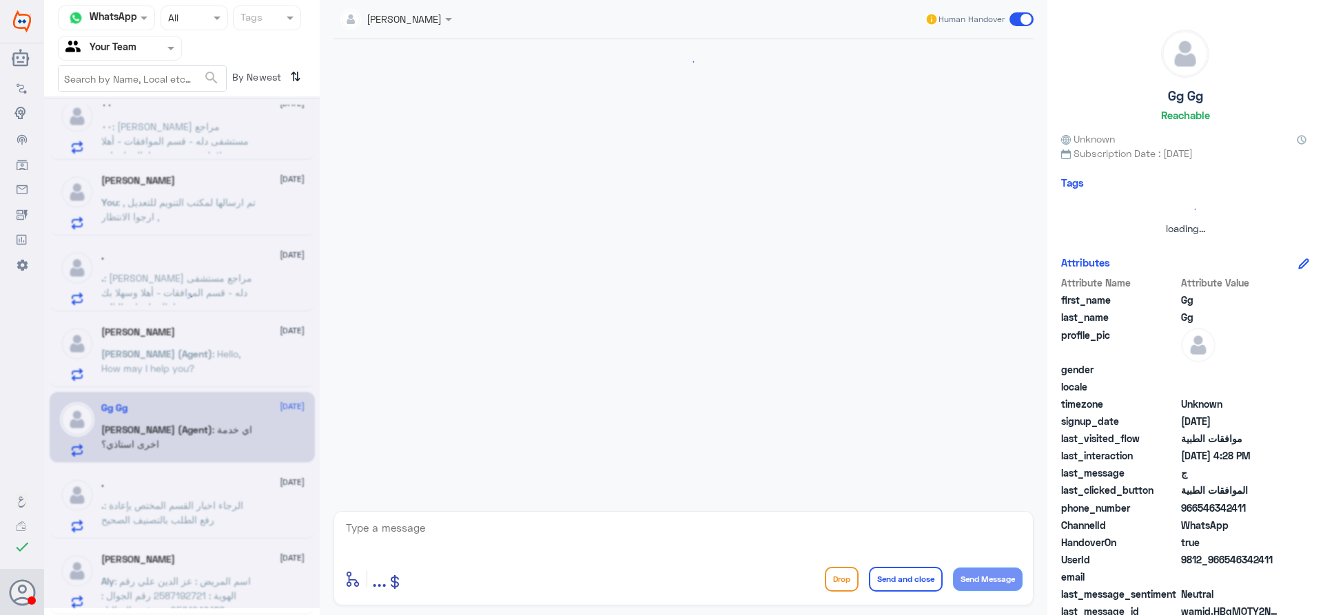
scroll to position [896, 0]
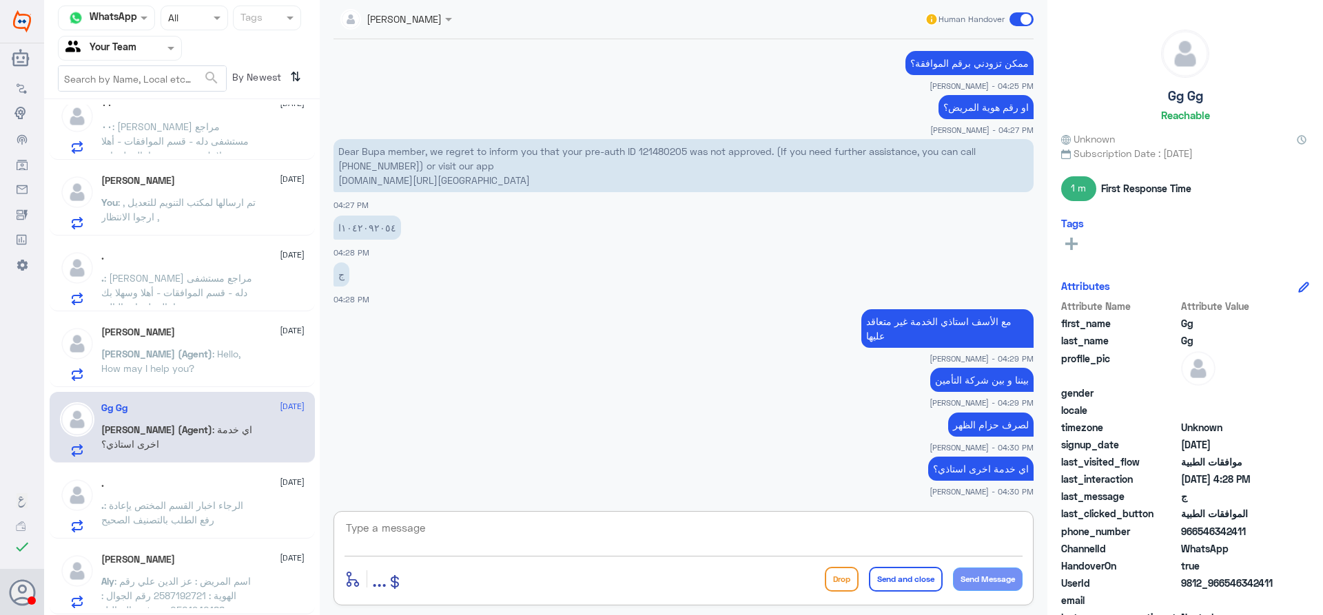
click at [848, 522] on textarea at bounding box center [684, 536] width 678 height 34
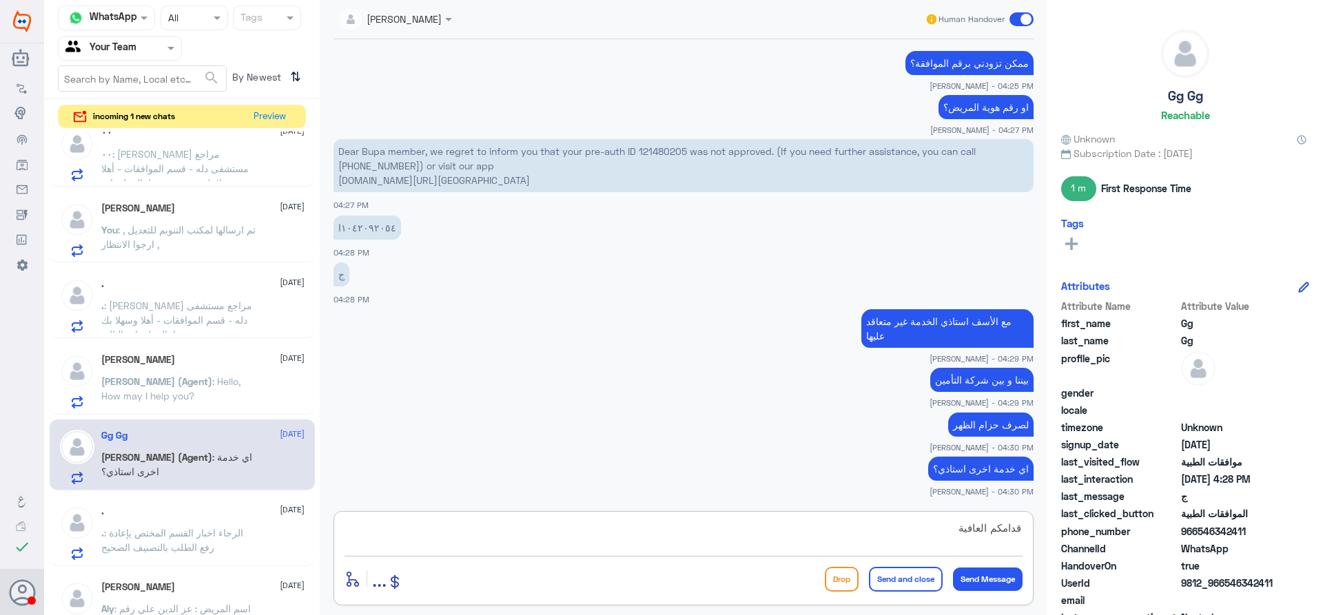
type textarea "قدامكم العافية"
click at [927, 583] on button "Send and close" at bounding box center [906, 579] width 74 height 25
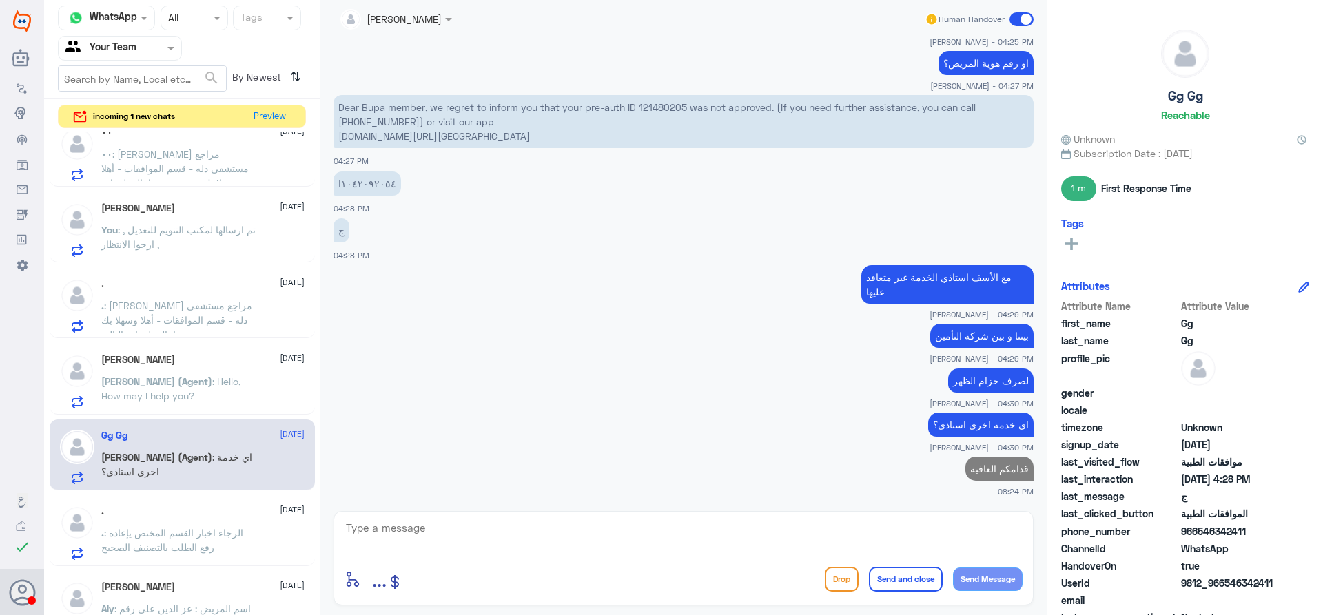
scroll to position [937, 0]
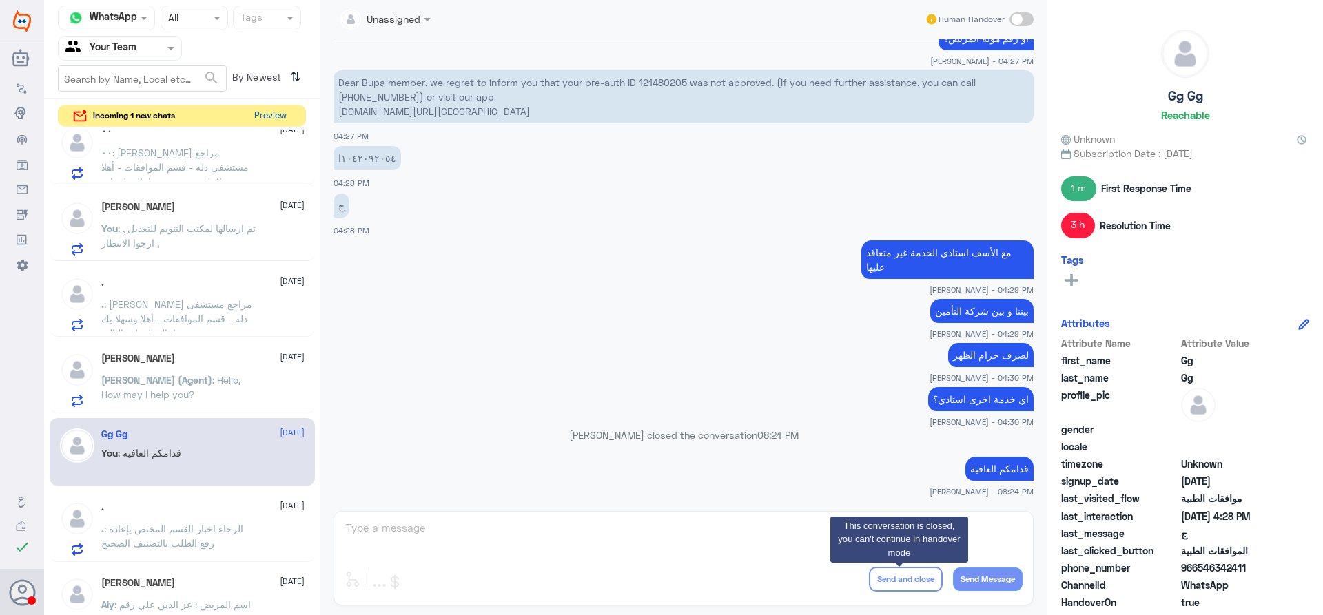
click at [263, 113] on button "Preview" at bounding box center [270, 115] width 43 height 21
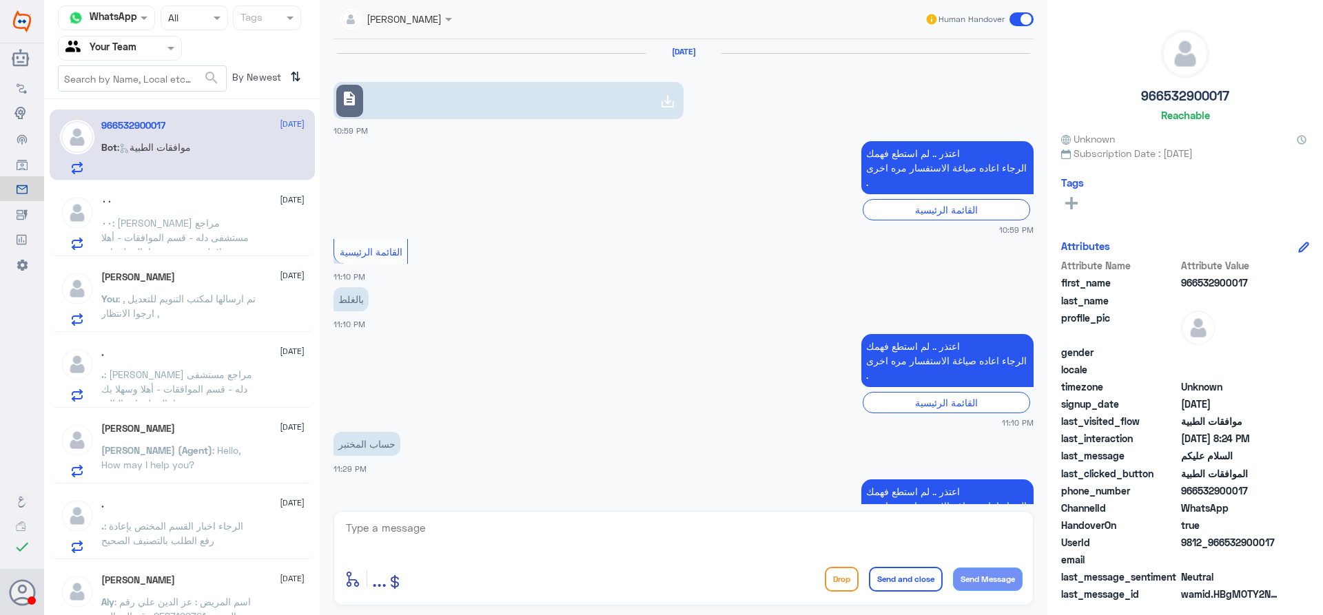
click at [639, 109] on link "description" at bounding box center [509, 100] width 350 height 37
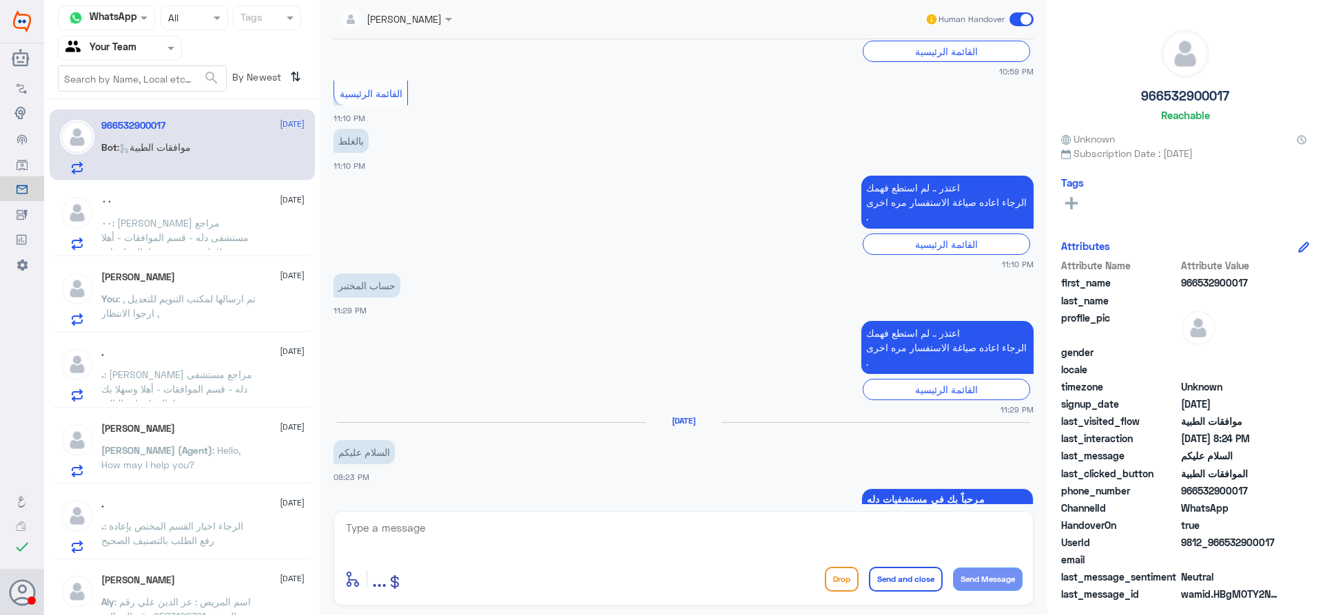
scroll to position [143, 0]
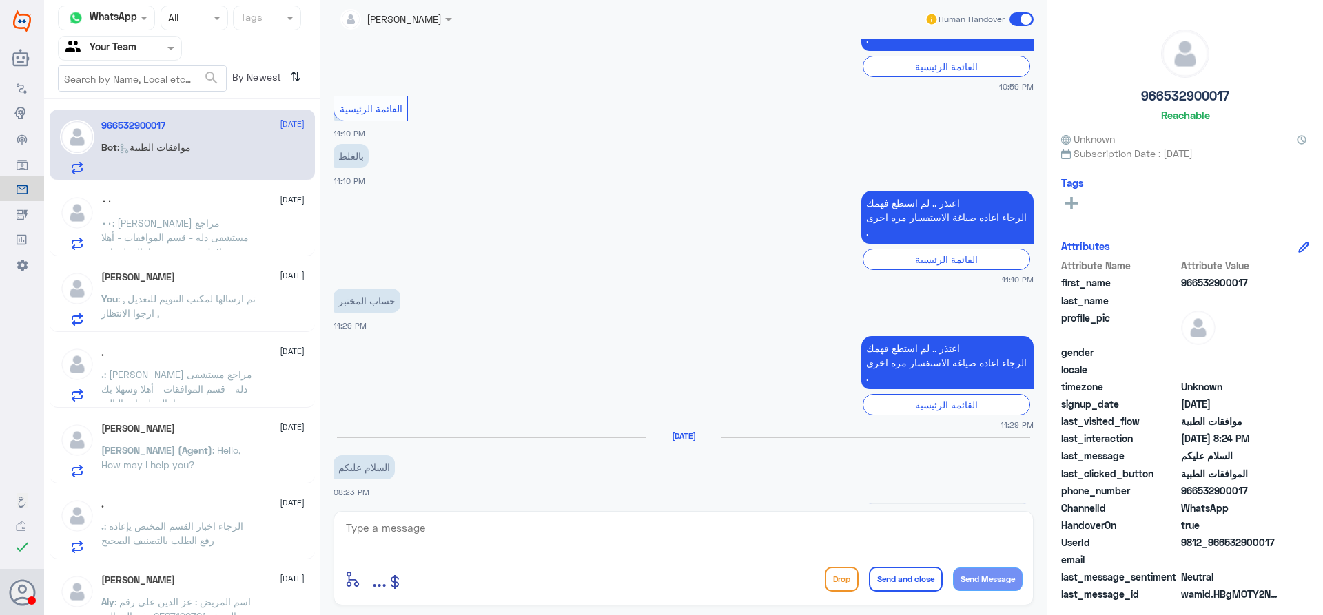
click at [192, 210] on div "٠٠ 28 August ٠٠ : عزيزي مراجع مستشفى دله - قسم الموافقات - أهلا وسهلا بك يرجى ت…" at bounding box center [202, 223] width 203 height 54
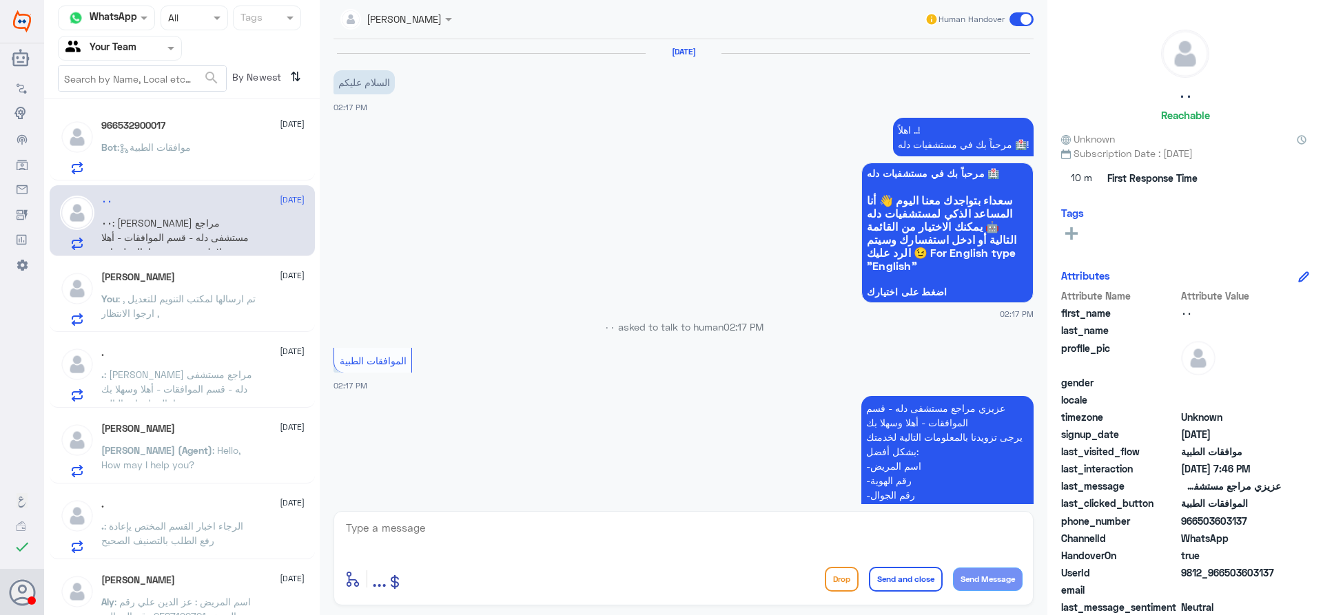
scroll to position [1241, 0]
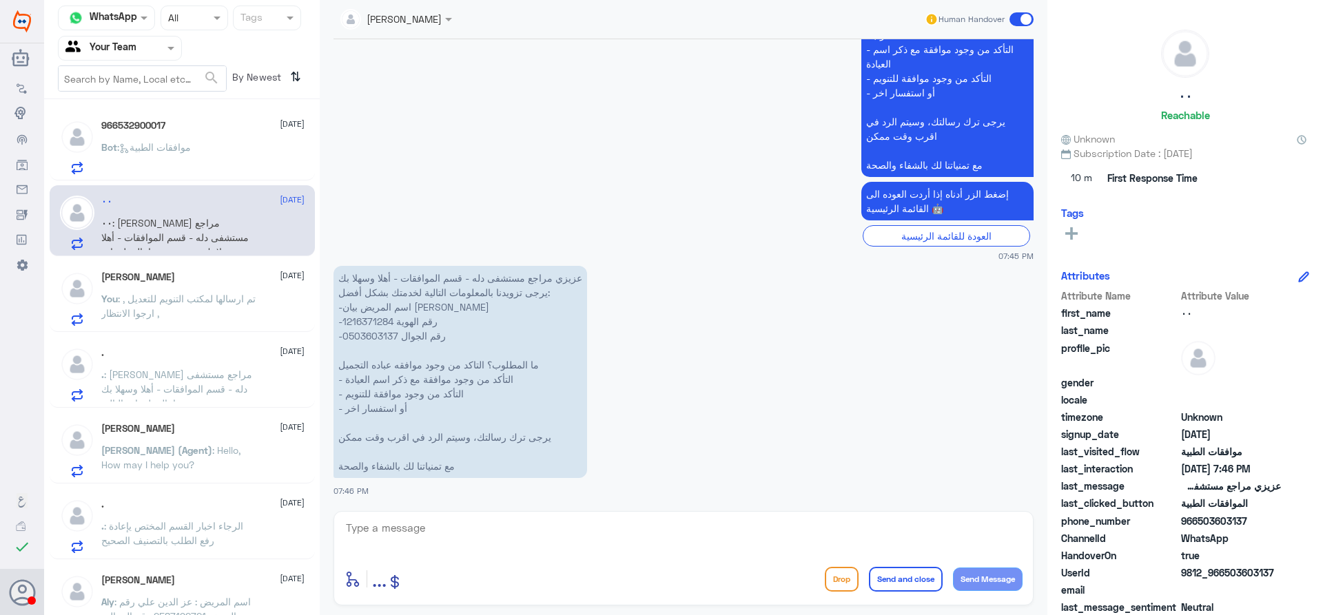
click at [178, 279] on div "Omar Bin Jahlan 28 August" at bounding box center [202, 278] width 203 height 12
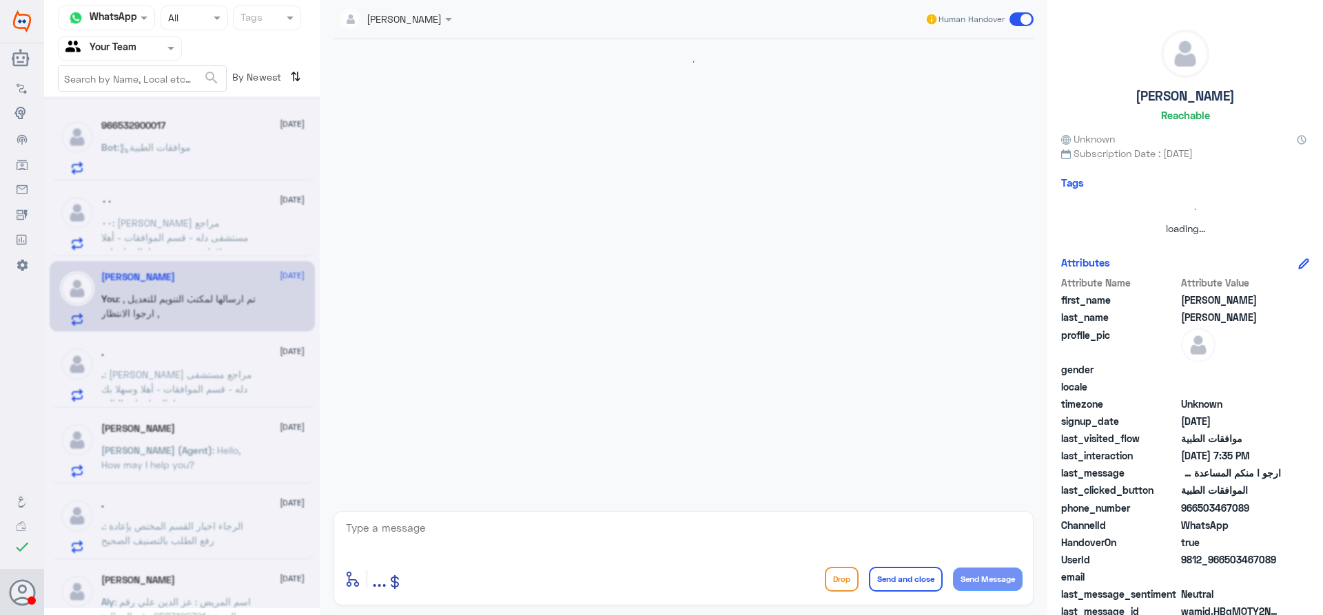
scroll to position [1436, 0]
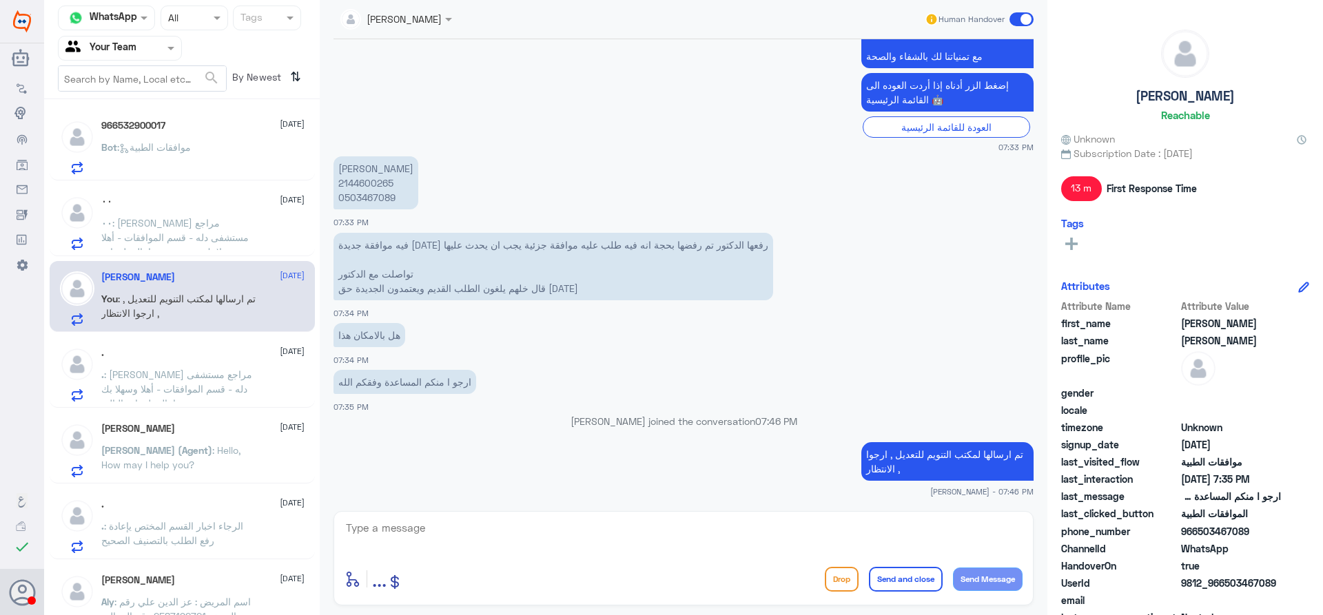
click at [159, 210] on div "٠٠ 28 August ٠٠ : عزيزي مراجع مستشفى دله - قسم الموافقات - أهلا وسهلا بك يرجى ت…" at bounding box center [202, 223] width 203 height 54
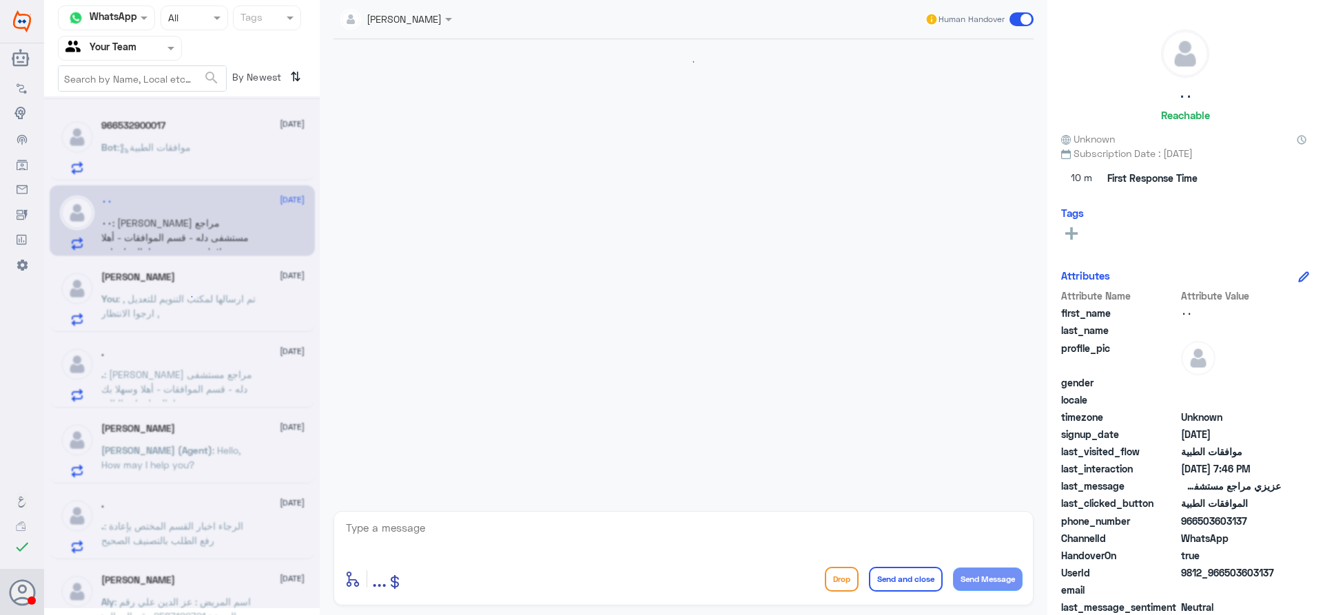
scroll to position [1241, 0]
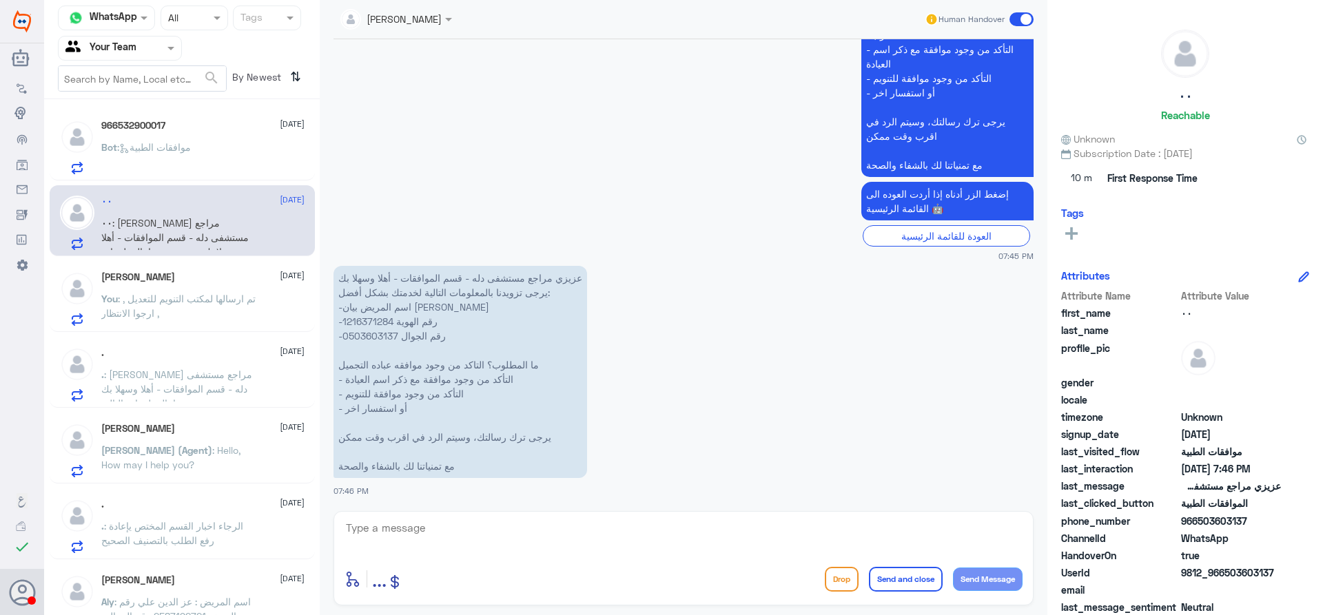
click at [136, 50] on input "text" at bounding box center [103, 48] width 76 height 16
click at [143, 145] on div "Your Inbox" at bounding box center [120, 141] width 124 height 32
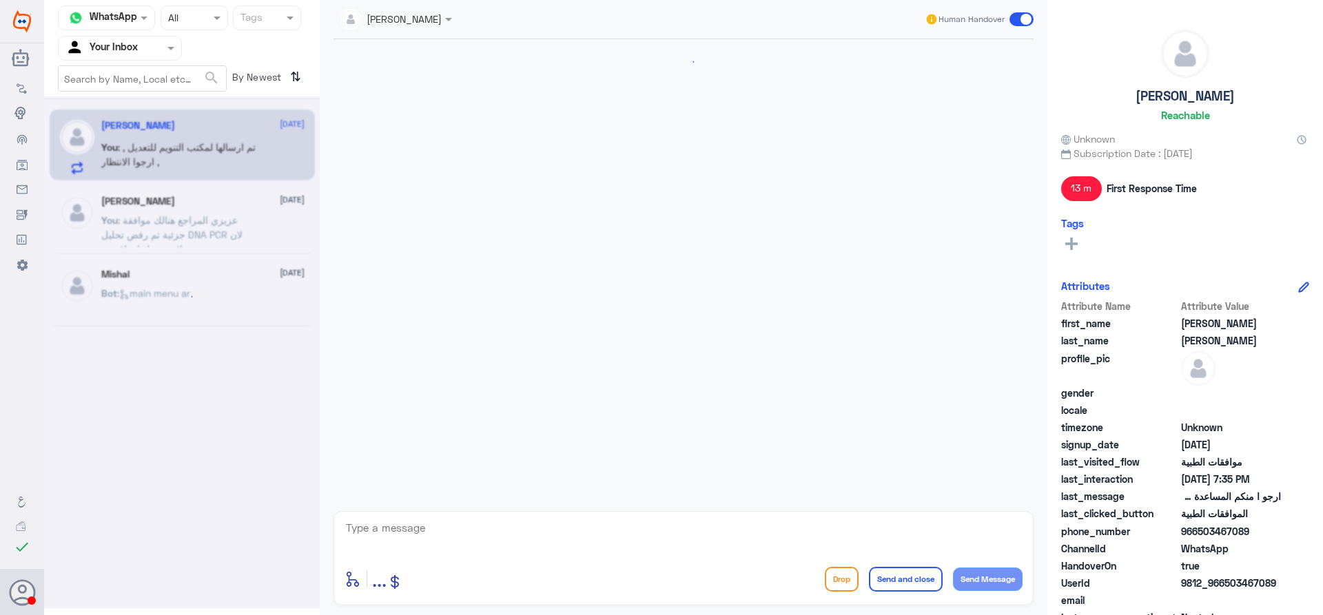
scroll to position [1436, 0]
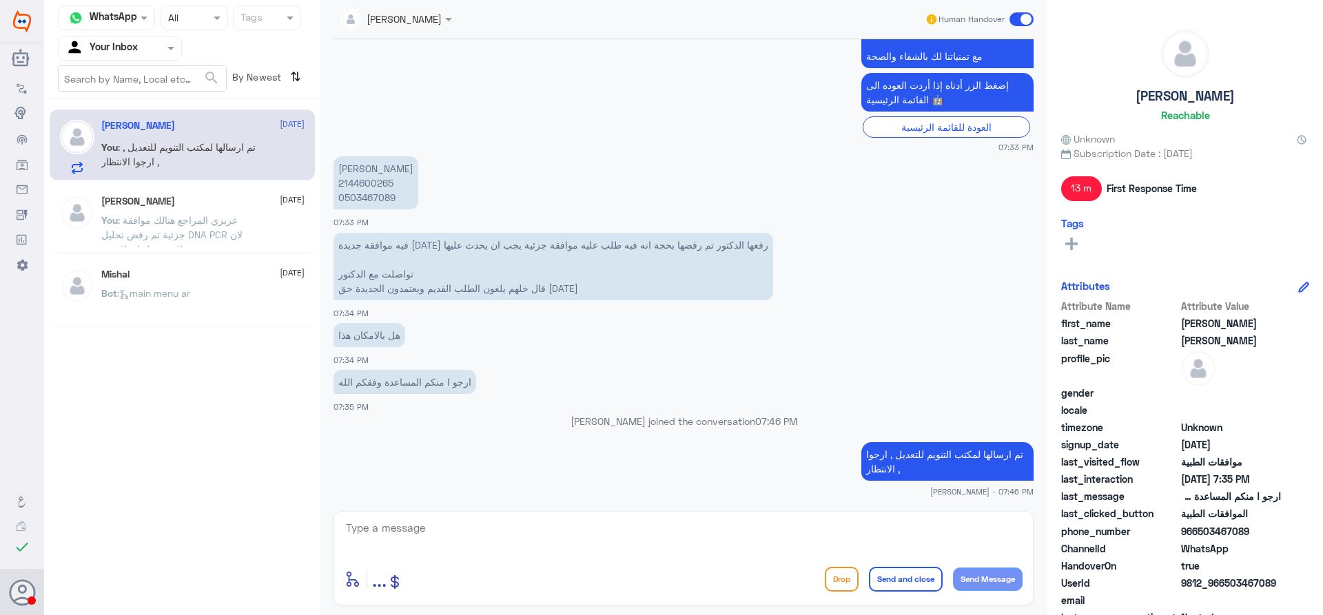
click at [171, 228] on p "You : عزيزي المراجع هنالك موافقة جزئية تم رفض تحليل DNA PCR لان لايوجد عليها تع…" at bounding box center [178, 230] width 155 height 34
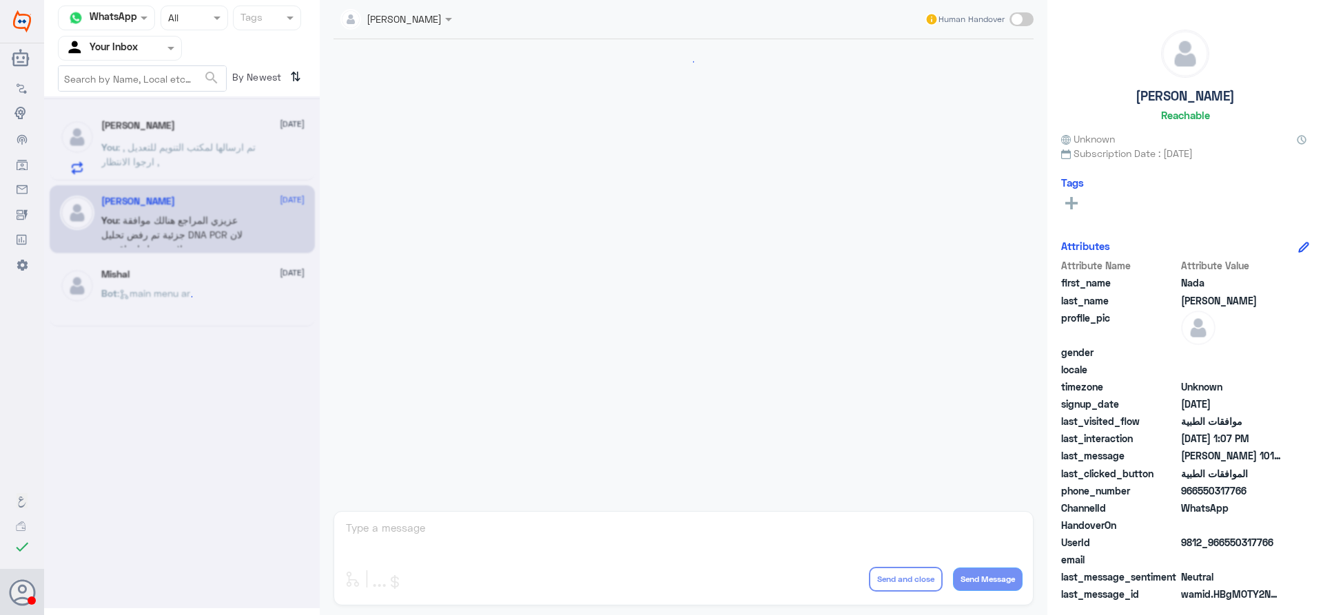
scroll to position [621, 0]
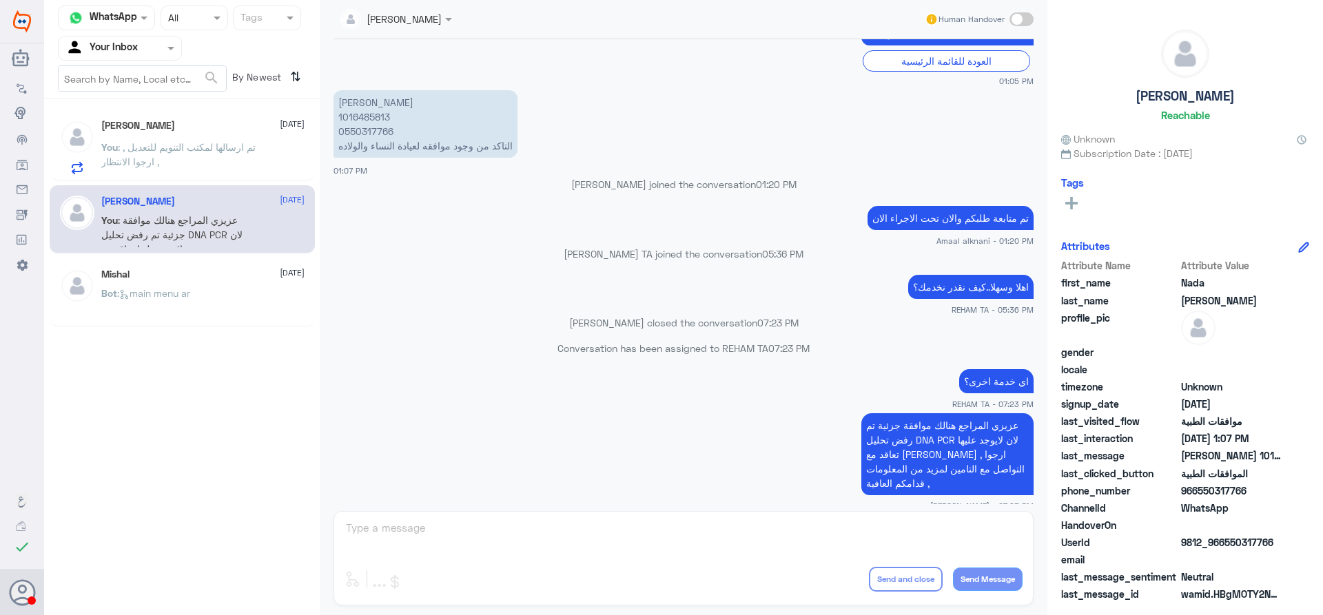
click at [181, 156] on p "You : تم ارسالها لمكتب التنويم للتعديل , ارجوا الانتظار ," at bounding box center [178, 157] width 155 height 34
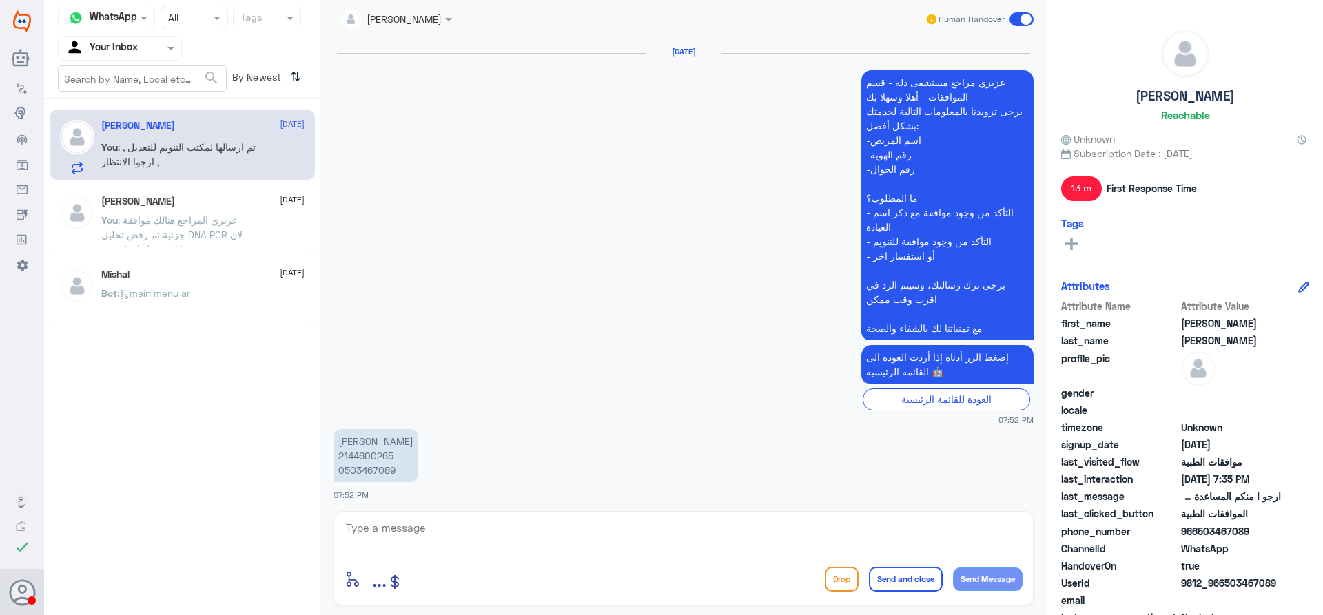
scroll to position [1436, 0]
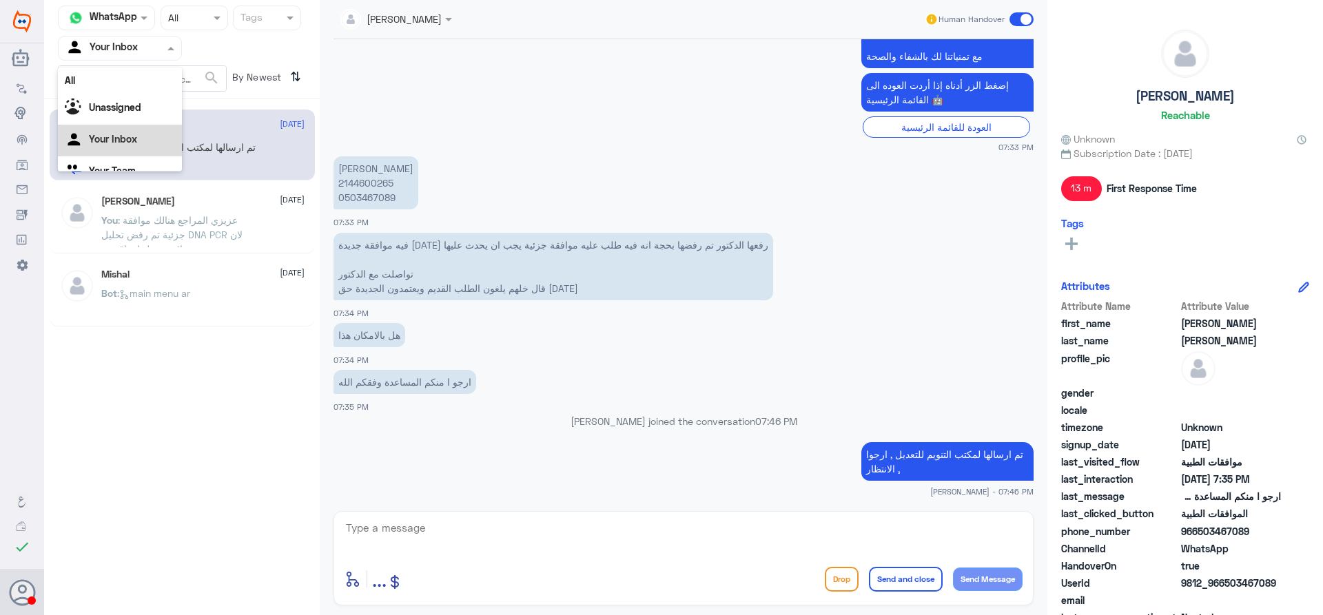
click at [119, 52] on input "text" at bounding box center [103, 48] width 76 height 16
click at [133, 160] on div "Your Team" at bounding box center [120, 155] width 124 height 32
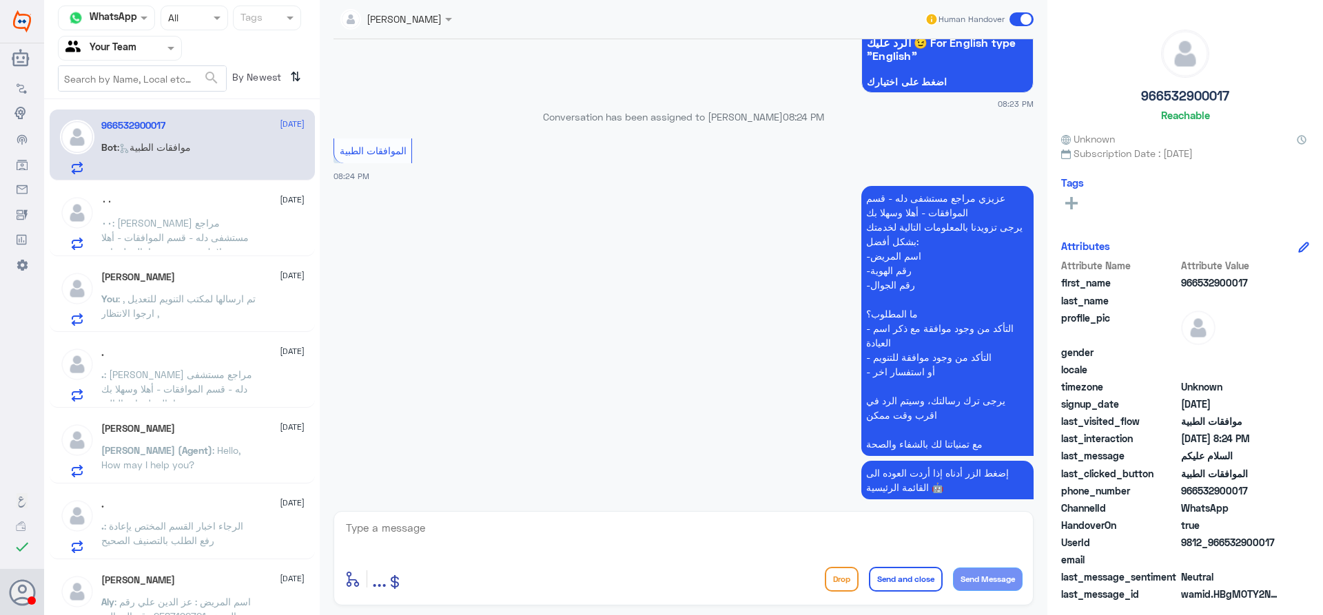
scroll to position [21, 0]
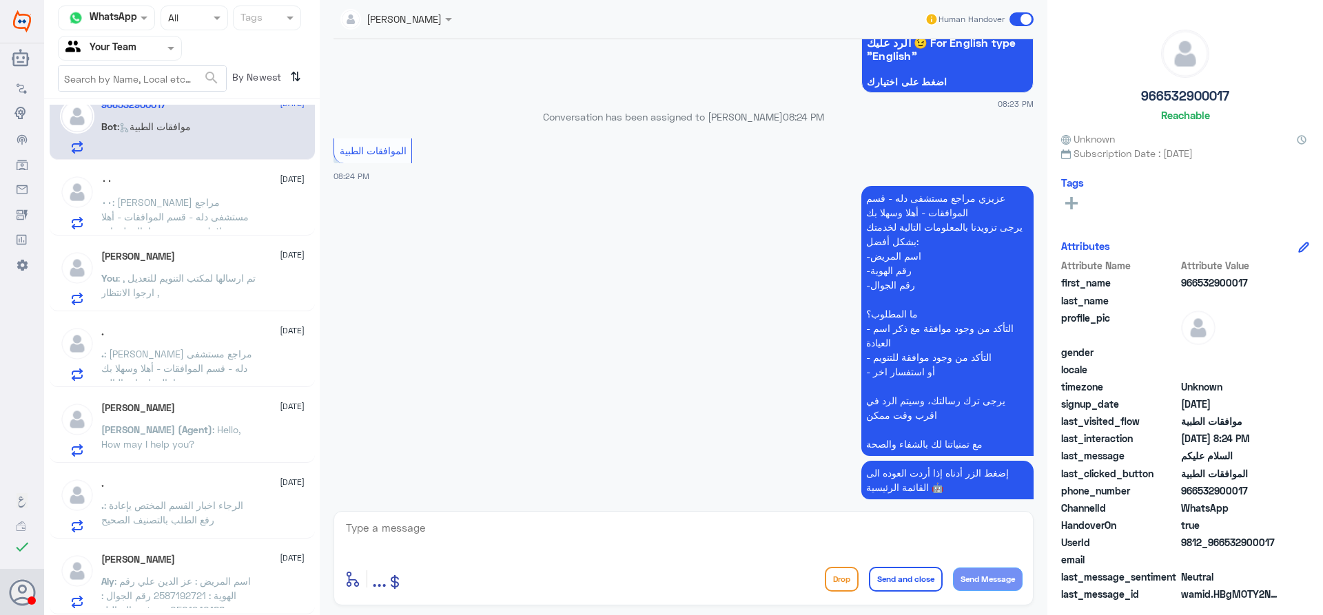
click at [185, 354] on span ": [PERSON_NAME] مراجع مستشفى دله - قسم الموافقات - أهلا وسهلا بك يرجى تزويدنا ب…" at bounding box center [177, 448] width 152 height 200
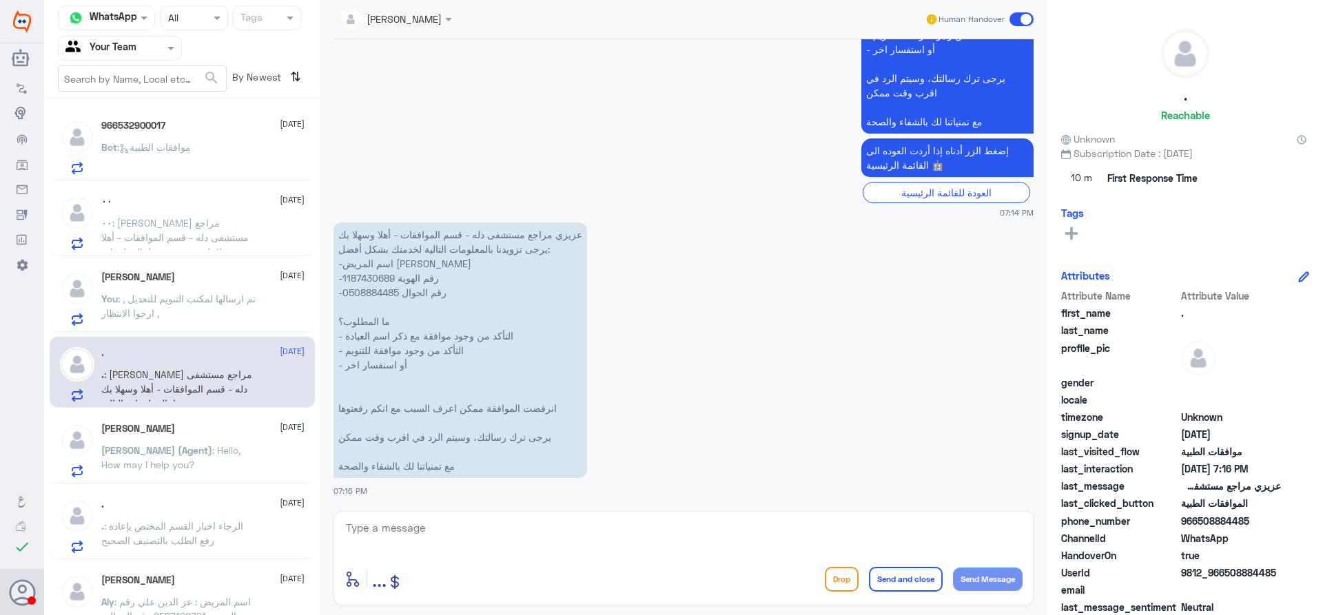
click at [228, 219] on span ": [PERSON_NAME] مراجع مستشفى دله - قسم الموافقات - أهلا وسهلا بك يرجى تزويدنا ب…" at bounding box center [177, 309] width 153 height 185
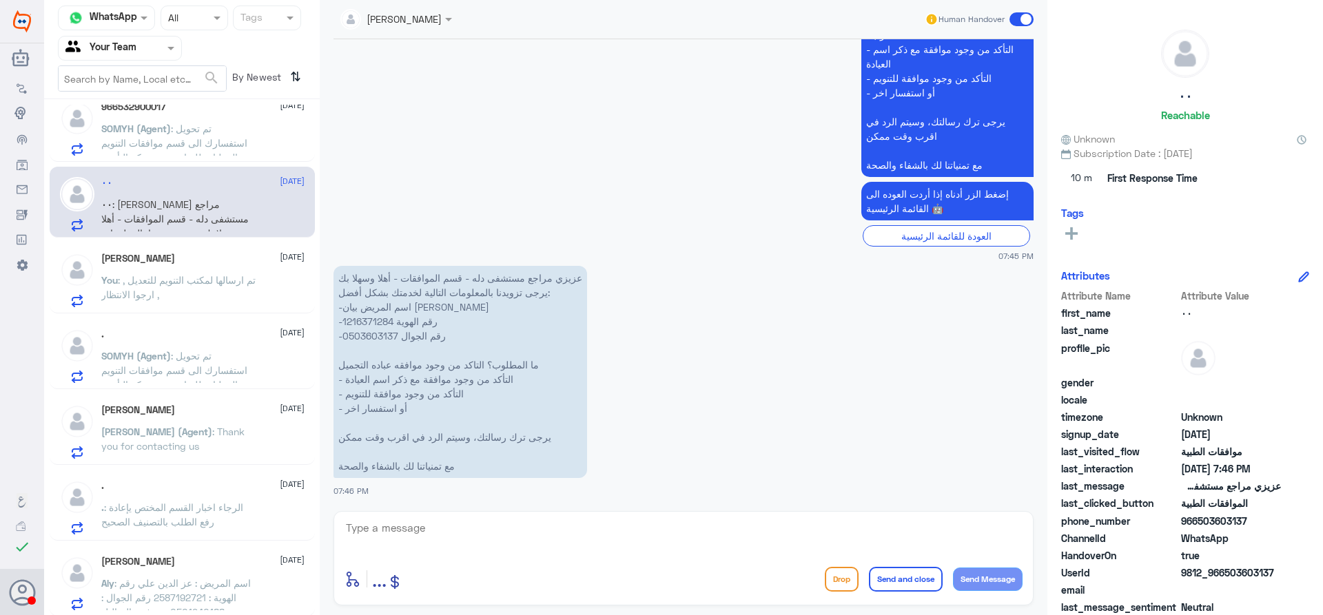
scroll to position [21, 0]
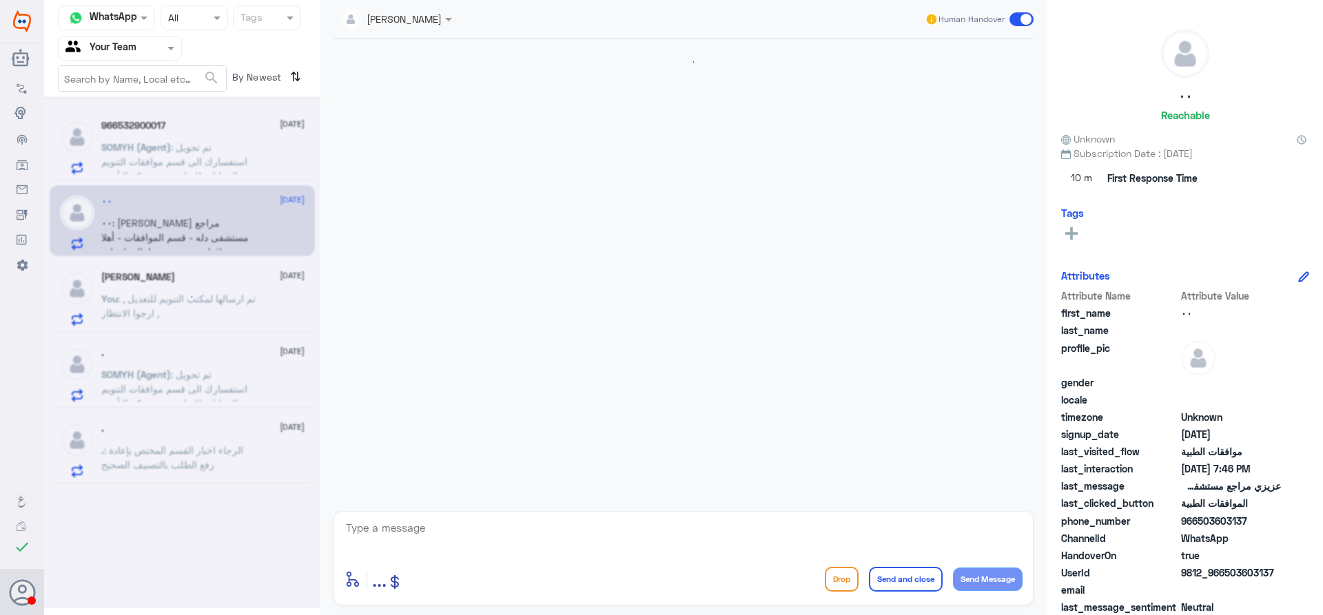
scroll to position [1043, 0]
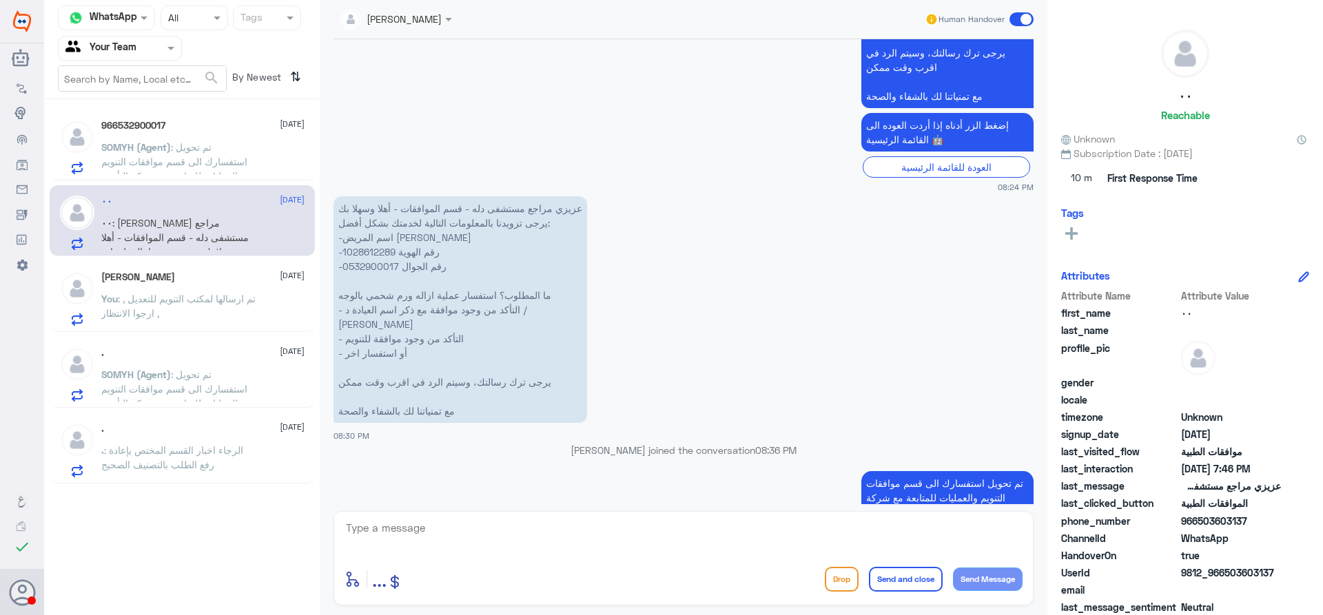
click at [154, 287] on div "[PERSON_NAME] [DATE] You : تم ارسالها لمكتب التنويم للتعديل , ارجوا الانتظار ," at bounding box center [202, 299] width 203 height 54
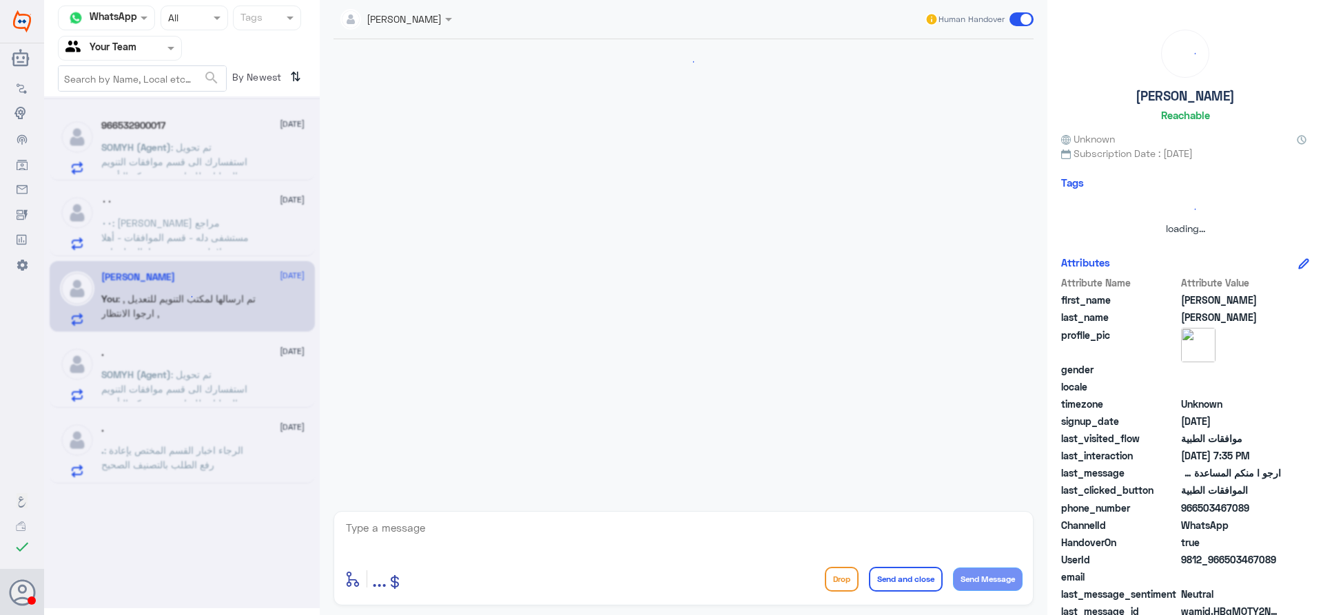
click at [166, 369] on div at bounding box center [182, 352] width 276 height 512
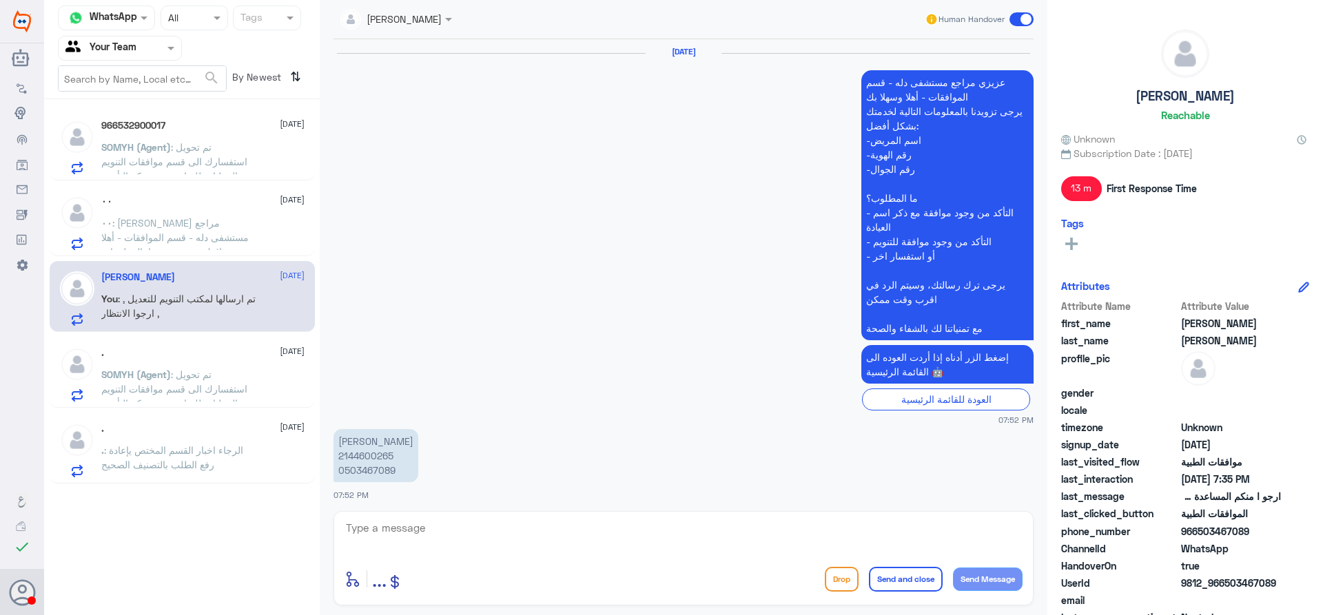
scroll to position [1436, 0]
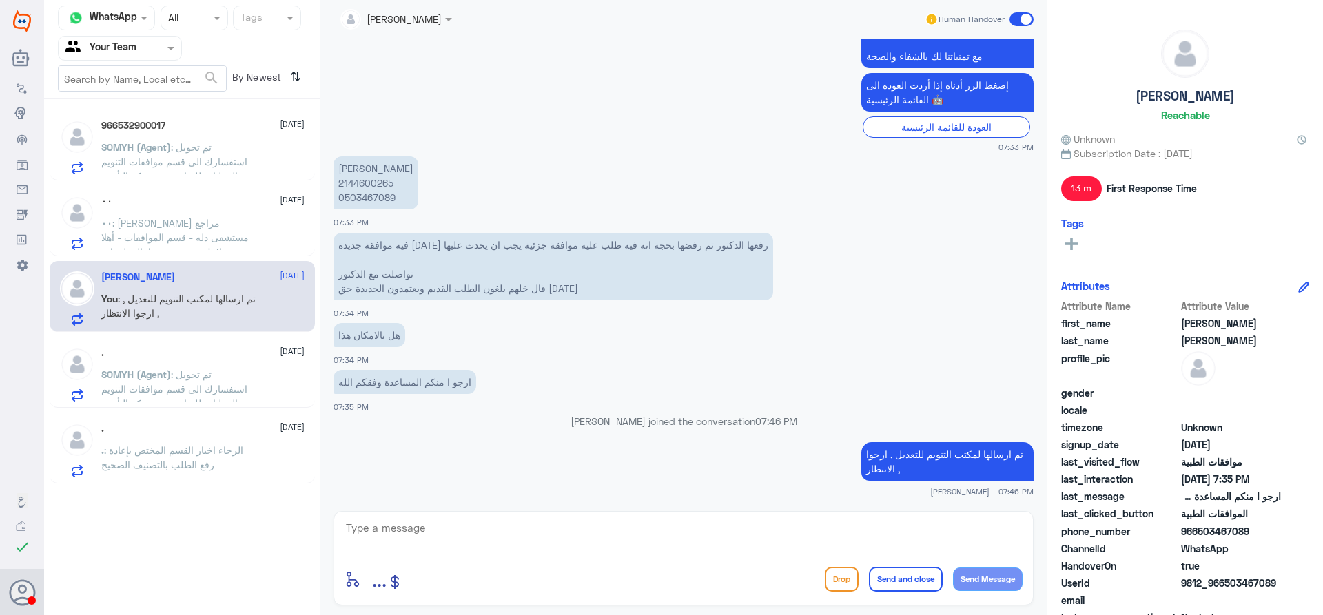
click at [181, 451] on span ": الرجاء اخبار القسم المختص يإعادة رفع الطلب بالتصنيف الصحيح" at bounding box center [172, 458] width 142 height 26
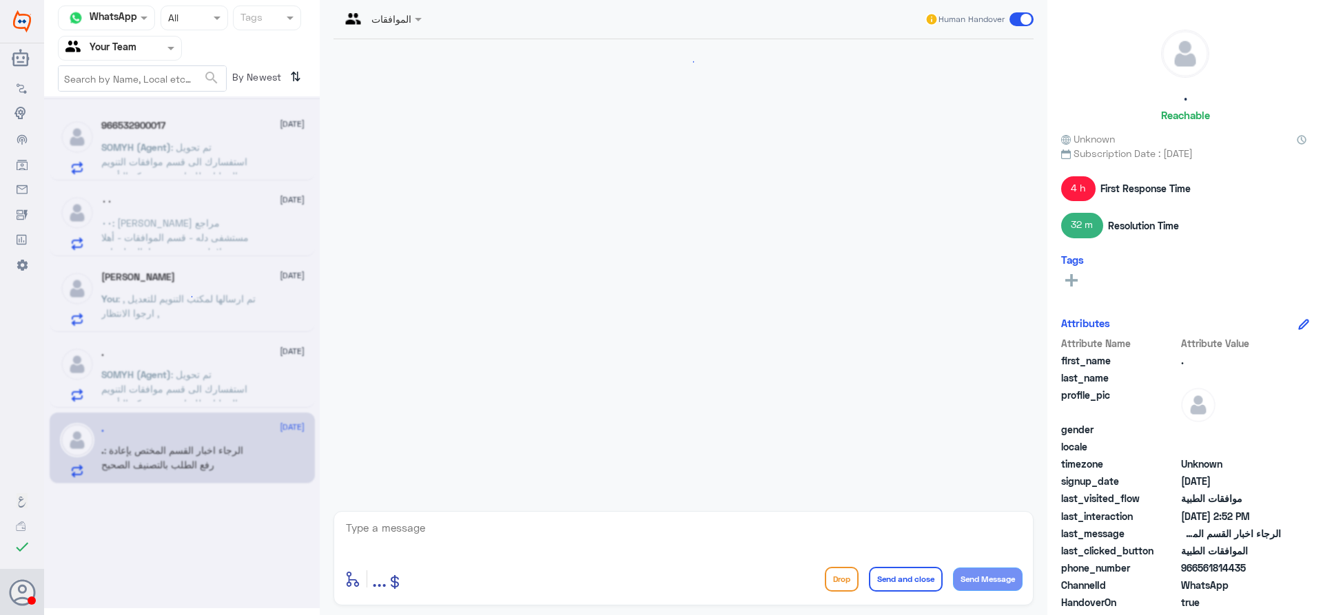
scroll to position [1522, 0]
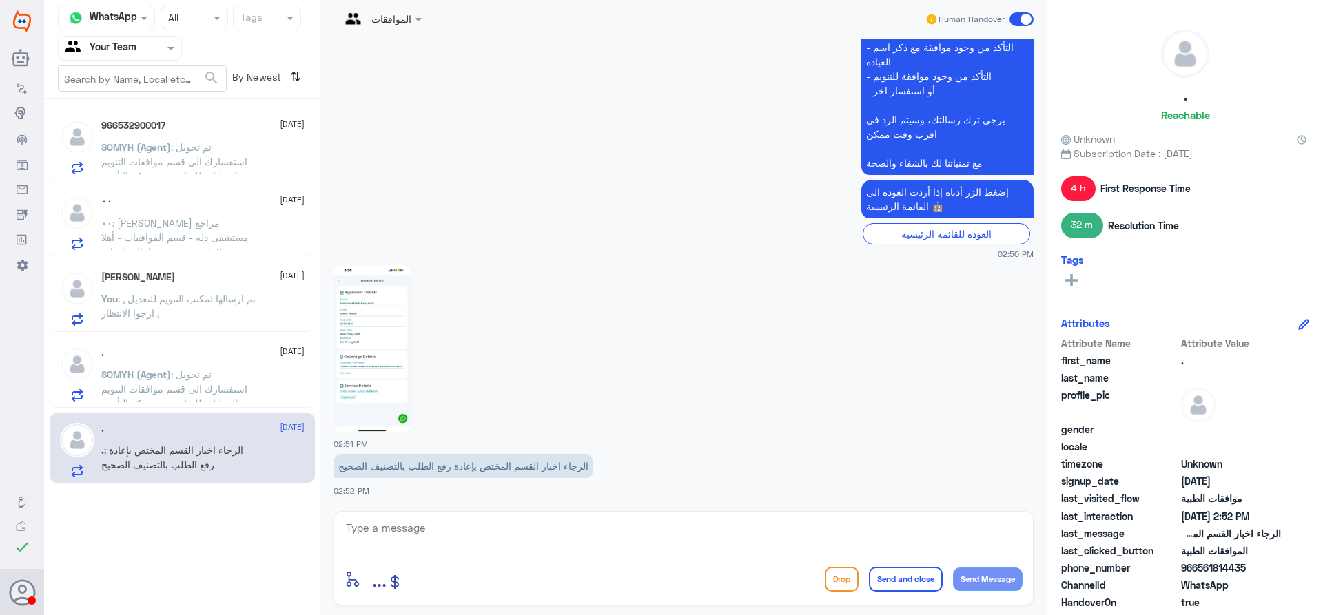
click at [183, 389] on span ": تم تحويل استفسارك الى قسم موافقات التنويم والعمليات للمتابعة مع شركة التأمين ." at bounding box center [174, 389] width 146 height 41
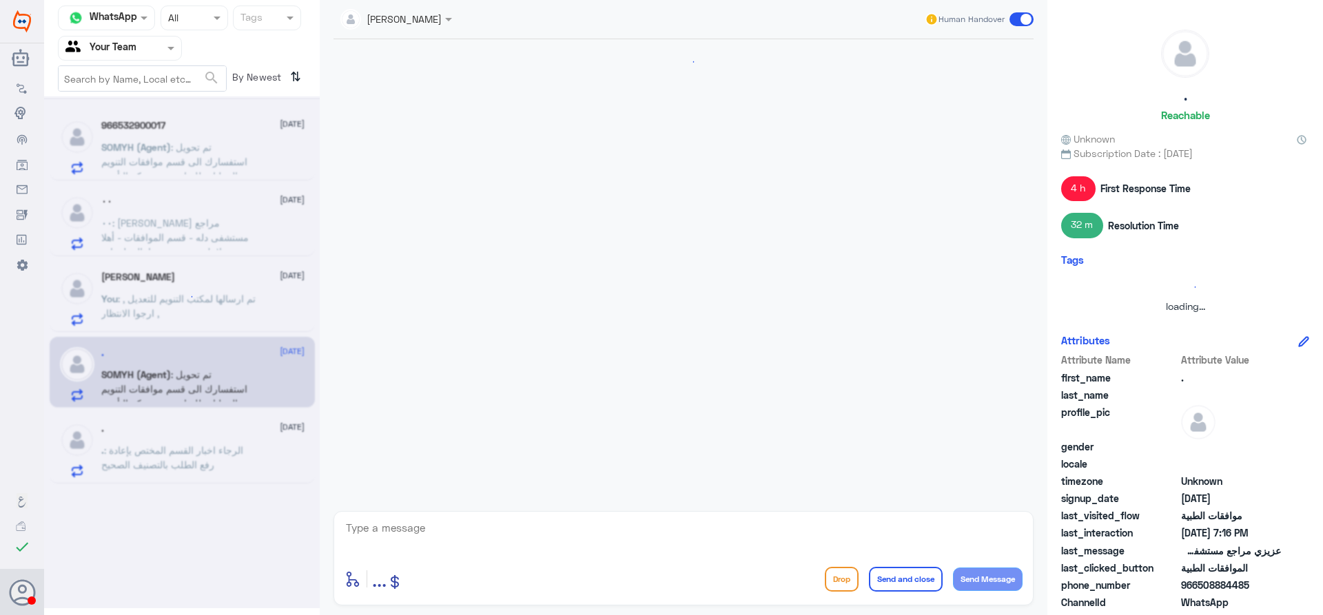
scroll to position [1996, 0]
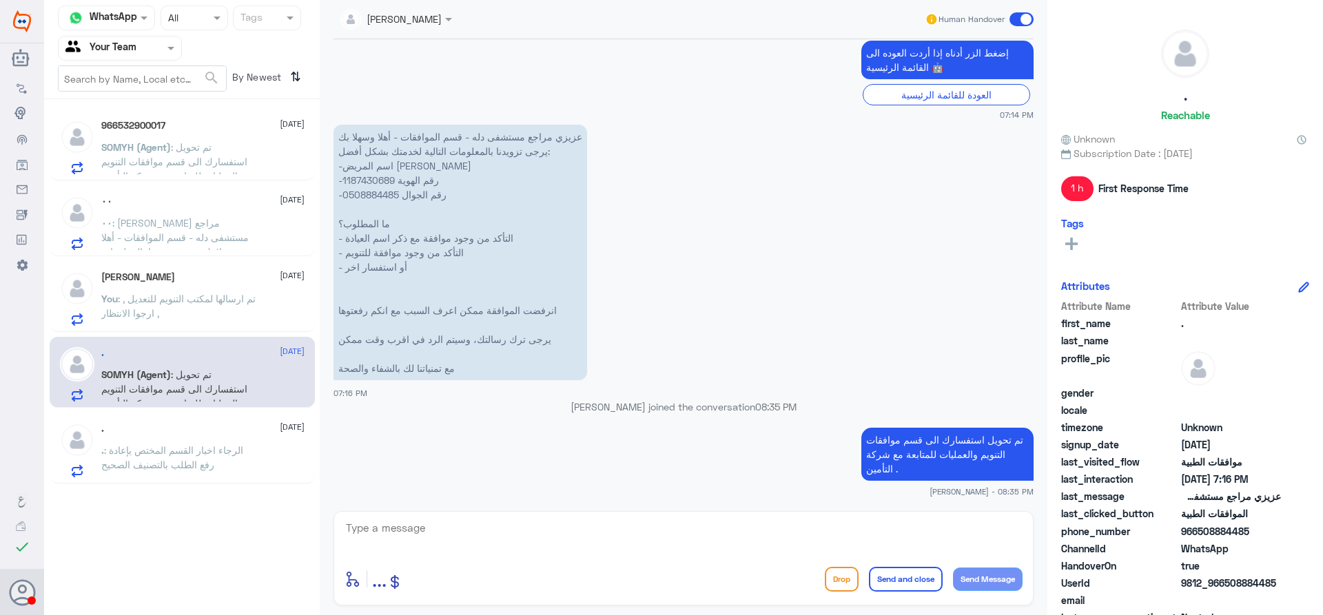
click at [209, 316] on p "You : تم ارسالها لمكتب التنويم للتعديل , ارجوا الانتظار ," at bounding box center [178, 309] width 155 height 34
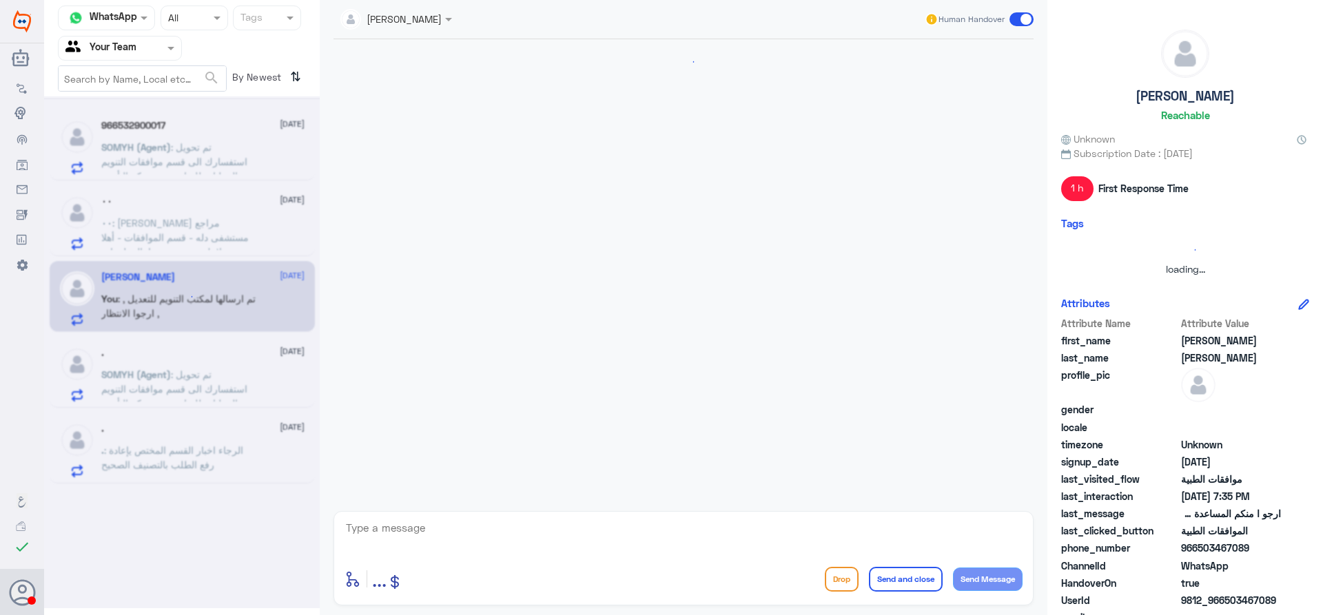
scroll to position [1436, 0]
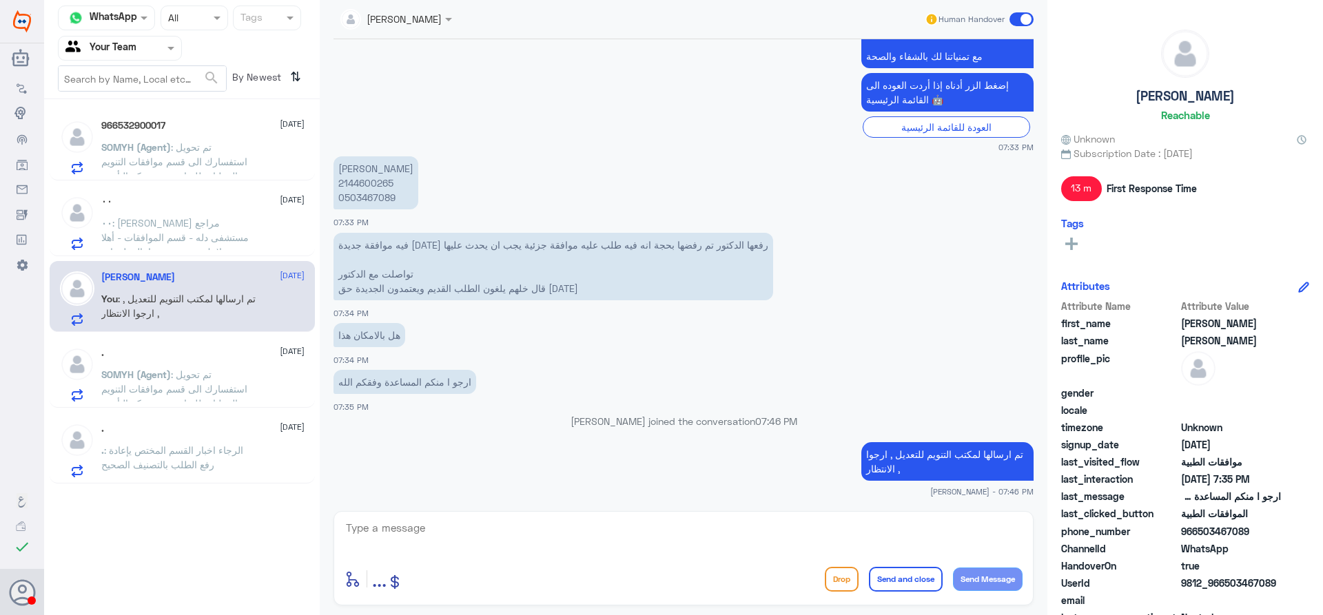
click at [384, 180] on p "حنان عبدالله محمد 2144600265 0503467089" at bounding box center [376, 182] width 85 height 53
copy p "2144600265"
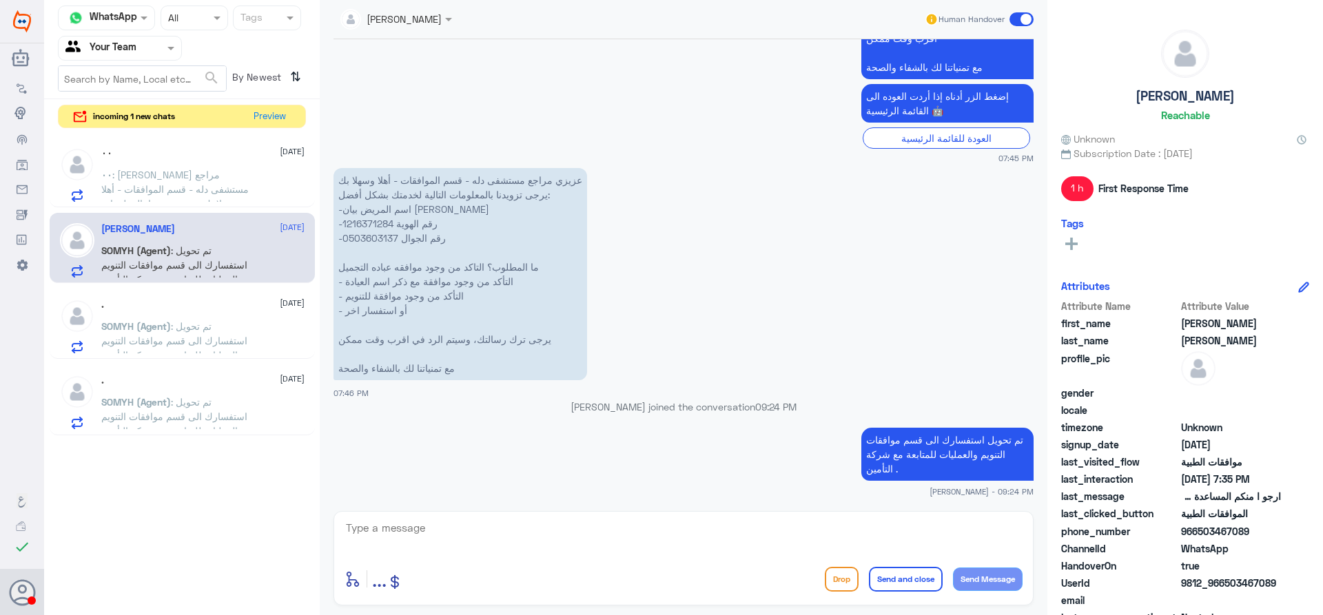
scroll to position [1339, 0]
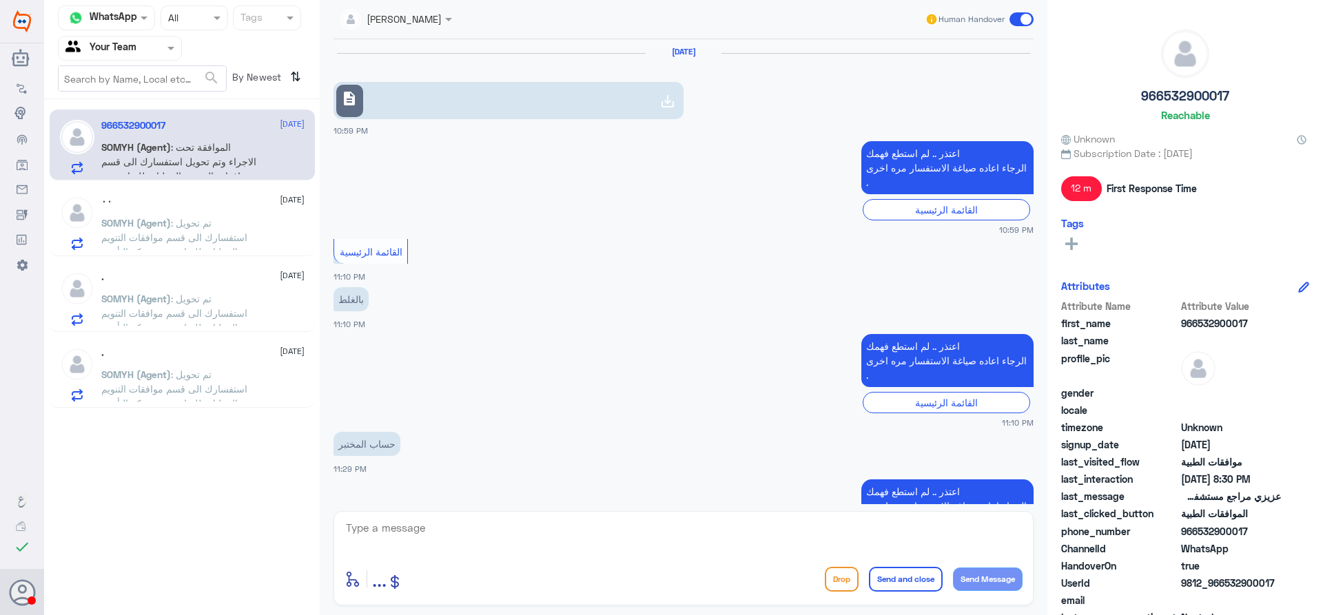
scroll to position [1043, 0]
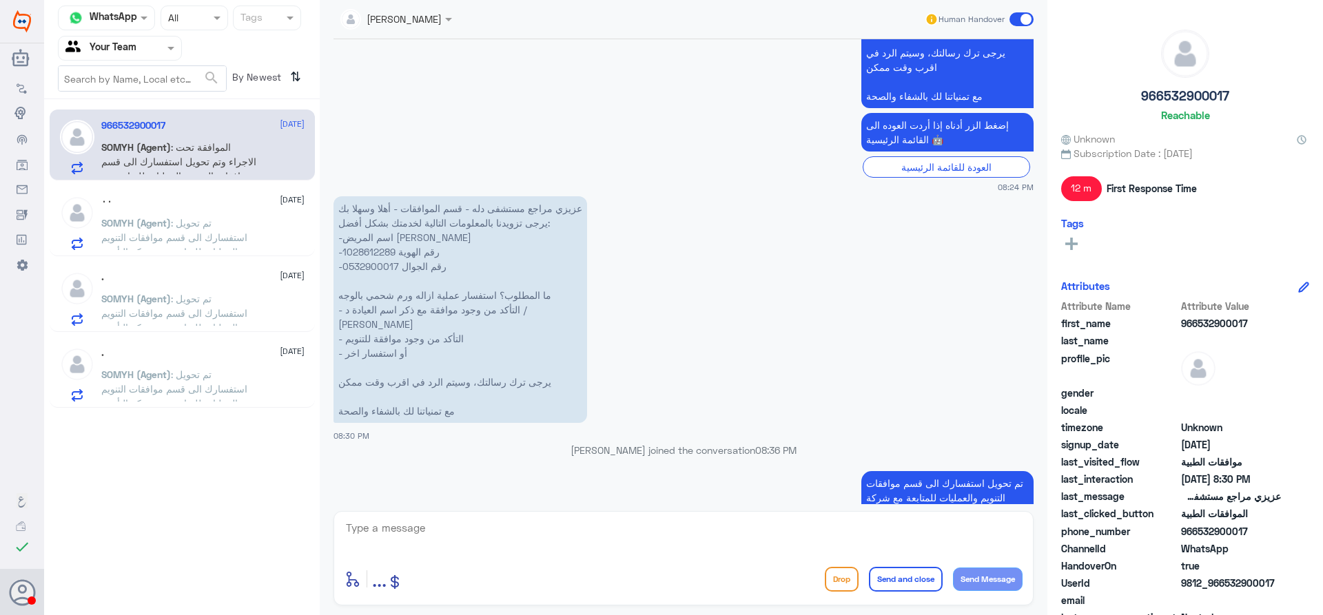
click at [234, 198] on div "٠٠ [DATE]" at bounding box center [202, 202] width 203 height 12
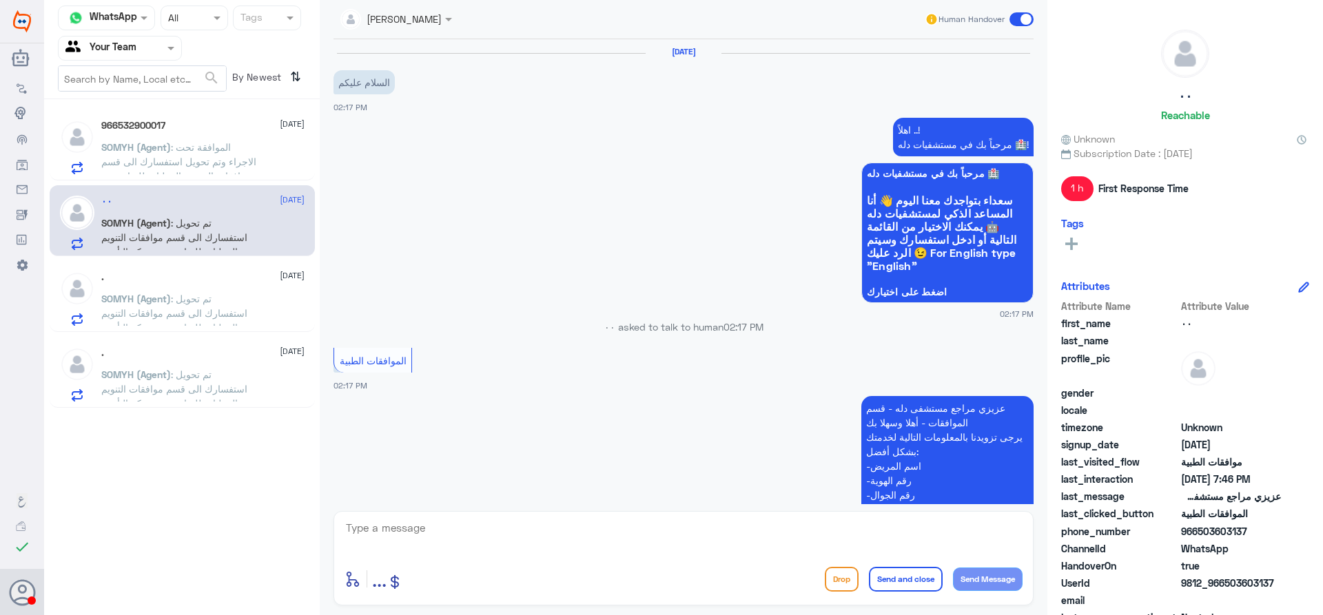
scroll to position [1339, 0]
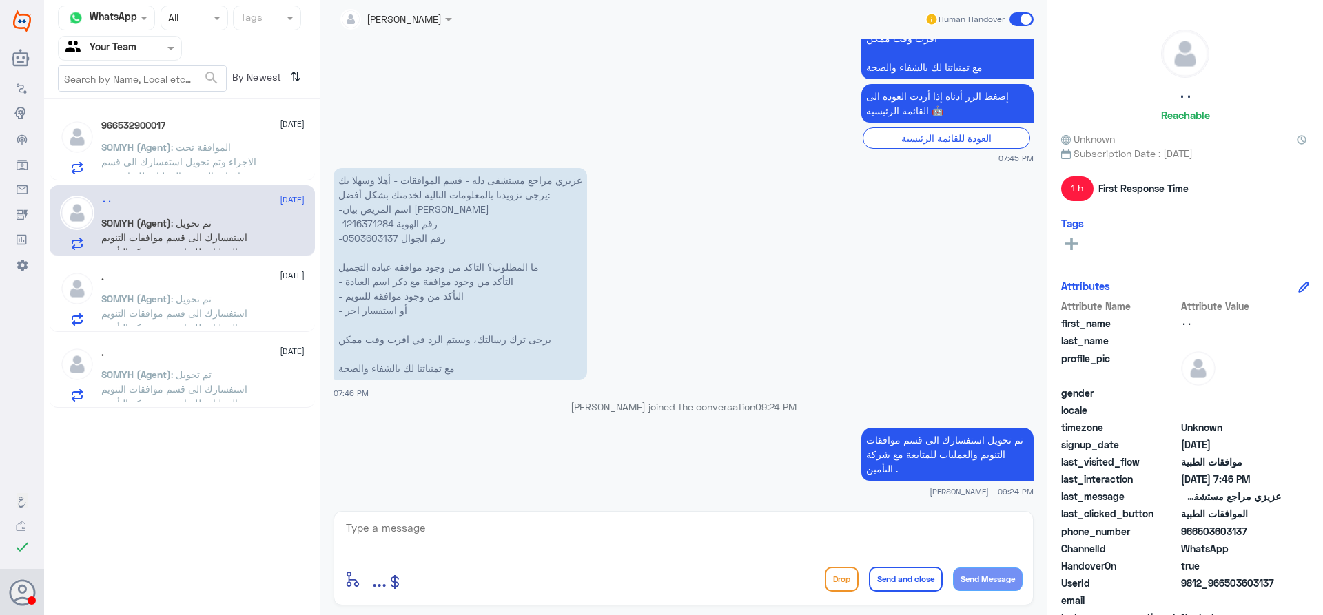
click at [182, 302] on span ": تم تحويل استفسارك الى قسم موافقات التنويم والعمليات للمتابعة مع شركة التأمين ." at bounding box center [174, 313] width 146 height 41
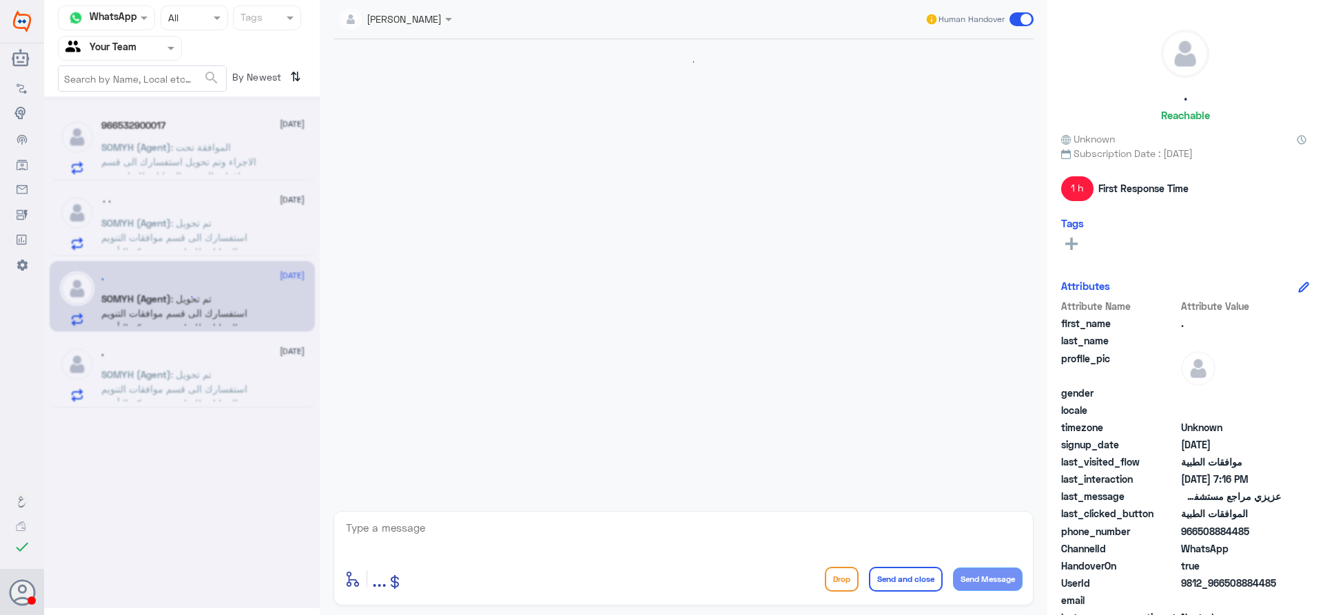
scroll to position [1996, 0]
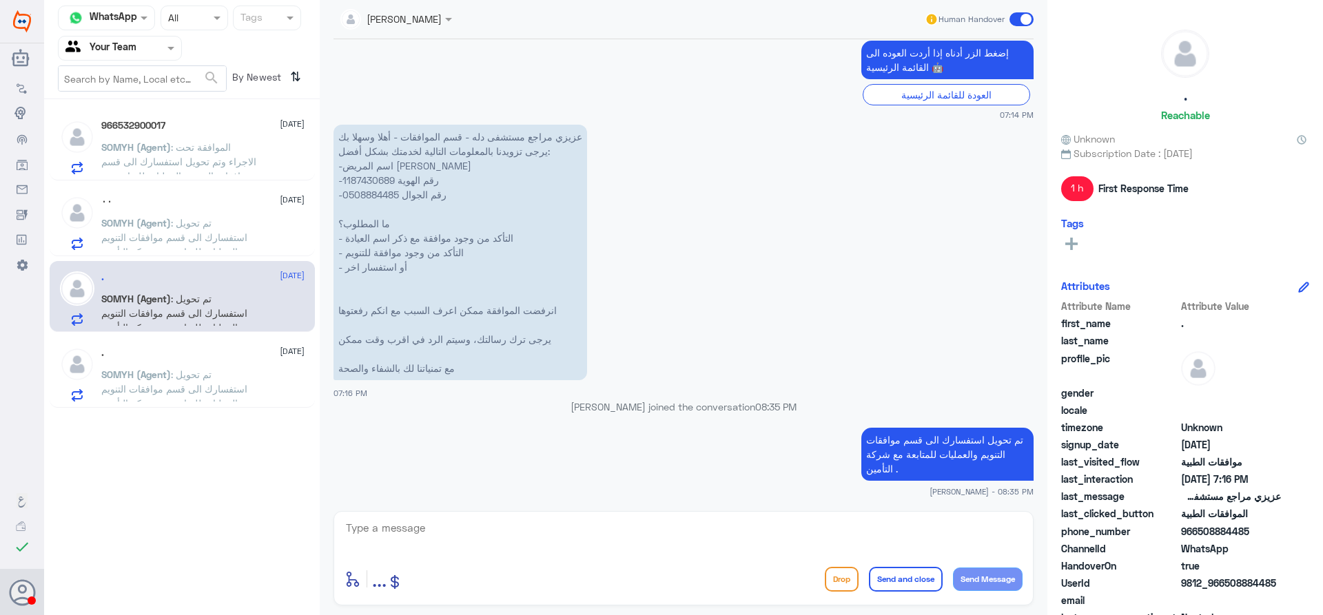
click at [182, 369] on span ": تم تحويل استفسارك الى قسم موافقات التنويم والعمليات للمتابعة مع شركة التأمين ." at bounding box center [174, 389] width 146 height 41
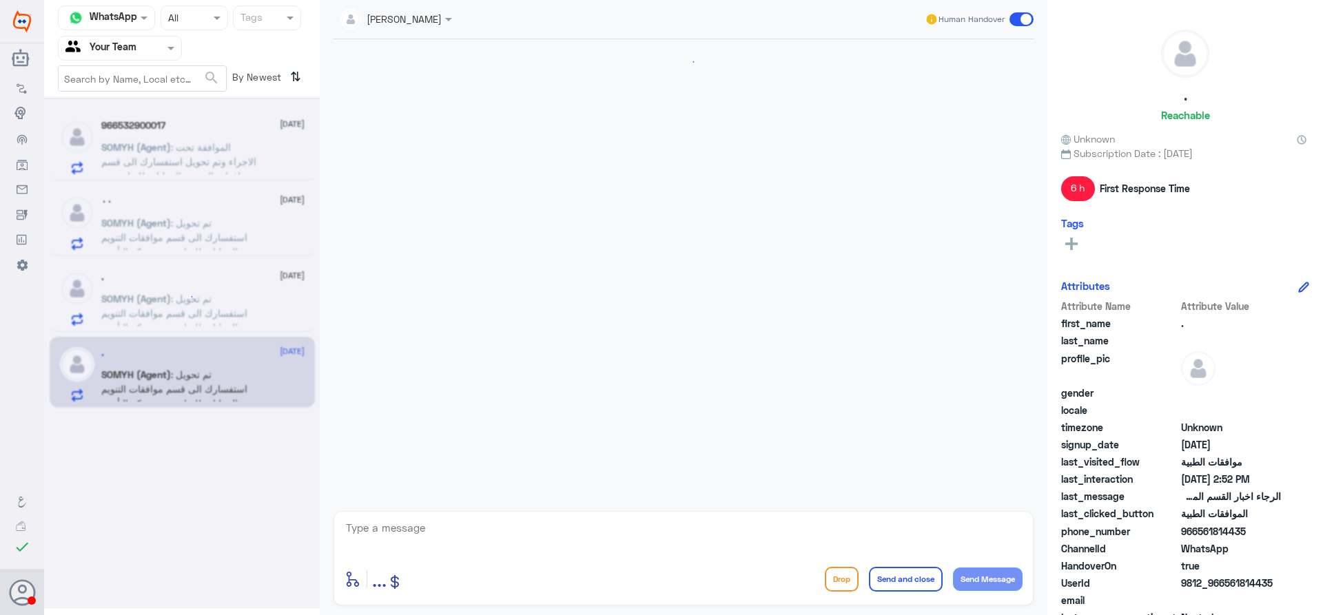
scroll to position [1462, 0]
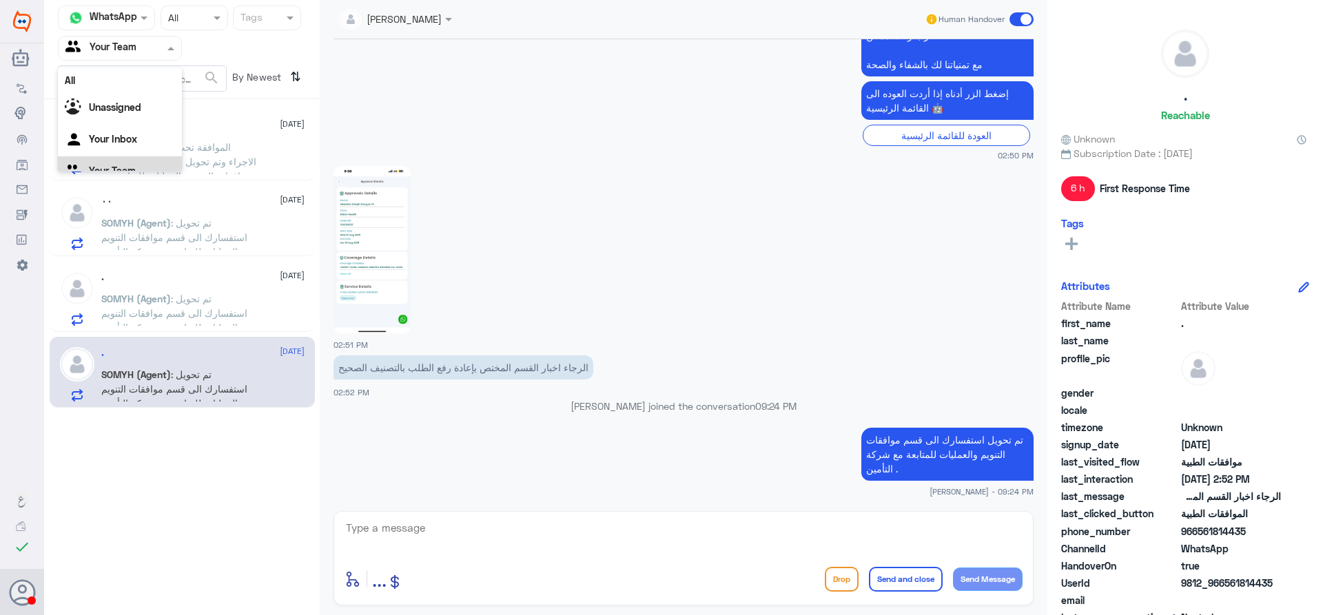
click at [168, 41] on span at bounding box center [172, 48] width 17 height 14
click at [144, 135] on div "Your Inbox" at bounding box center [120, 141] width 124 height 32
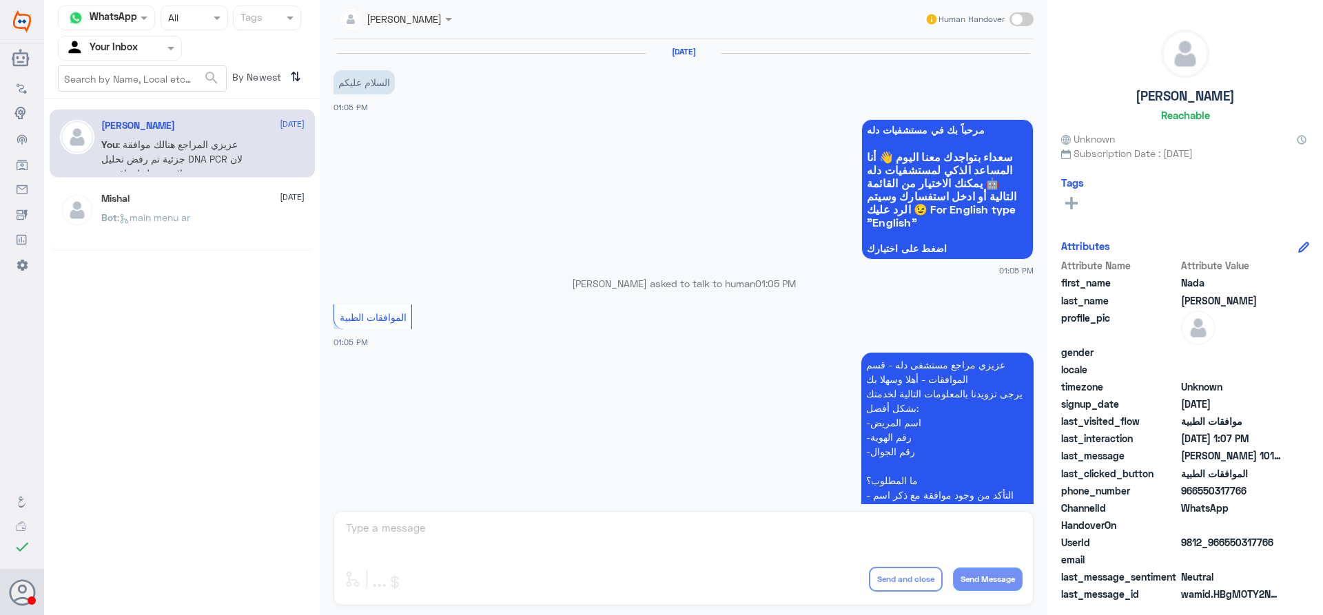
scroll to position [621, 0]
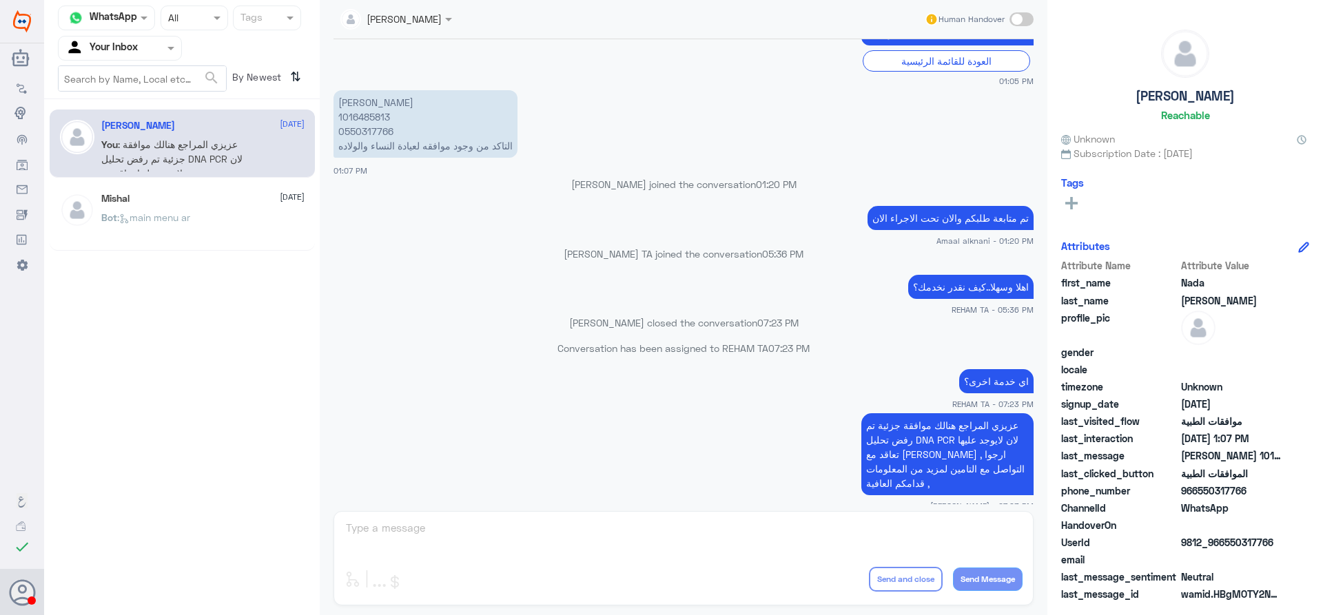
click at [125, 48] on input "text" at bounding box center [103, 48] width 76 height 16
click at [119, 149] on Team "Your Team" at bounding box center [112, 153] width 47 height 12
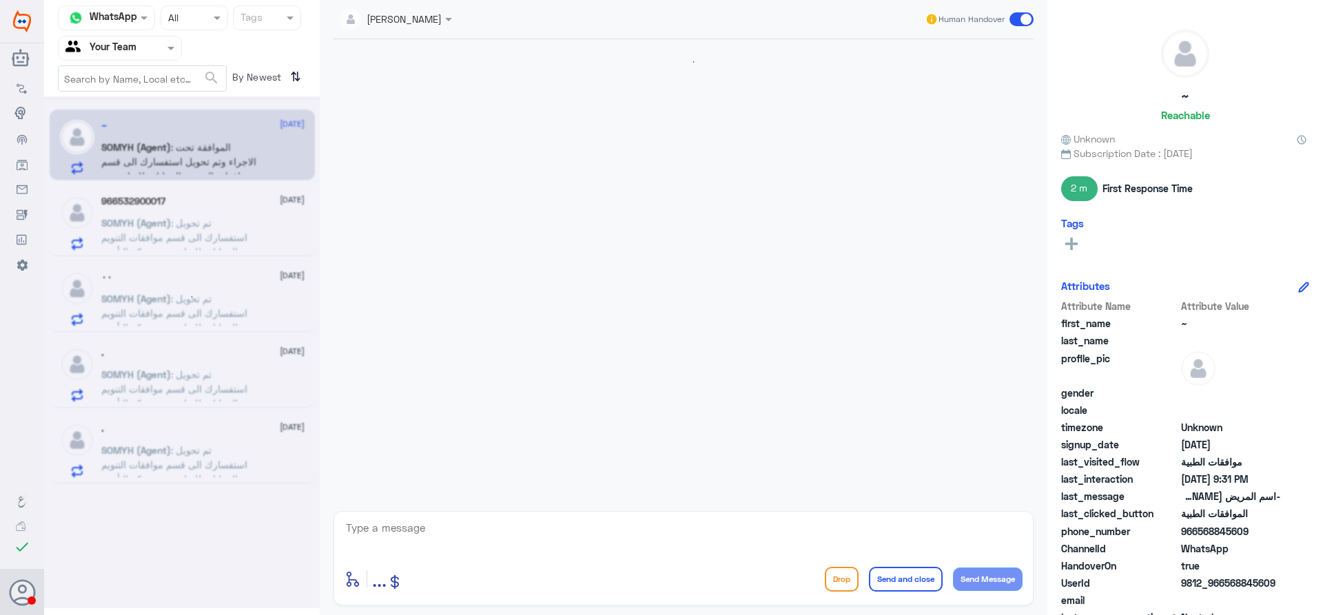
scroll to position [1191, 0]
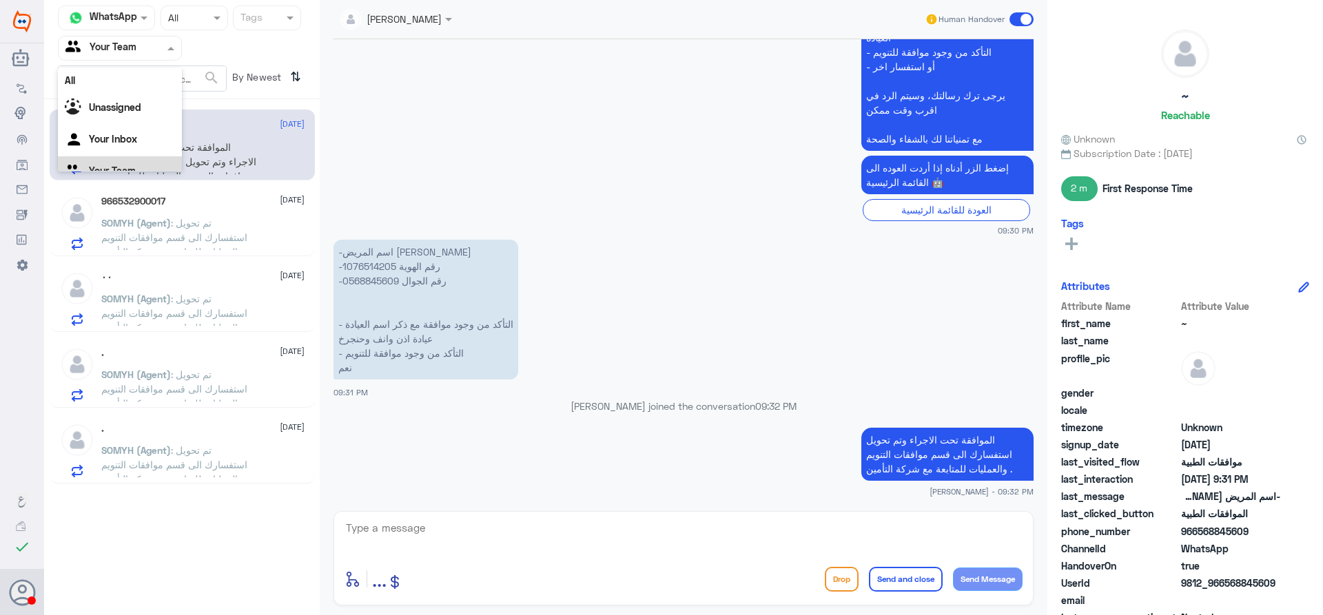
click at [124, 45] on input "text" at bounding box center [103, 48] width 76 height 16
click at [519, 171] on app-msgs-text "إضغط الزر أدناه إذا أردت العوده الى القائمة الرئيسية 🤖" at bounding box center [684, 176] width 700 height 40
click at [110, 63] on nav "Channel WhatsApp Status × All Tags Agent Filter Your Team search By Newest ⇅" at bounding box center [182, 53] width 276 height 94
click at [112, 50] on input "text" at bounding box center [103, 48] width 76 height 16
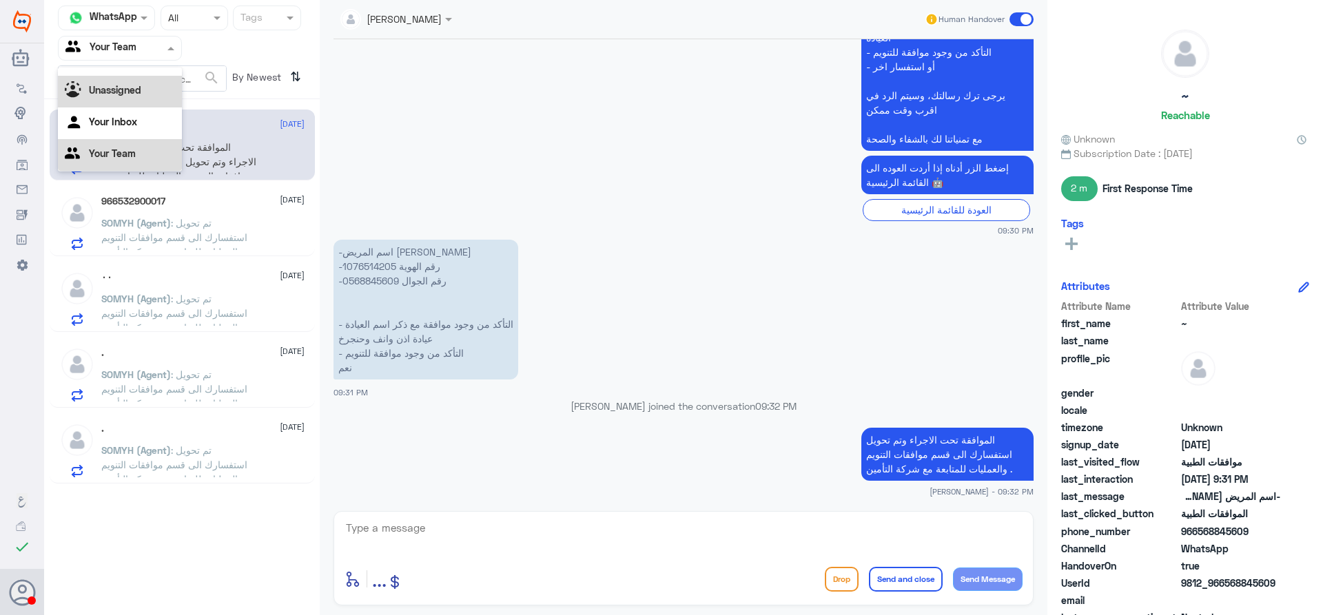
click at [112, 78] on div "Unassigned" at bounding box center [120, 92] width 124 height 32
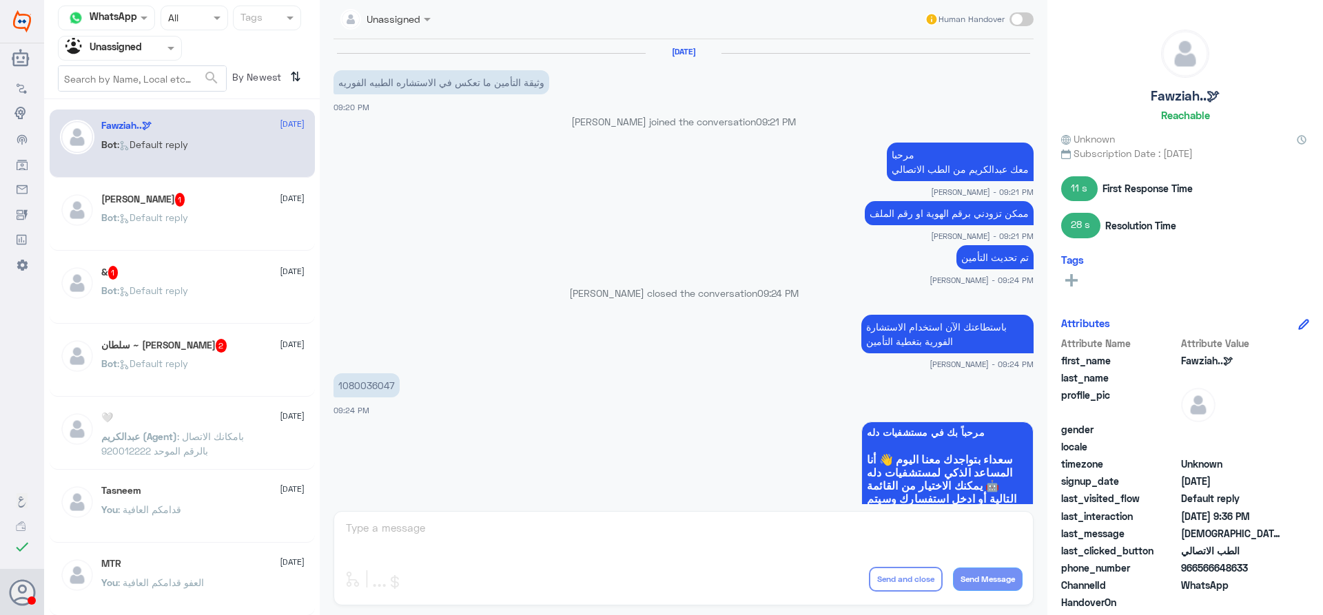
scroll to position [777, 0]
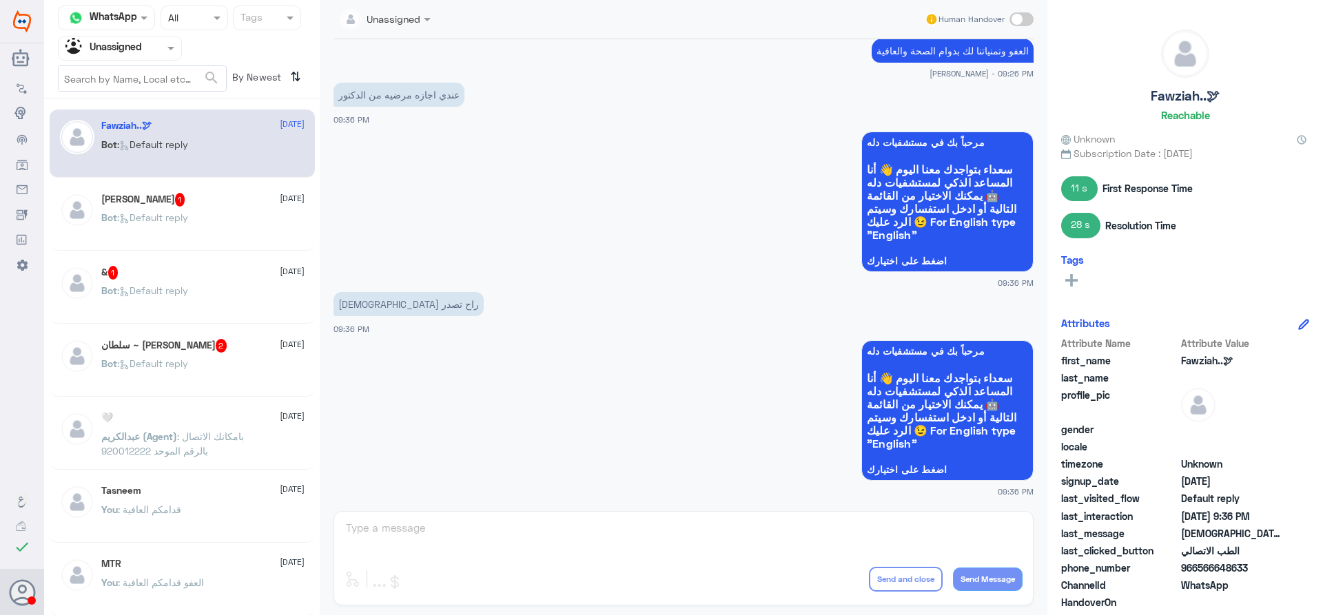
click at [225, 220] on div "Bot : Default reply" at bounding box center [202, 229] width 203 height 31
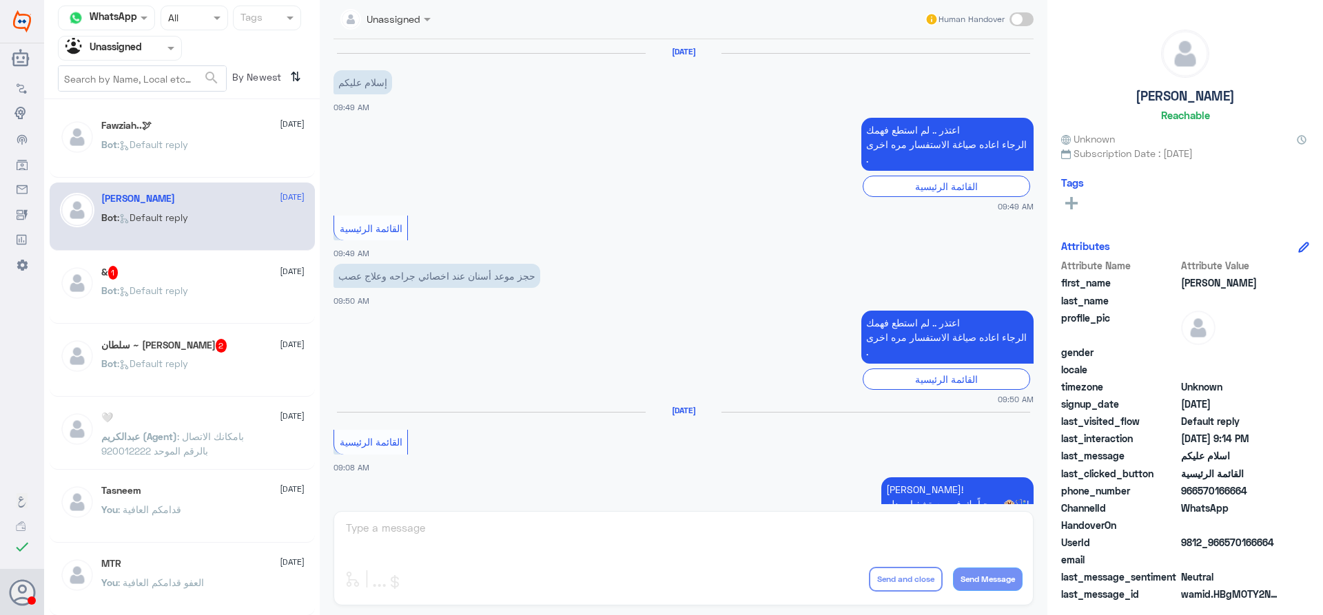
scroll to position [613, 0]
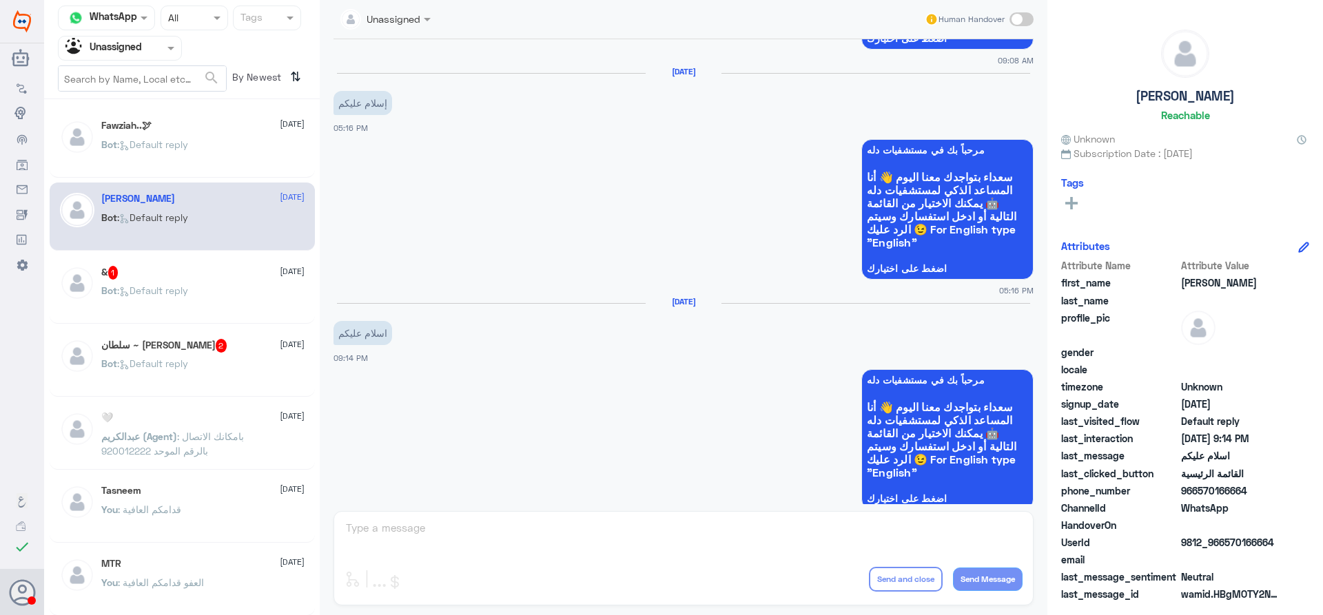
click at [185, 279] on div "& 1 28 August" at bounding box center [202, 273] width 203 height 14
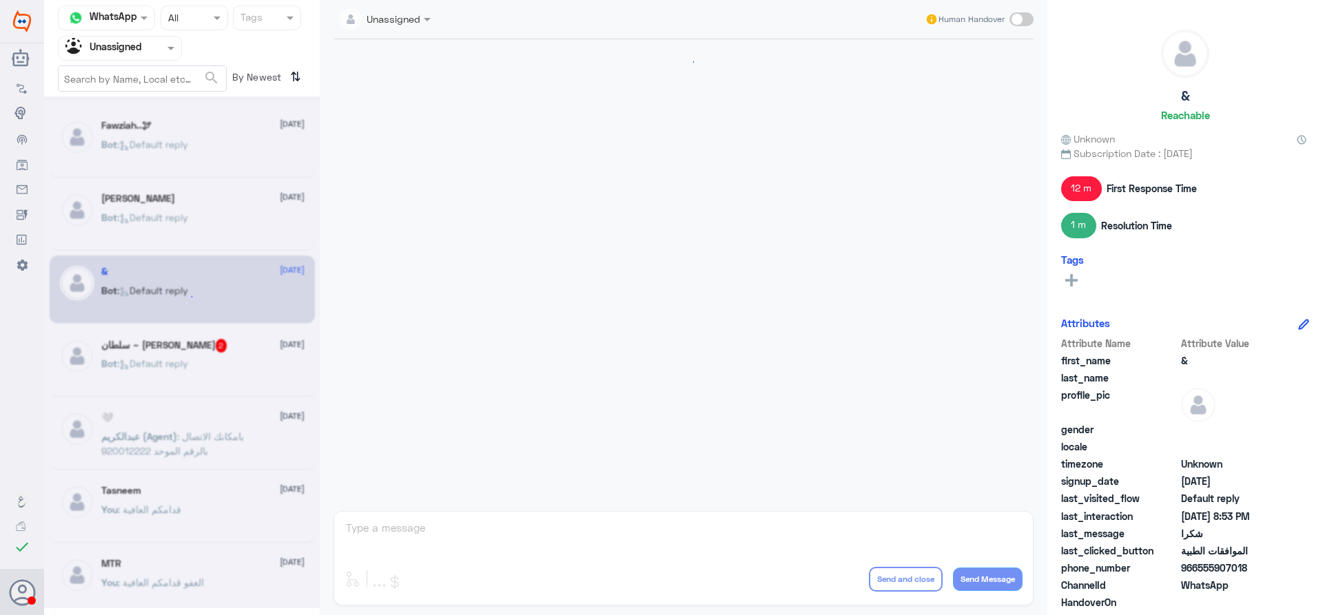
scroll to position [569, 0]
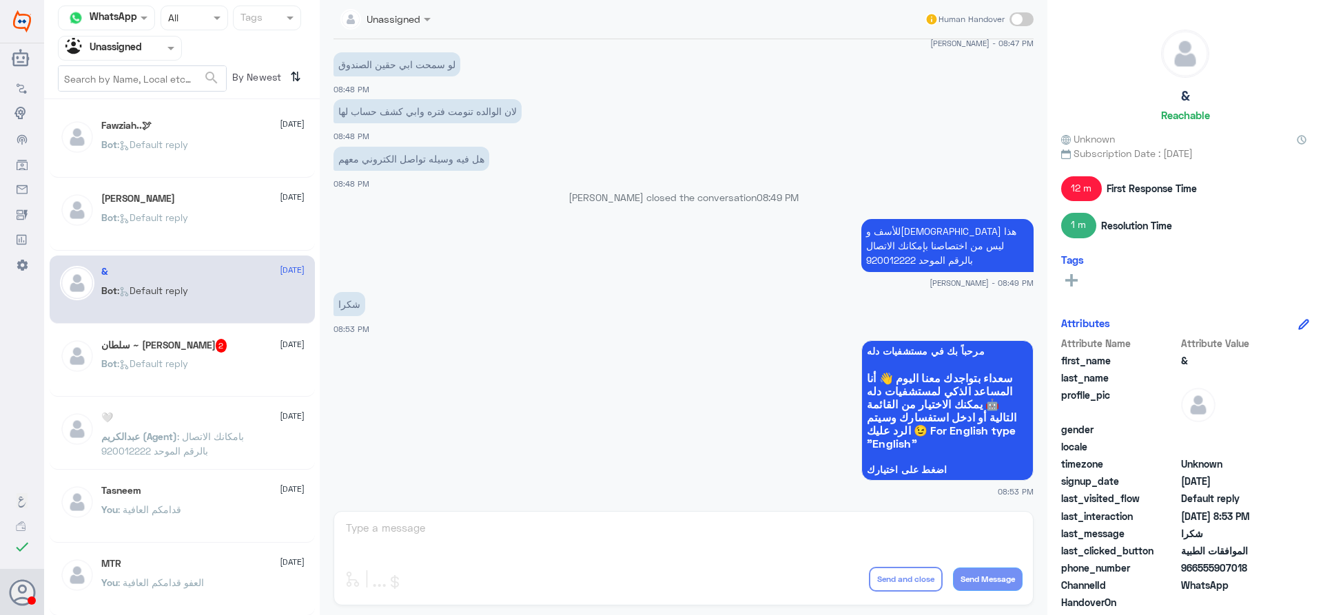
click at [193, 355] on div "سلطان ~ أبو ماجد 2 28 August Bot : Default reply" at bounding box center [202, 365] width 203 height 52
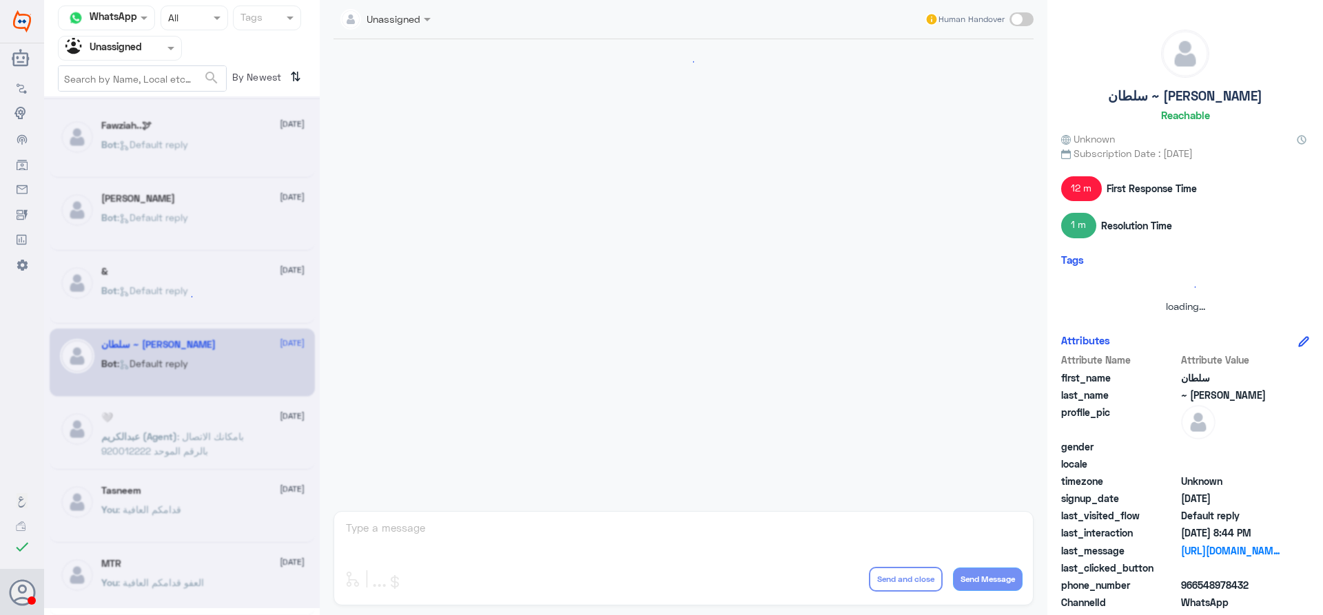
scroll to position [131, 0]
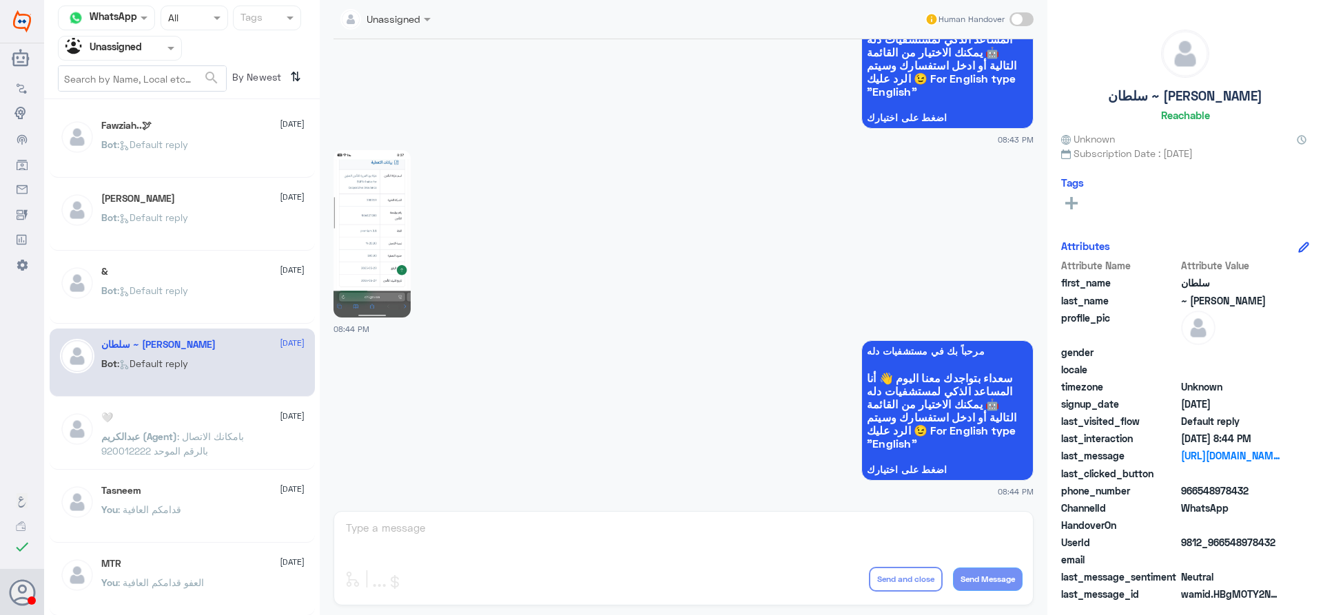
click at [207, 292] on div "Bot : Default reply" at bounding box center [202, 302] width 203 height 31
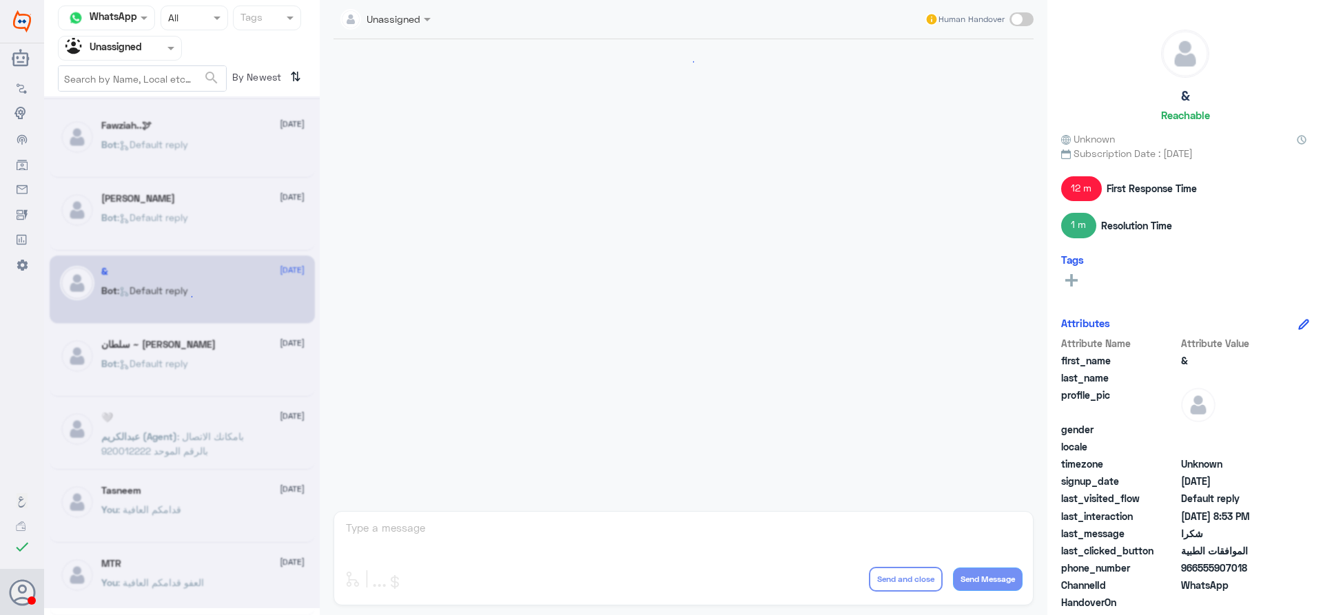
scroll to position [569, 0]
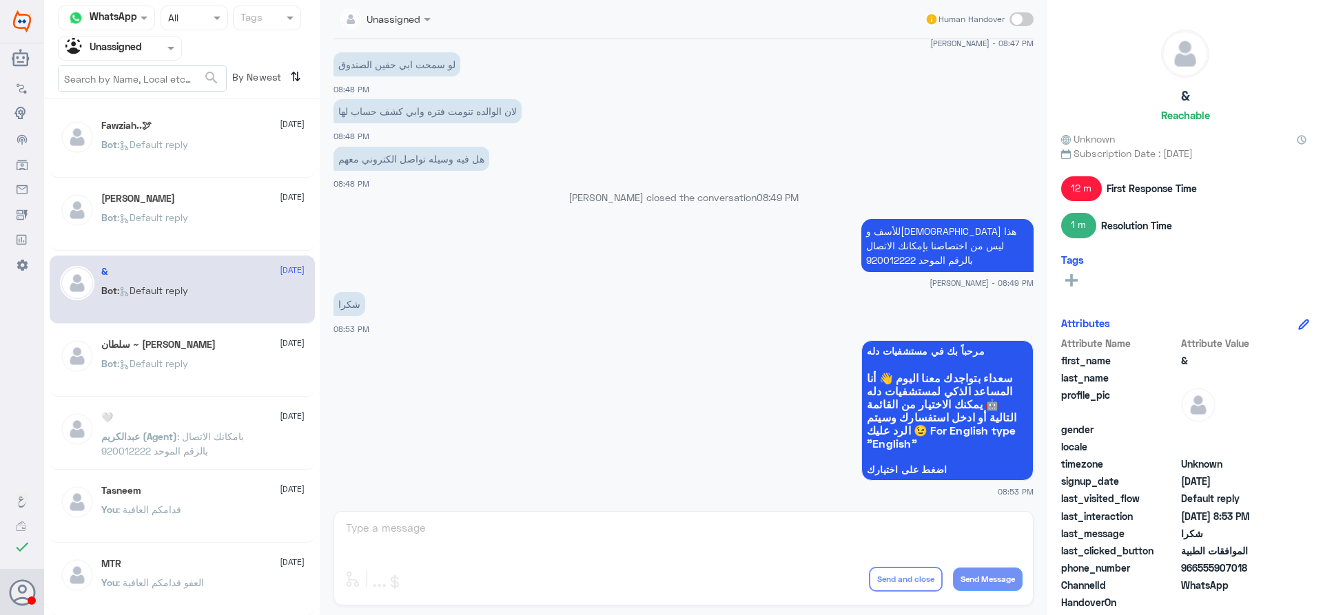
click at [212, 360] on div "Bot : Default reply" at bounding box center [202, 375] width 203 height 31
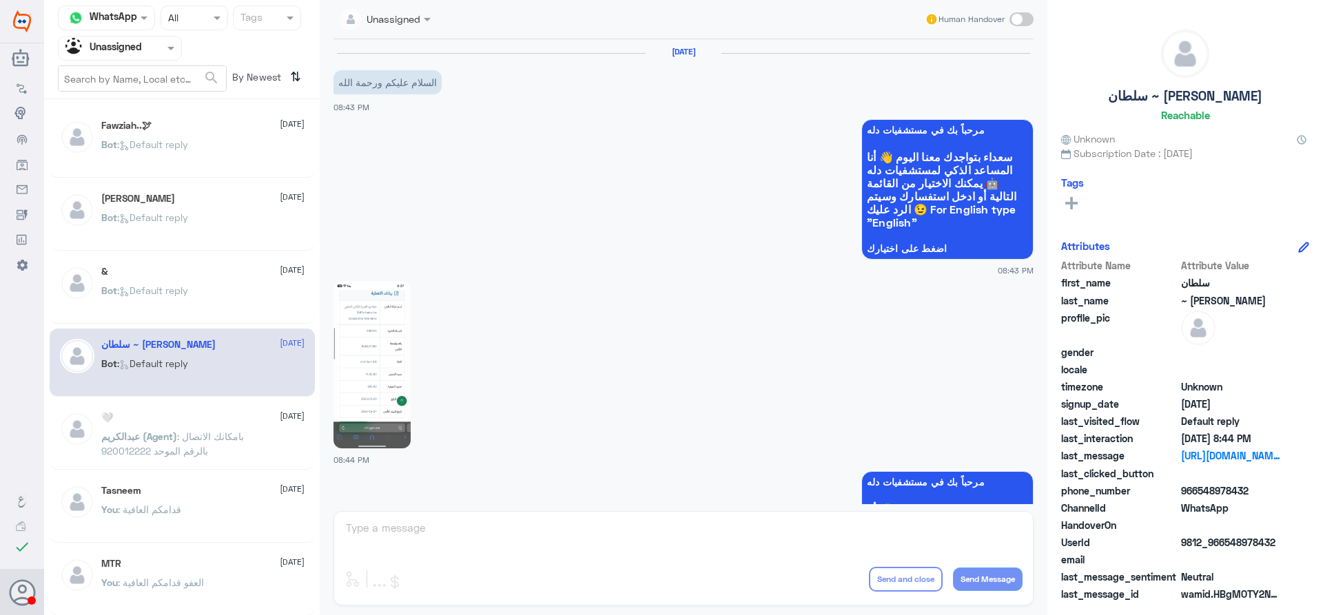
scroll to position [131, 0]
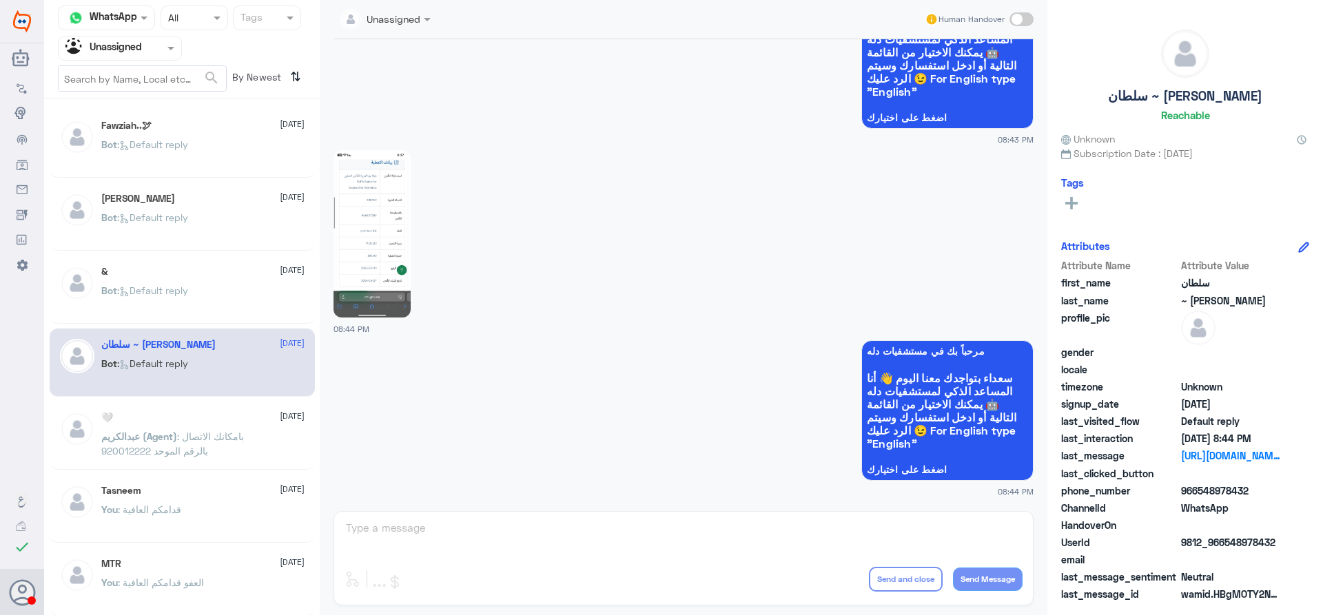
click at [215, 287] on div "Bot : Default reply" at bounding box center [202, 302] width 203 height 31
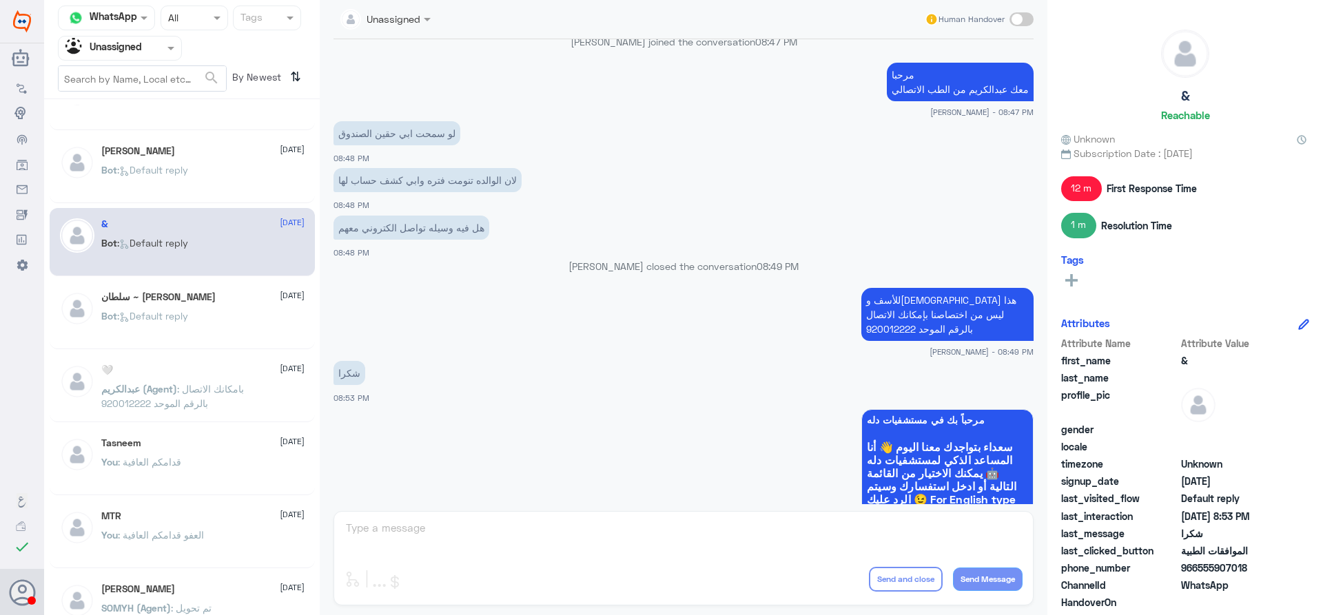
scroll to position [69, 0]
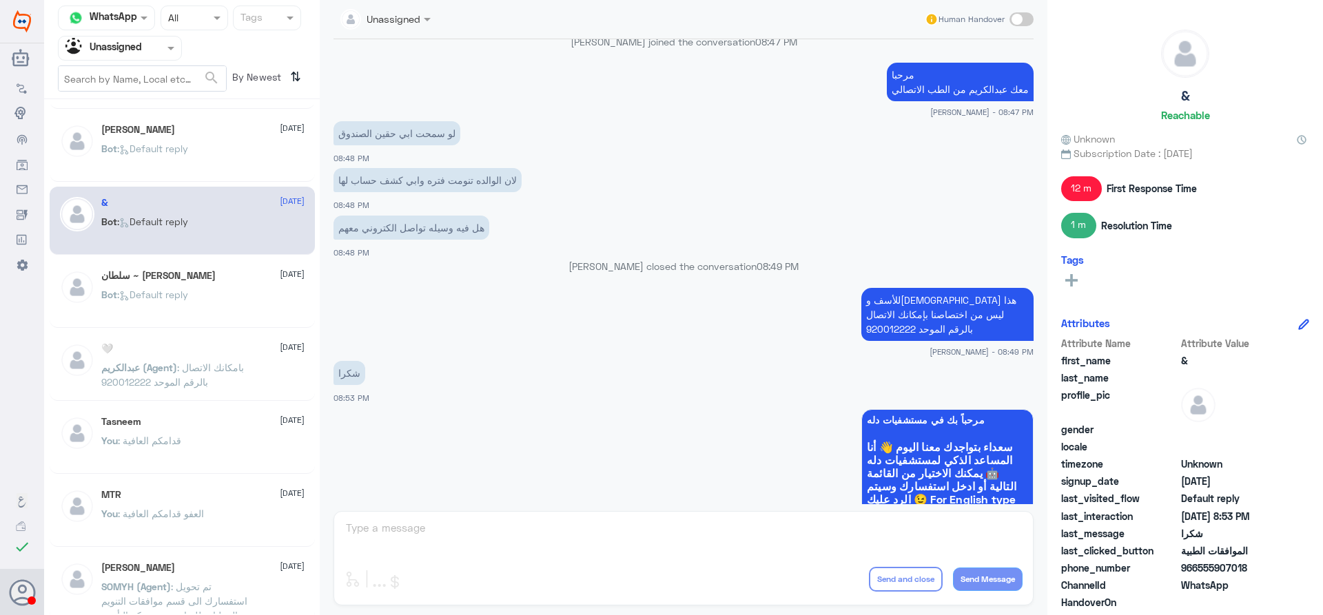
click at [256, 287] on div "سلطان ~ أبو ماجد 28 August Bot : Default reply" at bounding box center [202, 296] width 203 height 52
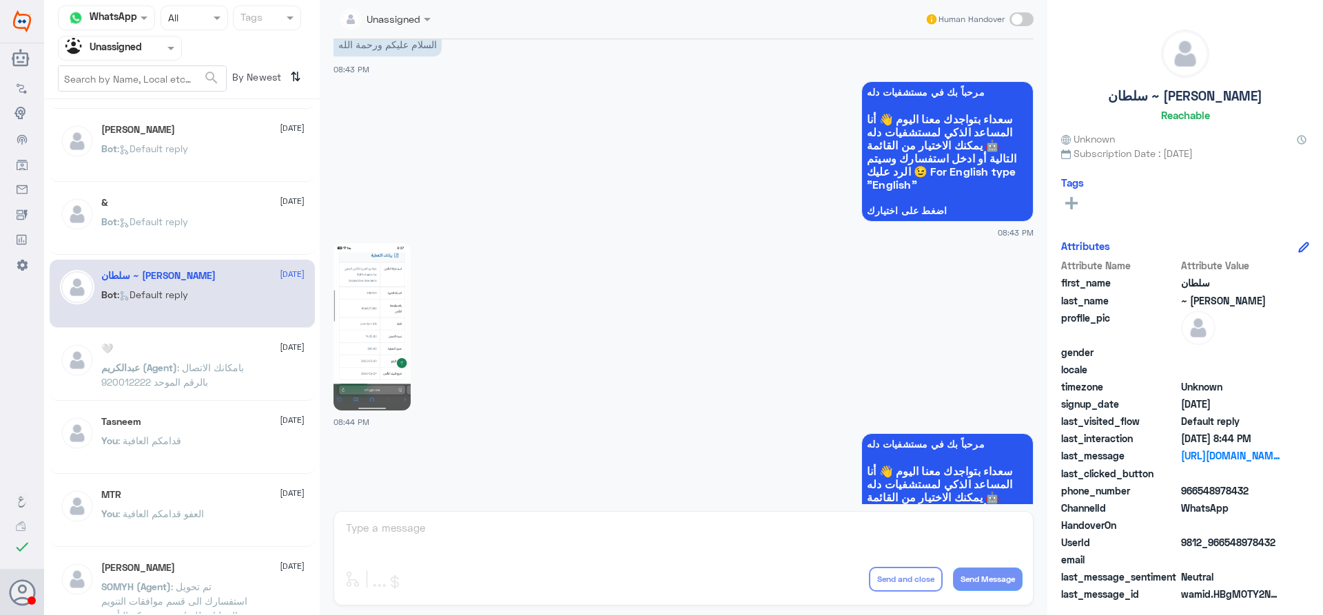
click at [392, 363] on img at bounding box center [372, 326] width 77 height 167
click at [206, 346] on div "🤍 28 August" at bounding box center [202, 349] width 203 height 12
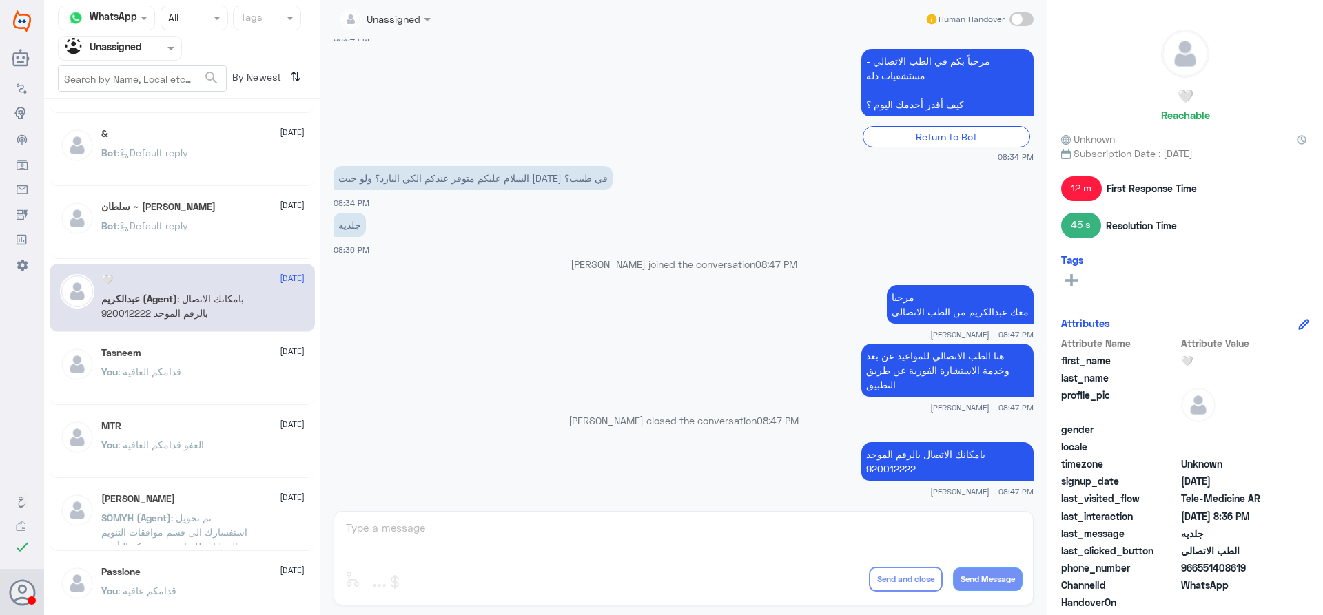
click at [159, 363] on div "Tasneem 28 August You : قدامكم العافية" at bounding box center [202, 373] width 203 height 52
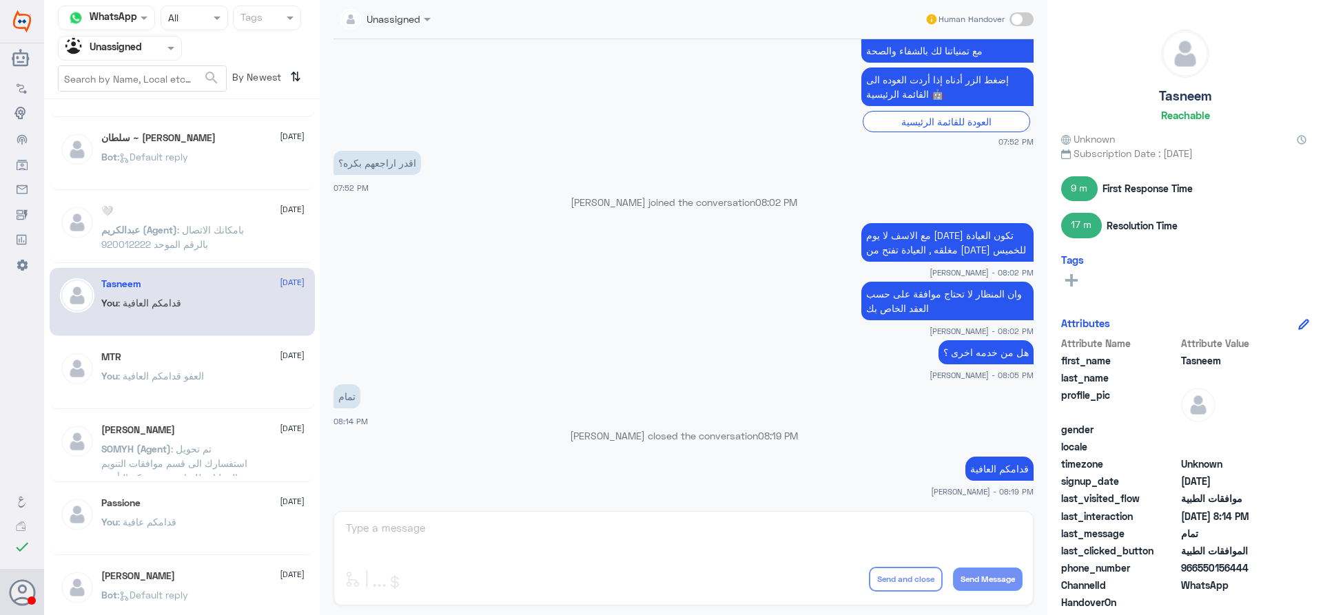
click at [157, 376] on span ": العفو قدامكم العافية" at bounding box center [161, 376] width 86 height 12
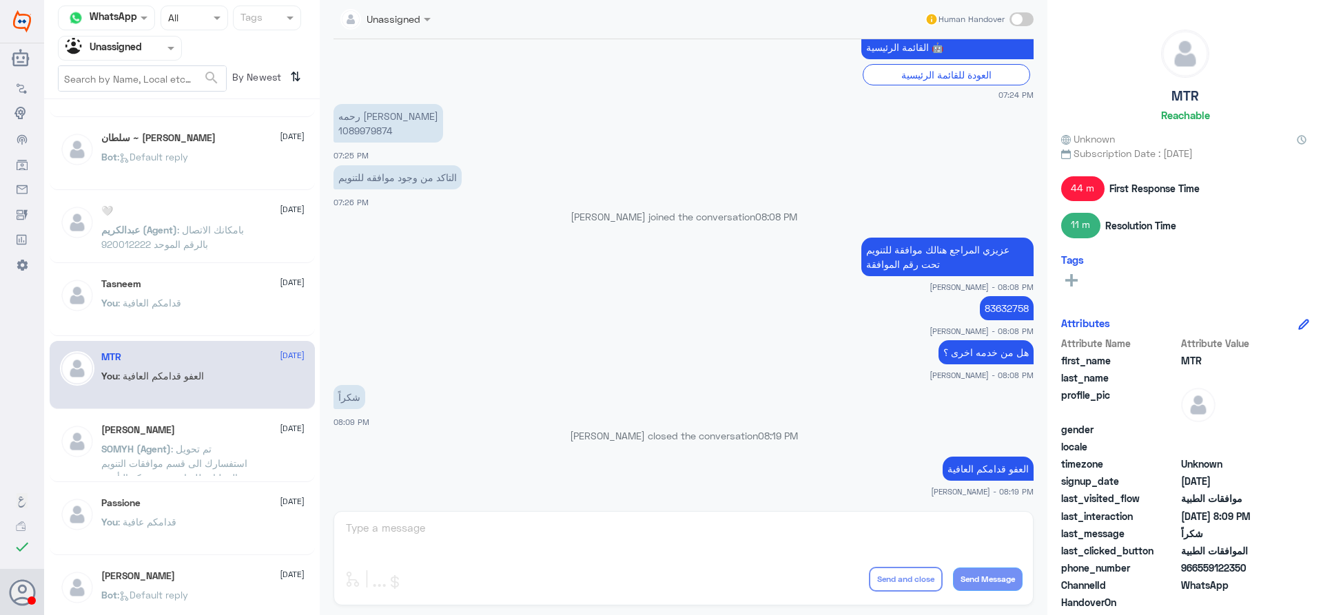
click at [167, 427] on h5 "Omar Bin Jahlan" at bounding box center [138, 431] width 74 height 12
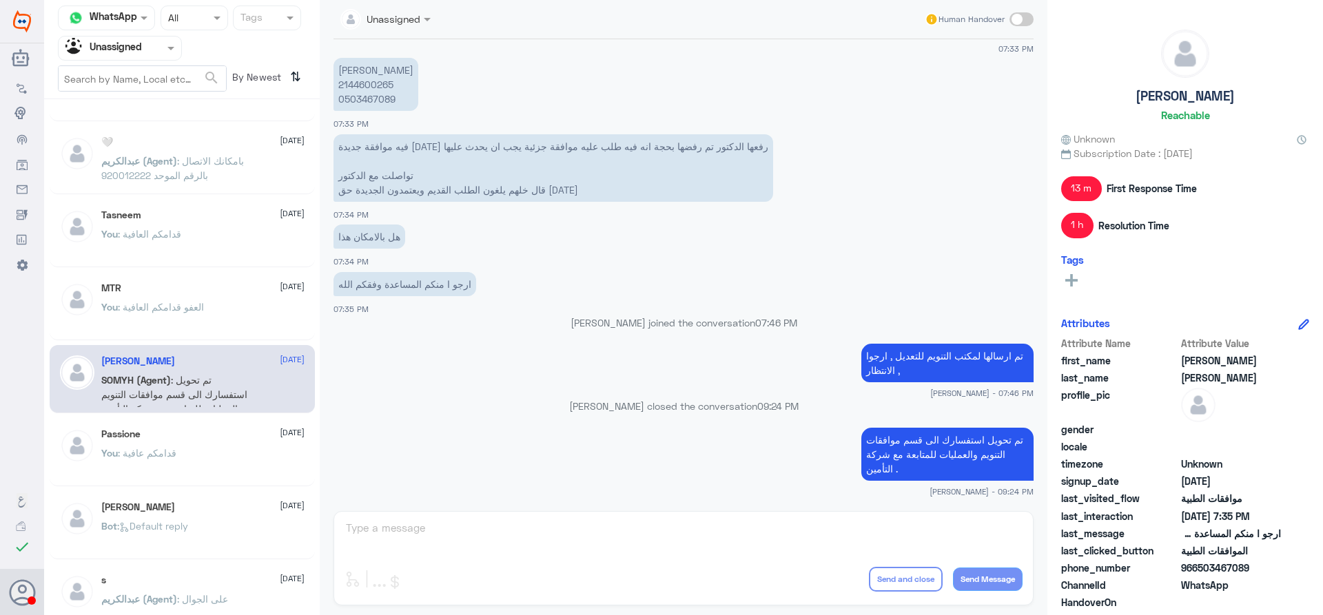
click at [167, 427] on div "Passione 28 August You : قدامكم عافية" at bounding box center [182, 452] width 265 height 68
click at [161, 449] on span ": قدامكم عافية" at bounding box center [147, 453] width 59 height 12
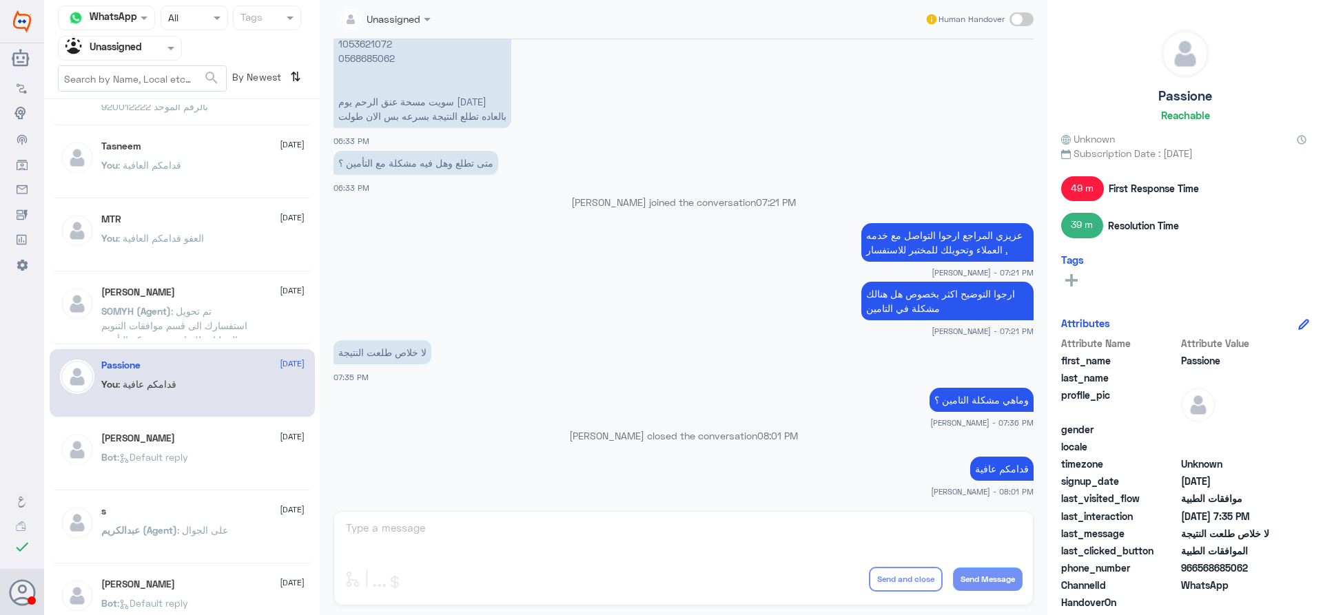
click at [183, 473] on p "Bot : Default reply" at bounding box center [144, 467] width 87 height 34
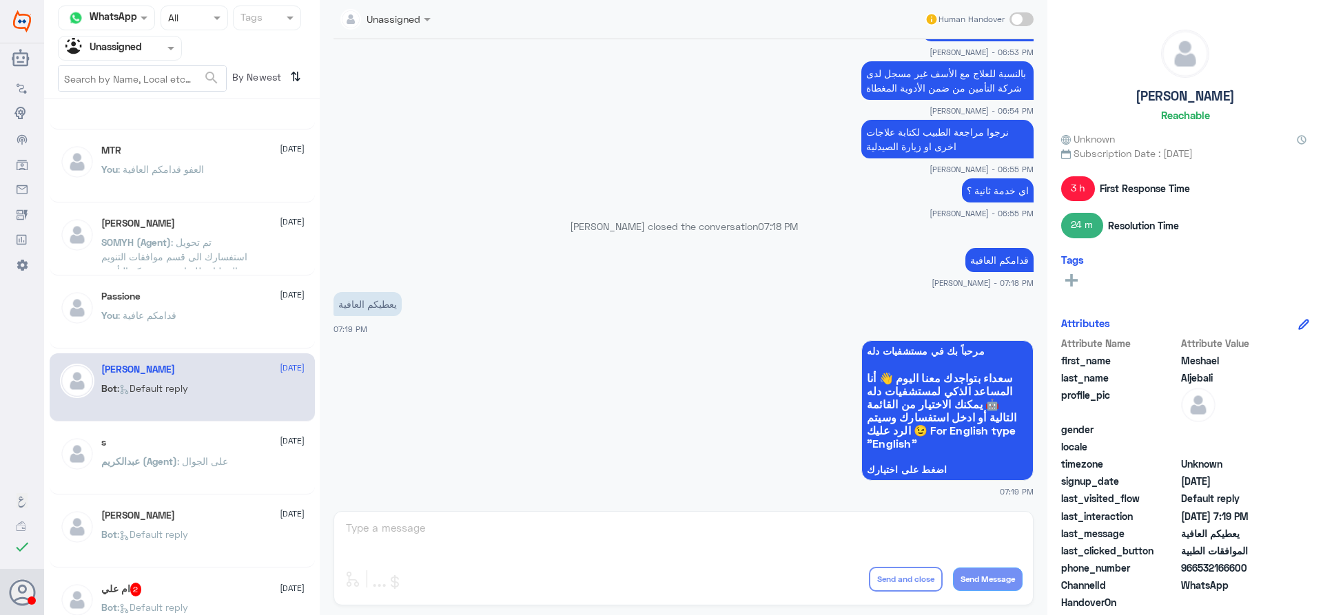
click at [185, 456] on span ": على الجوال" at bounding box center [202, 462] width 51 height 12
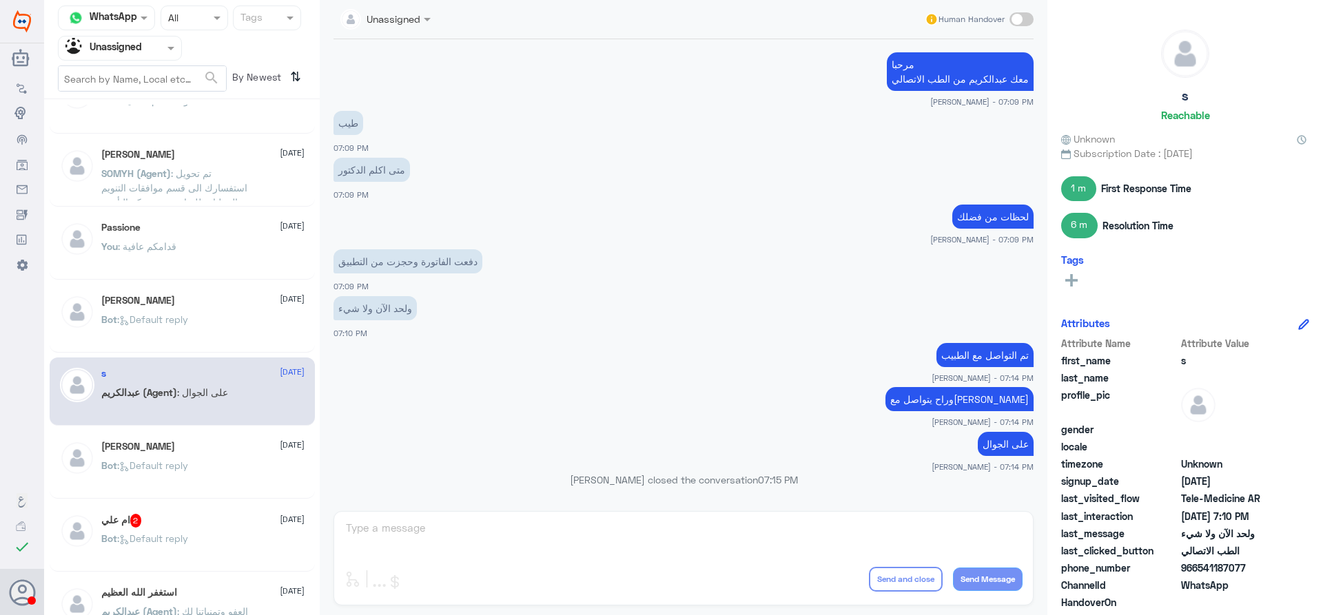
click at [185, 456] on div "Abdullah 28 August Bot : Default reply" at bounding box center [202, 467] width 203 height 52
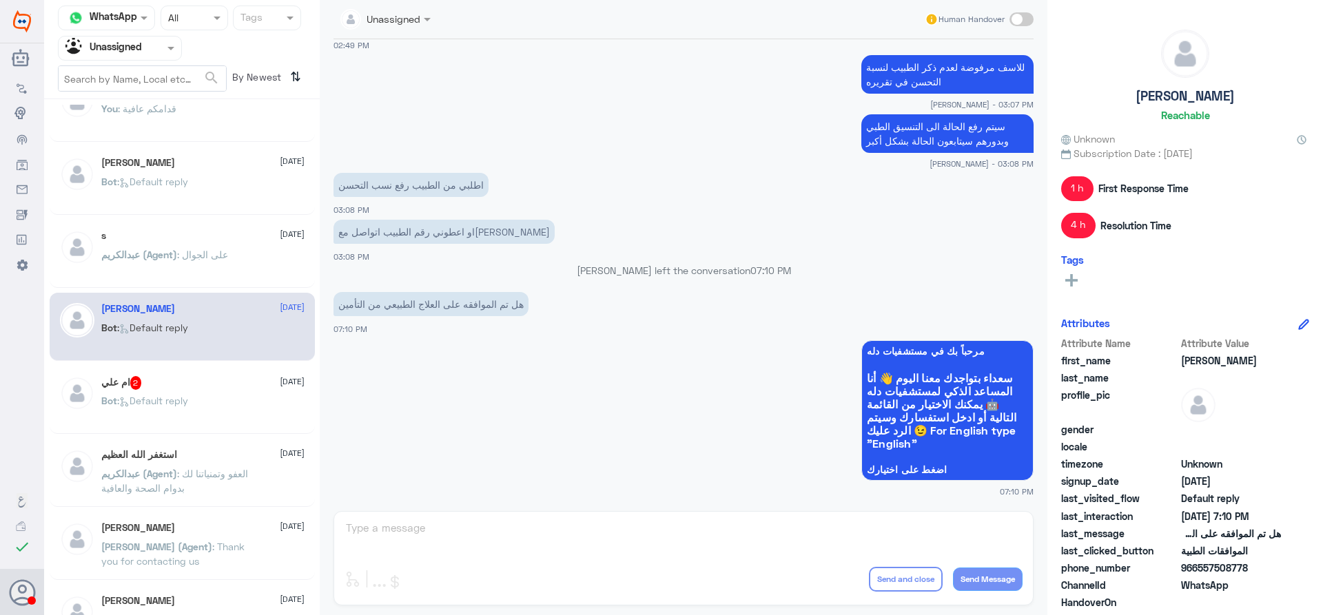
click at [188, 415] on p "Bot : Default reply" at bounding box center [144, 411] width 87 height 34
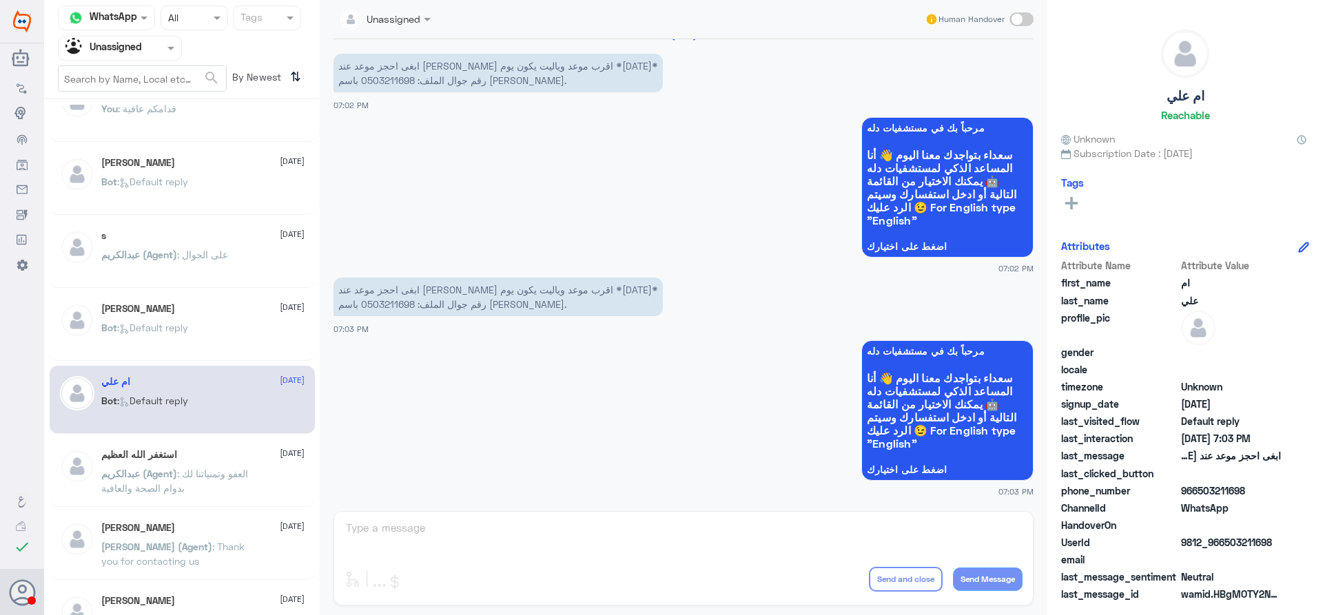
click at [96, 36] on div "Agent Filter Unassigned" at bounding box center [120, 48] width 124 height 25
click at [105, 155] on Team "Your Team" at bounding box center [112, 153] width 47 height 12
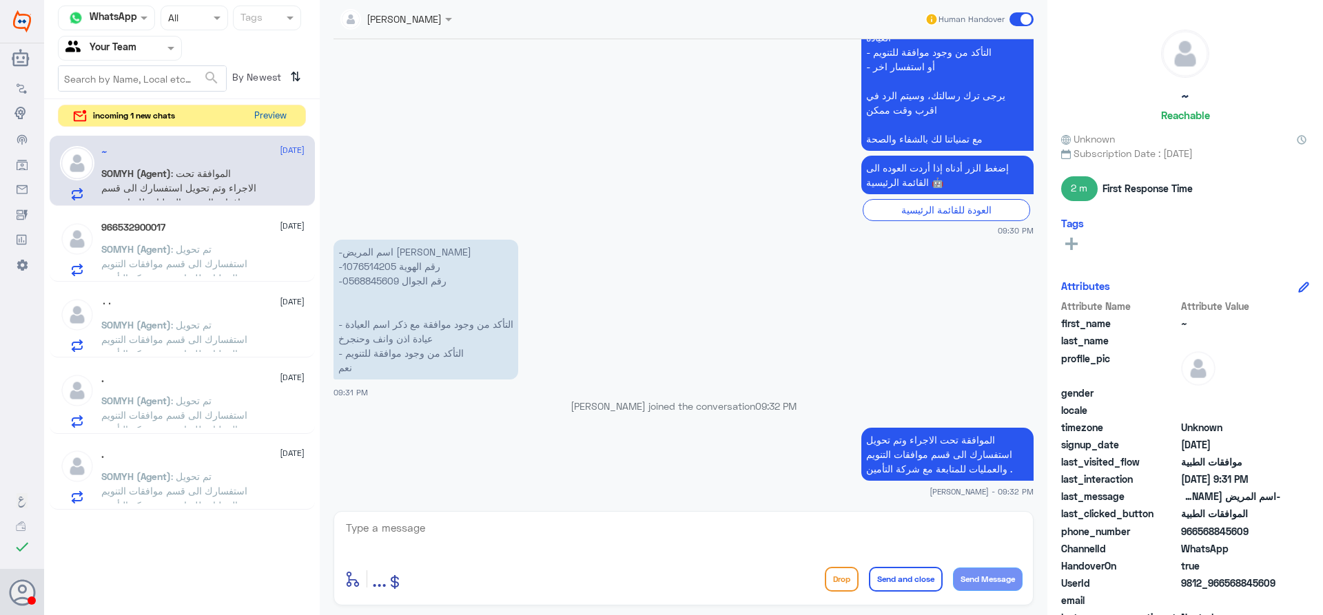
click at [286, 113] on button "Preview" at bounding box center [270, 115] width 43 height 21
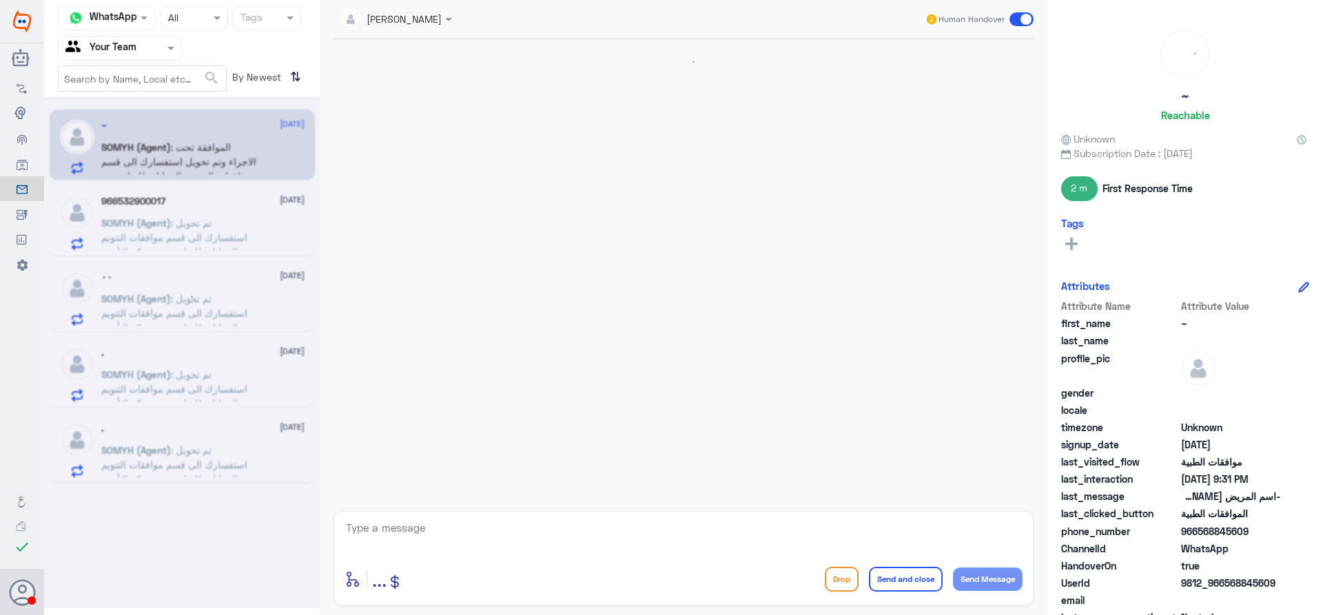
scroll to position [1191, 0]
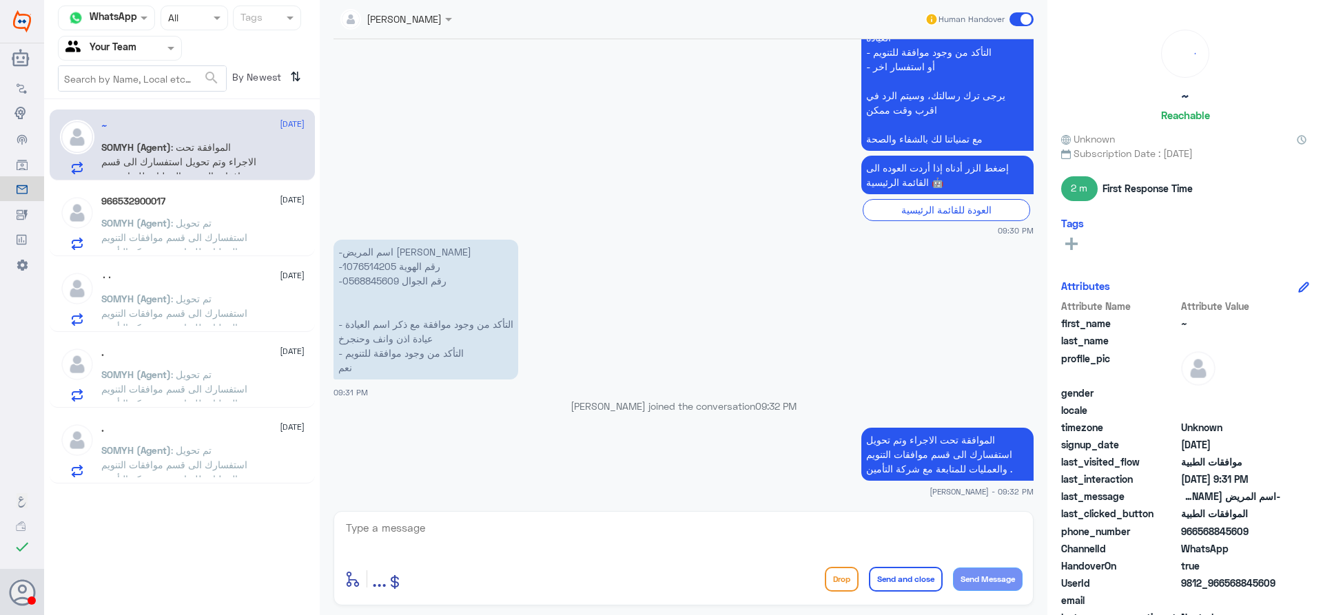
click at [229, 227] on p "SOMYH (Agent) : تم تحويل استفسارك الى قسم موافقات التنويم والعمليات للمتابعة مع…" at bounding box center [178, 233] width 155 height 34
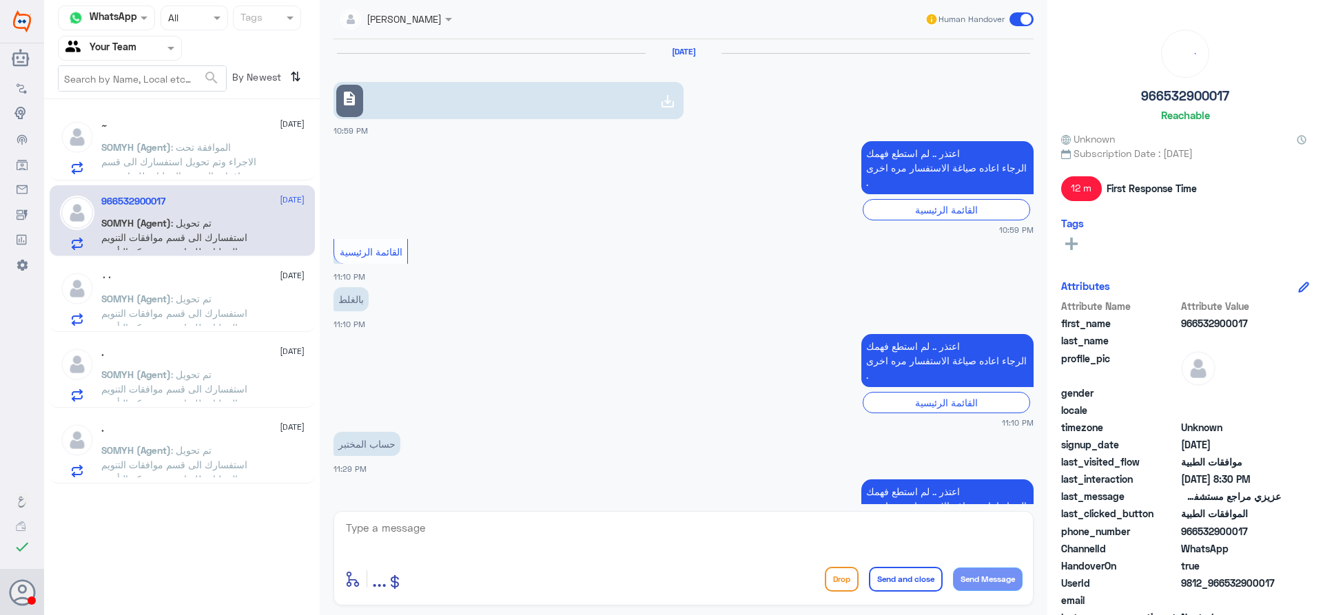
scroll to position [1043, 0]
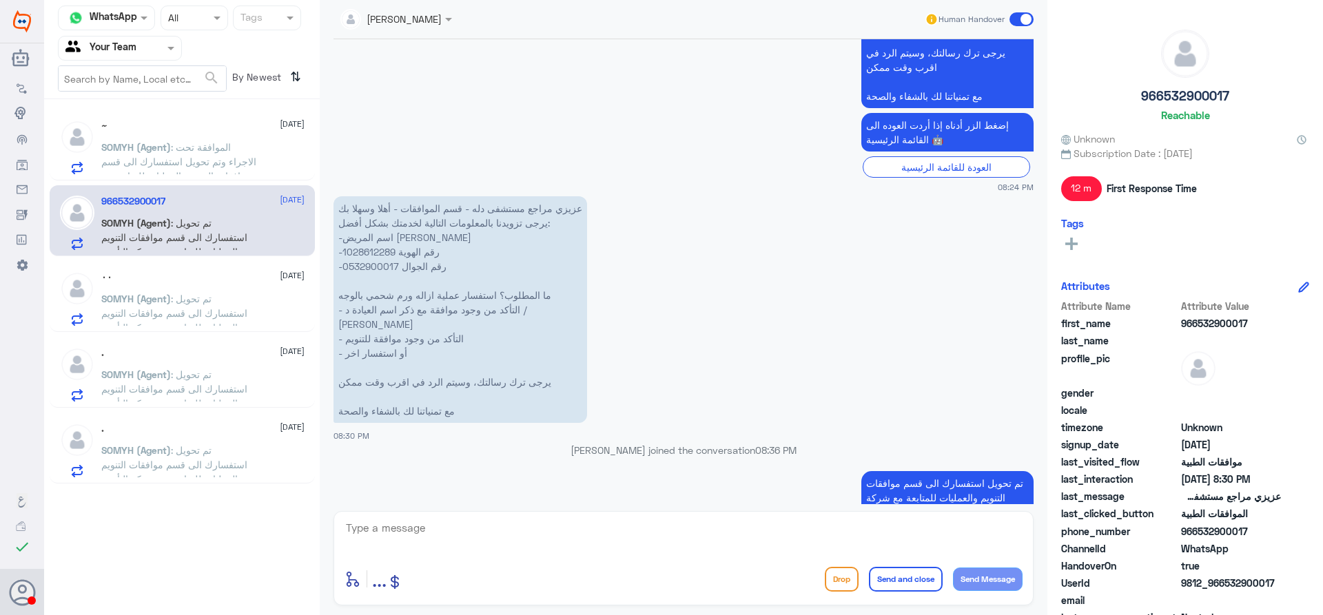
click at [245, 278] on div "٠٠ 28 August" at bounding box center [202, 278] width 203 height 12
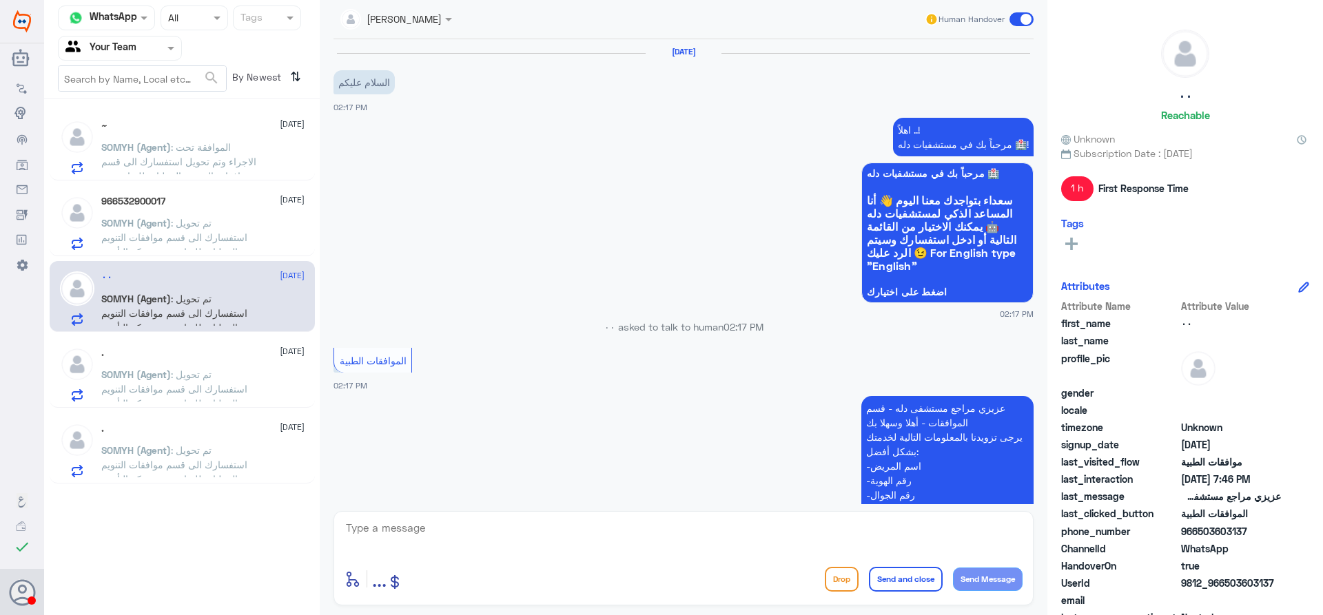
scroll to position [1339, 0]
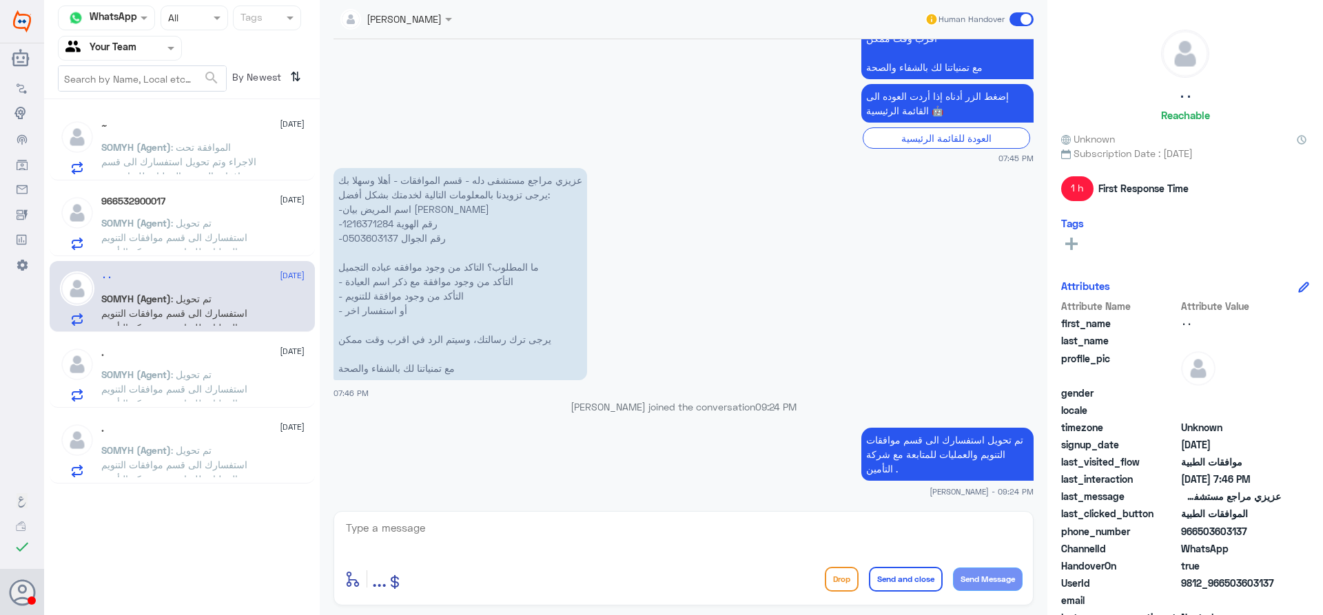
click at [243, 349] on div ". 28 August" at bounding box center [202, 353] width 203 height 12
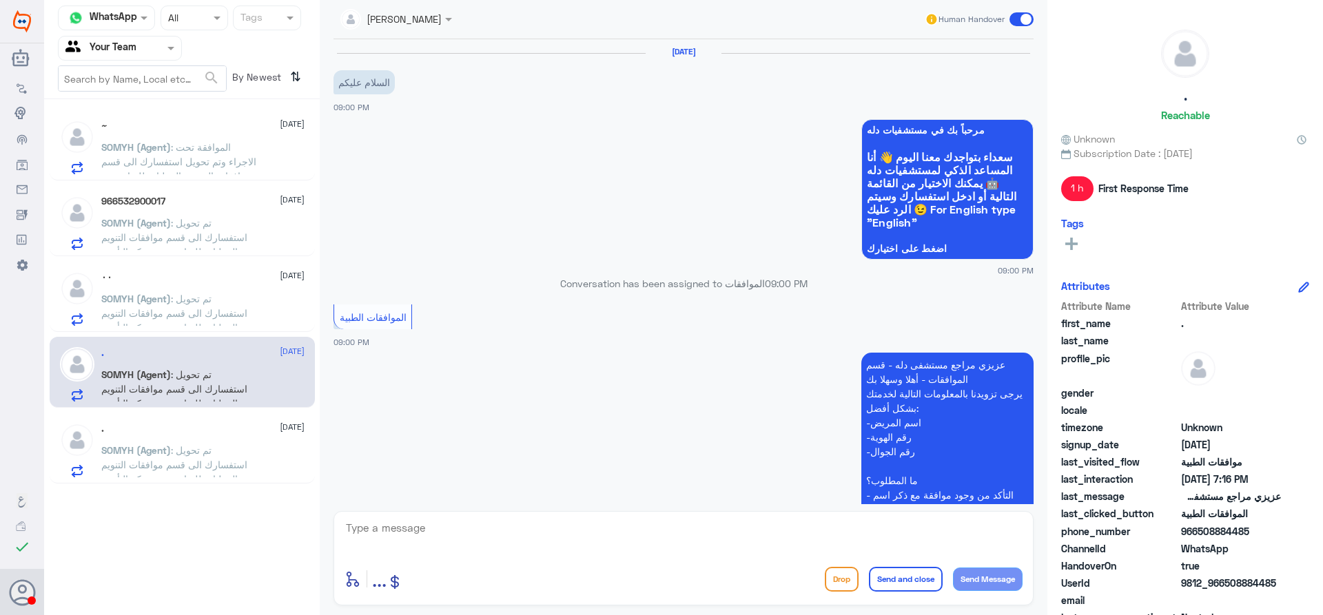
scroll to position [1996, 0]
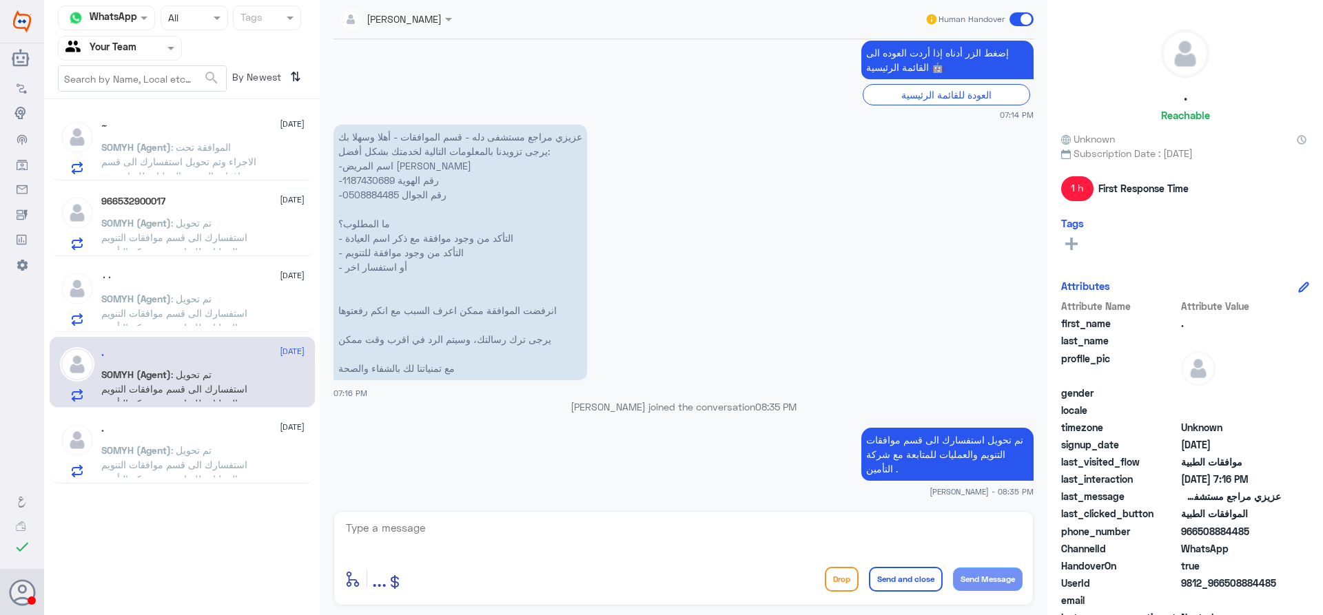
click at [227, 421] on div ". 28 August SOMYH (Agent) : تم تحويل استفسارك الى قسم موافقات التنويم والعمليات…" at bounding box center [182, 448] width 265 height 71
click at [230, 445] on p "SOMYH (Agent) : تم تحويل استفسارك الى قسم موافقات التنويم والعمليات للمتابعة مع…" at bounding box center [178, 460] width 155 height 34
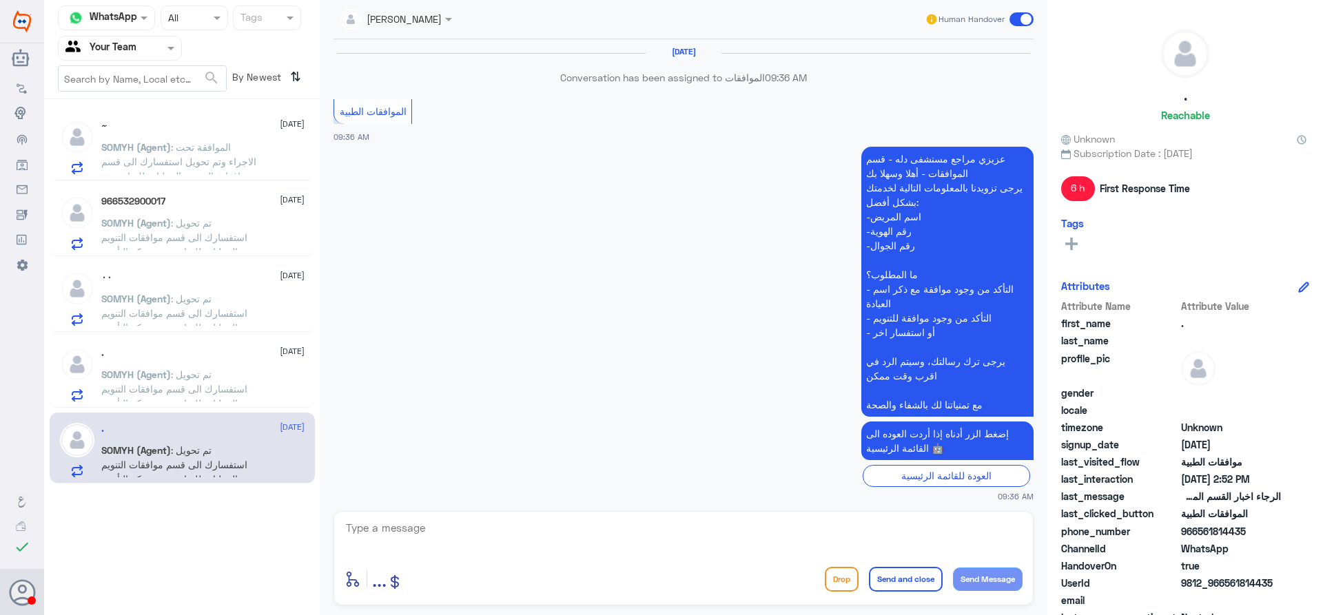
scroll to position [1462, 0]
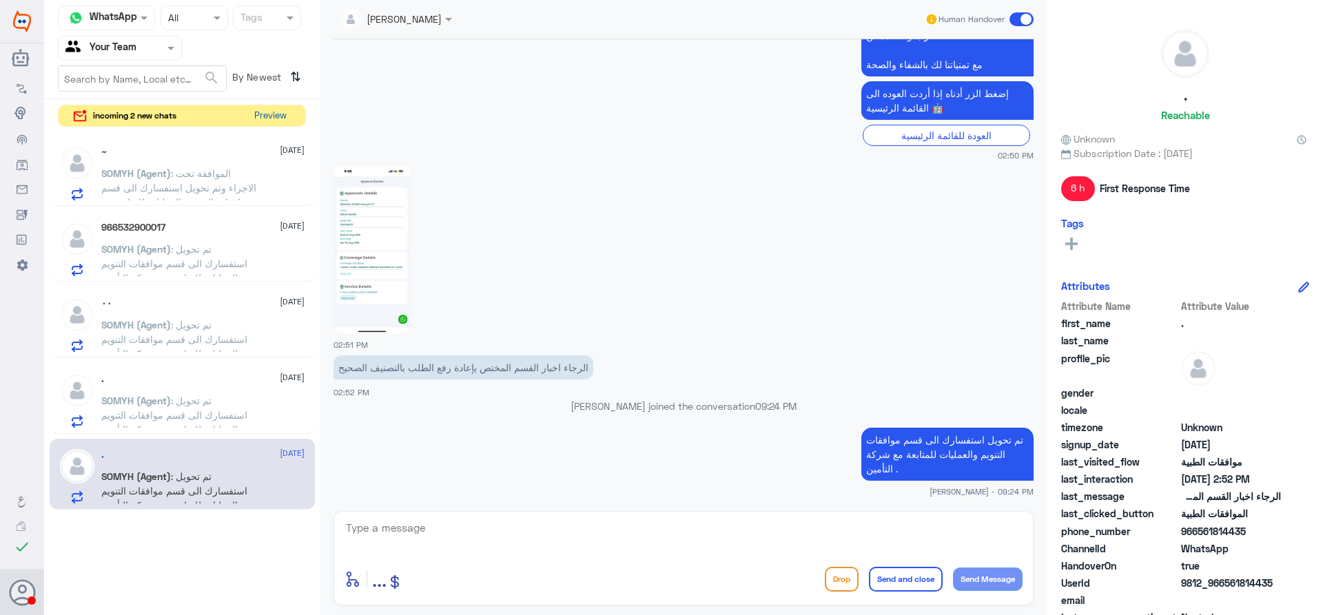
click at [274, 112] on button "Preview" at bounding box center [270, 115] width 43 height 21
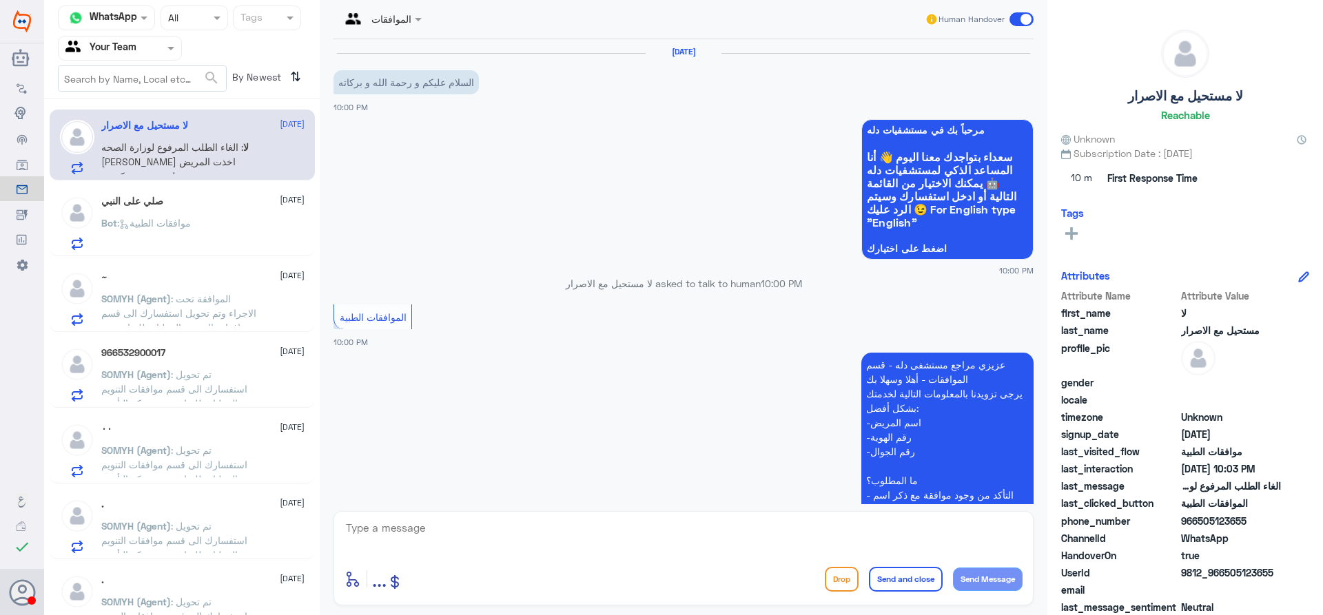
scroll to position [348, 0]
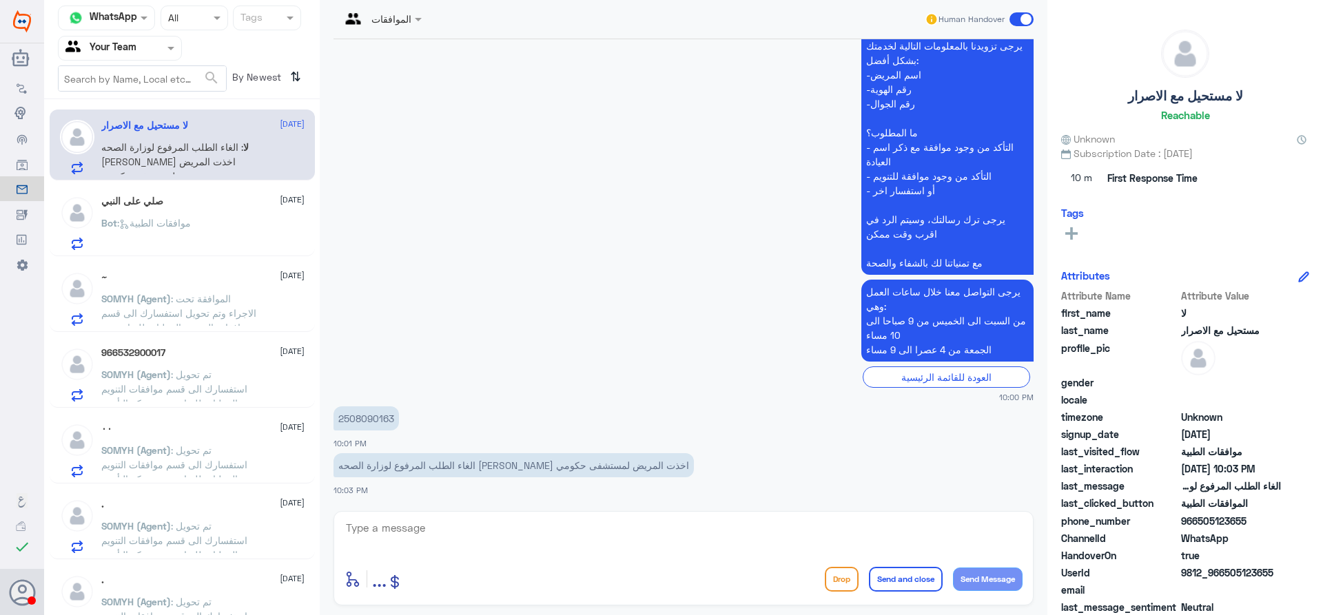
click at [233, 212] on div "صلي على النبي 28 August Bot : موافقات الطبية" at bounding box center [202, 223] width 203 height 54
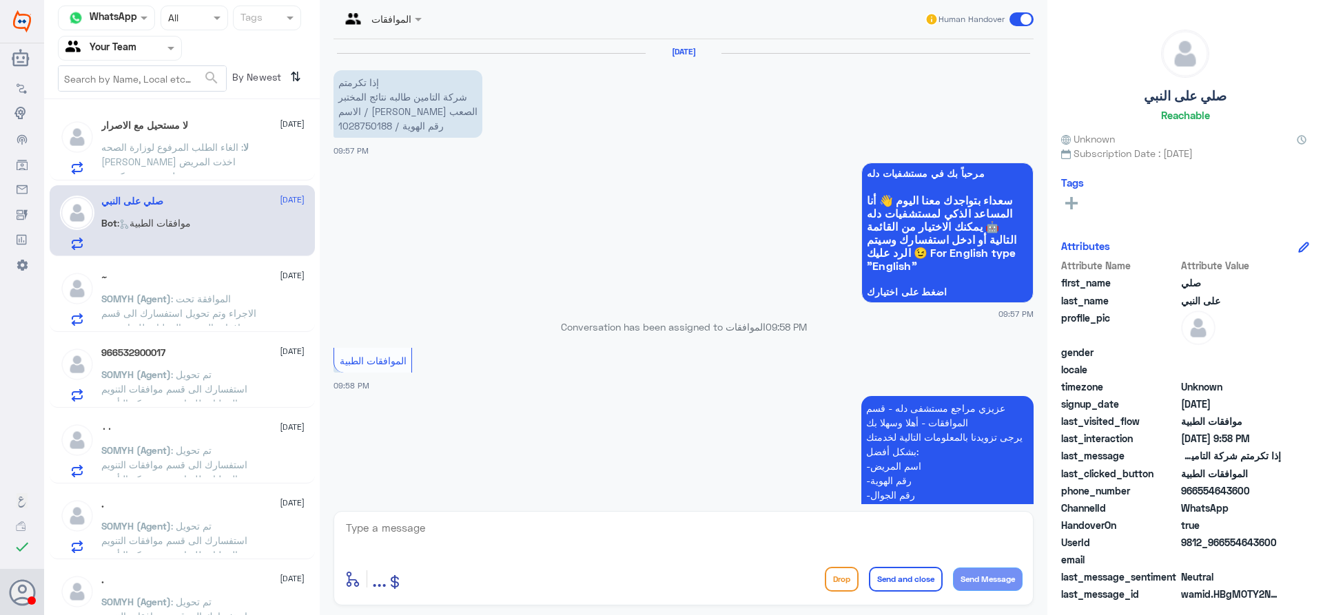
click at [359, 130] on p "إذا تكرمتم شركة التامين طالبه نتائج المختبر الاسم / هيفاء علي الصعب رقم الهوية …" at bounding box center [408, 104] width 149 height 68
copy p "1028750188"
click at [205, 149] on span ": الغاء الطلب المرفوع لوزارة الصحه لاني اخذت المريض لمستشفى حكومي" at bounding box center [172, 161] width 142 height 41
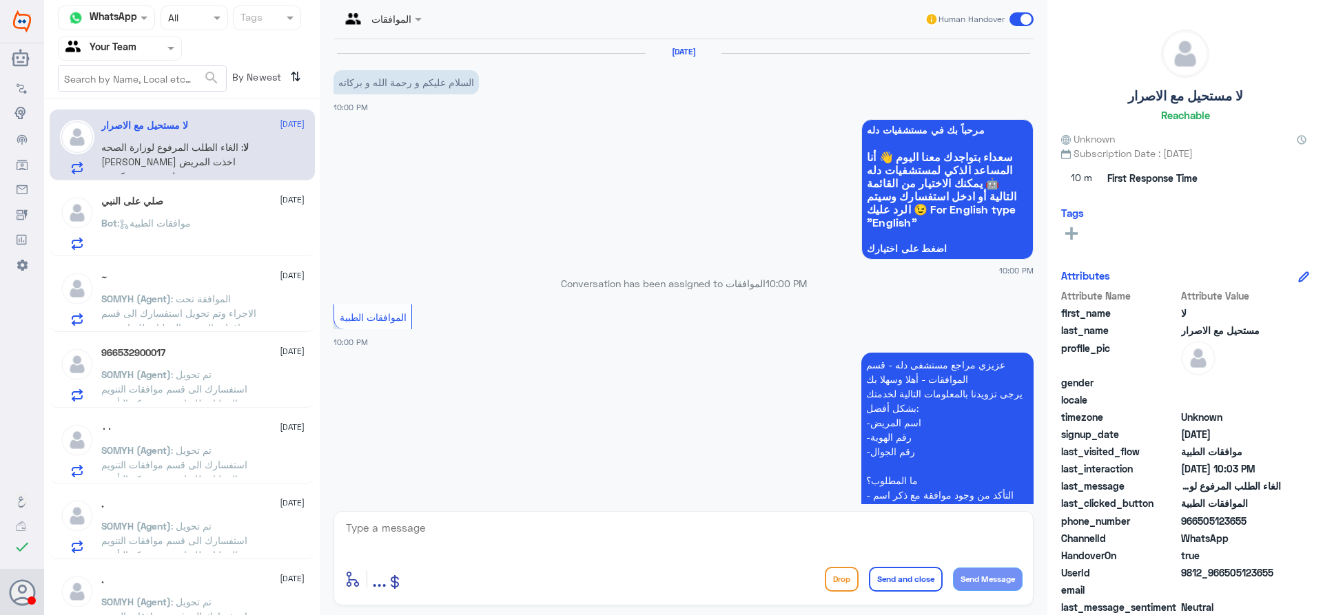
scroll to position [348, 0]
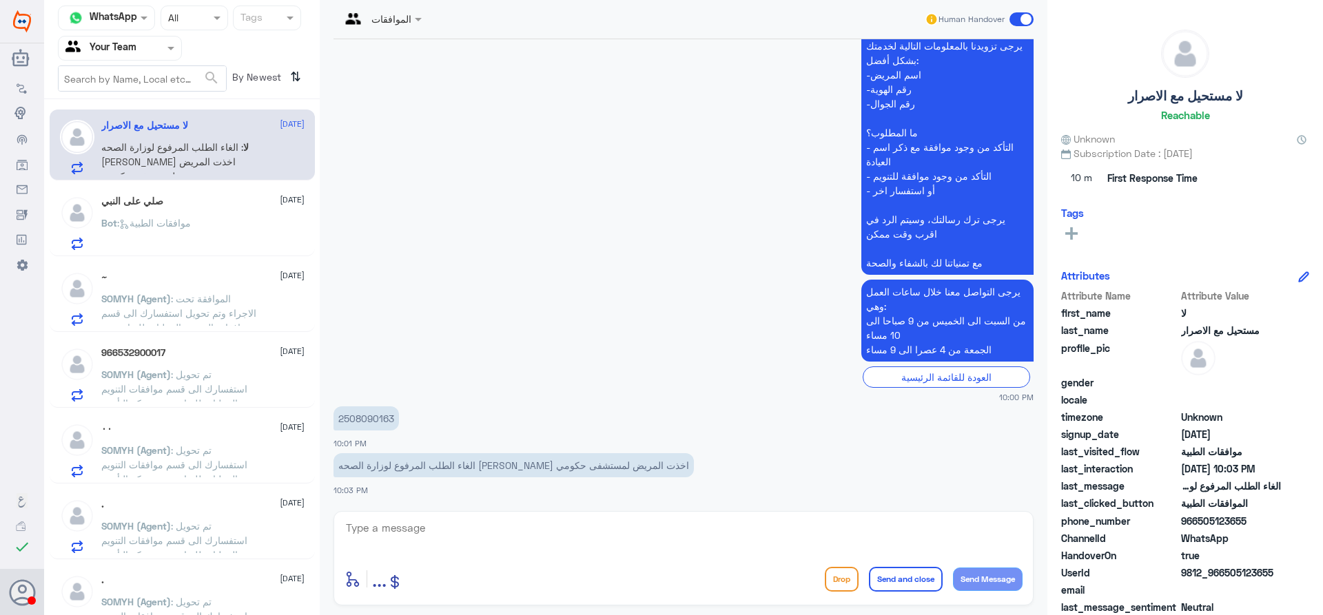
click at [374, 415] on p "2508090163" at bounding box center [366, 419] width 65 height 24
copy p "2508090163"
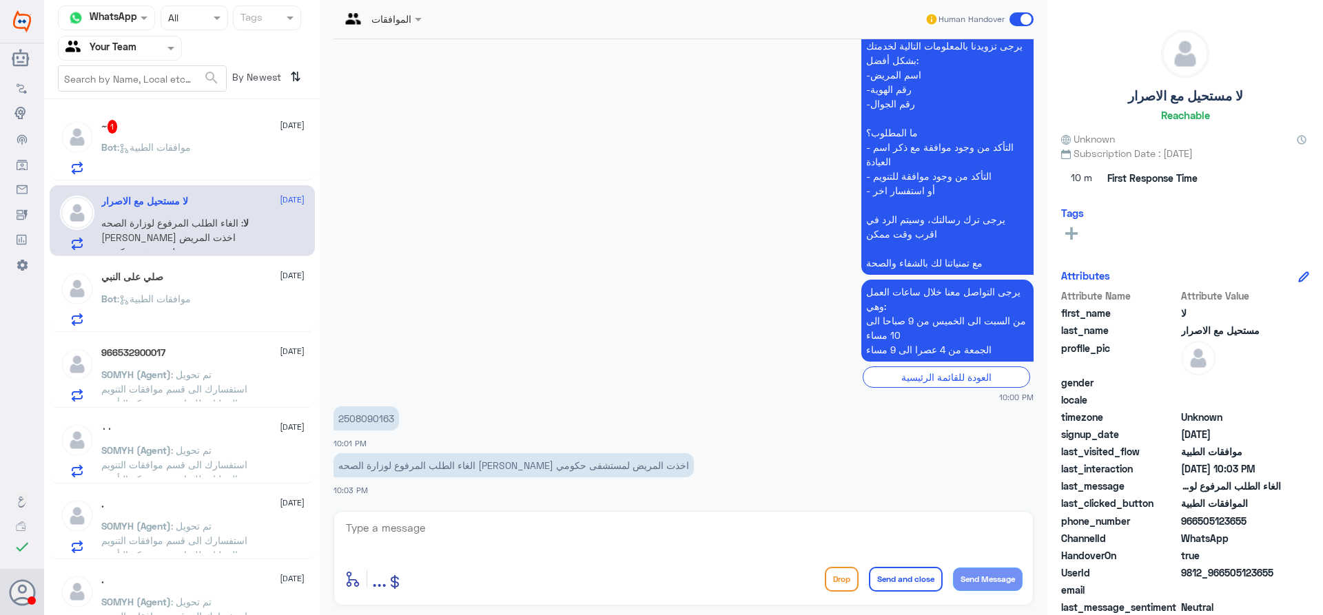
click at [260, 147] on div "Bot : موافقات الطبية" at bounding box center [202, 158] width 203 height 31
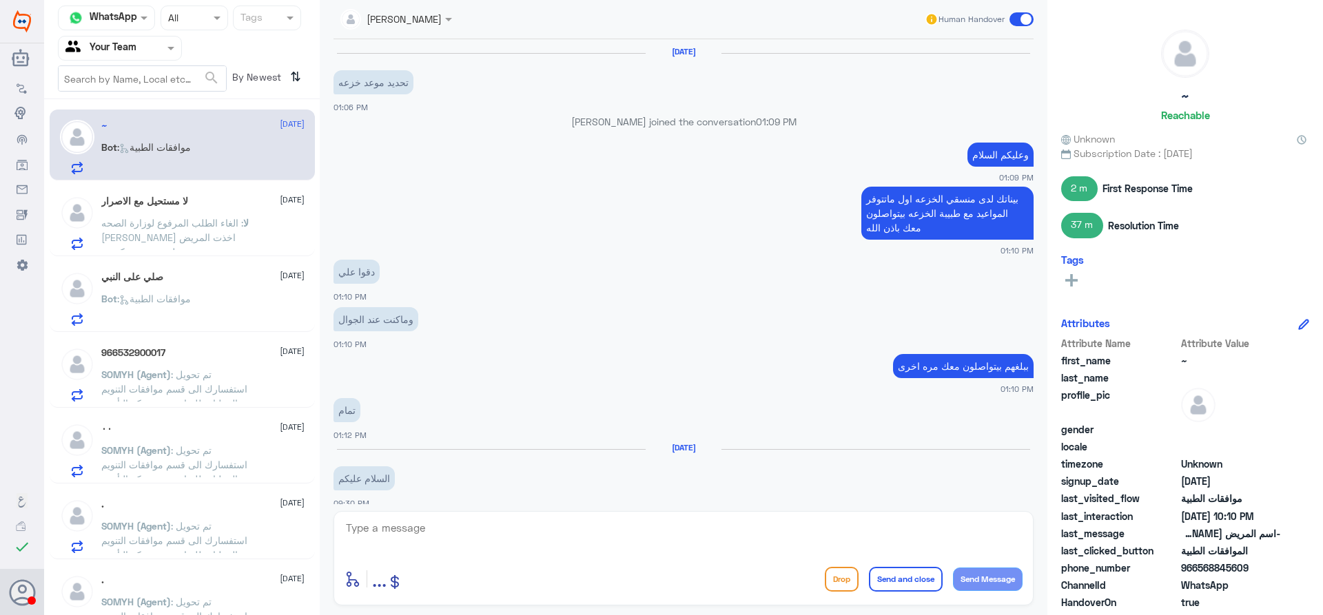
scroll to position [999, 0]
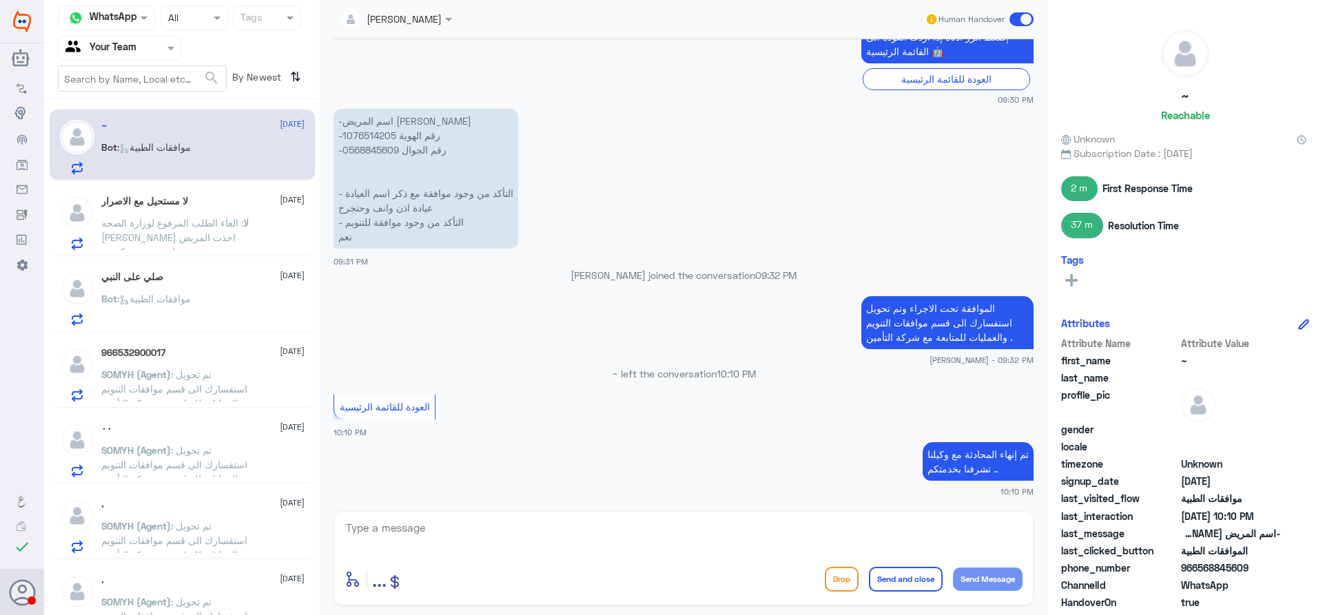
click at [176, 205] on h5 "لا مستحيل مع الاصرار" at bounding box center [144, 202] width 87 height 12
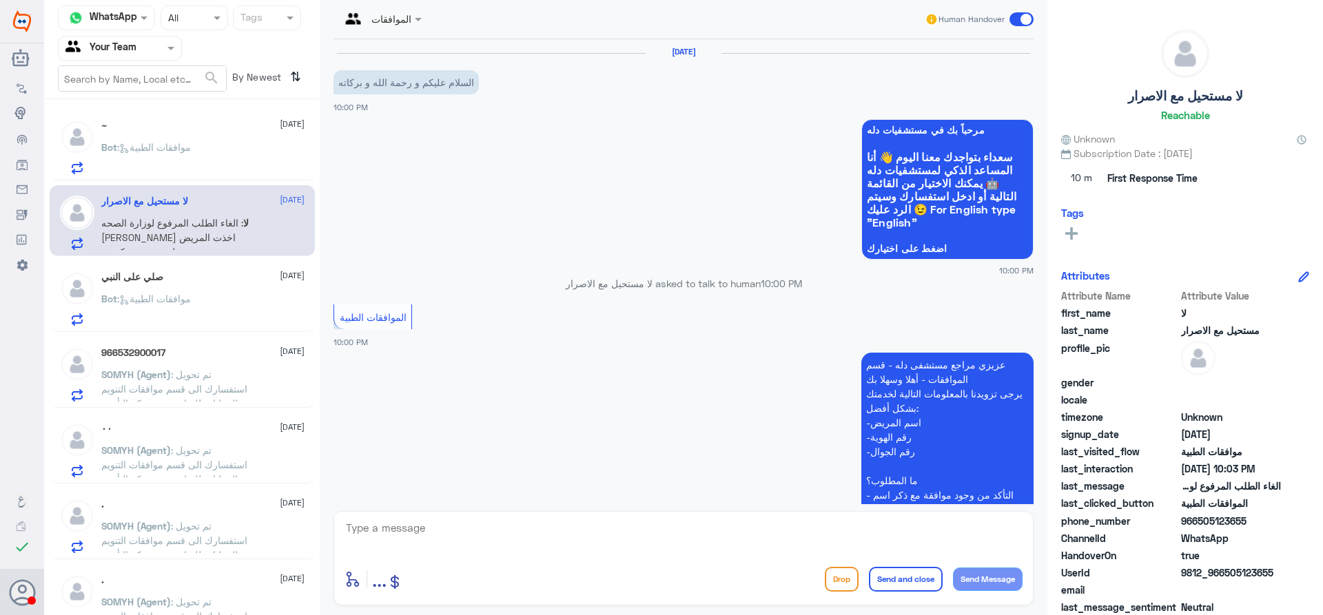
scroll to position [348, 0]
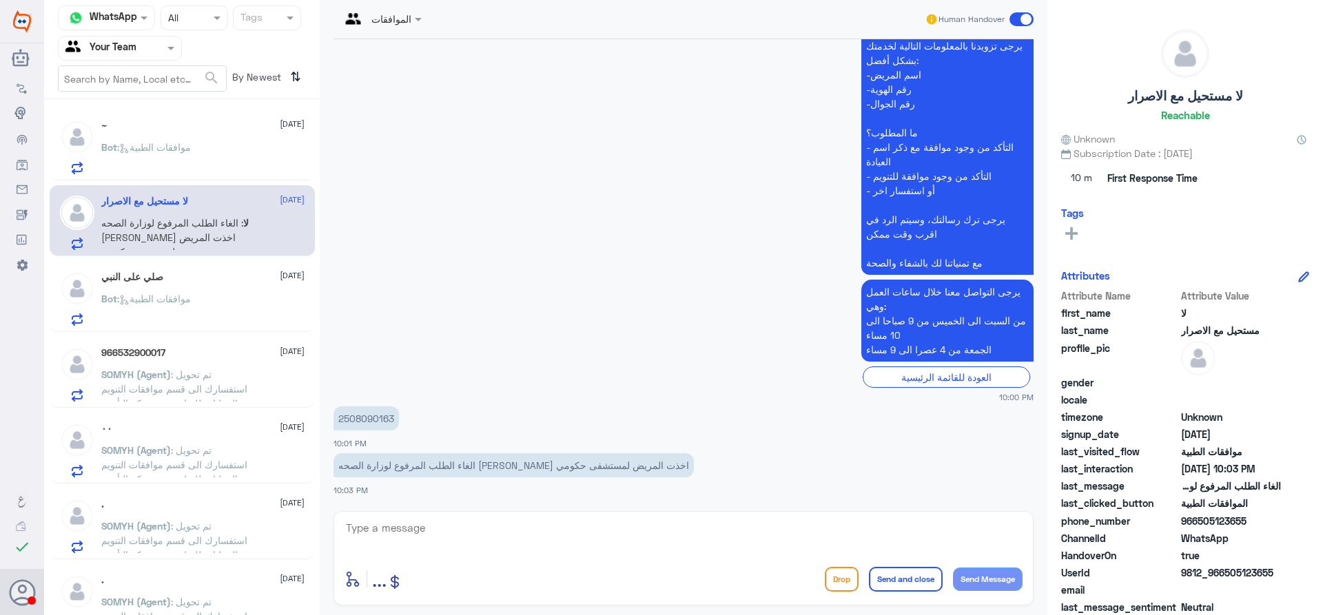
click at [183, 277] on div "صلي على النبي 28 August" at bounding box center [202, 278] width 203 height 12
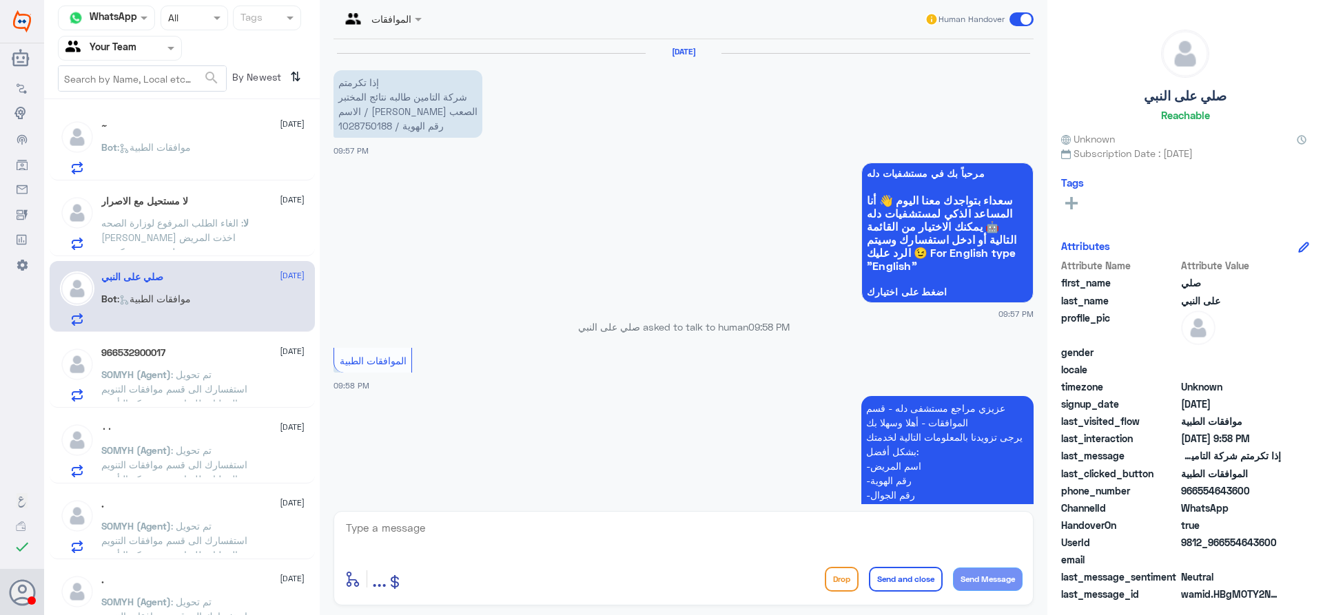
scroll to position [254, 0]
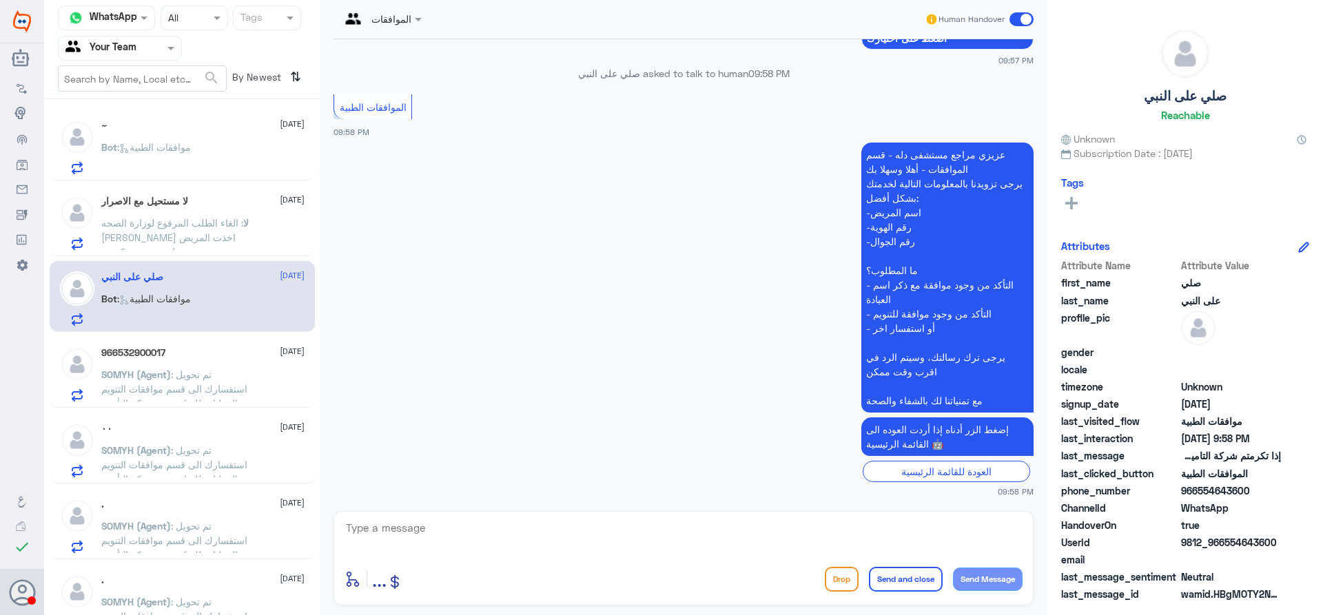
click at [194, 232] on span ": الغاء الطلب المرفوع لوزارة الصحه لاني اخذت المريض لمستشفى حكومي" at bounding box center [172, 237] width 142 height 41
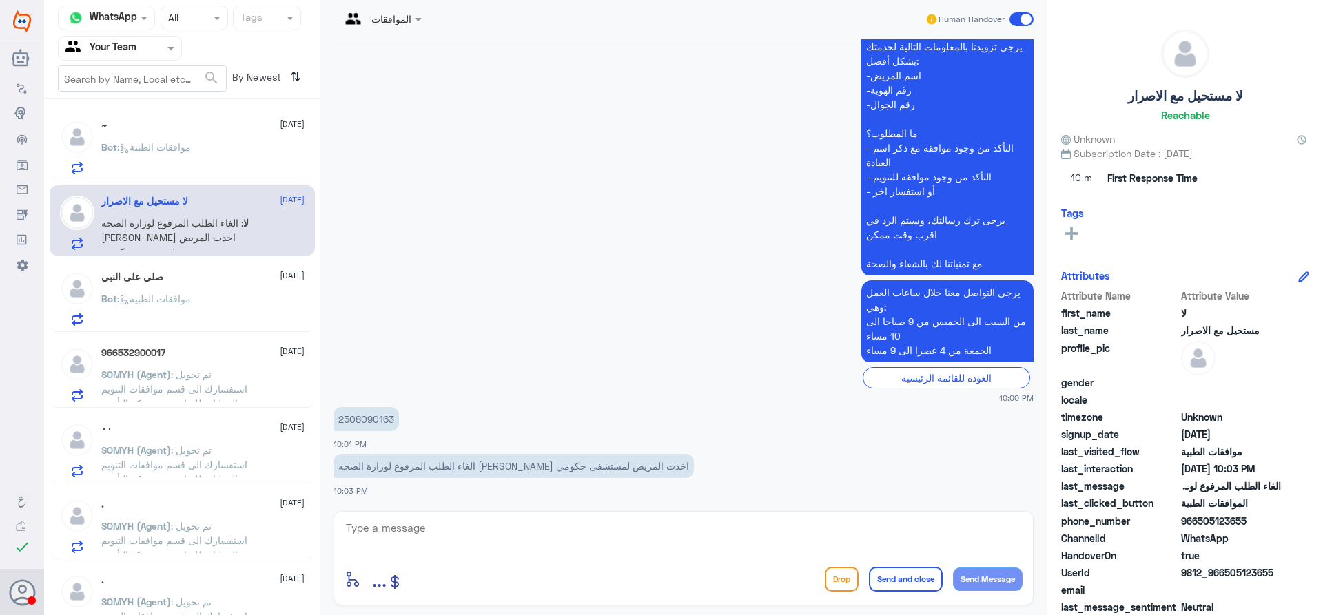
scroll to position [348, 0]
click at [214, 165] on p "Bot : Aramco Handover AR" at bounding box center [162, 157] width 123 height 34
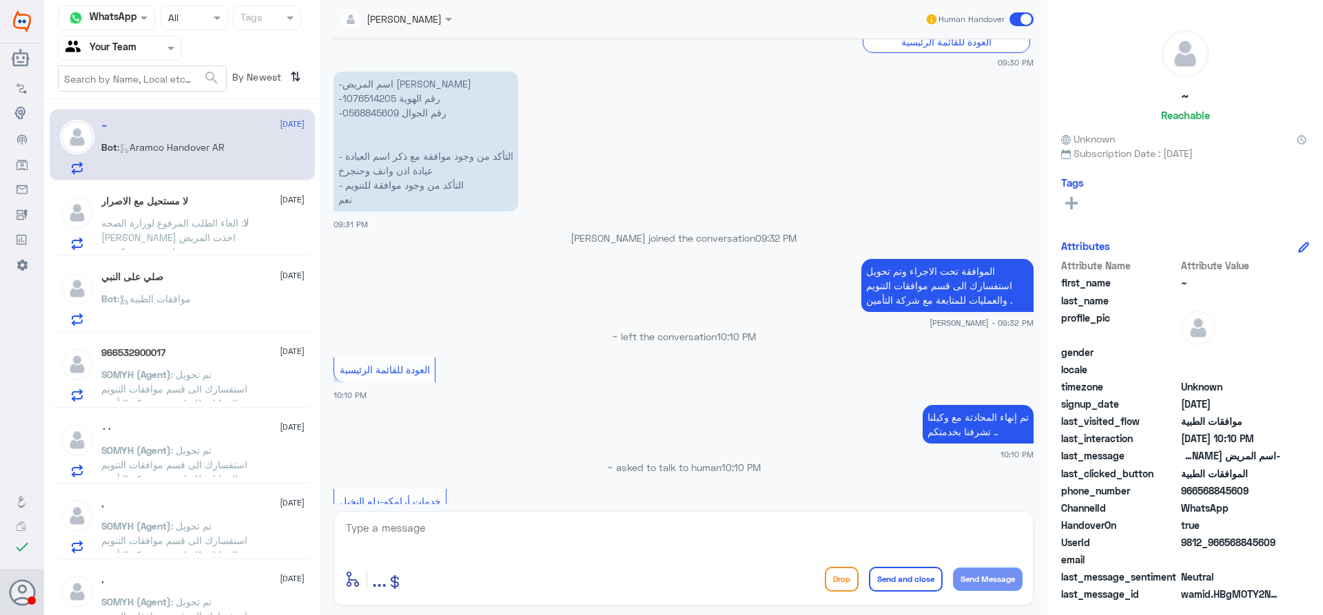
scroll to position [915, 0]
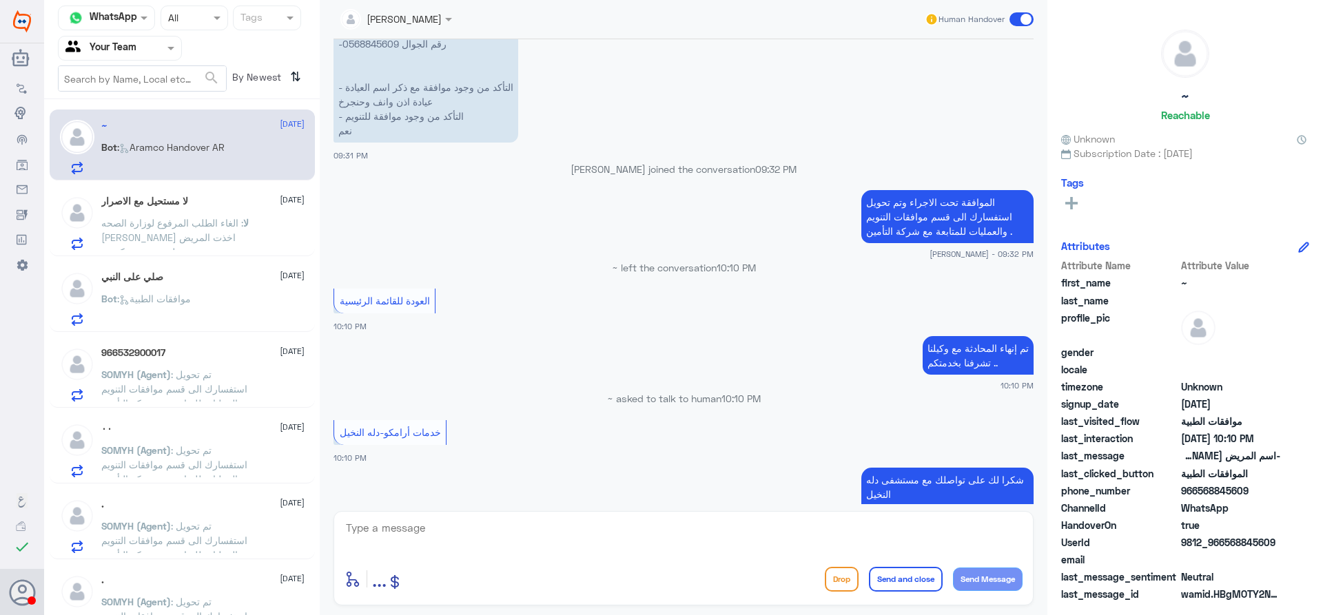
click at [197, 283] on div "صلي على النبي 28 August Bot : موافقات الطبية" at bounding box center [202, 299] width 203 height 54
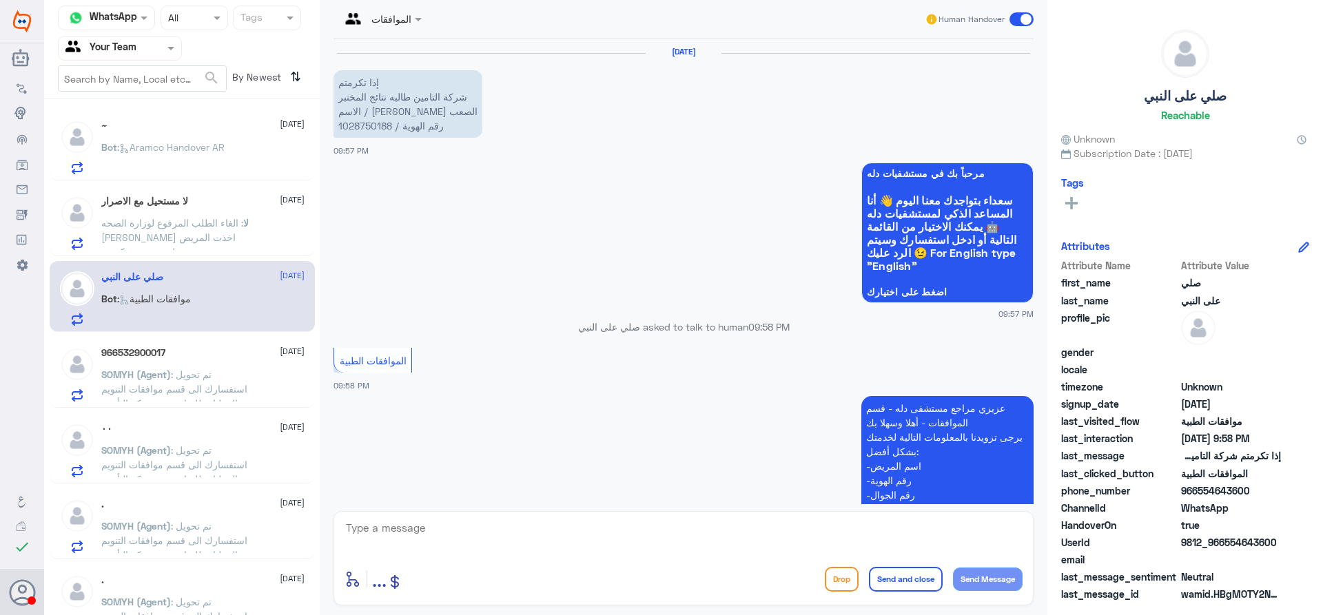
scroll to position [254, 0]
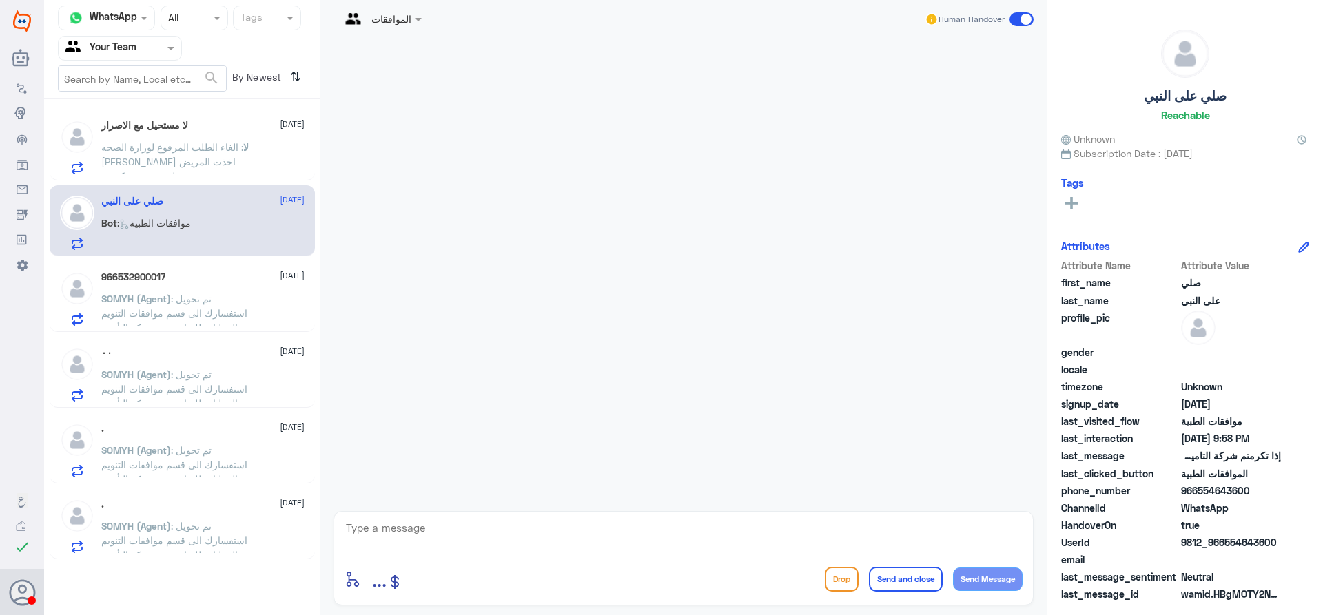
click at [208, 285] on div "966532900017 [DATE] SOMYH (Agent) : تم تحويل استفسارك الى قسم موافقات التنويم و…" at bounding box center [202, 299] width 203 height 54
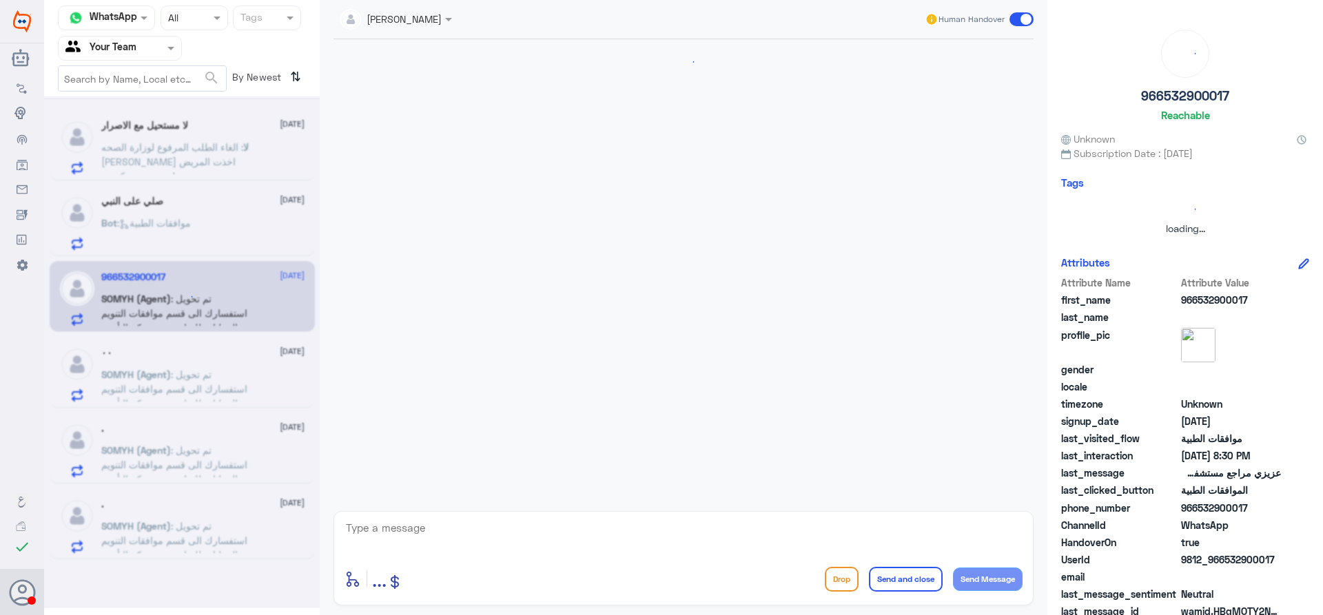
click at [230, 234] on div at bounding box center [182, 352] width 276 height 512
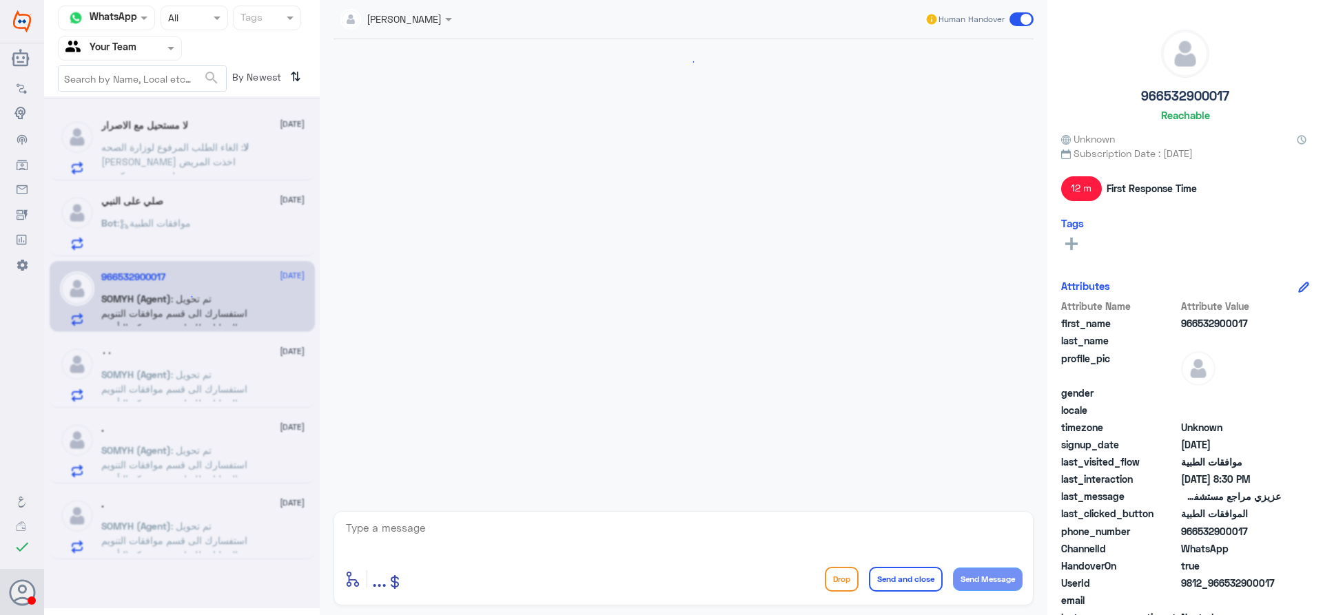
scroll to position [1043, 0]
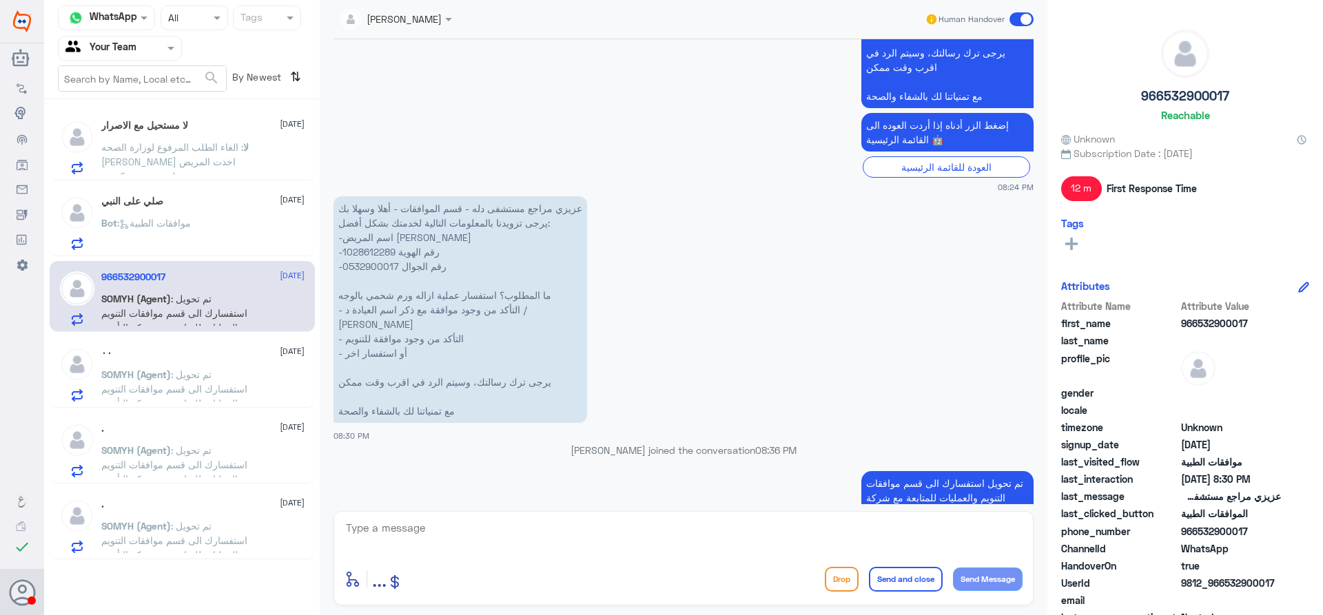
click at [225, 234] on div "Bot : موافقات الطبية" at bounding box center [202, 234] width 203 height 31
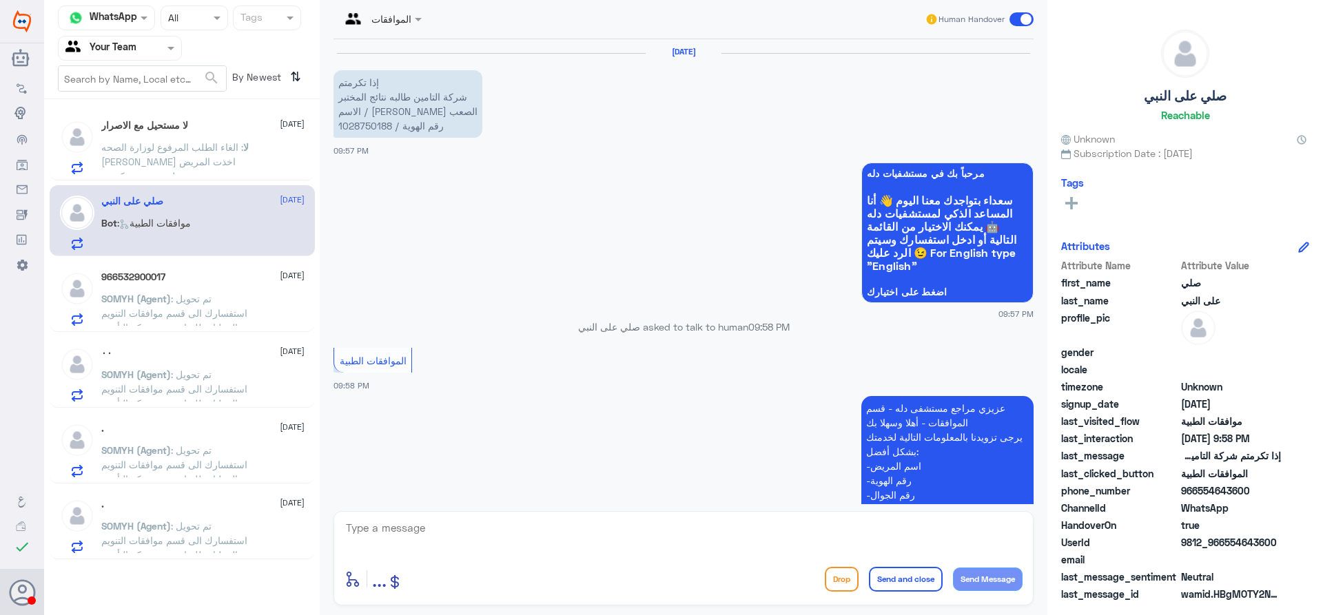
click at [367, 129] on p "إذا تكرمتم شركة التامين طالبه نتائج المختبر الاسم / هيفاء علي الصعب رقم الهوية …" at bounding box center [408, 104] width 149 height 68
copy p "1028750188"
click at [222, 169] on p "لا : الغاء الطلب المرفوع لوزارة الصحه [PERSON_NAME] اخذت المريض لمستشفى حكومي" at bounding box center [178, 157] width 155 height 34
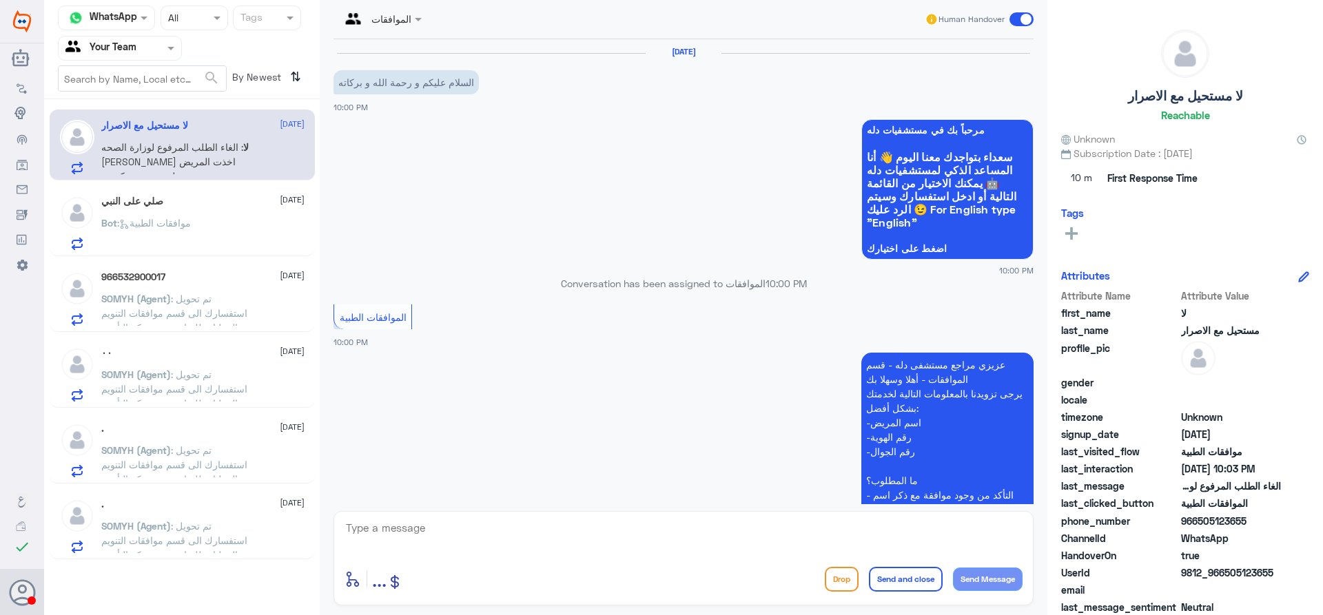
scroll to position [348, 0]
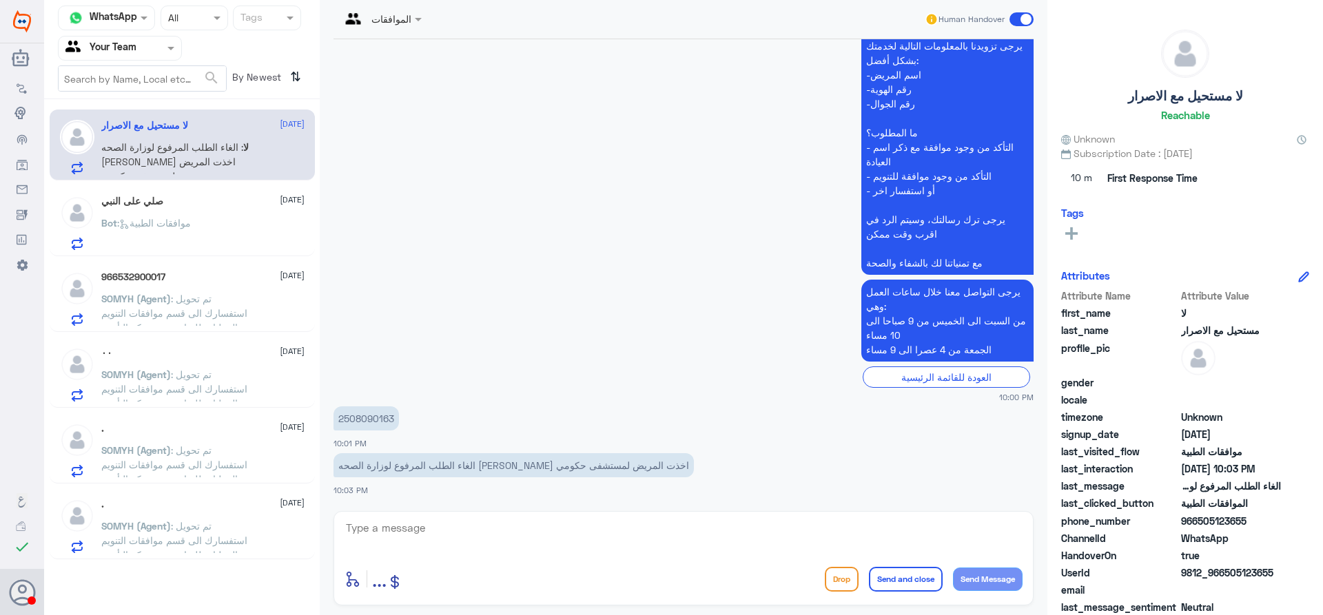
click at [245, 214] on div "صلي على النبي [DATE] Bot : موافقات الطبية" at bounding box center [202, 223] width 203 height 54
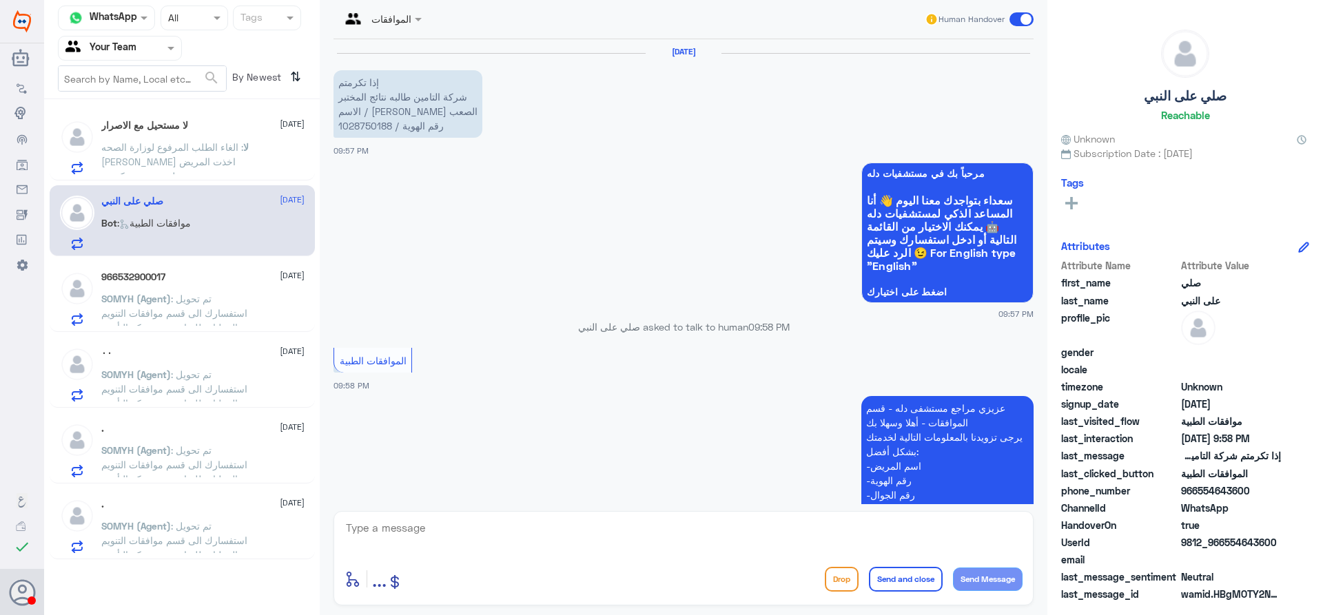
drag, startPoint x: 526, startPoint y: 532, endPoint x: 536, endPoint y: 509, distance: 25.6
click at [529, 527] on textarea at bounding box center [684, 536] width 678 height 34
type textarea "عزيزي المراجع تم ارسال نتائج المختبر للتامين , الموافقة تحت الاجراء مع التامين …"
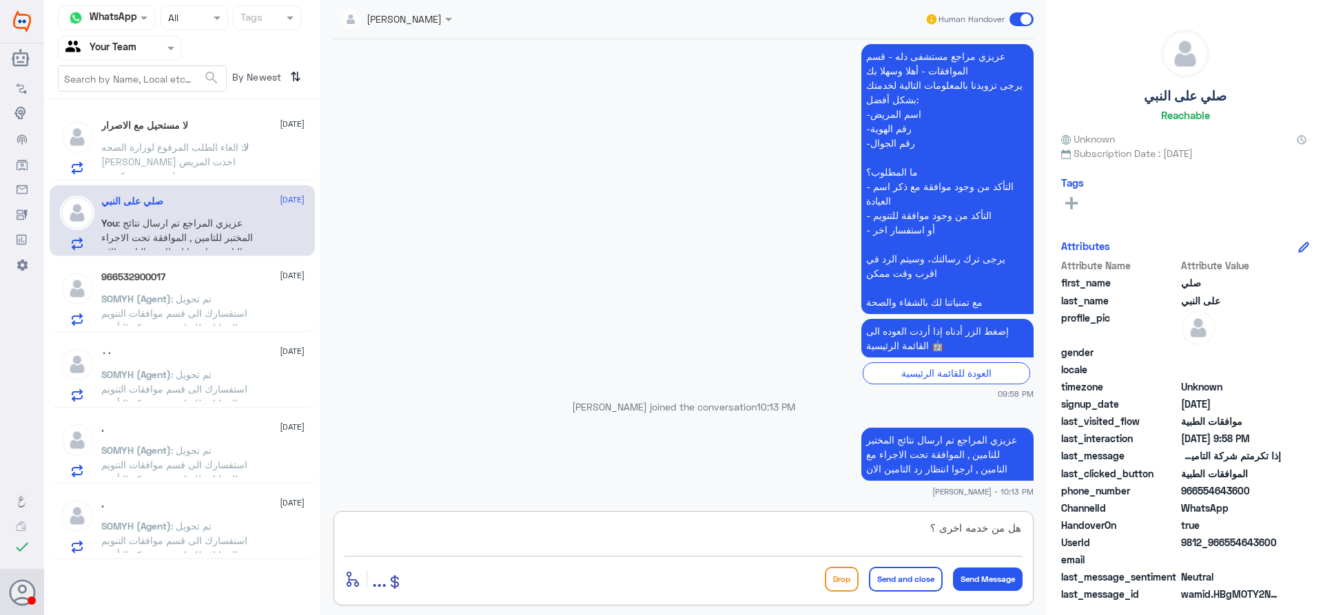
type textarea "هل من خدمه اخرى ؟"
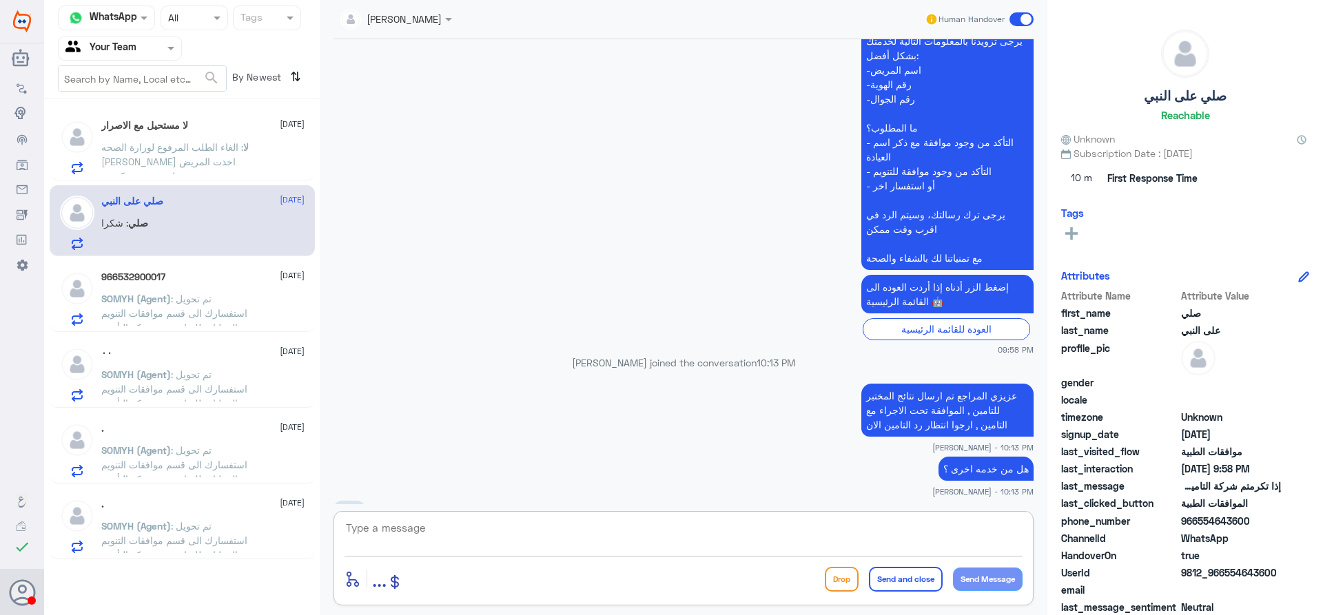
scroll to position [418, 0]
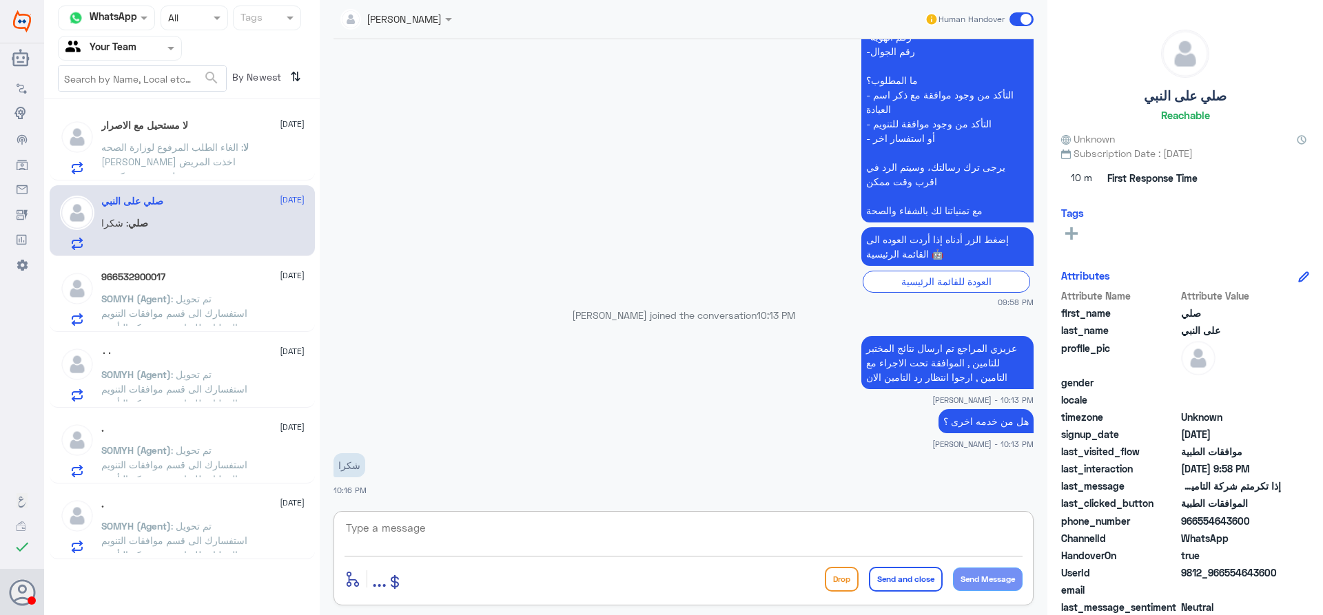
click at [748, 535] on textarea at bounding box center [684, 536] width 678 height 34
type textarea "العفو قدامكم العافية"
click at [916, 587] on button "Send and close" at bounding box center [906, 579] width 74 height 25
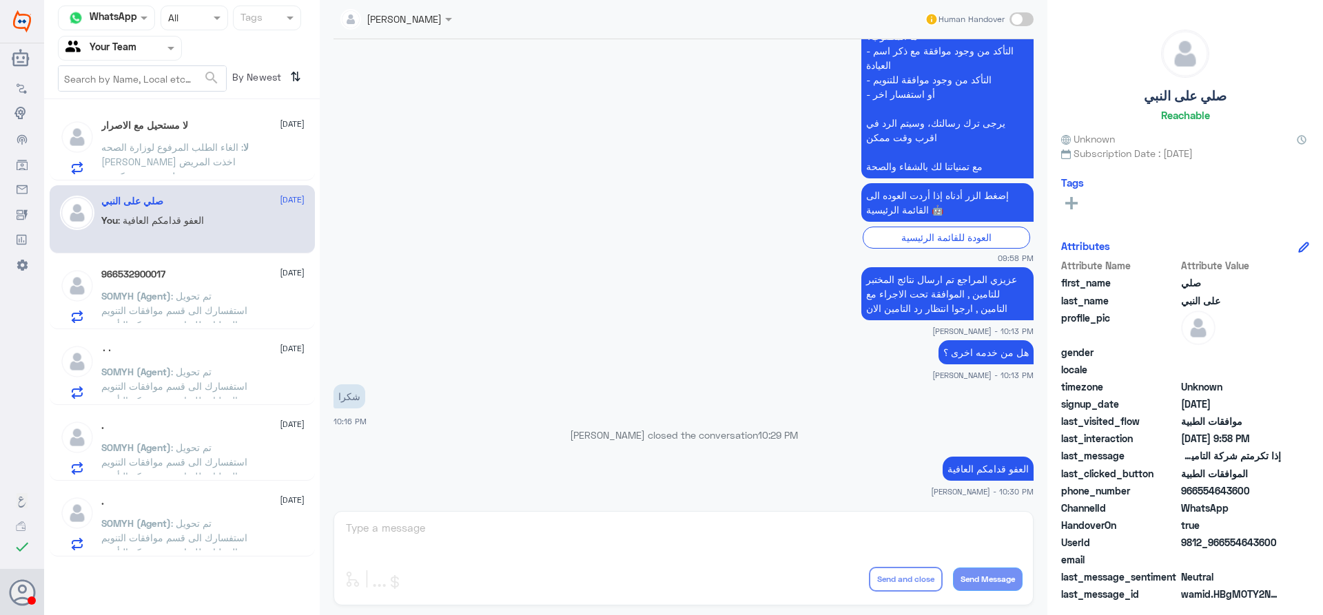
click at [548, 292] on app-msgs-text "عزيزي المراجع تم ارسال نتائج المختبر للتامين , الموافقة تحت الاجراء مع التامين …" at bounding box center [684, 294] width 700 height 54
click at [252, 134] on div "لا مستحيل مع الاصرار [DATE] لا : الغاء الطلب المرفوع لوزارة الصحه [PERSON_NAME]…" at bounding box center [202, 147] width 203 height 54
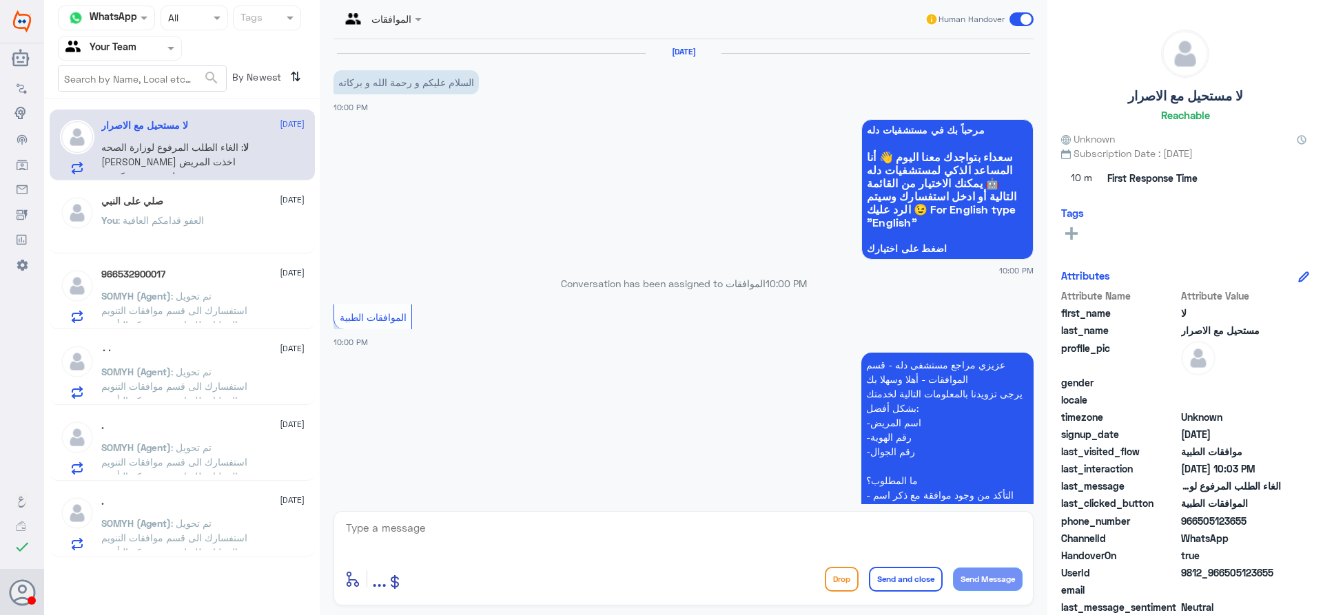
scroll to position [348, 0]
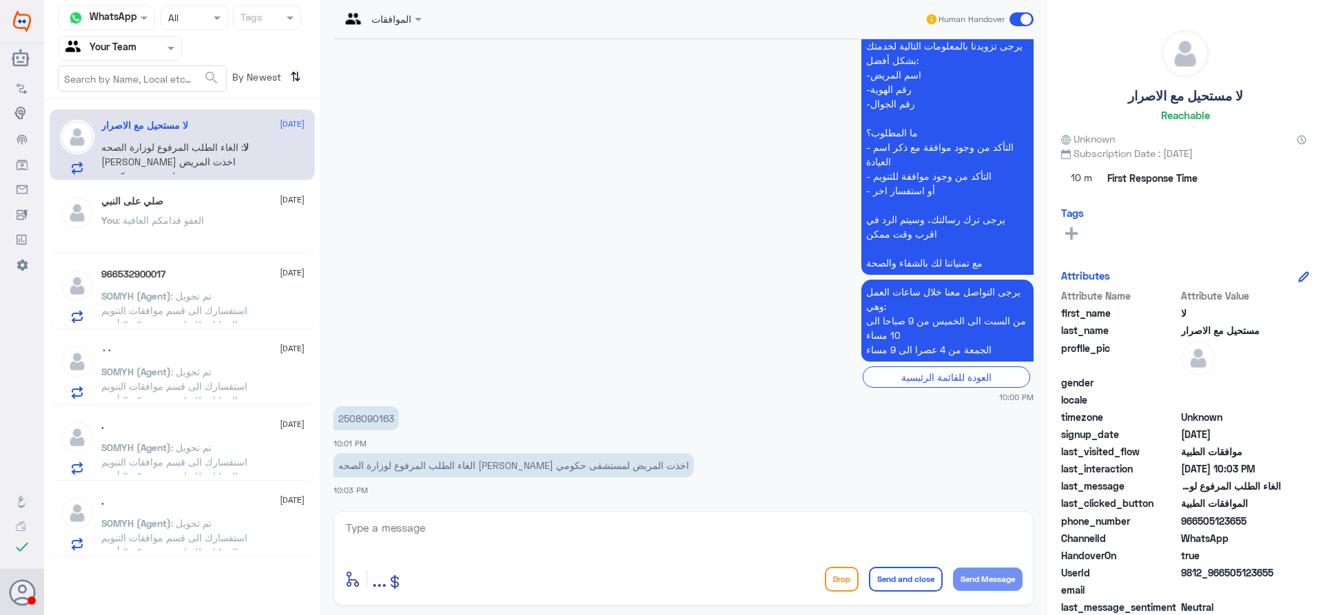
click at [476, 537] on textarea at bounding box center [684, 536] width 678 height 34
paste textarea "الرجاء التواصل مع منسقين وزارة الصحة من اجل الغاء الطلب يمكنك التواصل معهم من خ…"
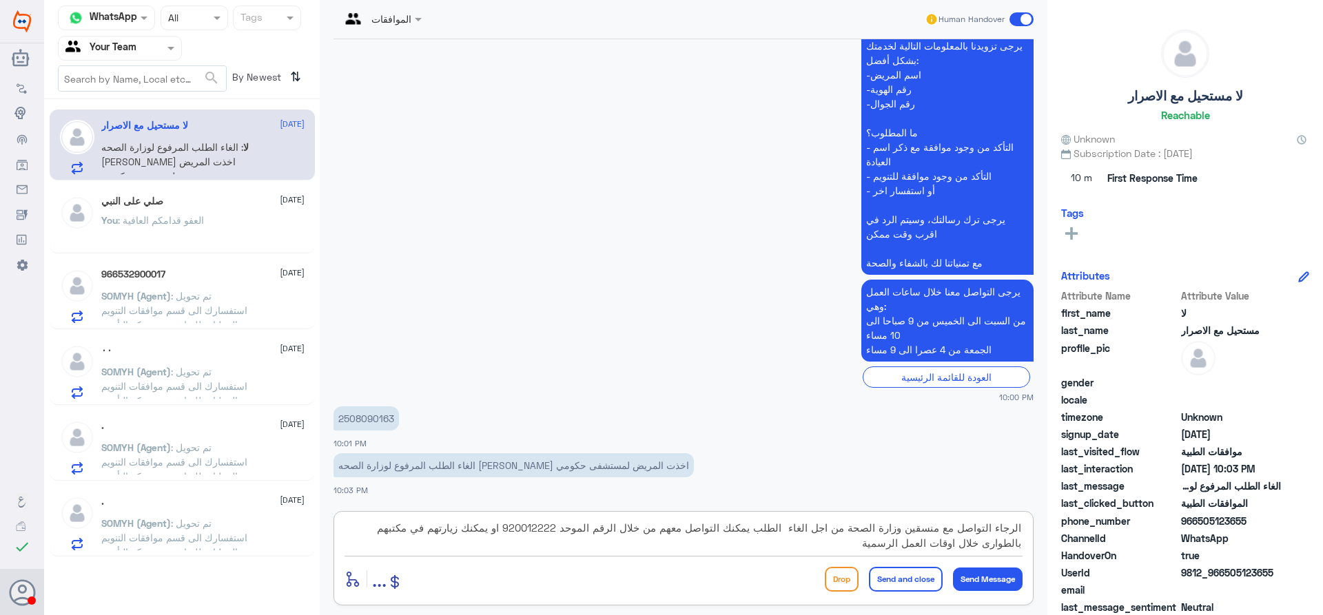
type textarea "الرجاء التواصل مع منسقين وزارة الصحة من اجل الغاء الطلب يمكنك التواصل معهم من خ…"
click at [902, 582] on button "Send and close" at bounding box center [906, 579] width 74 height 25
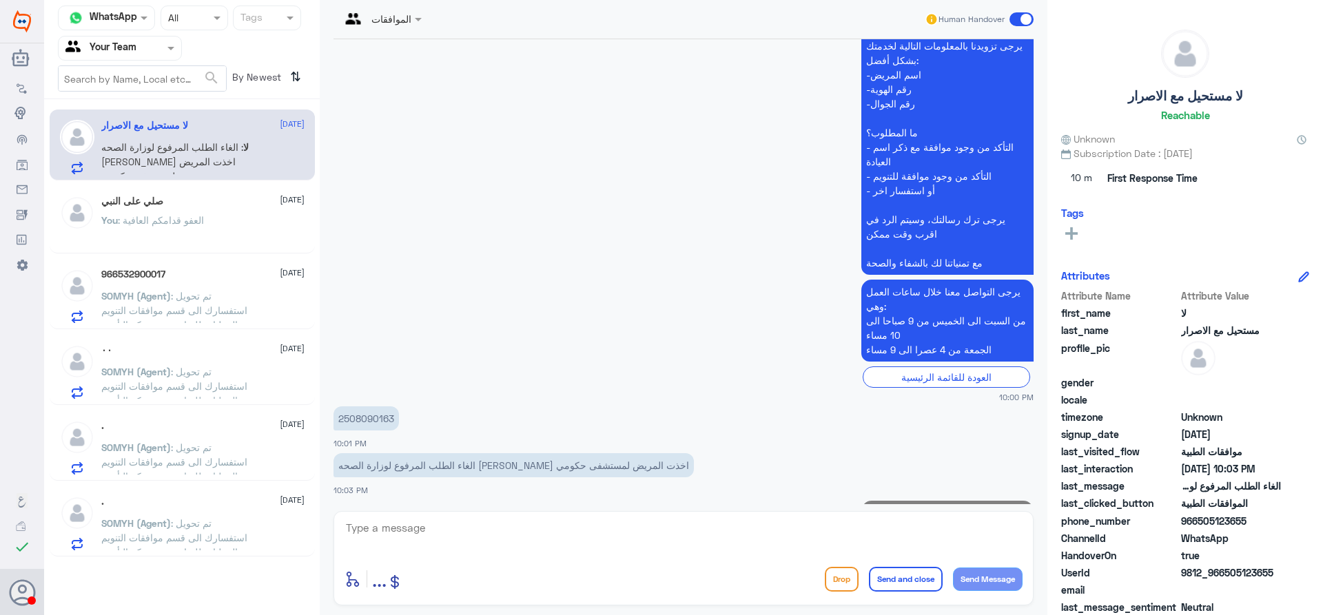
scroll to position [465, 0]
